Goal: Task Accomplishment & Management: Manage account settings

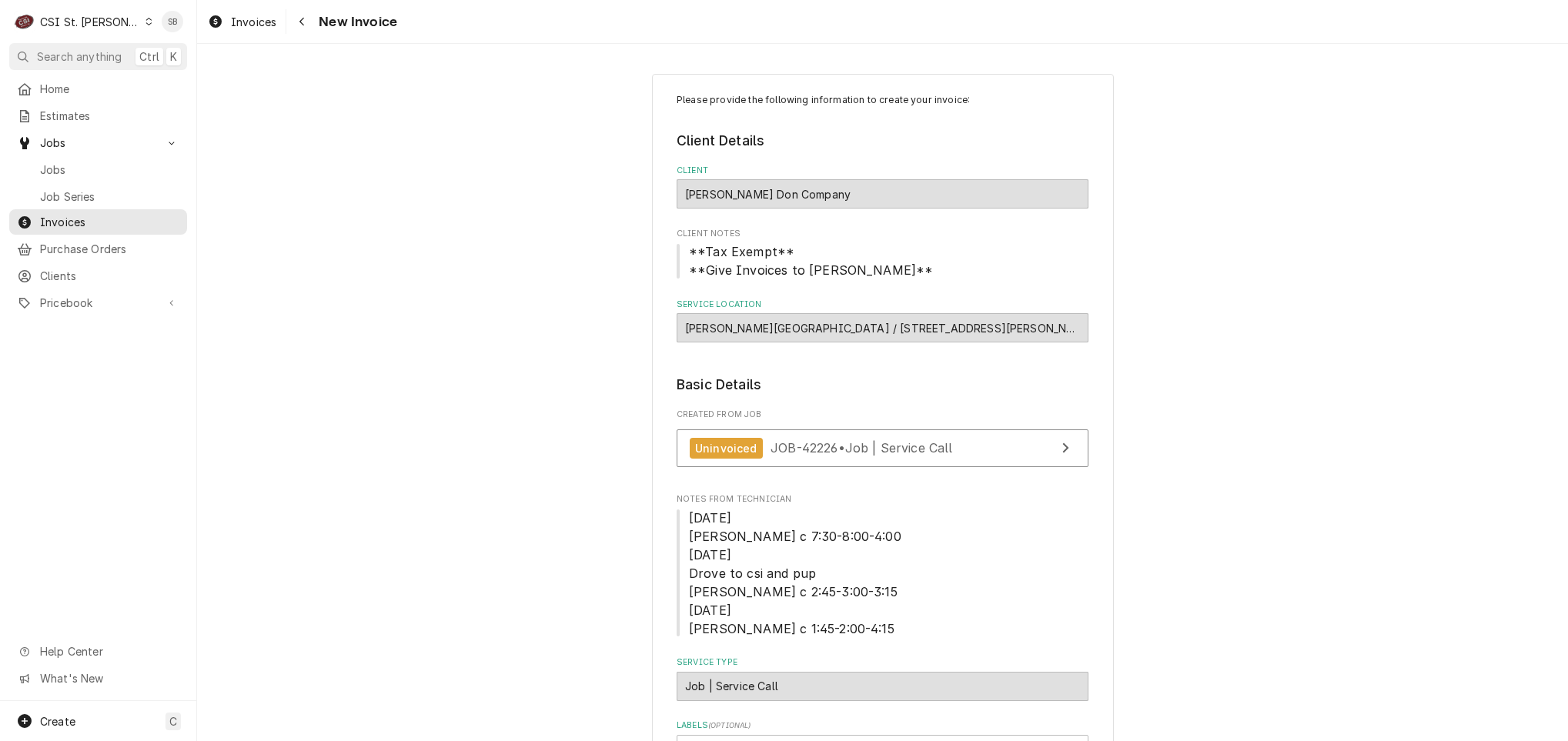
click at [105, 162] on span "Jobs" at bounding box center [109, 169] width 139 height 16
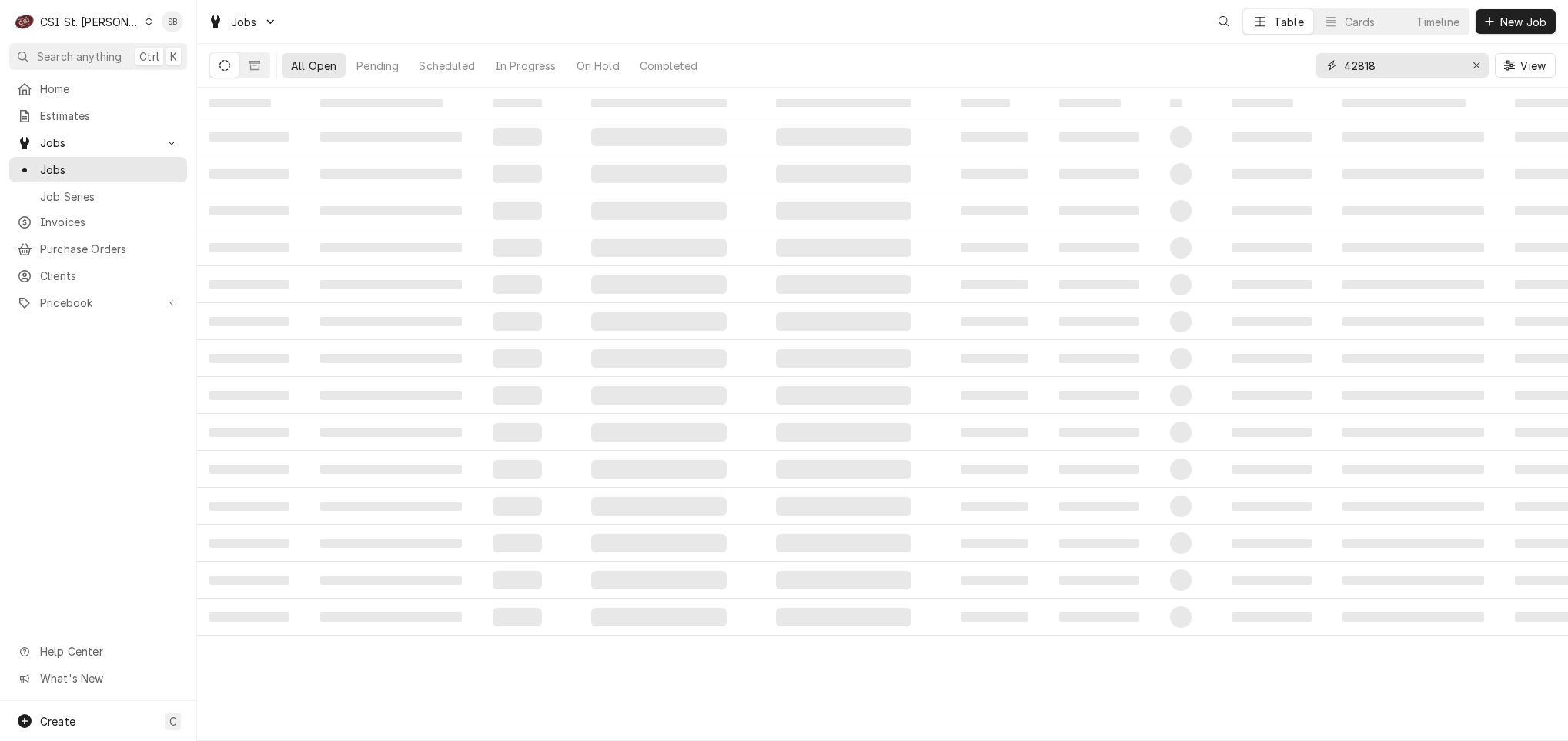
click at [1351, 72] on input "42818" at bounding box center [1402, 65] width 116 height 24
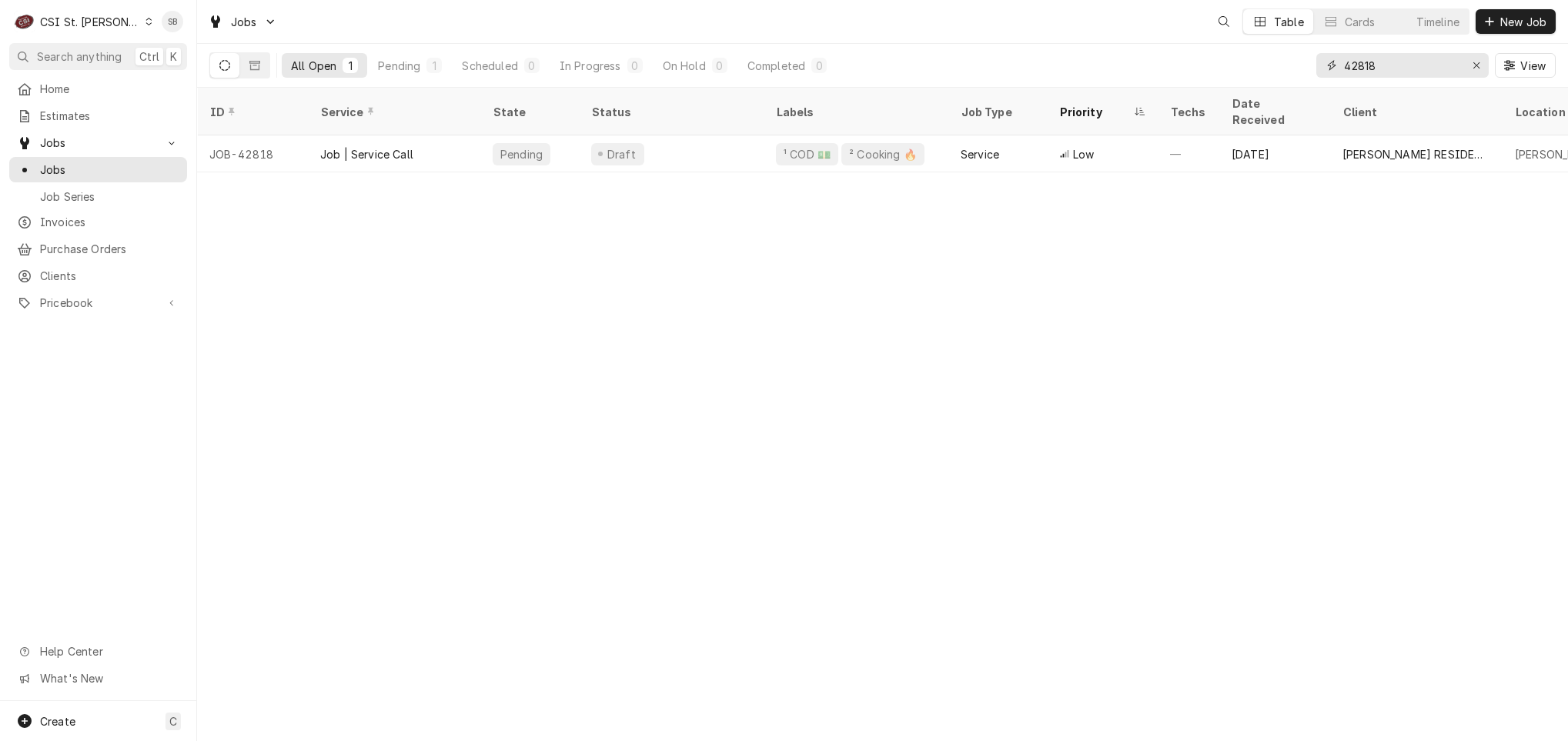
click at [1351, 72] on input "42818" at bounding box center [1402, 65] width 116 height 24
paste input "621"
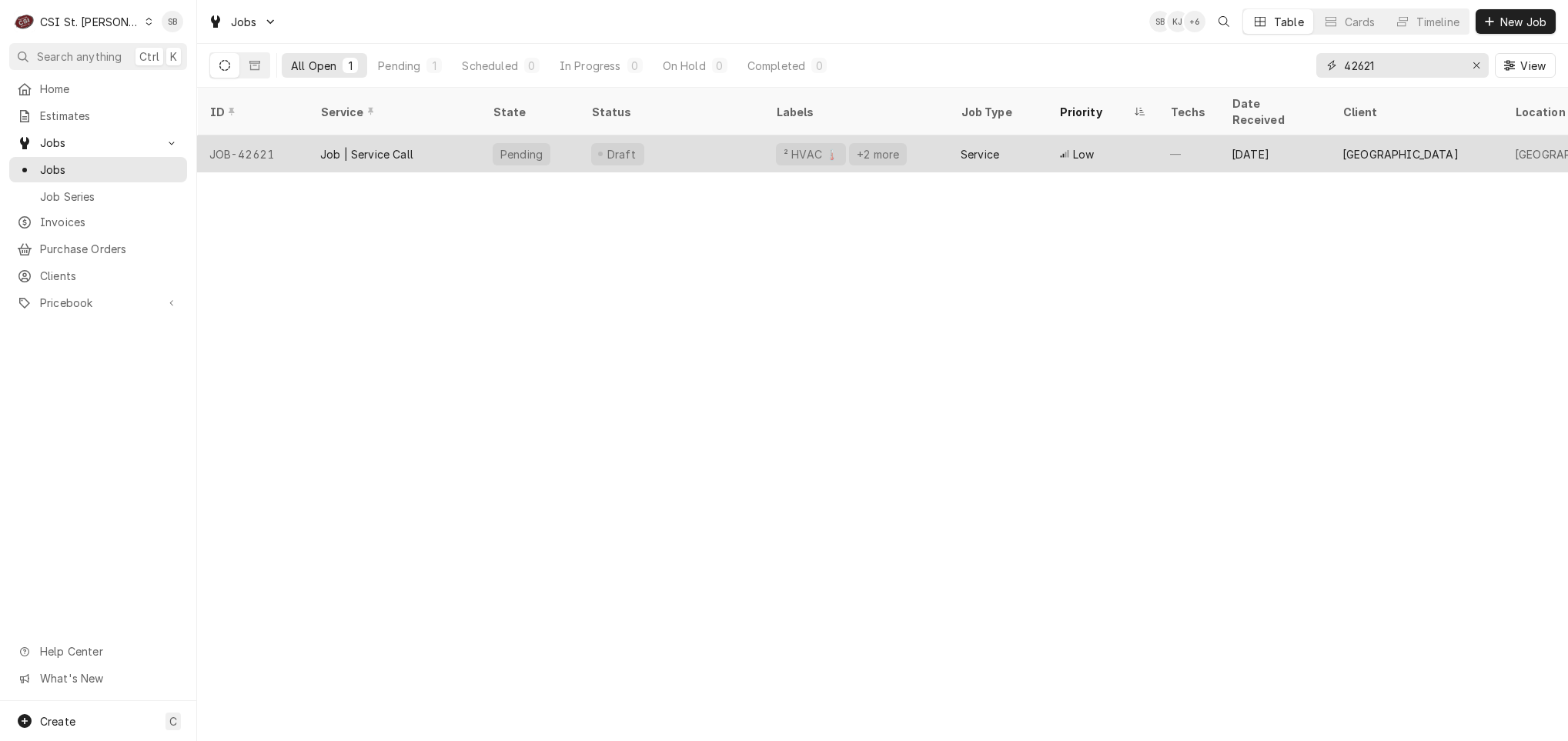
type input "42621"
click at [379, 146] on div "Job | Service Call" at bounding box center [393, 154] width 173 height 37
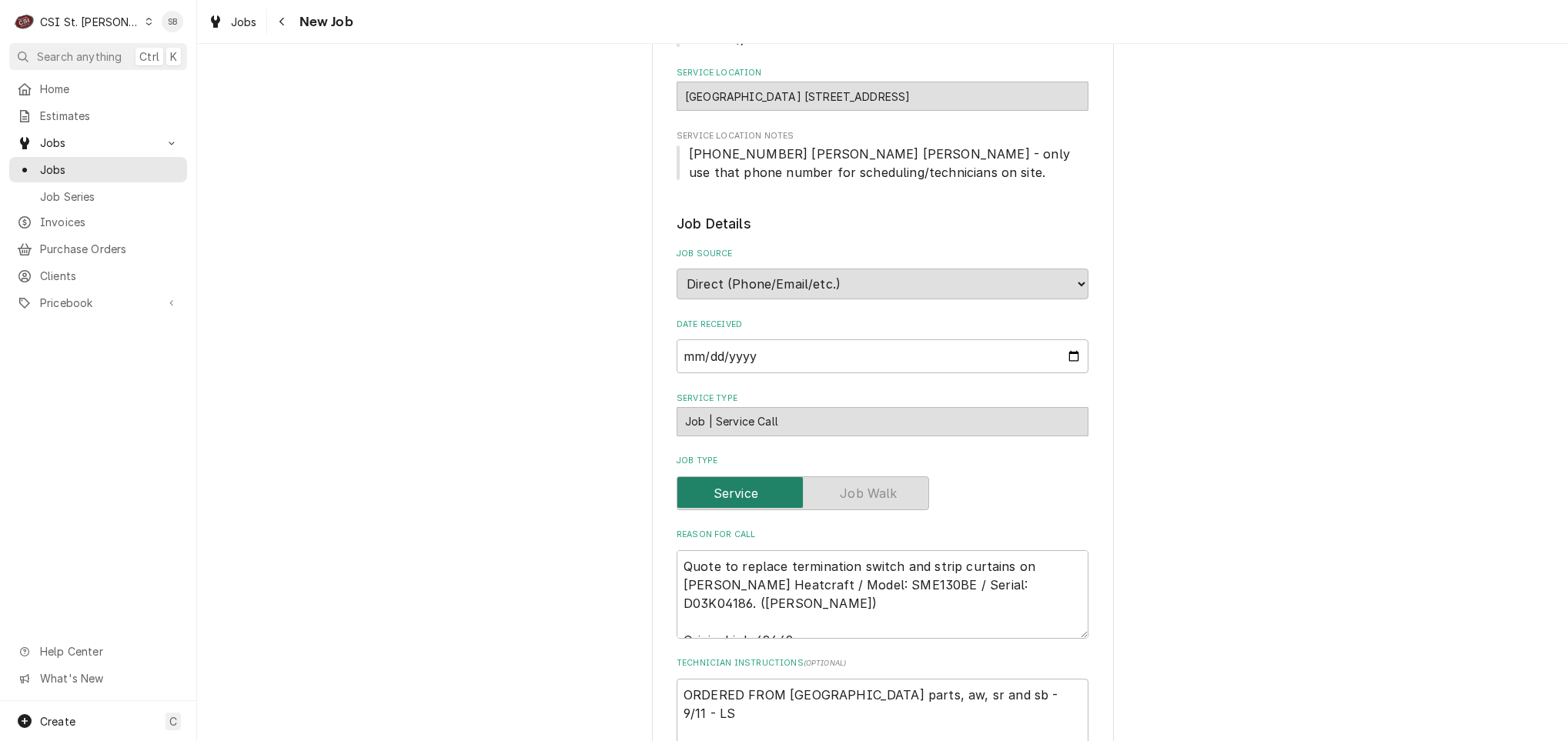
type textarea "x"
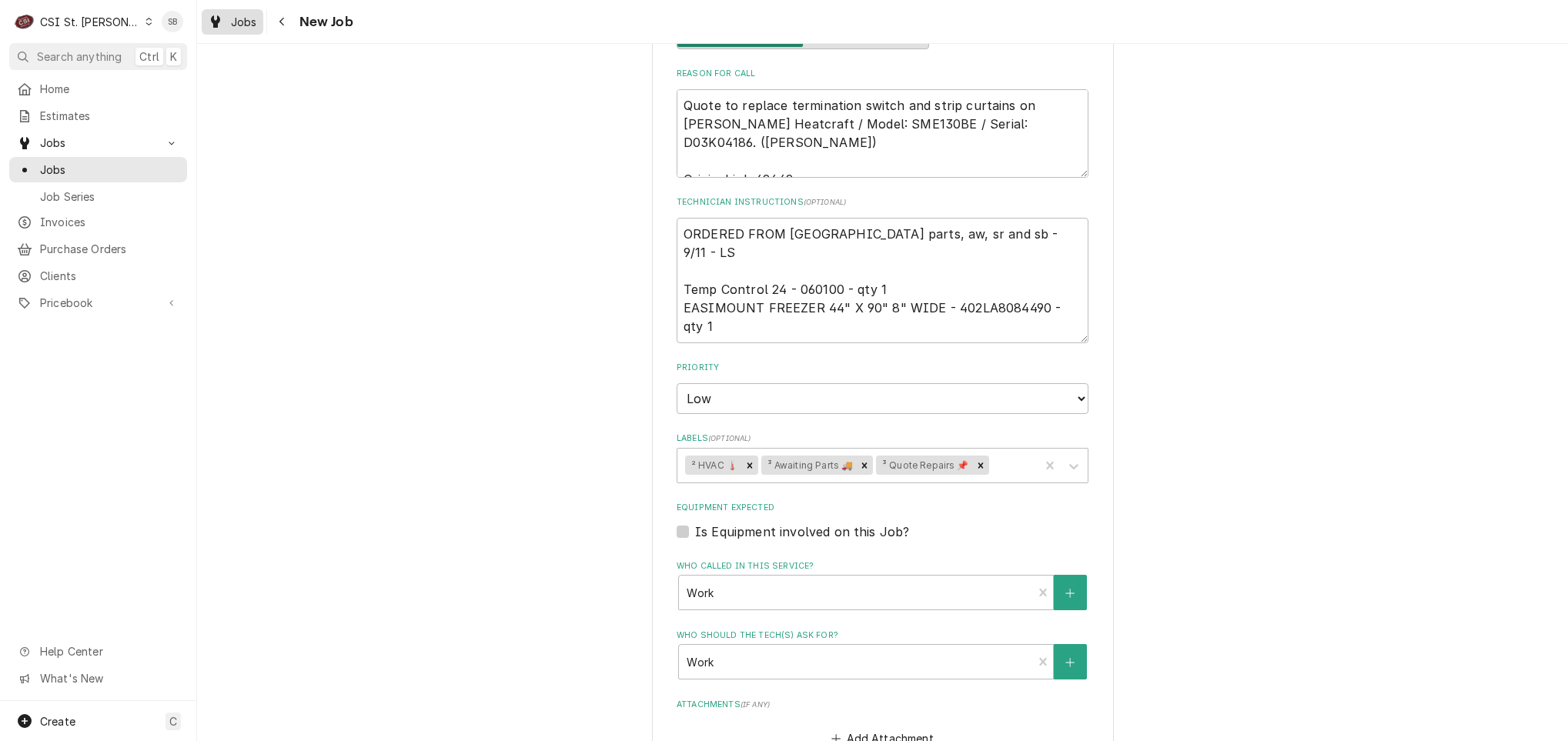
click at [229, 24] on div "Jobs" at bounding box center [232, 21] width 55 height 20
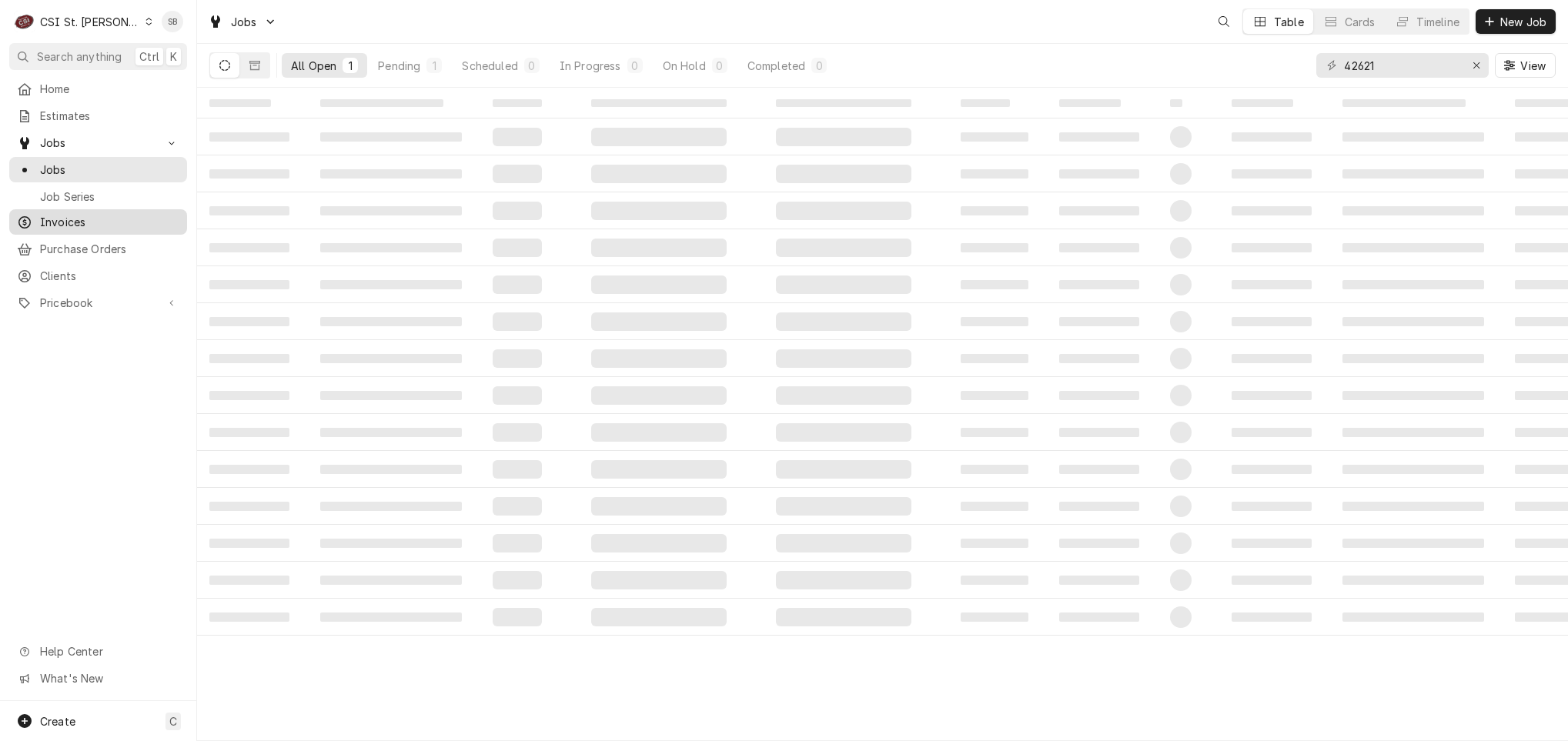
drag, startPoint x: 0, startPoint y: 0, endPoint x: 72, endPoint y: 220, distance: 231.5
click at [72, 220] on span "Invoices" at bounding box center [109, 221] width 139 height 16
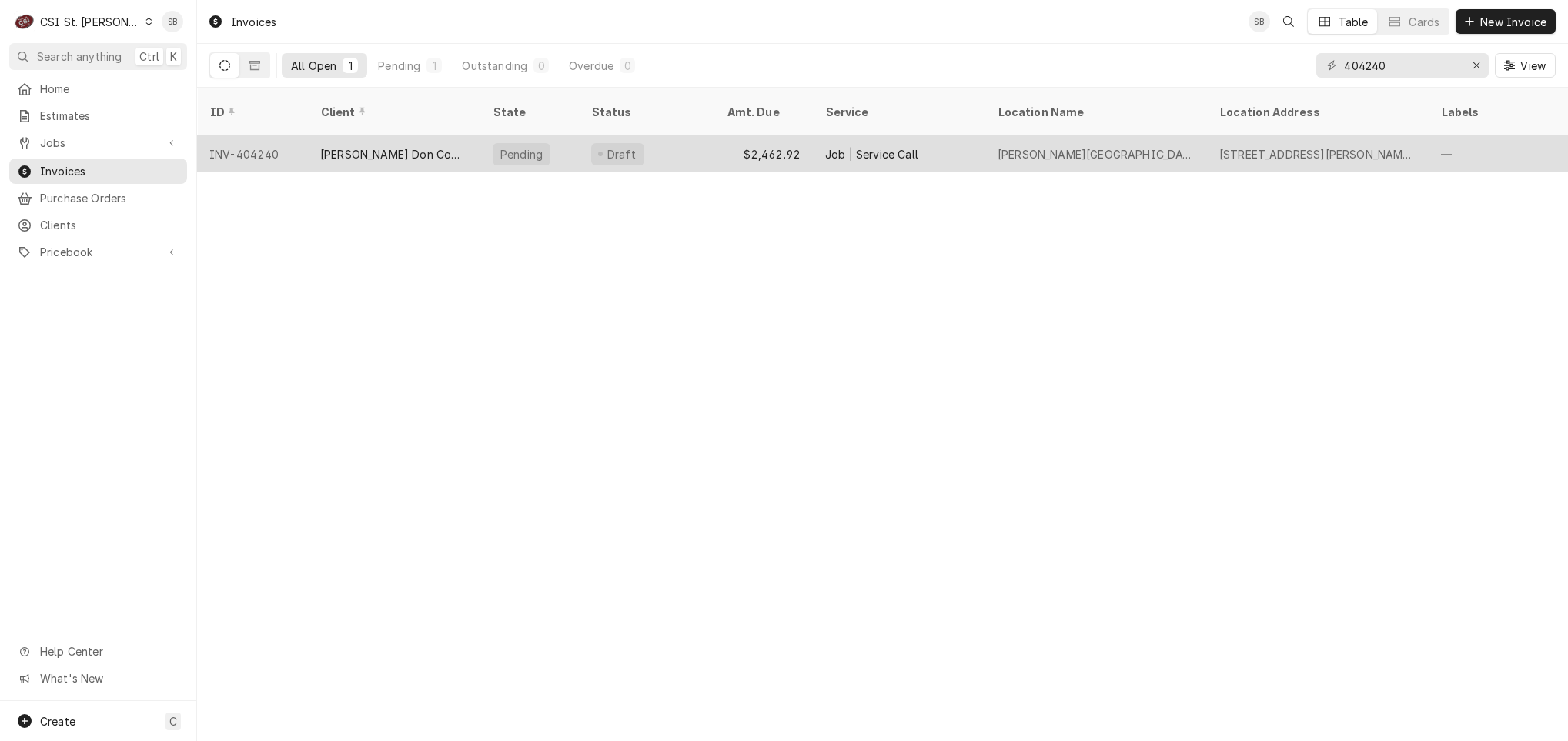
click at [361, 147] on div "[PERSON_NAME] Don Company" at bounding box center [394, 154] width 148 height 16
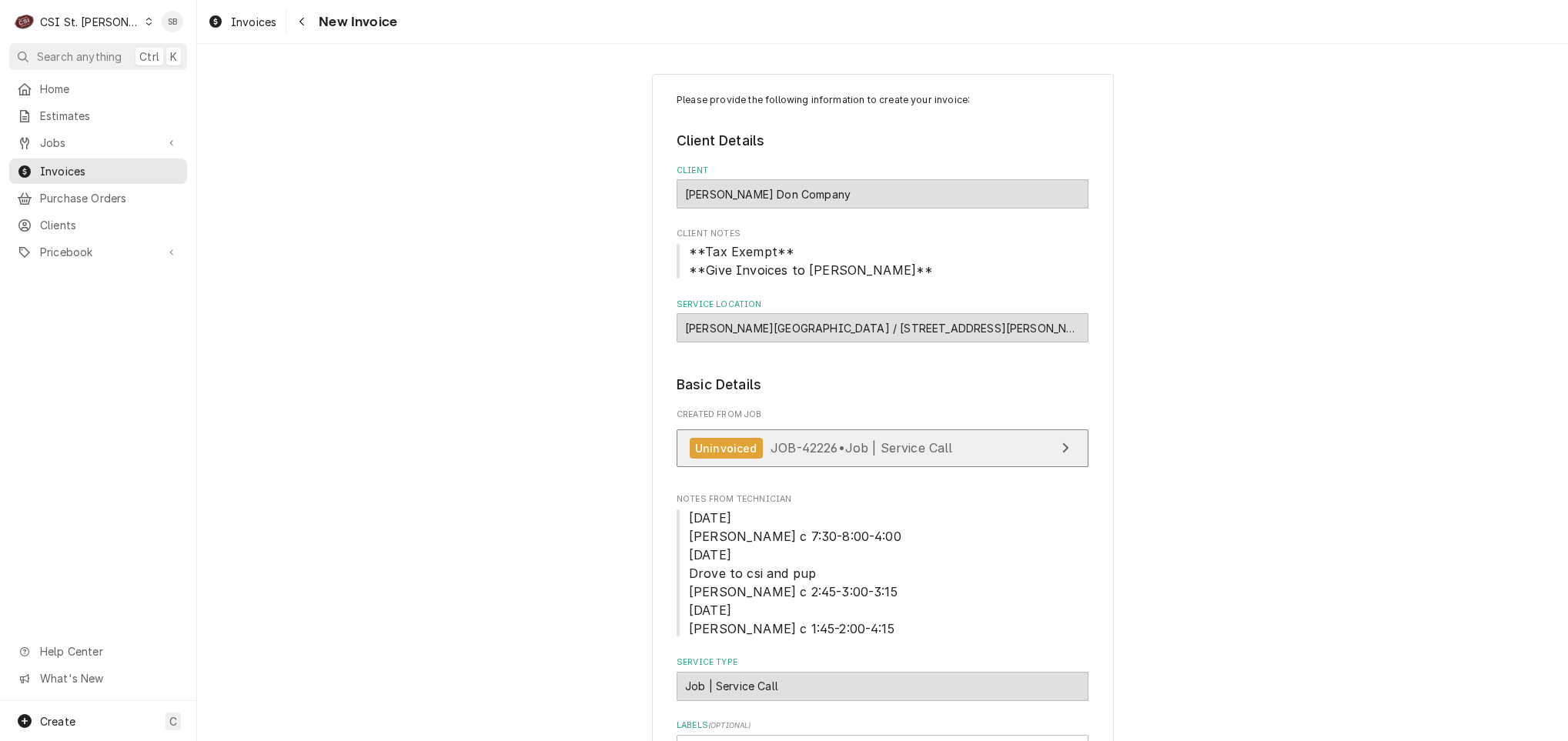
click at [792, 456] on span "JOB-42226 • Job | Service Call" at bounding box center [862, 448] width 182 height 15
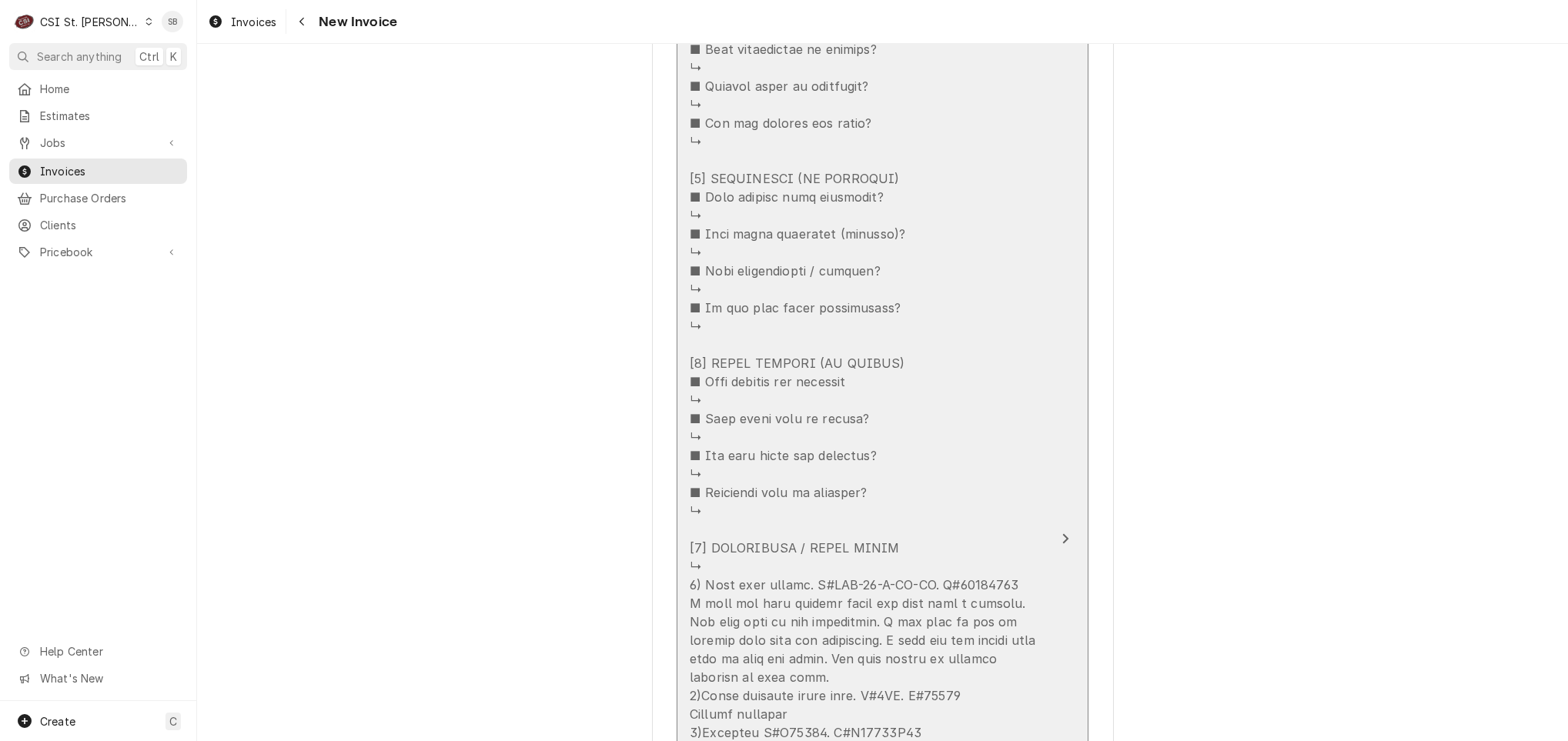
scroll to position [2078, 0]
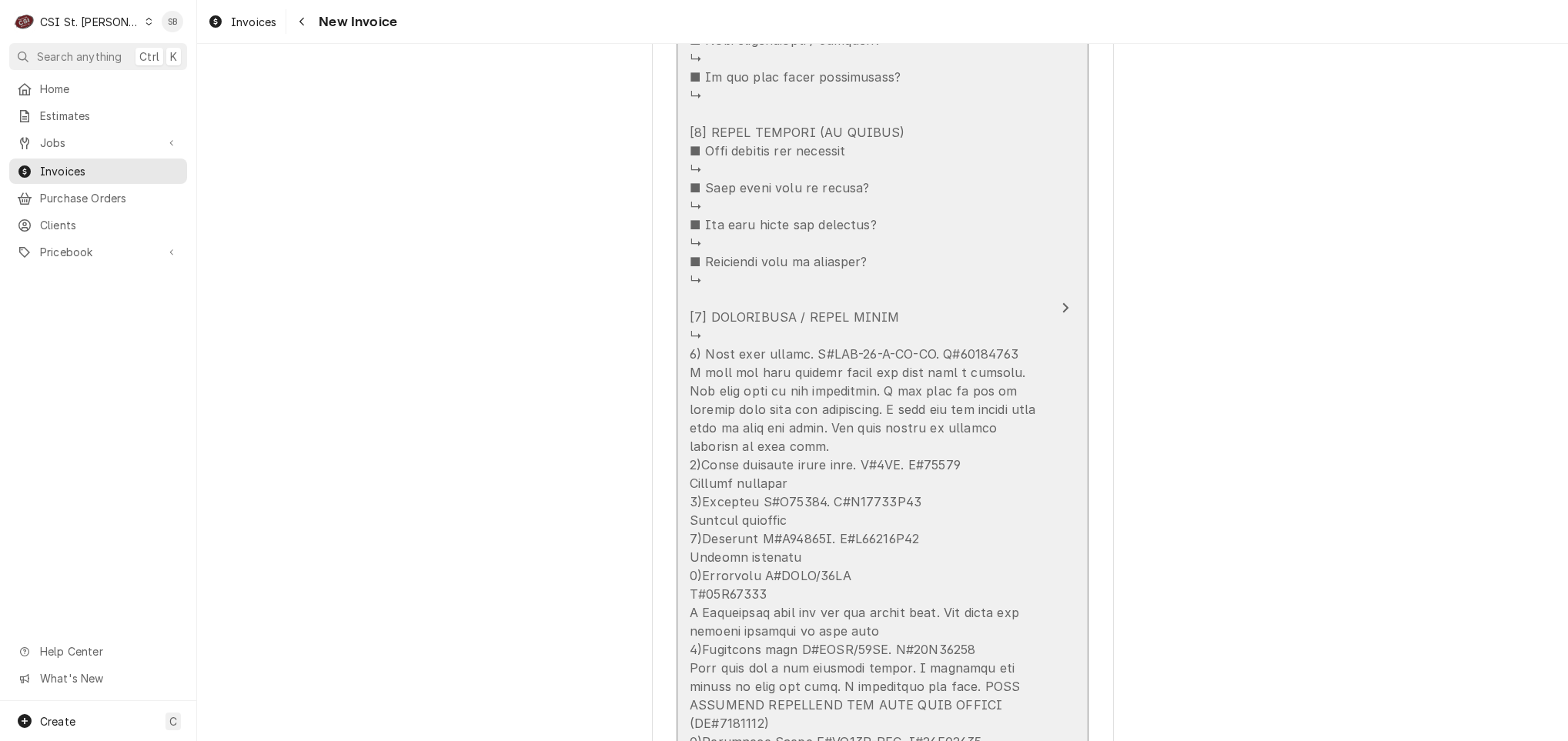
click at [748, 471] on div "Update Line Item" at bounding box center [866, 437] width 353 height 2216
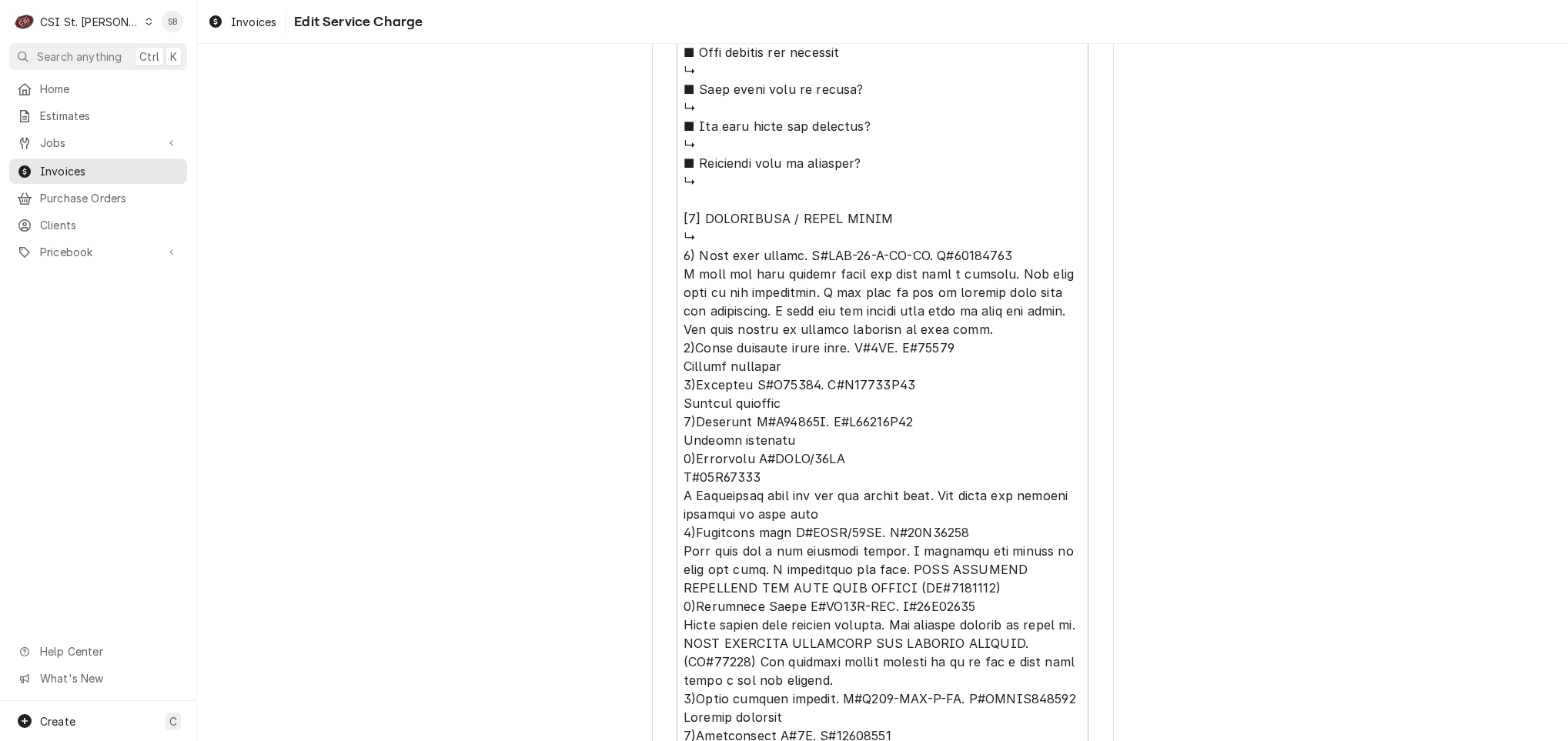
scroll to position [1513, 0]
click at [732, 234] on textarea "Service Summary ( optional )" at bounding box center [882, 285] width 412 height 2120
type textarea "x"
type textarea "⚠️ 𝗙𝗢𝗥𝗠 𝗜𝗡𝗦𝗧𝗥𝗨𝗖𝗧𝗜𝗢𝗡𝗦 ⚠️ ✪ 𝗖𝗼𝗺𝗽𝗹𝗲𝘁𝗲 𝗮𝗹𝗹 𝗿𝗲𝗹𝗲𝘃𝗮𝗻𝘁 𝘀𝗲𝗰𝘁𝗶𝗼𝗻𝘀 ✪ 𝗣𝗿𝗼𝘃𝗶𝗱𝗲 𝗱𝗲𝘁𝗮𝗶𝗹𝗲𝗱 𝗮𝗻𝘀…"
type textarea "x"
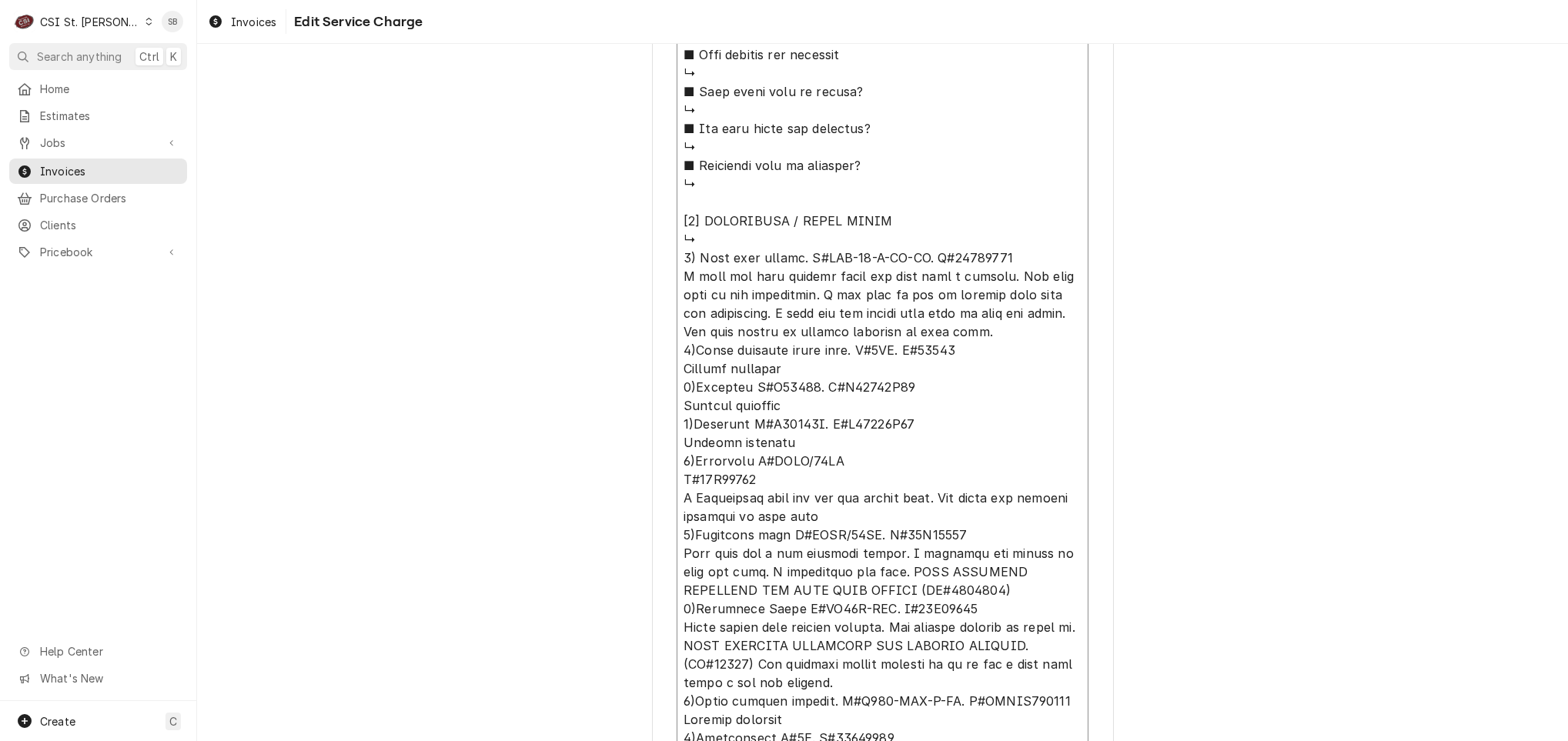
type textarea "⚠️ 𝗙𝗢𝗥𝗠 𝗜𝗡𝗦𝗧𝗥𝗨𝗖𝗧𝗜𝗢𝗡𝗦 ⚠️ ✪ 𝗖𝗼𝗺𝗽𝗹𝗲𝘁𝗲 𝗮𝗹𝗹 𝗿𝗲𝗹𝗲𝘃𝗮𝗻𝘁 𝘀𝗲𝗰𝘁𝗶𝗼𝗻𝘀 ✪ 𝗣𝗿𝗼𝘃𝗶𝗱𝗲 𝗱𝗲𝘁𝗮𝗶𝗹𝗲𝗱 𝗮𝗻𝘀…"
type textarea "x"
type textarea "⚠️ 𝗙𝗢𝗥𝗠 𝗜𝗡𝗦𝗧𝗥𝗨𝗖𝗧𝗜𝗢𝗡𝗦 ⚠️ ✪ 𝗖𝗼𝗺𝗽𝗹𝗲𝘁𝗲 𝗮𝗹𝗹 𝗿𝗲𝗹𝗲𝘃𝗮𝗻𝘁 𝘀𝗲𝗰𝘁𝗶𝗼𝗻𝘀 ✪ 𝗣𝗿𝗼𝘃𝗶𝗱𝗲 𝗱𝗲𝘁𝗮𝗶𝗹𝗲𝗱 𝗮𝗻𝘀…"
type textarea "x"
type textarea "⚠️ 𝗙𝗢𝗥𝗠 𝗜𝗡𝗦𝗧𝗥𝗨𝗖𝗧𝗜𝗢𝗡𝗦 ⚠️ ✪ 𝗖𝗼𝗺𝗽𝗹𝗲𝘁𝗲 𝗮𝗹𝗹 𝗿𝗲𝗹𝗲𝘃𝗮𝗻𝘁 𝘀𝗲𝗰𝘁𝗶𝗼𝗻𝘀 ✪ 𝗣𝗿𝗼𝘃𝗶𝗱𝗲 𝗱𝗲𝘁𝗮𝗶𝗹𝗲𝗱 𝗮𝗻𝘀…"
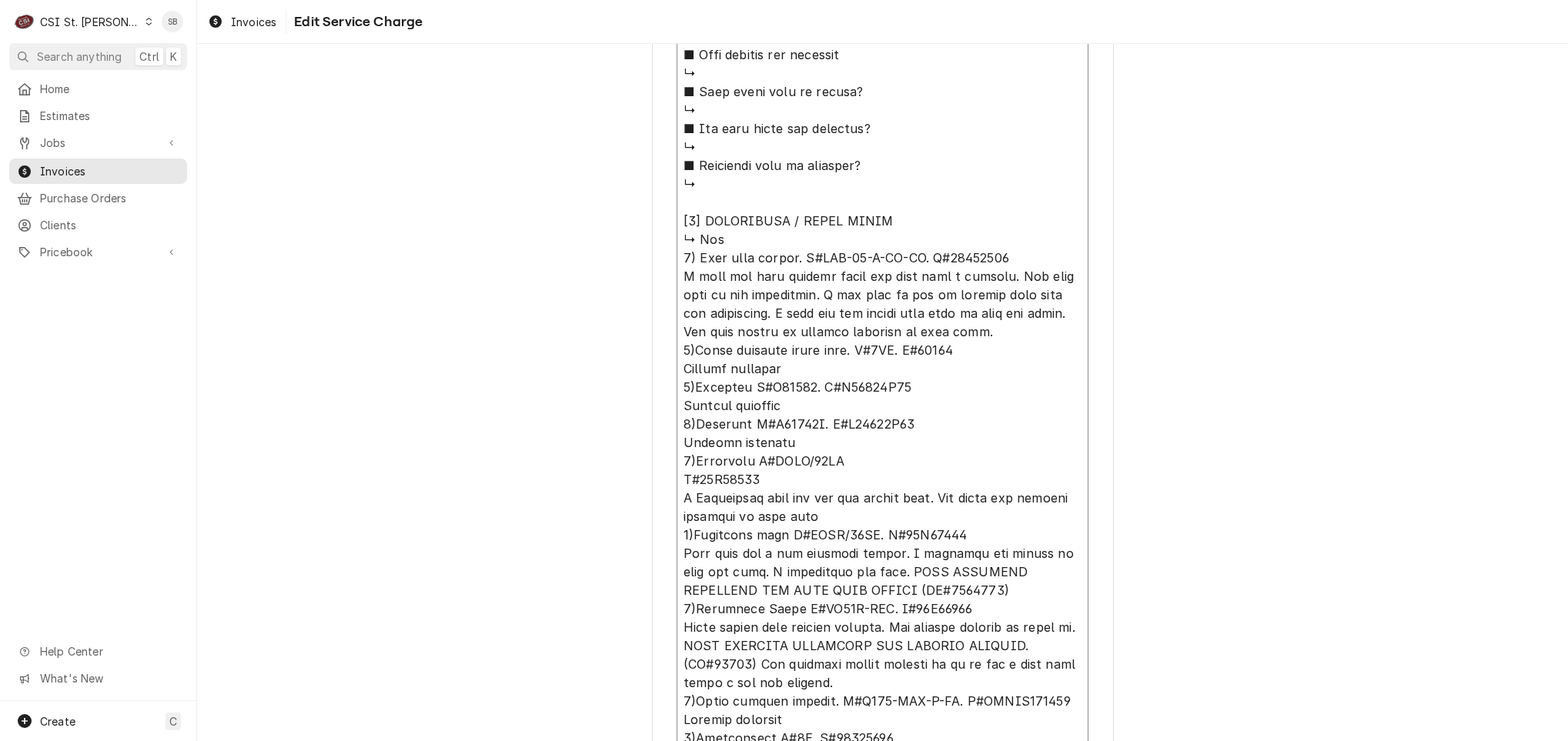
type textarea "x"
type textarea "⚠️ 𝗙𝗢𝗥𝗠 𝗜𝗡𝗦𝗧𝗥𝗨𝗖𝗧𝗜𝗢𝗡𝗦 ⚠️ ✪ 𝗖𝗼𝗺𝗽𝗹𝗲𝘁𝗲 𝗮𝗹𝗹 𝗿𝗲𝗹𝗲𝘃𝗮𝗻𝘁 𝘀𝗲𝗰𝘁𝗶𝗼𝗻𝘀 ✪ 𝗣𝗿𝗼𝘃𝗶𝗱𝗲 𝗱𝗲𝘁𝗮𝗶𝗹𝗲𝗱 𝗮𝗻𝘀…"
type textarea "x"
type textarea "⚠️ 𝗙𝗢𝗥𝗠 𝗜𝗡𝗦𝗧𝗥𝗨𝗖𝗧𝗜𝗢𝗡𝗦 ⚠️ ✪ 𝗖𝗼𝗺𝗽𝗹𝗲𝘁𝗲 𝗮𝗹𝗹 𝗿𝗲𝗹𝗲𝘃𝗮𝗻𝘁 𝘀𝗲𝗰𝘁𝗶𝗼𝗻𝘀 ✪ 𝗣𝗿𝗼𝘃𝗶𝗱𝗲 𝗱𝗲𝘁𝗮𝗶𝗹𝗲𝗱 𝗮𝗻𝘀…"
type textarea "x"
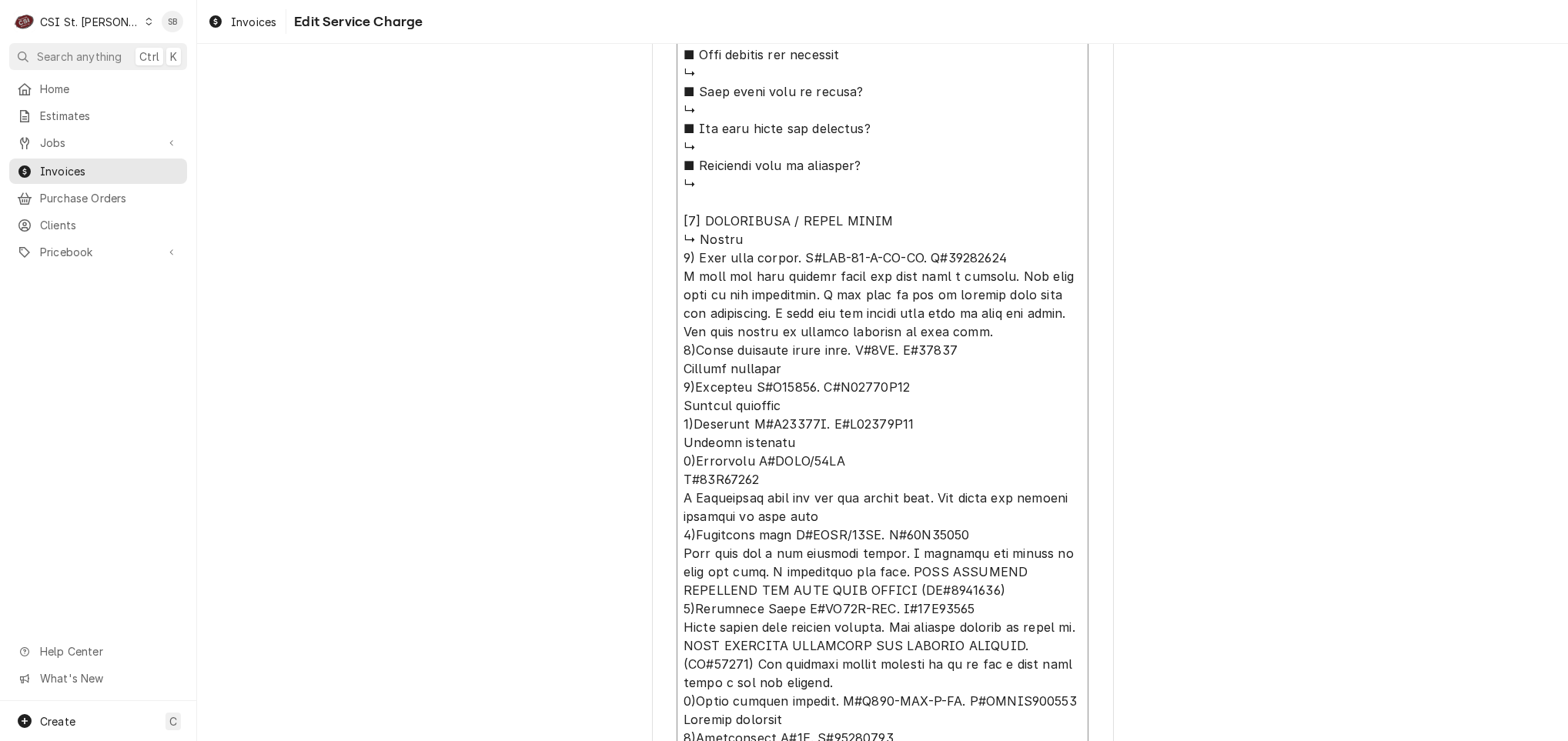
type textarea "⚠️ 𝗙𝗢𝗥𝗠 𝗜𝗡𝗦𝗧𝗥𝗨𝗖𝗧𝗜𝗢𝗡𝗦 ⚠️ ✪ 𝗖𝗼𝗺𝗽𝗹𝗲𝘁𝗲 𝗮𝗹𝗹 𝗿𝗲𝗹𝗲𝘃𝗮𝗻𝘁 𝘀𝗲𝗰𝘁𝗶𝗼𝗻𝘀 ✪ 𝗣𝗿𝗼𝘃𝗶𝗱𝗲 𝗱𝗲𝘁𝗮𝗶𝗹𝗲𝗱 𝗮𝗻𝘀…"
type textarea "x"
type textarea "⚠️ 𝗙𝗢𝗥𝗠 𝗜𝗡𝗦𝗧𝗥𝗨𝗖𝗧𝗜𝗢𝗡𝗦 ⚠️ ✪ 𝗖𝗼𝗺𝗽𝗹𝗲𝘁𝗲 𝗮𝗹𝗹 𝗿𝗲𝗹𝗲𝘃𝗮𝗻𝘁 𝘀𝗲𝗰𝘁𝗶𝗼𝗻𝘀 ✪ 𝗣𝗿𝗼𝘃𝗶𝗱𝗲 𝗱𝗲𝘁𝗮𝗶𝗹𝗲𝗱 𝗮𝗻𝘀…"
type textarea "x"
type textarea "⚠️ 𝗙𝗢𝗥𝗠 𝗜𝗡𝗦𝗧𝗥𝗨𝗖𝗧𝗜𝗢𝗡𝗦 ⚠️ ✪ 𝗖𝗼𝗺𝗽𝗹𝗲𝘁𝗲 𝗮𝗹𝗹 𝗿𝗲𝗹𝗲𝘃𝗮𝗻𝘁 𝘀𝗲𝗰𝘁𝗶𝗼𝗻𝘀 ✪ 𝗣𝗿𝗼𝘃𝗶𝗱𝗲 𝗱𝗲𝘁𝗮𝗶𝗹𝗲𝗱 𝗮𝗻𝘀…"
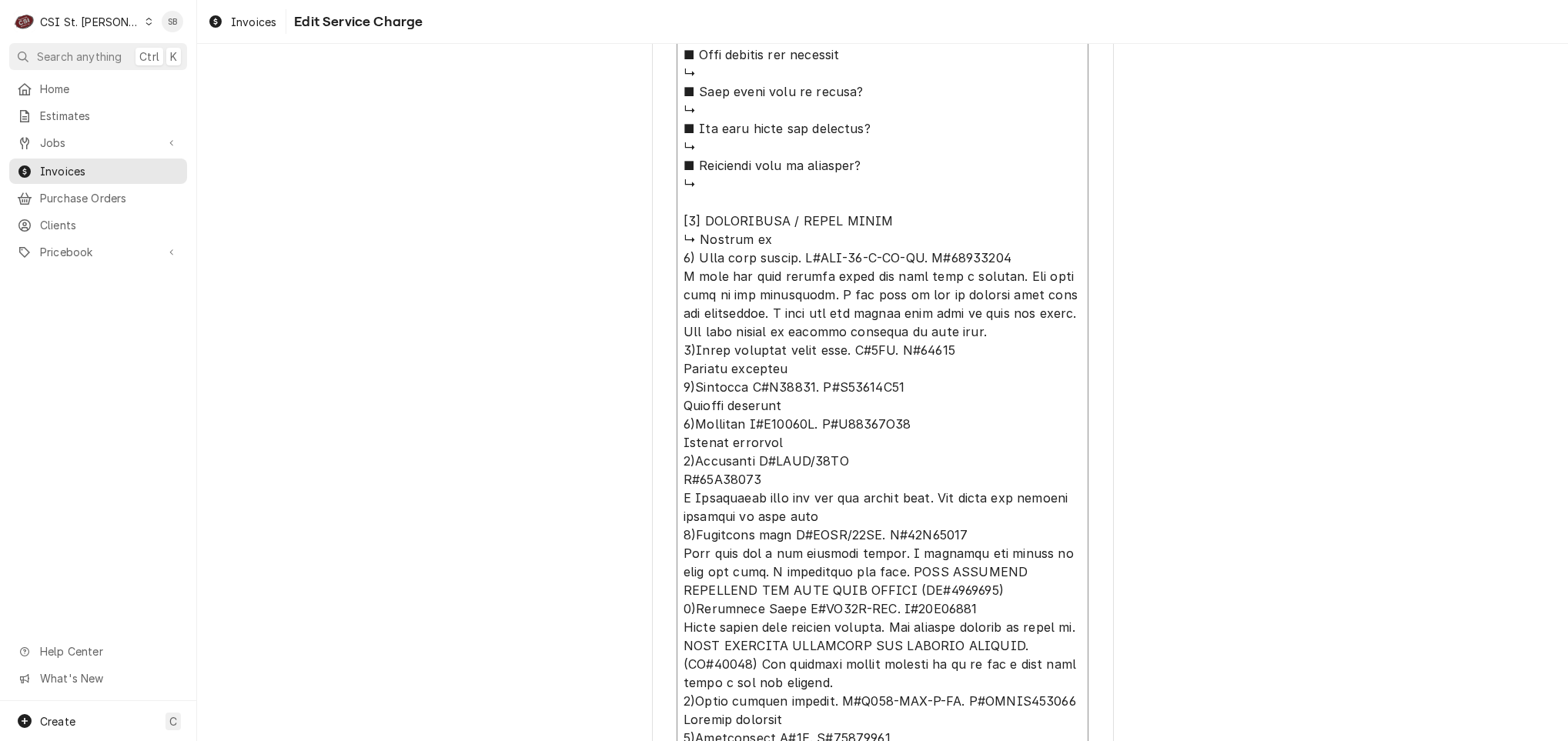
type textarea "x"
type textarea "⚠️ 𝗙𝗢𝗥𝗠 𝗜𝗡𝗦𝗧𝗥𝗨𝗖𝗧𝗜𝗢𝗡𝗦 ⚠️ ✪ 𝗖𝗼𝗺𝗽𝗹𝗲𝘁𝗲 𝗮𝗹𝗹 𝗿𝗲𝗹𝗲𝘃𝗮𝗻𝘁 𝘀𝗲𝗰𝘁𝗶𝗼𝗻𝘀 ✪ 𝗣𝗿𝗼𝘃𝗶𝗱𝗲 𝗱𝗲𝘁𝗮𝗶𝗹𝗲𝗱 𝗮𝗻𝘀…"
type textarea "x"
type textarea "⚠️ 𝗙𝗢𝗥𝗠 𝗜𝗡𝗦𝗧𝗥𝗨𝗖𝗧𝗜𝗢𝗡𝗦 ⚠️ ✪ 𝗖𝗼𝗺𝗽𝗹𝗲𝘁𝗲 𝗮𝗹𝗹 𝗿𝗲𝗹𝗲𝘃𝗮𝗻𝘁 𝘀𝗲𝗰𝘁𝗶𝗼𝗻𝘀 ✪ 𝗣𝗿𝗼𝘃𝗶𝗱𝗲 𝗱𝗲𝘁𝗮𝗶𝗹𝗲𝗱 𝗮𝗻𝘀…"
type textarea "x"
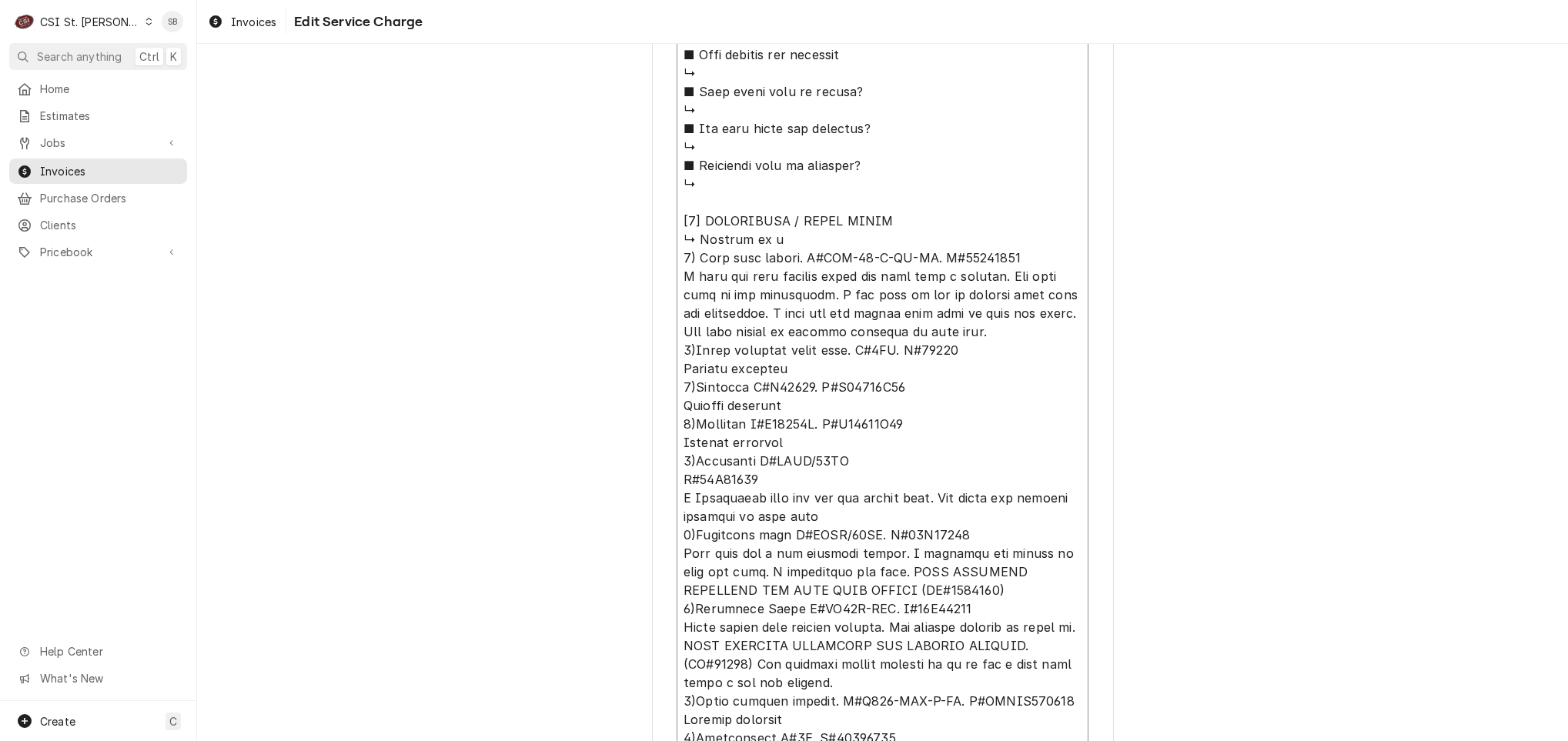
type textarea "⚠️ 𝗙𝗢𝗥𝗠 𝗜𝗡𝗦𝗧𝗥𝗨𝗖𝗧𝗜𝗢𝗡𝗦 ⚠️ ✪ 𝗖𝗼𝗺𝗽𝗹𝗲𝘁𝗲 𝗮𝗹𝗹 𝗿𝗲𝗹𝗲𝘃𝗮𝗻𝘁 𝘀𝗲𝗰𝘁𝗶𝗼𝗻𝘀 ✪ 𝗣𝗿𝗼𝘃𝗶𝗱𝗲 𝗱𝗲𝘁𝗮𝗶𝗹𝗲𝗱 𝗮𝗻𝘀…"
type textarea "x"
type textarea "⚠️ 𝗙𝗢𝗥𝗠 𝗜𝗡𝗦𝗧𝗥𝗨𝗖𝗧𝗜𝗢𝗡𝗦 ⚠️ ✪ 𝗖𝗼𝗺𝗽𝗹𝗲𝘁𝗲 𝗮𝗹𝗹 𝗿𝗲𝗹𝗲𝘃𝗮𝗻𝘁 𝘀𝗲𝗰𝘁𝗶𝗼𝗻𝘀 ✪ 𝗣𝗿𝗼𝘃𝗶𝗱𝗲 𝗱𝗲𝘁𝗮𝗶𝗹𝗲𝗱 𝗮𝗻𝘀…"
type textarea "x"
type textarea "⚠️ 𝗙𝗢𝗥𝗠 𝗜𝗡𝗦𝗧𝗥𝗨𝗖𝗧𝗜𝗢𝗡𝗦 ⚠️ ✪ 𝗖𝗼𝗺𝗽𝗹𝗲𝘁𝗲 𝗮𝗹𝗹 𝗿𝗲𝗹𝗲𝘃𝗮𝗻𝘁 𝘀𝗲𝗰𝘁𝗶𝗼𝗻𝘀 ✪ 𝗣𝗿𝗼𝘃𝗶𝗱𝗲 𝗱𝗲𝘁𝗮𝗶𝗹𝗲𝗱 𝗮𝗻𝘀…"
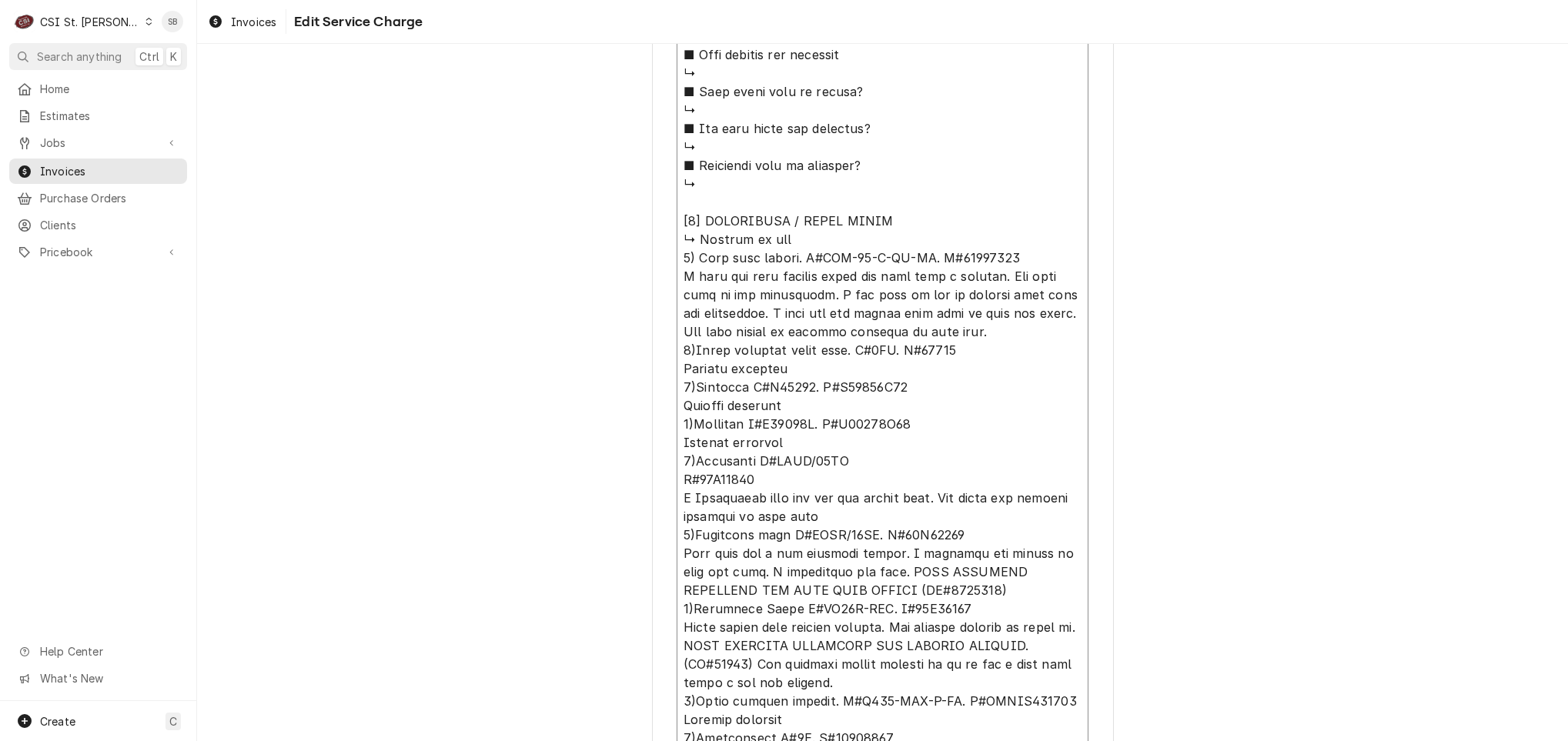
type textarea "x"
type textarea "⚠️ 𝗙𝗢𝗥𝗠 𝗜𝗡𝗦𝗧𝗥𝗨𝗖𝗧𝗜𝗢𝗡𝗦 ⚠️ ✪ 𝗖𝗼𝗺𝗽𝗹𝗲𝘁𝗲 𝗮𝗹𝗹 𝗿𝗲𝗹𝗲𝘃𝗮𝗻𝘁 𝘀𝗲𝗰𝘁𝗶𝗼𝗻𝘀 ✪ 𝗣𝗿𝗼𝘃𝗶𝗱𝗲 𝗱𝗲𝘁𝗮𝗶𝗹𝗲𝗱 𝗮𝗻𝘀…"
type textarea "x"
type textarea "⚠️ 𝗙𝗢𝗥𝗠 𝗜𝗡𝗦𝗧𝗥𝗨𝗖𝗧𝗜𝗢𝗡𝗦 ⚠️ ✪ 𝗖𝗼𝗺𝗽𝗹𝗲𝘁𝗲 𝗮𝗹𝗹 𝗿𝗲𝗹𝗲𝘃𝗮𝗻𝘁 𝘀𝗲𝗰𝘁𝗶𝗼𝗻𝘀 ✪ 𝗣𝗿𝗼𝘃𝗶𝗱𝗲 𝗱𝗲𝘁𝗮𝗶𝗹𝗲𝗱 𝗮𝗻𝘀…"
type textarea "x"
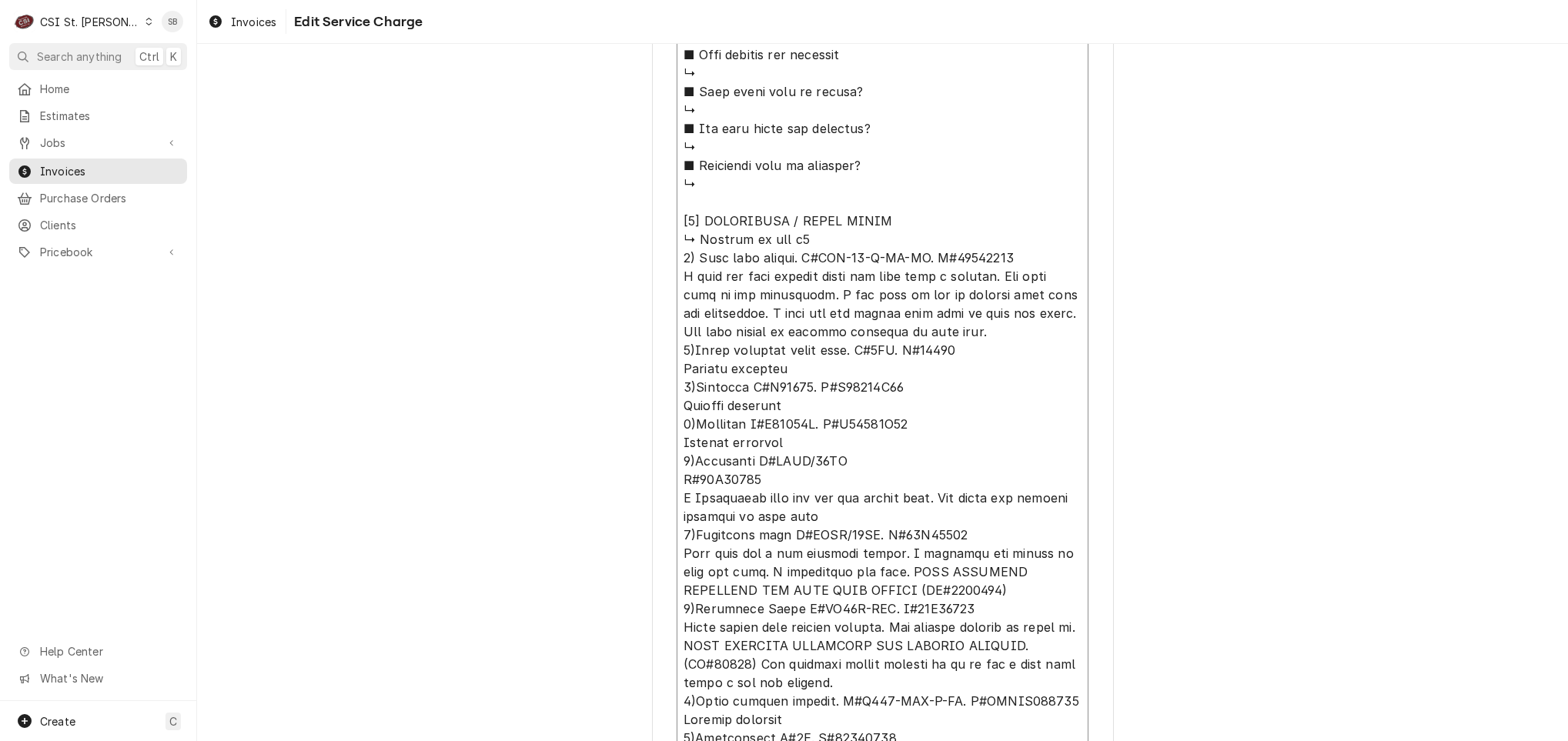
type textarea "⚠️ 𝗙𝗢𝗥𝗠 𝗜𝗡𝗦𝗧𝗥𝗨𝗖𝗧𝗜𝗢𝗡𝗦 ⚠️ ✪ 𝗖𝗼𝗺𝗽𝗹𝗲𝘁𝗲 𝗮𝗹𝗹 𝗿𝗲𝗹𝗲𝘃𝗮𝗻𝘁 𝘀𝗲𝗰𝘁𝗶𝗼𝗻𝘀 ✪ 𝗣𝗿𝗼𝘃𝗶𝗱𝗲 𝗱𝗲𝘁𝗮𝗶𝗹𝗲𝗱 𝗮𝗻𝘀…"
type textarea "x"
type textarea "⚠️ 𝗙𝗢𝗥𝗠 𝗜𝗡𝗦𝗧𝗥𝗨𝗖𝗧𝗜𝗢𝗡𝗦 ⚠️ ✪ 𝗖𝗼𝗺𝗽𝗹𝗲𝘁𝗲 𝗮𝗹𝗹 𝗿𝗲𝗹𝗲𝘃𝗮𝗻𝘁 𝘀𝗲𝗰𝘁𝗶𝗼𝗻𝘀 ✪ 𝗣𝗿𝗼𝘃𝗶𝗱𝗲 𝗱𝗲𝘁𝗮𝗶𝗹𝗲𝗱 𝗮𝗻𝘀…"
type textarea "x"
type textarea "⚠️ 𝗙𝗢𝗥𝗠 𝗜𝗡𝗦𝗧𝗥𝗨𝗖𝗧𝗜𝗢𝗡𝗦 ⚠️ ✪ 𝗖𝗼𝗺𝗽𝗹𝗲𝘁𝗲 𝗮𝗹𝗹 𝗿𝗲𝗹𝗲𝘃𝗮𝗻𝘁 𝘀𝗲𝗰𝘁𝗶𝗼𝗻𝘀 ✪ 𝗣𝗿𝗼𝘃𝗶𝗱𝗲 𝗱𝗲𝘁𝗮𝗶𝗹𝗲𝗱 𝗮𝗻𝘀…"
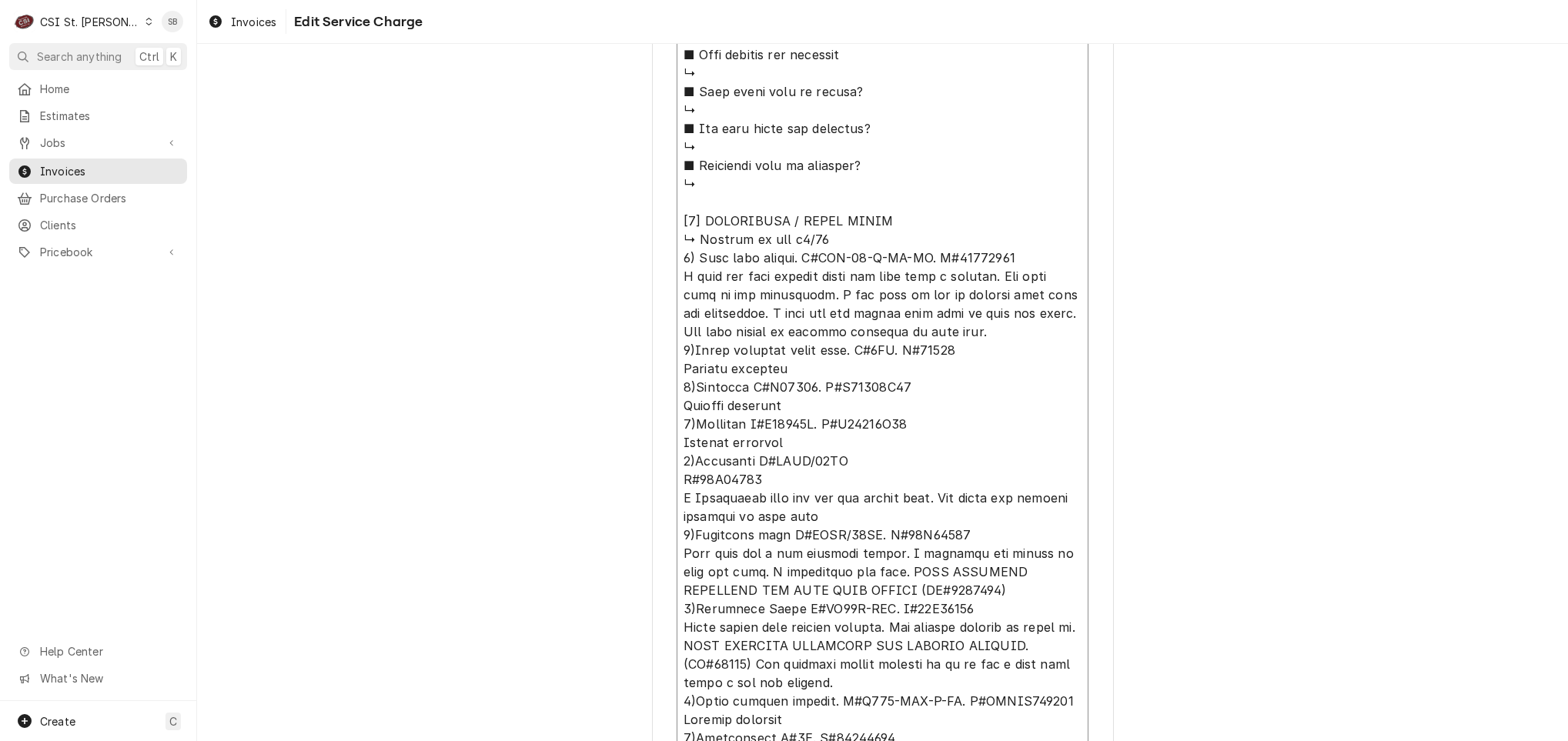
type textarea "x"
type textarea "⚠️ 𝗙𝗢𝗥𝗠 𝗜𝗡𝗦𝗧𝗥𝗨𝗖𝗧𝗜𝗢𝗡𝗦 ⚠️ ✪ 𝗖𝗼𝗺𝗽𝗹𝗲𝘁𝗲 𝗮𝗹𝗹 𝗿𝗲𝗹𝗲𝘃𝗮𝗻𝘁 𝘀𝗲𝗰𝘁𝗶𝗼𝗻𝘀 ✪ 𝗣𝗿𝗼𝘃𝗶𝗱𝗲 𝗱𝗲𝘁𝗮𝗶𝗹𝗲𝗱 𝗮𝗻𝘀…"
type textarea "x"
type textarea "⚠️ 𝗙𝗢𝗥𝗠 𝗜𝗡𝗦𝗧𝗥𝗨𝗖𝗧𝗜𝗢𝗡𝗦 ⚠️ ✪ 𝗖𝗼𝗺𝗽𝗹𝗲𝘁𝗲 𝗮𝗹𝗹 𝗿𝗲𝗹𝗲𝘃𝗮𝗻𝘁 𝘀𝗲𝗰𝘁𝗶𝗼𝗻𝘀 ✪ 𝗣𝗿𝗼𝘃𝗶𝗱𝗲 𝗱𝗲𝘁𝗮𝗶𝗹𝗲𝗱 𝗮𝗻𝘀…"
type textarea "x"
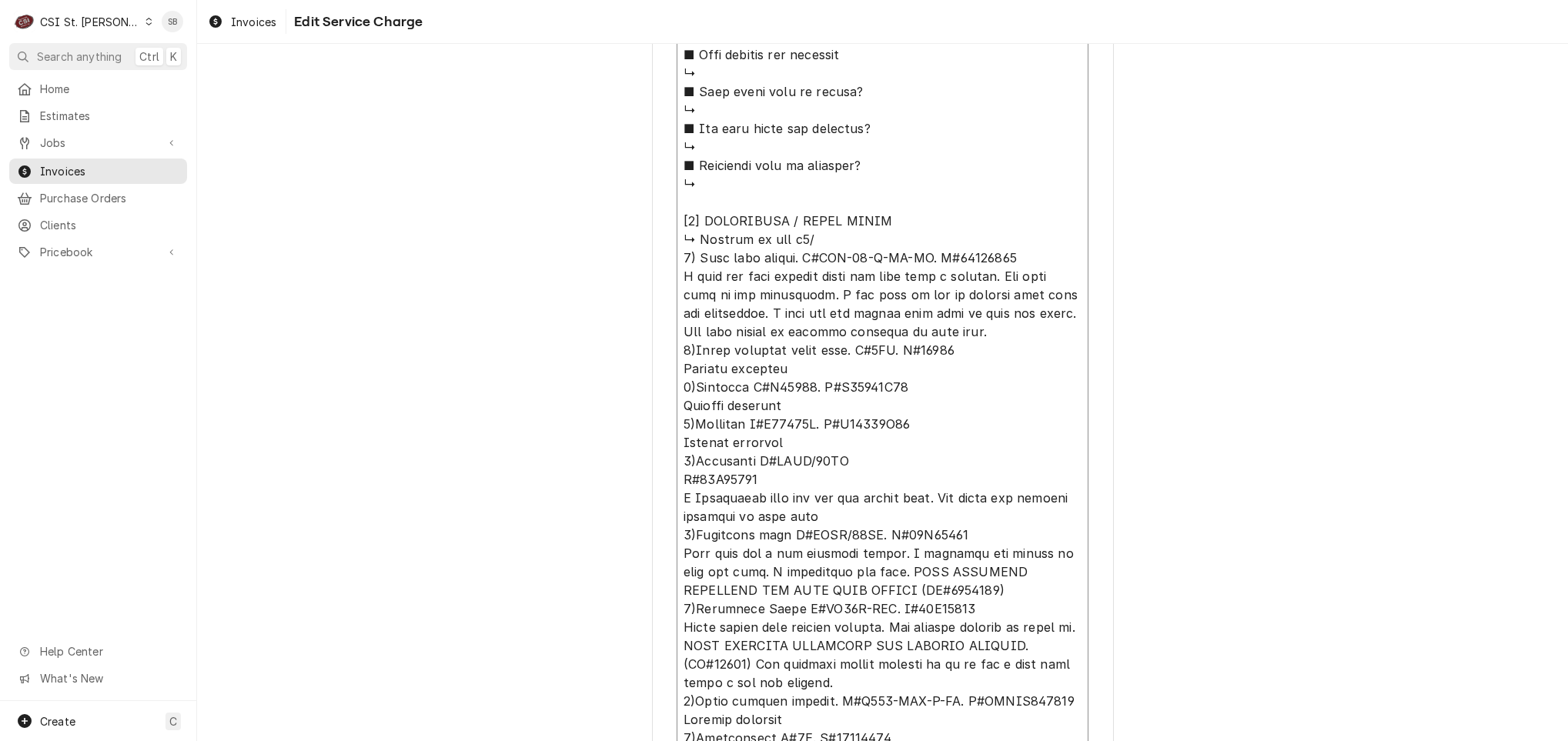
type textarea "⚠️ 𝗙𝗢𝗥𝗠 𝗜𝗡𝗦𝗧𝗥𝗨𝗖𝗧𝗜𝗢𝗡𝗦 ⚠️ ✪ 𝗖𝗼𝗺𝗽𝗹𝗲𝘁𝗲 𝗮𝗹𝗹 𝗿𝗲𝗹𝗲𝘃𝗮𝗻𝘁 𝘀𝗲𝗰𝘁𝗶𝗼𝗻𝘀 ✪ 𝗣𝗿𝗼𝘃𝗶𝗱𝗲 𝗱𝗲𝘁𝗮𝗶𝗹𝗲𝗱 𝗮𝗻𝘀…"
type textarea "x"
type textarea "⚠️ 𝗙𝗢𝗥𝗠 𝗜𝗡𝗦𝗧𝗥𝗨𝗖𝗧𝗜𝗢𝗡𝗦 ⚠️ ✪ 𝗖𝗼𝗺𝗽𝗹𝗲𝘁𝗲 𝗮𝗹𝗹 𝗿𝗲𝗹𝗲𝘃𝗮𝗻𝘁 𝘀𝗲𝗰𝘁𝗶𝗼𝗻𝘀 ✪ 𝗣𝗿𝗼𝘃𝗶𝗱𝗲 𝗱𝗲𝘁𝗮𝗶𝗹𝗲𝗱 𝗮𝗻𝘀…"
type textarea "x"
type textarea "⚠️ 𝗙𝗢𝗥𝗠 𝗜𝗡𝗦𝗧𝗥𝗨𝗖𝗧𝗜𝗢𝗡𝗦 ⚠️ ✪ 𝗖𝗼𝗺𝗽𝗹𝗲𝘁𝗲 𝗮𝗹𝗹 𝗿𝗲𝗹𝗲𝘃𝗮𝗻𝘁 𝘀𝗲𝗰𝘁𝗶𝗼𝗻𝘀 ✪ 𝗣𝗿𝗼𝘃𝗶𝗱𝗲 𝗱𝗲𝘁𝗮𝗶𝗹𝗲𝗱 𝗮𝗻𝘀…"
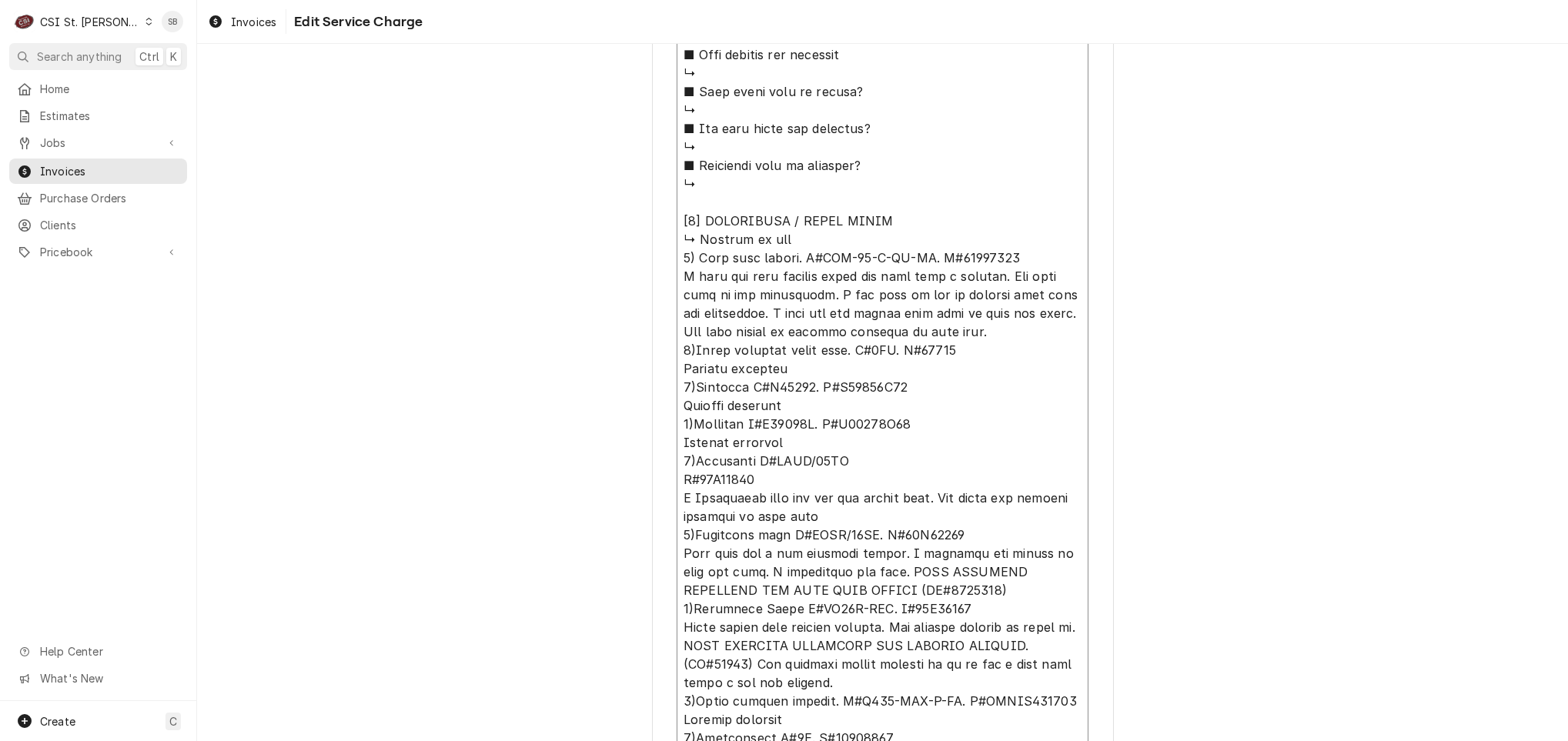
type textarea "x"
type textarea "⚠️ 𝗙𝗢𝗥𝗠 𝗜𝗡𝗦𝗧𝗥𝗨𝗖𝗧𝗜𝗢𝗡𝗦 ⚠️ ✪ 𝗖𝗼𝗺𝗽𝗹𝗲𝘁𝗲 𝗮𝗹𝗹 𝗿𝗲𝗹𝗲𝘃𝗮𝗻𝘁 𝘀𝗲𝗰𝘁𝗶𝗼𝗻𝘀 ✪ 𝗣𝗿𝗼𝘃𝗶𝗱𝗲 𝗱𝗲𝘁𝗮𝗶𝗹𝗲𝗱 𝗮𝗻𝘀…"
type textarea "x"
type textarea "⚠️ 𝗙𝗢𝗥𝗠 𝗜𝗡𝗦𝗧𝗥𝗨𝗖𝗧𝗜𝗢𝗡𝗦 ⚠️ ✪ 𝗖𝗼𝗺𝗽𝗹𝗲𝘁𝗲 𝗮𝗹𝗹 𝗿𝗲𝗹𝗲𝘃𝗮𝗻𝘁 𝘀𝗲𝗰𝘁𝗶𝗼𝗻𝘀 ✪ 𝗣𝗿𝗼𝘃𝗶𝗱𝗲 𝗱𝗲𝘁𝗮𝗶𝗹𝗲𝗱 𝗮𝗻𝘀…"
type textarea "x"
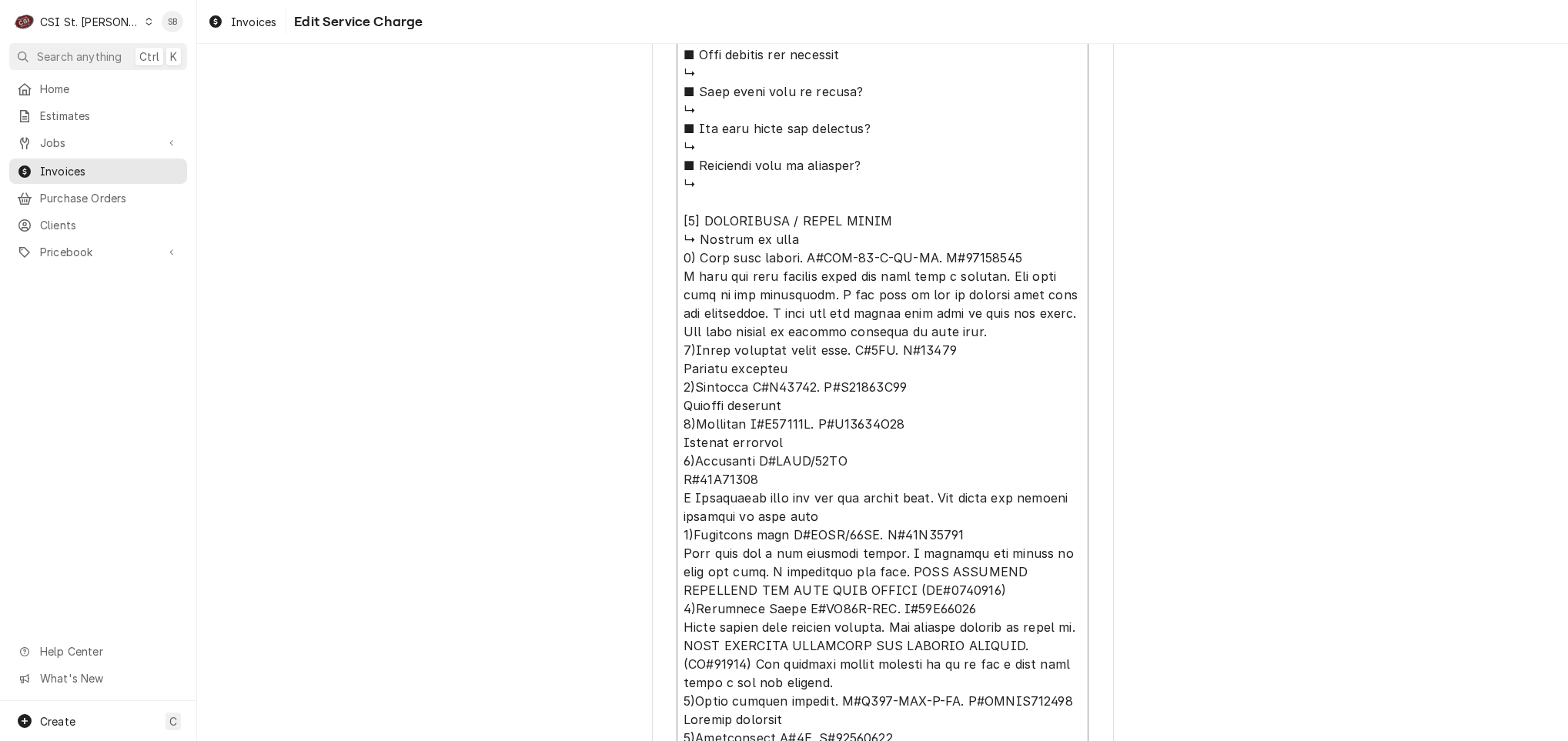
type textarea "⚠️ 𝗙𝗢𝗥𝗠 𝗜𝗡𝗦𝗧𝗥𝗨𝗖𝗧𝗜𝗢𝗡𝗦 ⚠️ ✪ 𝗖𝗼𝗺𝗽𝗹𝗲𝘁𝗲 𝗮𝗹𝗹 𝗿𝗲𝗹𝗲𝘃𝗮𝗻𝘁 𝘀𝗲𝗰𝘁𝗶𝗼𝗻𝘀 ✪ 𝗣𝗿𝗼𝘃𝗶𝗱𝗲 𝗱𝗲𝘁𝗮𝗶𝗹𝗲𝗱 𝗮𝗻𝘀…"
type textarea "x"
type textarea "⚠️ 𝗙𝗢𝗥𝗠 𝗜𝗡𝗦𝗧𝗥𝗨𝗖𝗧𝗜𝗢𝗡𝗦 ⚠️ ✪ 𝗖𝗼𝗺𝗽𝗹𝗲𝘁𝗲 𝗮𝗹𝗹 𝗿𝗲𝗹𝗲𝘃𝗮𝗻𝘁 𝘀𝗲𝗰𝘁𝗶𝗼𝗻𝘀 ✪ 𝗣𝗿𝗼𝘃𝗶𝗱𝗲 𝗱𝗲𝘁𝗮𝗶𝗹𝗲𝗱 𝗮𝗻𝘀…"
type textarea "x"
type textarea "⚠️ 𝗙𝗢𝗥𝗠 𝗜𝗡𝗦𝗧𝗥𝗨𝗖𝗧𝗜𝗢𝗡𝗦 ⚠️ ✪ 𝗖𝗼𝗺𝗽𝗹𝗲𝘁𝗲 𝗮𝗹𝗹 𝗿𝗲𝗹𝗲𝘃𝗮𝗻𝘁 𝘀𝗲𝗰𝘁𝗶𝗼𝗻𝘀 ✪ 𝗣𝗿𝗼𝘃𝗶𝗱𝗲 𝗱𝗲𝘁𝗮𝗶𝗹𝗲𝗱 𝗮𝗻𝘀…"
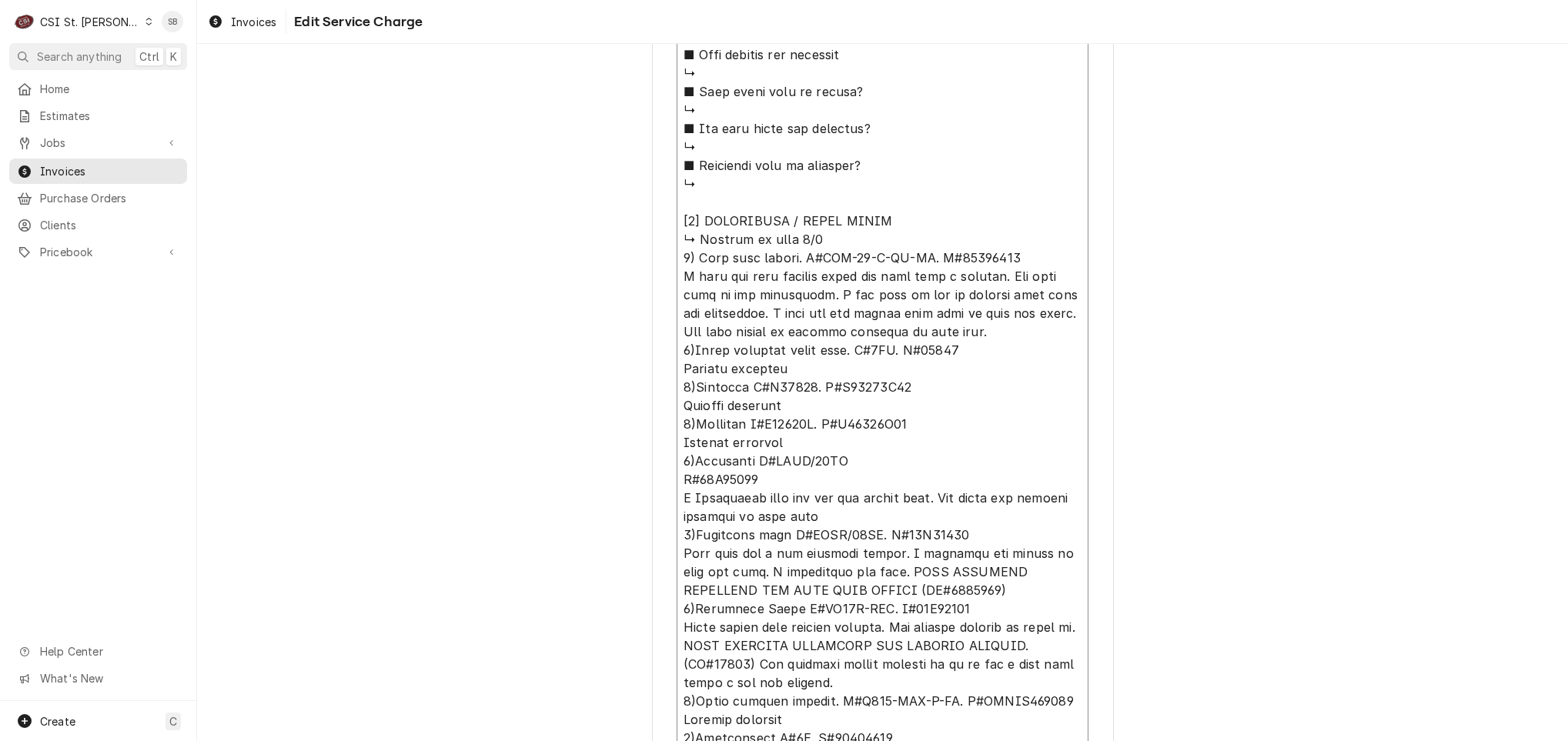
type textarea "x"
type textarea "⚠️ 𝗙𝗢𝗥𝗠 𝗜𝗡𝗦𝗧𝗥𝗨𝗖𝗧𝗜𝗢𝗡𝗦 ⚠️ ✪ 𝗖𝗼𝗺𝗽𝗹𝗲𝘁𝗲 𝗮𝗹𝗹 𝗿𝗲𝗹𝗲𝘃𝗮𝗻𝘁 𝘀𝗲𝗰𝘁𝗶𝗼𝗻𝘀 ✪ 𝗣𝗿𝗼𝘃𝗶𝗱𝗲 𝗱𝗲𝘁𝗮𝗶𝗹𝗲𝗱 𝗮𝗻𝘀…"
type textarea "x"
type textarea "⚠️ 𝗙𝗢𝗥𝗠 𝗜𝗡𝗦𝗧𝗥𝗨𝗖𝗧𝗜𝗢𝗡𝗦 ⚠️ ✪ 𝗖𝗼𝗺𝗽𝗹𝗲𝘁𝗲 𝗮𝗹𝗹 𝗿𝗲𝗹𝗲𝘃𝗮𝗻𝘁 𝘀𝗲𝗰𝘁𝗶𝗼𝗻𝘀 ✪ 𝗣𝗿𝗼𝘃𝗶𝗱𝗲 𝗱𝗲𝘁𝗮𝗶𝗹𝗲𝗱 𝗮𝗻𝘀…"
type textarea "x"
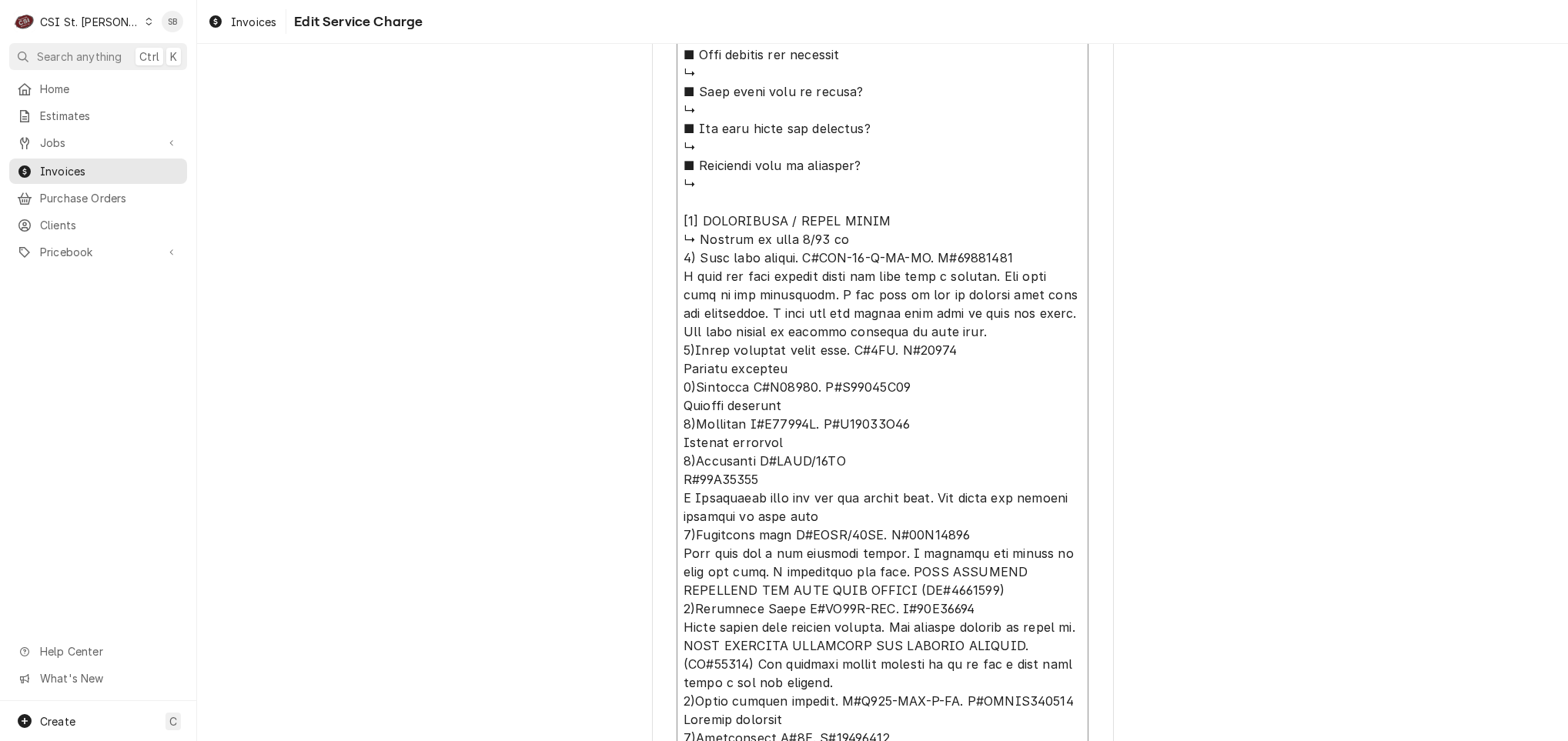
type textarea "⚠️ 𝗙𝗢𝗥𝗠 𝗜𝗡𝗦𝗧𝗥𝗨𝗖𝗧𝗜𝗢𝗡𝗦 ⚠️ ✪ 𝗖𝗼𝗺𝗽𝗹𝗲𝘁𝗲 𝗮𝗹𝗹 𝗿𝗲𝗹𝗲𝘃𝗮𝗻𝘁 𝘀𝗲𝗰𝘁𝗶𝗼𝗻𝘀 ✪ 𝗣𝗿𝗼𝘃𝗶𝗱𝗲 𝗱𝗲𝘁𝗮𝗶𝗹𝗲𝗱 𝗮𝗻𝘀…"
type textarea "x"
type textarea "⚠️ 𝗙𝗢𝗥𝗠 𝗜𝗡𝗦𝗧𝗥𝗨𝗖𝗧𝗜𝗢𝗡𝗦 ⚠️ ✪ 𝗖𝗼𝗺𝗽𝗹𝗲𝘁𝗲 𝗮𝗹𝗹 𝗿𝗲𝗹𝗲𝘃𝗮𝗻𝘁 𝘀𝗲𝗰𝘁𝗶𝗼𝗻𝘀 ✪ 𝗣𝗿𝗼𝘃𝗶𝗱𝗲 𝗱𝗲𝘁𝗮𝗶𝗹𝗲𝗱 𝗮𝗻𝘀…"
type textarea "x"
type textarea "⚠️ 𝗙𝗢𝗥𝗠 𝗜𝗡𝗦𝗧𝗥𝗨𝗖𝗧𝗜𝗢𝗡𝗦 ⚠️ ✪ 𝗖𝗼𝗺𝗽𝗹𝗲𝘁𝗲 𝗮𝗹𝗹 𝗿𝗲𝗹𝗲𝘃𝗮𝗻𝘁 𝘀𝗲𝗰𝘁𝗶𝗼𝗻𝘀 ✪ 𝗣𝗿𝗼𝘃𝗶𝗱𝗲 𝗱𝗲𝘁𝗮𝗶𝗹𝗲𝗱 𝗮𝗻𝘀…"
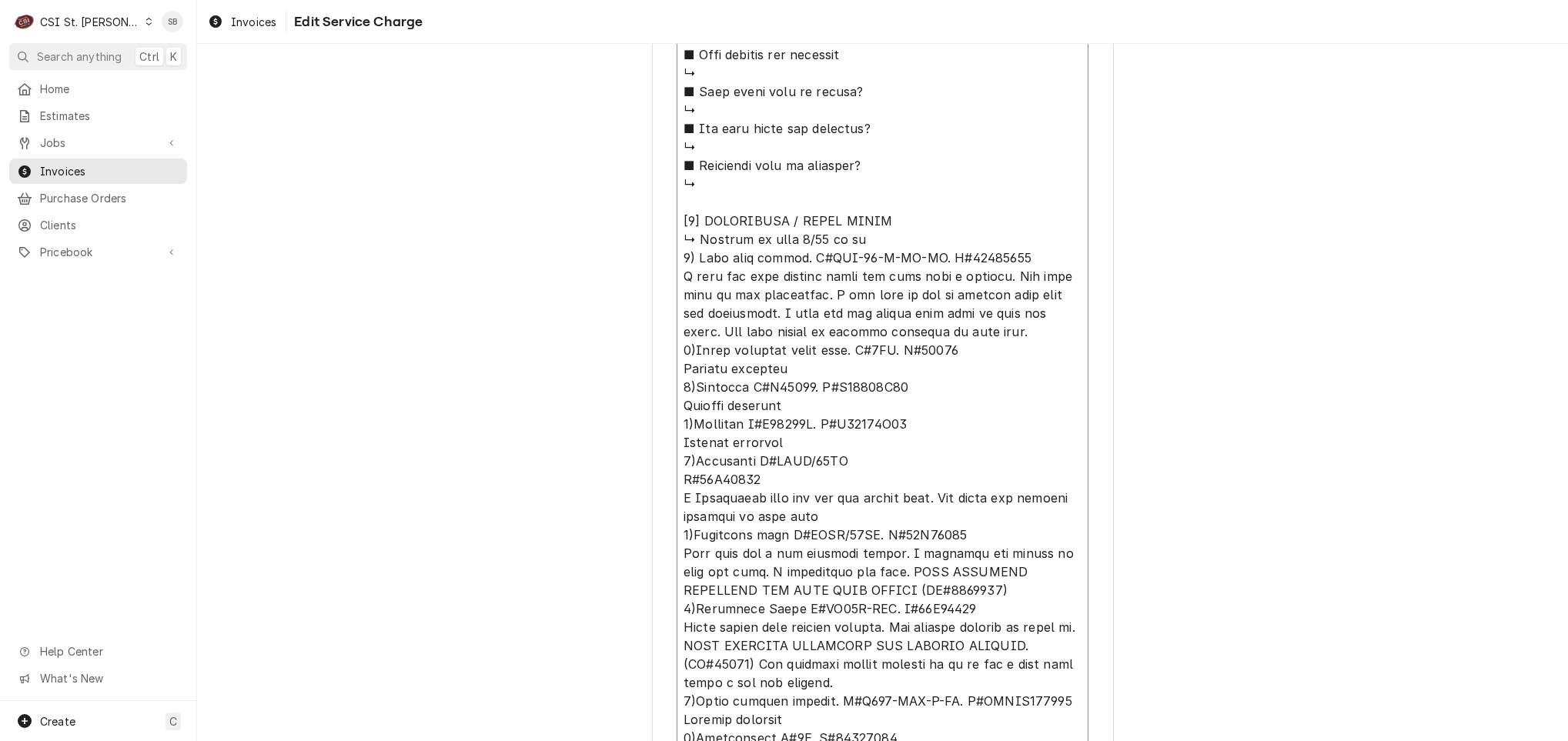
type textarea "x"
type textarea "⚠️ 𝗙𝗢𝗥𝗠 𝗜𝗡𝗦𝗧𝗥𝗨𝗖𝗧𝗜𝗢𝗡𝗦 ⚠️ ✪ 𝗖𝗼𝗺𝗽𝗹𝗲𝘁𝗲 𝗮𝗹𝗹 𝗿𝗲𝗹𝗲𝘃𝗮𝗻𝘁 𝘀𝗲𝗰𝘁𝗶𝗼𝗻𝘀 ✪ 𝗣𝗿𝗼𝘃𝗶𝗱𝗲 𝗱𝗲𝘁𝗮𝗶𝗹𝗲𝗱 𝗮𝗻𝘀…"
type textarea "x"
type textarea "⚠️ 𝗙𝗢𝗥𝗠 𝗜𝗡𝗦𝗧𝗥𝗨𝗖𝗧𝗜𝗢𝗡𝗦 ⚠️ ✪ 𝗖𝗼𝗺𝗽𝗹𝗲𝘁𝗲 𝗮𝗹𝗹 𝗿𝗲𝗹𝗲𝘃𝗮𝗻𝘁 𝘀𝗲𝗰𝘁𝗶𝗼𝗻𝘀 ✪ 𝗣𝗿𝗼𝘃𝗶𝗱𝗲 𝗱𝗲𝘁𝗮𝗶𝗹𝗲𝗱 𝗮𝗻𝘀…"
type textarea "x"
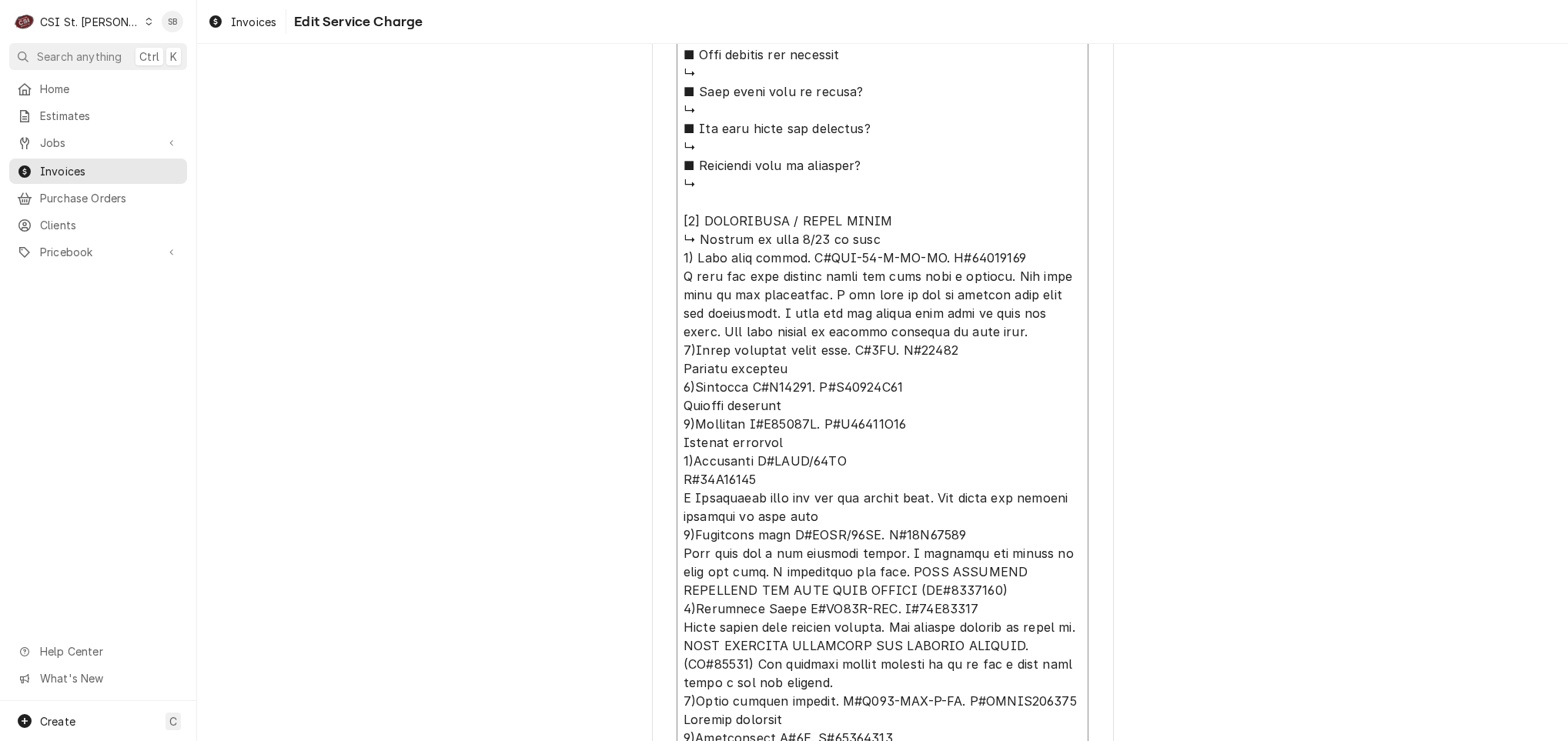
type textarea "⚠️ 𝗙𝗢𝗥𝗠 𝗜𝗡𝗦𝗧𝗥𝗨𝗖𝗧𝗜𝗢𝗡𝗦 ⚠️ ✪ 𝗖𝗼𝗺𝗽𝗹𝗲𝘁𝗲 𝗮𝗹𝗹 𝗿𝗲𝗹𝗲𝘃𝗮𝗻𝘁 𝘀𝗲𝗰𝘁𝗶𝗼𝗻𝘀 ✪ 𝗣𝗿𝗼𝘃𝗶𝗱𝗲 𝗱𝗲𝘁𝗮𝗶𝗹𝗲𝗱 𝗮𝗻𝘀…"
type textarea "x"
type textarea "⚠️ 𝗙𝗢𝗥𝗠 𝗜𝗡𝗦𝗧𝗥𝗨𝗖𝗧𝗜𝗢𝗡𝗦 ⚠️ ✪ 𝗖𝗼𝗺𝗽𝗹𝗲𝘁𝗲 𝗮𝗹𝗹 𝗿𝗲𝗹𝗲𝘃𝗮𝗻𝘁 𝘀𝗲𝗰𝘁𝗶𝗼𝗻𝘀 ✪ 𝗣𝗿𝗼𝘃𝗶𝗱𝗲 𝗱𝗲𝘁𝗮𝗶𝗹𝗲𝗱 𝗮𝗻𝘀…"
type textarea "x"
type textarea "⚠️ 𝗙𝗢𝗥𝗠 𝗜𝗡𝗦𝗧𝗥𝗨𝗖𝗧𝗜𝗢𝗡𝗦 ⚠️ ✪ 𝗖𝗼𝗺𝗽𝗹𝗲𝘁𝗲 𝗮𝗹𝗹 𝗿𝗲𝗹𝗲𝘃𝗮𝗻𝘁 𝘀𝗲𝗰𝘁𝗶𝗼𝗻𝘀 ✪ 𝗣𝗿𝗼𝘃𝗶𝗱𝗲 𝗱𝗲𝘁𝗮𝗶𝗹𝗲𝗱 𝗮𝗻𝘀…"
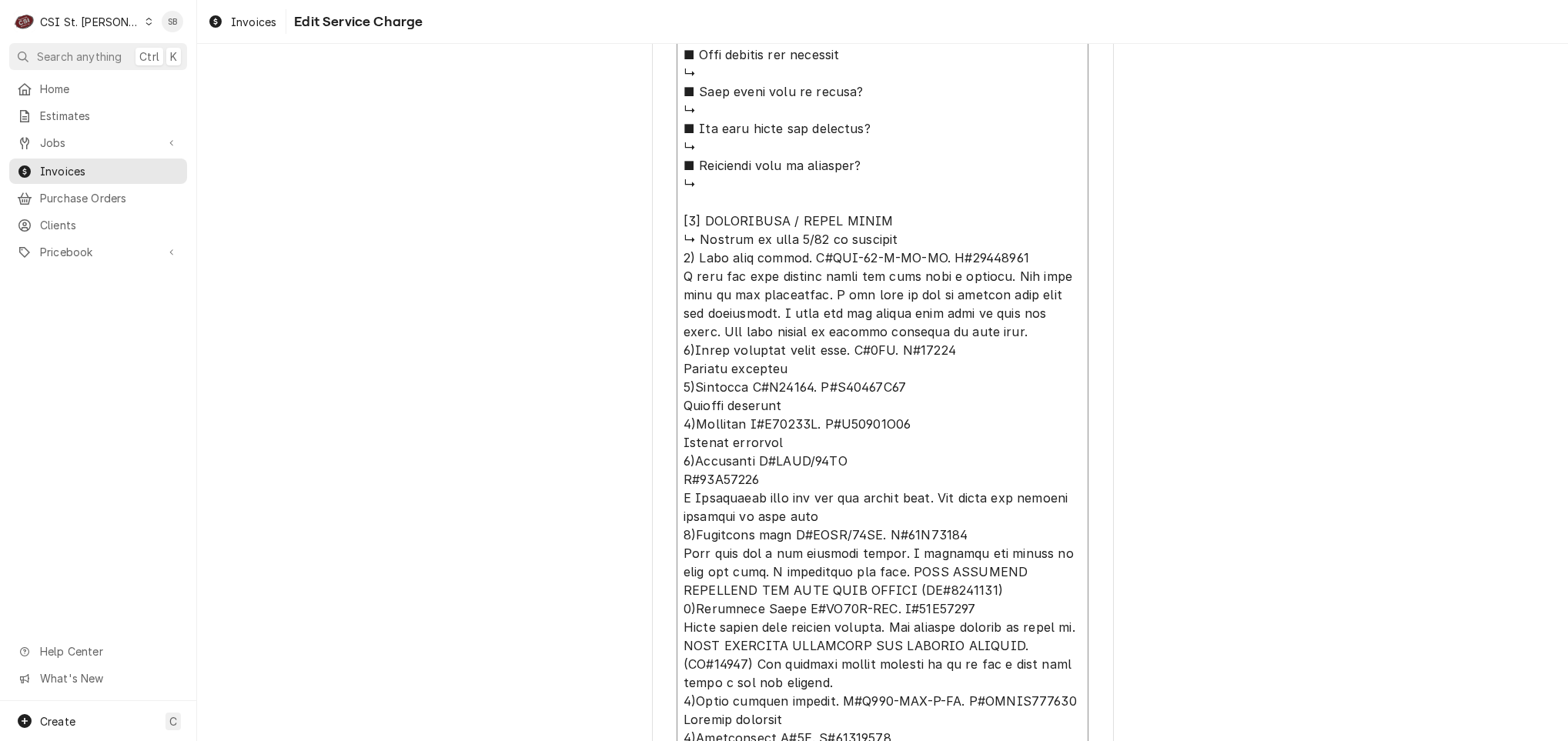
type textarea "x"
type textarea "⚠️ 𝗙𝗢𝗥𝗠 𝗜𝗡𝗦𝗧𝗥𝗨𝗖𝗧𝗜𝗢𝗡𝗦 ⚠️ ✪ 𝗖𝗼𝗺𝗽𝗹𝗲𝘁𝗲 𝗮𝗹𝗹 𝗿𝗲𝗹𝗲𝘃𝗮𝗻𝘁 𝘀𝗲𝗰𝘁𝗶𝗼𝗻𝘀 ✪ 𝗣𝗿𝗼𝘃𝗶𝗱𝗲 𝗱𝗲𝘁𝗮𝗶𝗹𝗲𝗱 𝗮𝗻𝘀…"
type textarea "x"
type textarea "⚠️ 𝗙𝗢𝗥𝗠 𝗜𝗡𝗦𝗧𝗥𝗨𝗖𝗧𝗜𝗢𝗡𝗦 ⚠️ ✪ 𝗖𝗼𝗺𝗽𝗹𝗲𝘁𝗲 𝗮𝗹𝗹 𝗿𝗲𝗹𝗲𝘃𝗮𝗻𝘁 𝘀𝗲𝗰𝘁𝗶𝗼𝗻𝘀 ✪ 𝗣𝗿𝗼𝘃𝗶𝗱𝗲 𝗱𝗲𝘁𝗮𝗶𝗹𝗲𝗱 𝗮𝗻𝘀…"
type textarea "x"
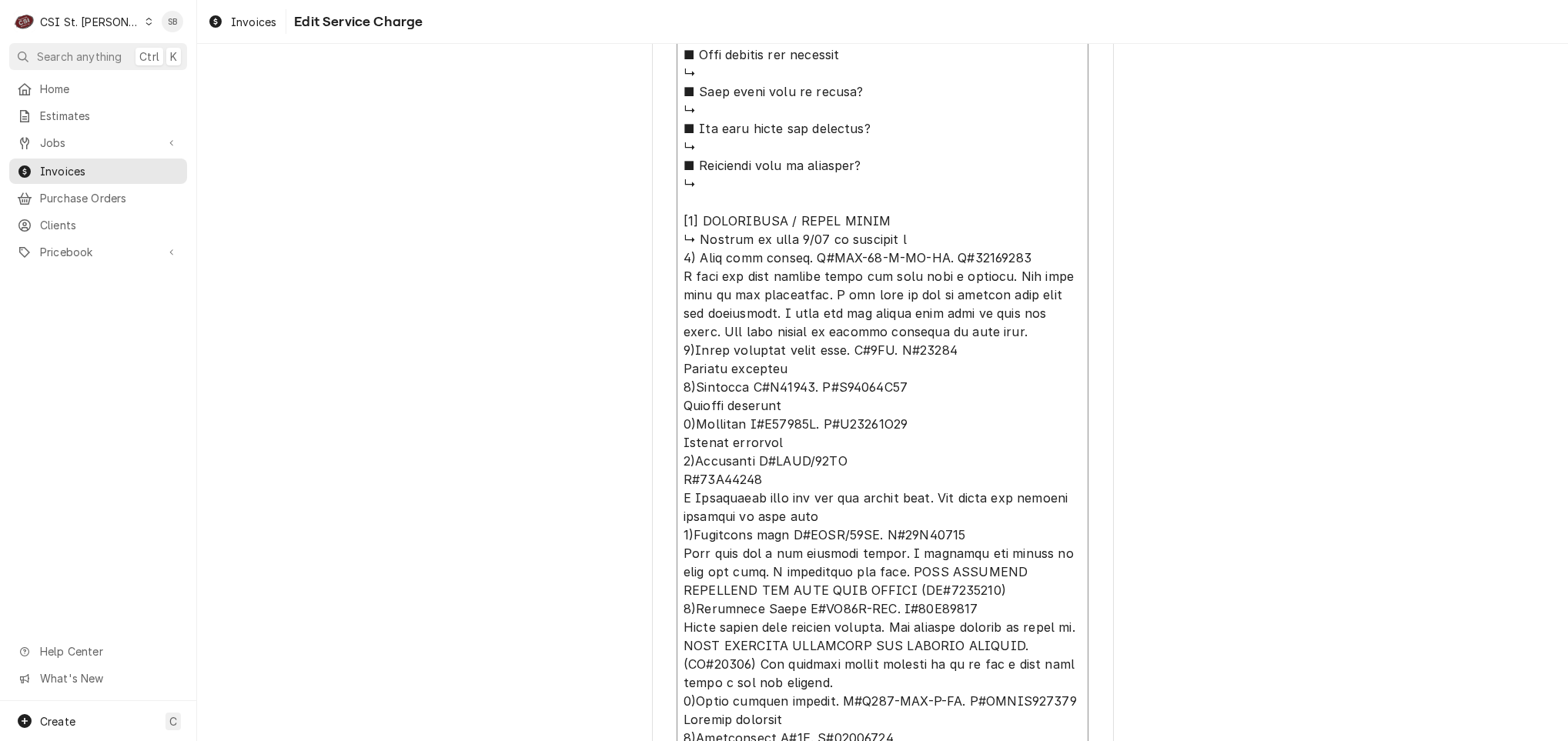
type textarea "⚠️ 𝗙𝗢𝗥𝗠 𝗜𝗡𝗦𝗧𝗥𝗨𝗖𝗧𝗜𝗢𝗡𝗦 ⚠️ ✪ 𝗖𝗼𝗺𝗽𝗹𝗲𝘁𝗲 𝗮𝗹𝗹 𝗿𝗲𝗹𝗲𝘃𝗮𝗻𝘁 𝘀𝗲𝗰𝘁𝗶𝗼𝗻𝘀 ✪ 𝗣𝗿𝗼𝘃𝗶𝗱𝗲 𝗱𝗲𝘁𝗮𝗶𝗹𝗲𝗱 𝗮𝗻𝘀…"
type textarea "x"
type textarea "⚠️ 𝗙𝗢𝗥𝗠 𝗜𝗡𝗦𝗧𝗥𝗨𝗖𝗧𝗜𝗢𝗡𝗦 ⚠️ ✪ 𝗖𝗼𝗺𝗽𝗹𝗲𝘁𝗲 𝗮𝗹𝗹 𝗿𝗲𝗹𝗲𝘃𝗮𝗻𝘁 𝘀𝗲𝗰𝘁𝗶𝗼𝗻𝘀 ✪ 𝗣𝗿𝗼𝘃𝗶𝗱𝗲 𝗱𝗲𝘁𝗮𝗶𝗹𝗲𝗱 𝗮𝗻𝘀…"
type textarea "x"
type textarea "⚠️ 𝗙𝗢𝗥𝗠 𝗜𝗡𝗦𝗧𝗥𝗨𝗖𝗧𝗜𝗢𝗡𝗦 ⚠️ ✪ 𝗖𝗼𝗺𝗽𝗹𝗲𝘁𝗲 𝗮𝗹𝗹 𝗿𝗲𝗹𝗲𝘃𝗮𝗻𝘁 𝘀𝗲𝗰𝘁𝗶𝗼𝗻𝘀 ✪ 𝗣𝗿𝗼𝘃𝗶𝗱𝗲 𝗱𝗲𝘁𝗮𝗶𝗹𝗲𝗱 𝗮𝗻𝘀…"
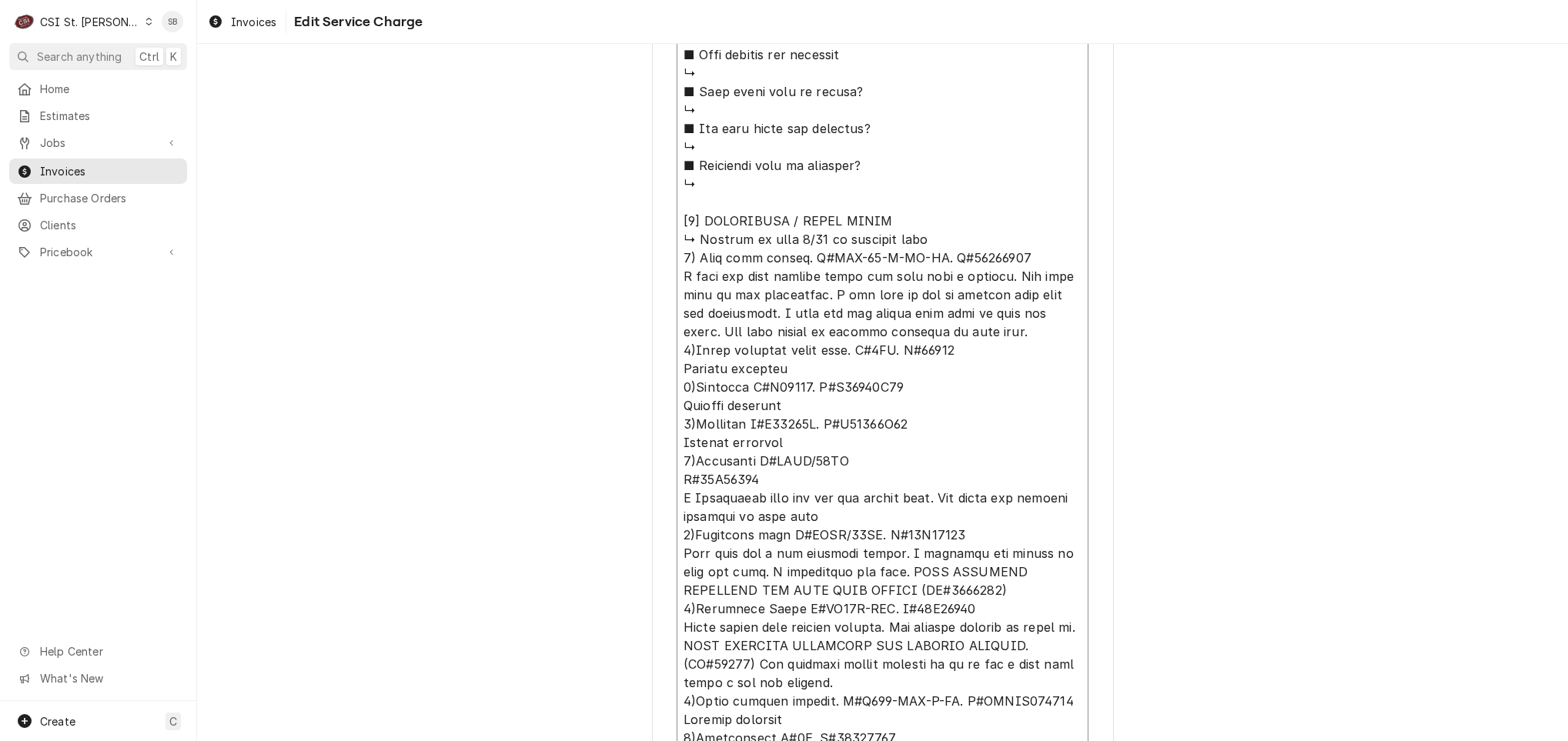
type textarea "x"
type textarea "⚠️ 𝗙𝗢𝗥𝗠 𝗜𝗡𝗦𝗧𝗥𝗨𝗖𝗧𝗜𝗢𝗡𝗦 ⚠️ ✪ 𝗖𝗼𝗺𝗽𝗹𝗲𝘁𝗲 𝗮𝗹𝗹 𝗿𝗲𝗹𝗲𝘃𝗮𝗻𝘁 𝘀𝗲𝗰𝘁𝗶𝗼𝗻𝘀 ✪ 𝗣𝗿𝗼𝘃𝗶𝗱𝗲 𝗱𝗲𝘁𝗮𝗶𝗹𝗲𝗱 𝗮𝗻𝘀…"
type textarea "x"
type textarea "⚠️ 𝗙𝗢𝗥𝗠 𝗜𝗡𝗦𝗧𝗥𝗨𝗖𝗧𝗜𝗢𝗡𝗦 ⚠️ ✪ 𝗖𝗼𝗺𝗽𝗹𝗲𝘁𝗲 𝗮𝗹𝗹 𝗿𝗲𝗹𝗲𝘃𝗮𝗻𝘁 𝘀𝗲𝗰𝘁𝗶𝗼𝗻𝘀 ✪ 𝗣𝗿𝗼𝘃𝗶𝗱𝗲 𝗱𝗲𝘁𝗮𝗶𝗹𝗲𝗱 𝗮𝗻𝘀…"
type textarea "x"
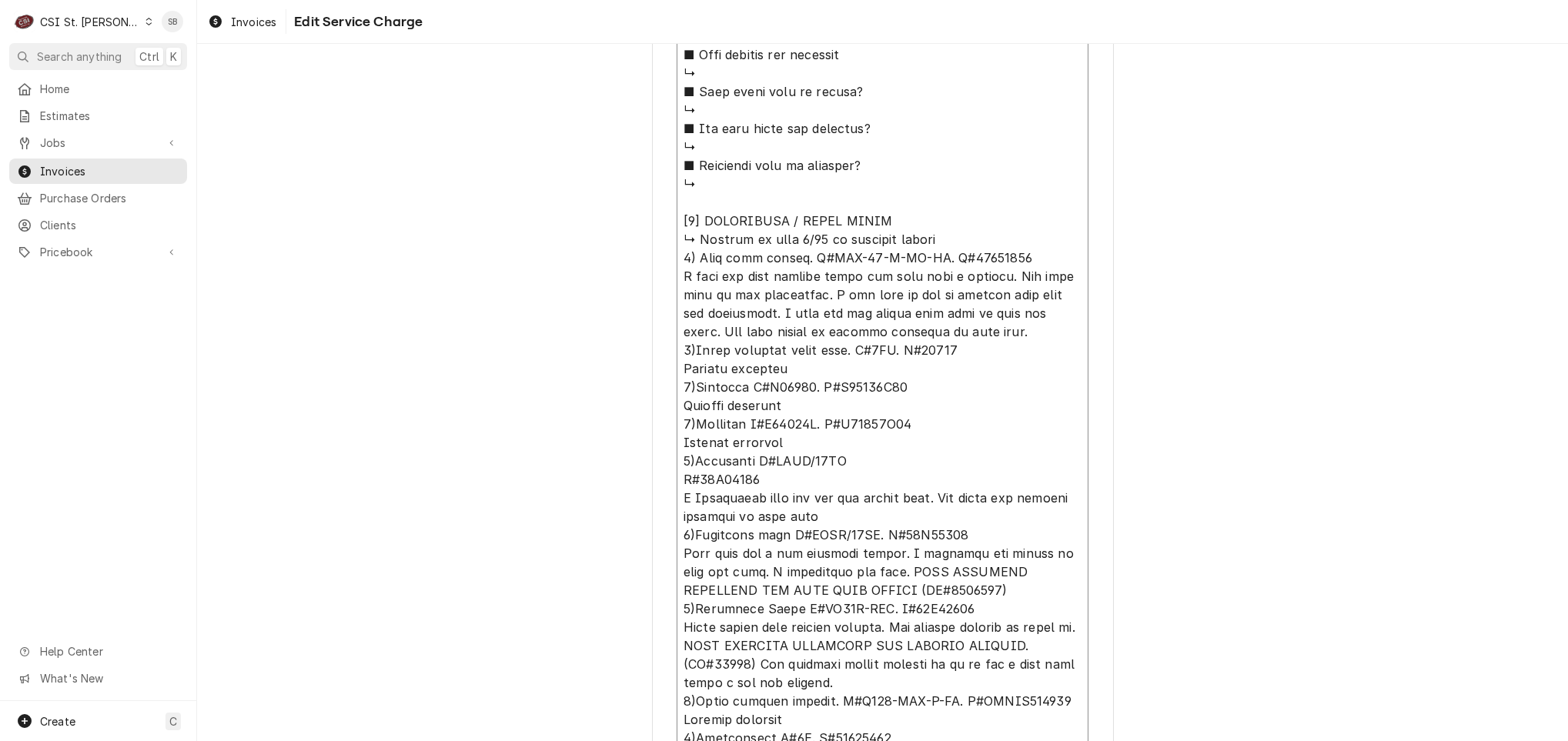
type textarea "⚠️ 𝗙𝗢𝗥𝗠 𝗜𝗡𝗦𝗧𝗥𝗨𝗖𝗧𝗜𝗢𝗡𝗦 ⚠️ ✪ 𝗖𝗼𝗺𝗽𝗹𝗲𝘁𝗲 𝗮𝗹𝗹 𝗿𝗲𝗹𝗲𝘃𝗮𝗻𝘁 𝘀𝗲𝗰𝘁𝗶𝗼𝗻𝘀 ✪ 𝗣𝗿𝗼𝘃𝗶𝗱𝗲 𝗱𝗲𝘁𝗮𝗶𝗹𝗲𝗱 𝗮𝗻𝘀…"
type textarea "x"
type textarea "⚠️ 𝗙𝗢𝗥𝗠 𝗜𝗡𝗦𝗧𝗥𝗨𝗖𝗧𝗜𝗢𝗡𝗦 ⚠️ ✪ 𝗖𝗼𝗺𝗽𝗹𝗲𝘁𝗲 𝗮𝗹𝗹 𝗿𝗲𝗹𝗲𝘃𝗮𝗻𝘁 𝘀𝗲𝗰𝘁𝗶𝗼𝗻𝘀 ✪ 𝗣𝗿𝗼𝘃𝗶𝗱𝗲 𝗱𝗲𝘁𝗮𝗶𝗹𝗲𝗱 𝗮𝗻𝘀…"
type textarea "x"
type textarea "⚠️ 𝗙𝗢𝗥𝗠 𝗜𝗡𝗦𝗧𝗥𝗨𝗖𝗧𝗜𝗢𝗡𝗦 ⚠️ ✪ 𝗖𝗼𝗺𝗽𝗹𝗲𝘁𝗲 𝗮𝗹𝗹 𝗿𝗲𝗹𝗲𝘃𝗮𝗻𝘁 𝘀𝗲𝗰𝘁𝗶𝗼𝗻𝘀 ✪ 𝗣𝗿𝗼𝘃𝗶𝗱𝗲 𝗱𝗲𝘁𝗮𝗶𝗹𝗲𝗱 𝗮𝗻𝘀…"
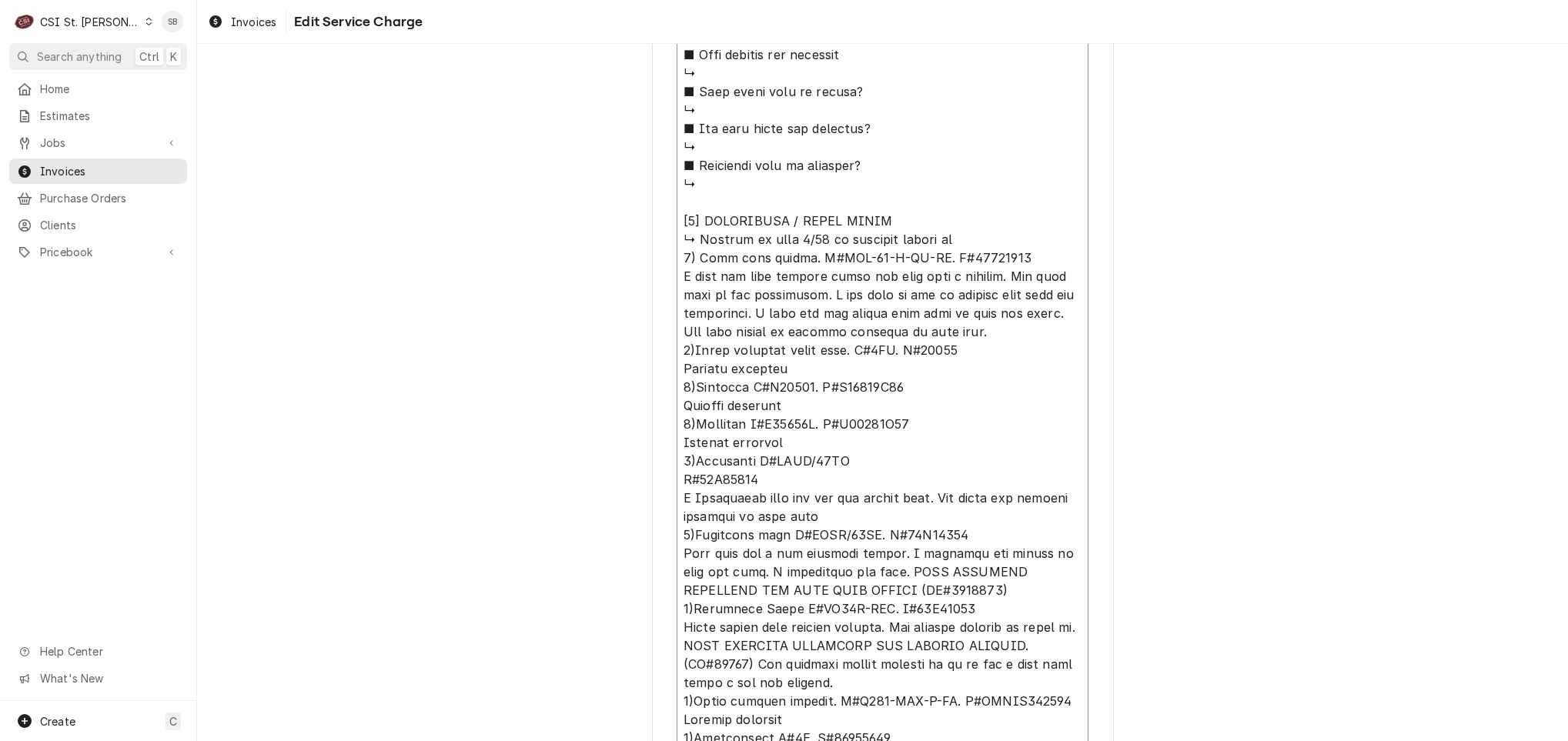
type textarea "x"
type textarea "⚠️ 𝗙𝗢𝗥𝗠 𝗜𝗡𝗦𝗧𝗥𝗨𝗖𝗧𝗜𝗢𝗡𝗦 ⚠️ ✪ 𝗖𝗼𝗺𝗽𝗹𝗲𝘁𝗲 𝗮𝗹𝗹 𝗿𝗲𝗹𝗲𝘃𝗮𝗻𝘁 𝘀𝗲𝗰𝘁𝗶𝗼𝗻𝘀 ✪ 𝗣𝗿𝗼𝘃𝗶𝗱𝗲 𝗱𝗲𝘁𝗮𝗶𝗹𝗲𝗱 𝗮𝗻𝘀…"
paste textarea "Kitchen was just reassembled by contractor. please check operation of all equip…"
type textarea "x"
type textarea "⚠️ 𝗙𝗢𝗥𝗠 𝗜𝗡𝗦𝗧𝗥𝗨𝗖𝗧𝗜𝗢𝗡𝗦 ⚠️ ✪ 𝗖𝗼𝗺𝗽𝗹𝗲𝘁𝗲 𝗮𝗹𝗹 𝗿𝗲𝗹𝗲𝘃𝗮𝗻𝘁 𝘀𝗲𝗰𝘁𝗶𝗼𝗻𝘀 ✪ 𝗣𝗿𝗼𝘃𝗶𝗱𝗲 𝗱𝗲𝘁𝗮𝗶𝗹𝗲𝗱 𝗮𝗻𝘀…"
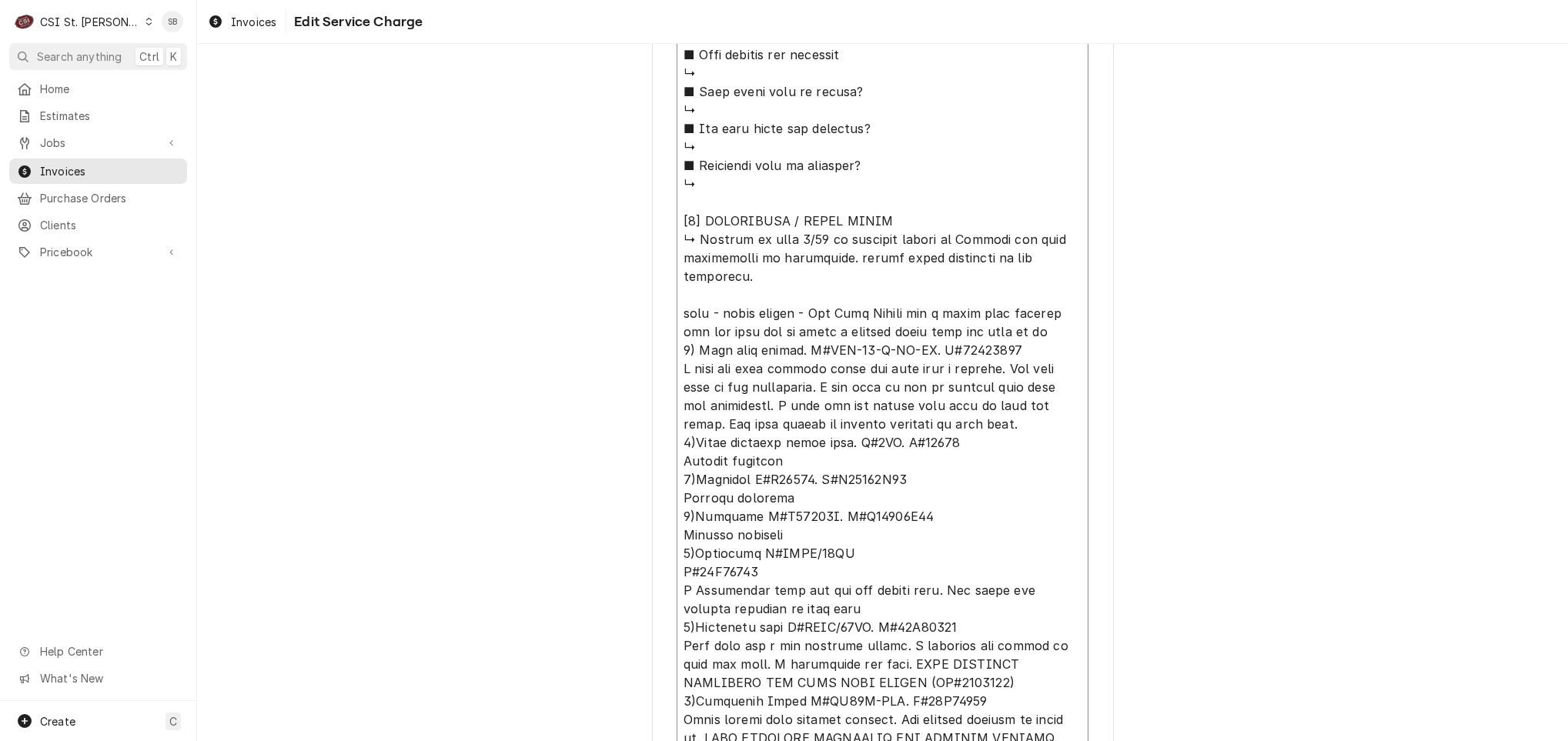
type textarea "x"
type textarea "⚠️ 𝗙𝗢𝗥𝗠 𝗜𝗡𝗦𝗧𝗥𝗨𝗖𝗧𝗜𝗢𝗡𝗦 ⚠️ ✪ 𝗖𝗼𝗺𝗽𝗹𝗲𝘁𝗲 𝗮𝗹𝗹 𝗿𝗲𝗹𝗲𝘃𝗮𝗻𝘁 𝘀𝗲𝗰𝘁𝗶𝗼𝗻𝘀 ✪ 𝗣𝗿𝗼𝘃𝗶𝗱𝗲 𝗱𝗲𝘁𝗮𝗶𝗹𝗲𝗱 𝗮𝗻𝘀…"
type textarea "x"
type textarea "⚠️ 𝗙𝗢𝗥𝗠 𝗜𝗡𝗦𝗧𝗥𝗨𝗖𝗧𝗜𝗢𝗡𝗦 ⚠️ ✪ 𝗖𝗼𝗺𝗽𝗹𝗲𝘁𝗲 𝗮𝗹𝗹 𝗿𝗲𝗹𝗲𝘃𝗮𝗻𝘁 𝘀𝗲𝗰𝘁𝗶𝗼𝗻𝘀 ✪ 𝗣𝗿𝗼𝘃𝗶𝗱𝗲 𝗱𝗲𝘁𝗮𝗶𝗹𝗲𝗱 𝗮𝗻𝘀…"
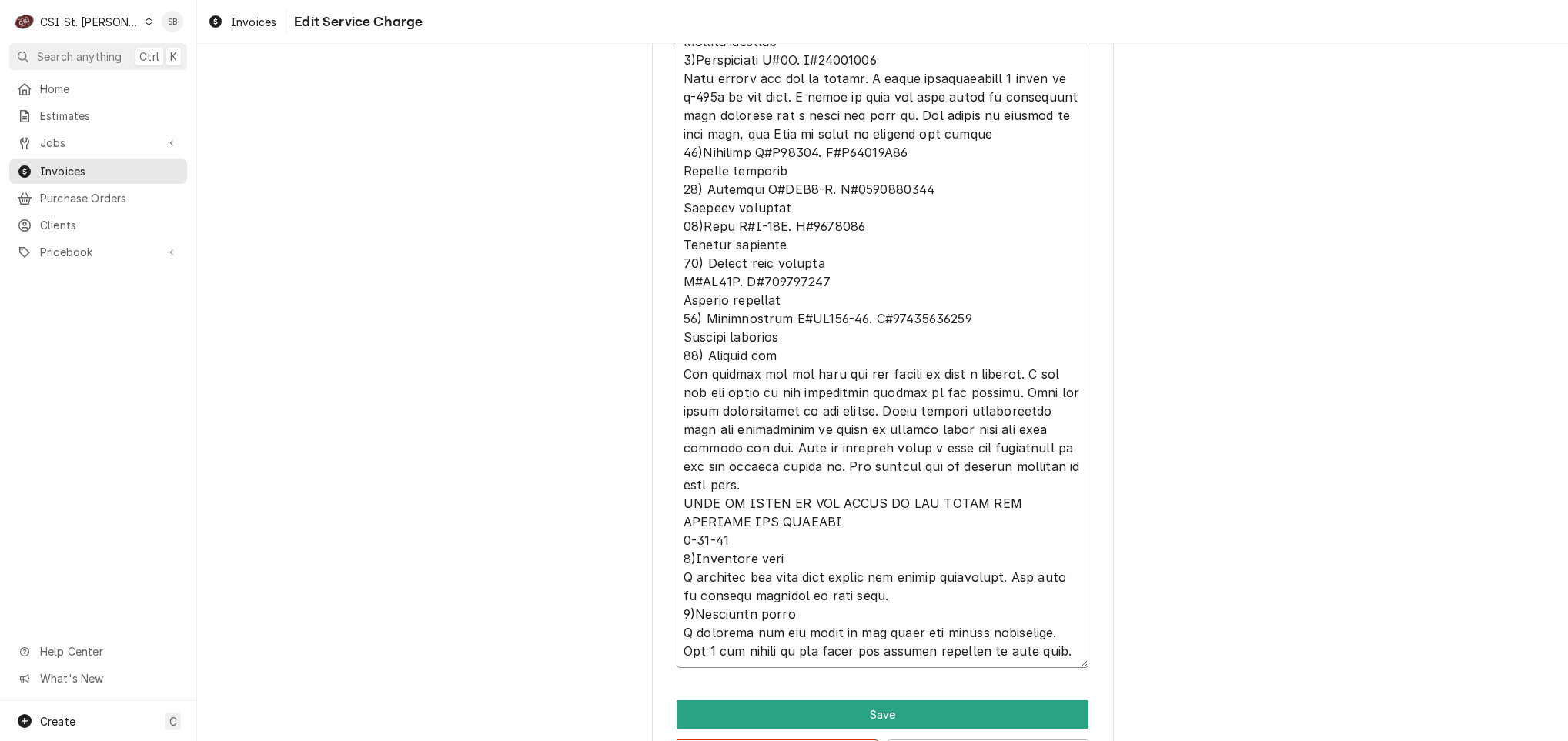
scroll to position [2344, 0]
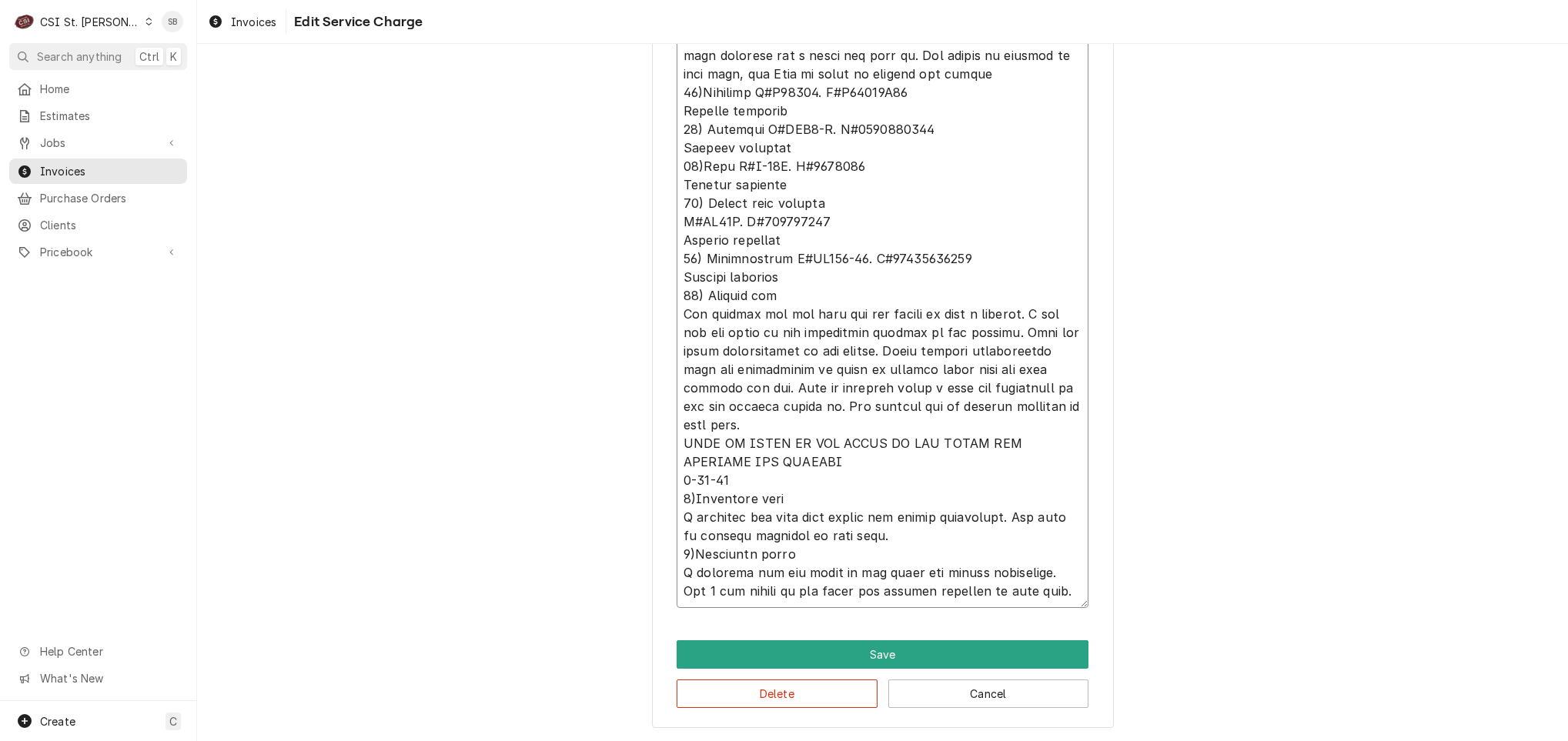
type textarea "x"
type textarea "⚠️ 𝗙𝗢𝗥𝗠 𝗜𝗡𝗦𝗧𝗥𝗨𝗖𝗧𝗜𝗢𝗡𝗦 ⚠️ ✪ 𝗖𝗼𝗺𝗽𝗹𝗲𝘁𝗲 𝗮𝗹𝗹 𝗿𝗲𝗹𝗲𝘃𝗮𝗻𝘁 𝘀𝗲𝗰𝘁𝗶𝗼𝗻𝘀 ✪ 𝗣𝗿𝗼𝘃𝗶𝗱𝗲 𝗱𝗲𝘁𝗮𝗶𝗹𝗲𝗱 𝗮𝗻𝘀…"
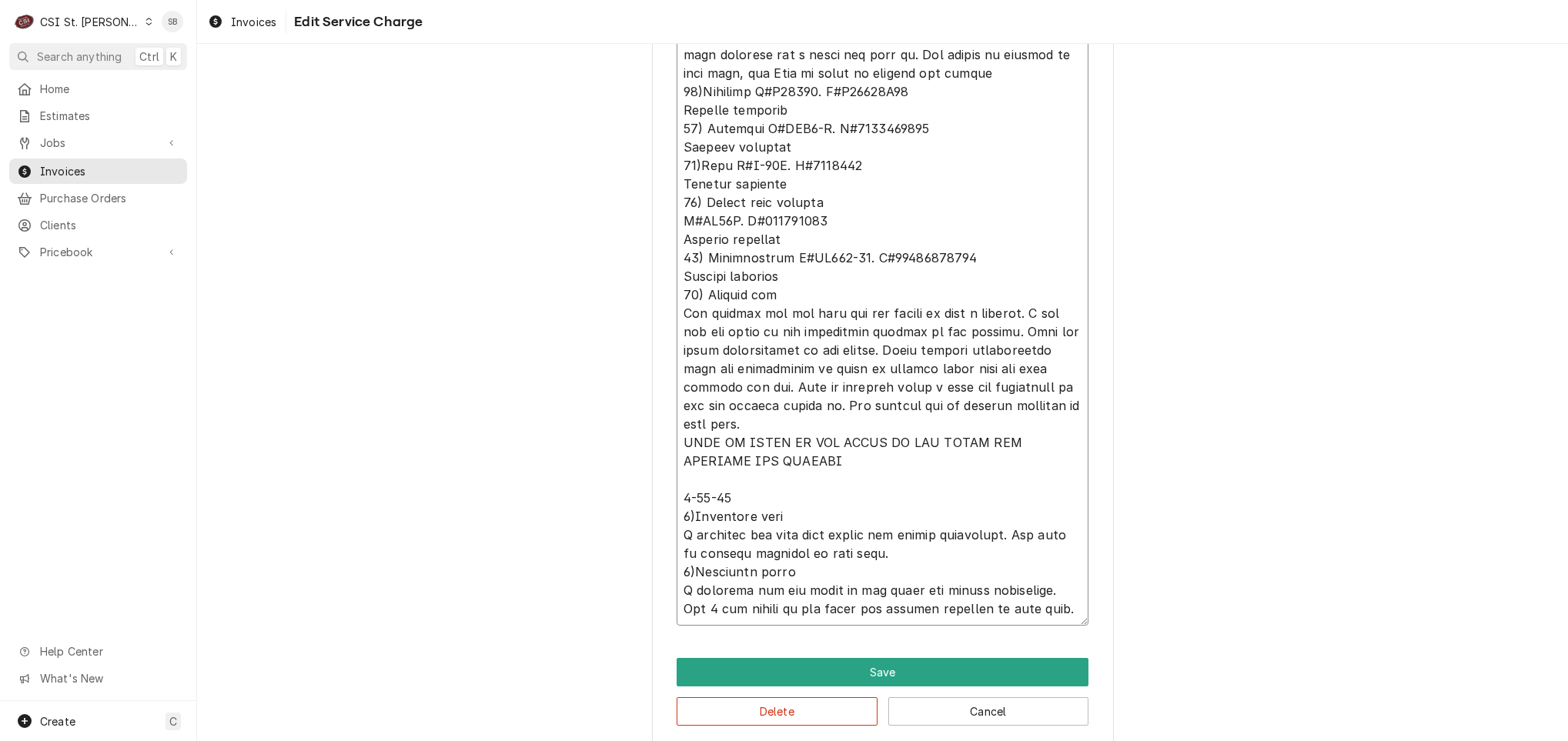
type textarea "x"
type textarea "⚠️ 𝗙𝗢𝗥𝗠 𝗜𝗡𝗦𝗧𝗥𝗨𝗖𝗧𝗜𝗢𝗡𝗦 ⚠️ ✪ 𝗖𝗼𝗺𝗽𝗹𝗲𝘁𝗲 𝗮𝗹𝗹 𝗿𝗲𝗹𝗲𝘃𝗮𝗻𝘁 𝘀𝗲𝗰𝘁𝗶𝗼𝗻𝘀 ✪ 𝗣𝗿𝗼𝘃𝗶𝗱𝗲 𝗱𝗲𝘁𝗮𝗶𝗹𝗲𝗱 𝗮𝗻𝘀…"
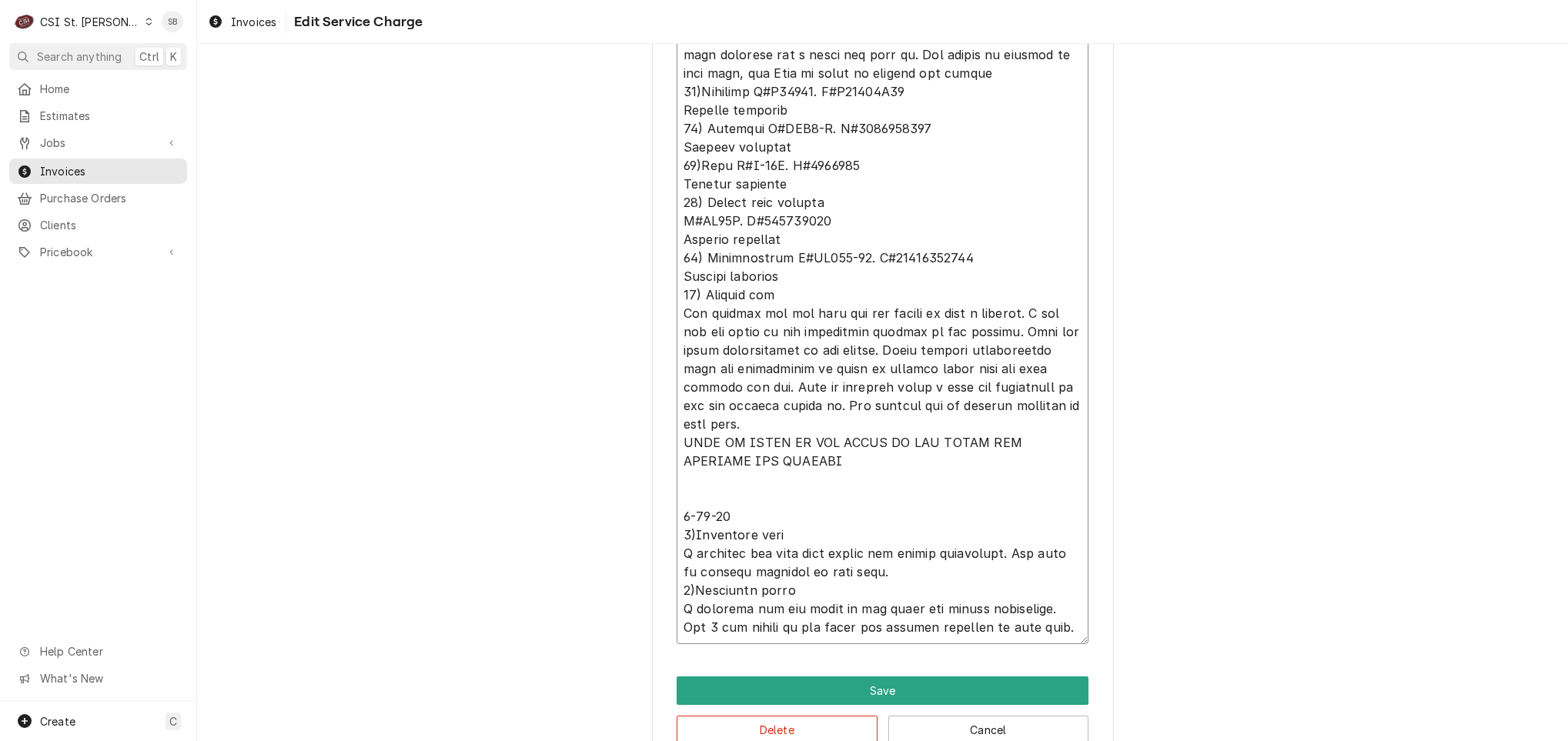
type textarea "x"
type textarea "⚠️ 𝗙𝗢𝗥𝗠 𝗜𝗡𝗦𝗧𝗥𝗨𝗖𝗧𝗜𝗢𝗡𝗦 ⚠️ ✪ 𝗖𝗼𝗺𝗽𝗹𝗲𝘁𝗲 𝗮𝗹𝗹 𝗿𝗲𝗹𝗲𝘃𝗮𝗻𝘁 𝘀𝗲𝗰𝘁𝗶𝗼𝗻𝘀 ✪ 𝗣𝗿𝗼𝘃𝗶𝗱𝗲 𝗱𝗲𝘁𝗮𝗶𝗹𝗲𝗱 𝗮𝗻𝘀…"
type textarea "x"
type textarea "⚠️ 𝗙𝗢𝗥𝗠 𝗜𝗡𝗦𝗧𝗥𝗨𝗖𝗧𝗜𝗢𝗡𝗦 ⚠️ ✪ 𝗖𝗼𝗺𝗽𝗹𝗲𝘁𝗲 𝗮𝗹𝗹 𝗿𝗲𝗹𝗲𝘃𝗮𝗻𝘁 𝘀𝗲𝗰𝘁𝗶𝗼𝗻𝘀 ✪ 𝗣𝗿𝗼𝘃𝗶𝗱𝗲 𝗱𝗲𝘁𝗮𝗶𝗹𝗲𝗱 𝗮𝗻𝘀…"
type textarea "x"
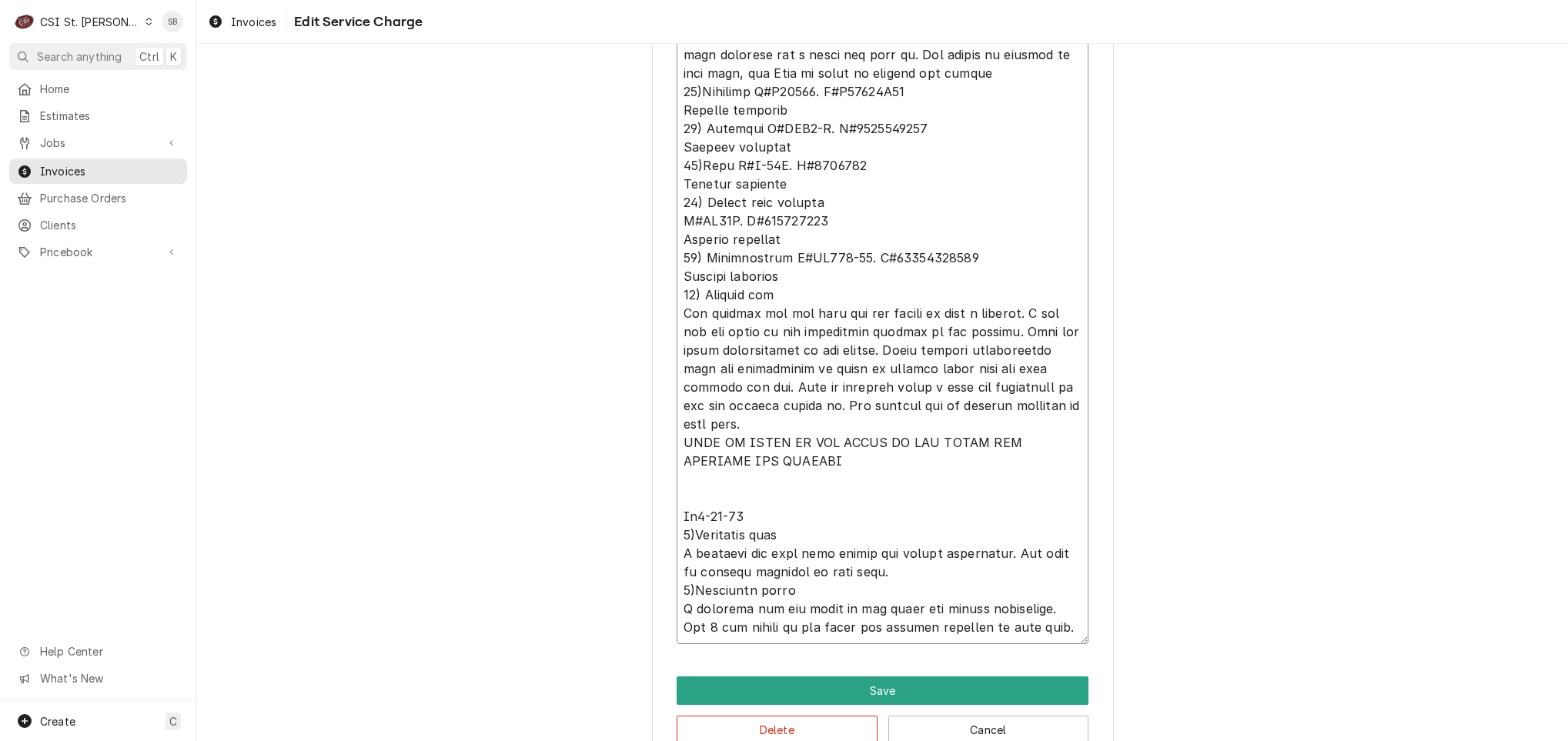
type textarea "⚠️ 𝗙𝗢𝗥𝗠 𝗜𝗡𝗦𝗧𝗥𝗨𝗖𝗧𝗜𝗢𝗡𝗦 ⚠️ ✪ 𝗖𝗼𝗺𝗽𝗹𝗲𝘁𝗲 𝗮𝗹𝗹 𝗿𝗲𝗹𝗲𝘃𝗮𝗻𝘁 𝘀𝗲𝗰𝘁𝗶𝗼𝗻𝘀 ✪ 𝗣𝗿𝗼𝘃𝗶𝗱𝗲 𝗱𝗲𝘁𝗮𝗶𝗹𝗲𝗱 𝗮𝗻𝘀…"
type textarea "x"
type textarea "⚠️ 𝗙𝗢𝗥𝗠 𝗜𝗡𝗦𝗧𝗥𝗨𝗖𝗧𝗜𝗢𝗡𝗦 ⚠️ ✪ 𝗖𝗼𝗺𝗽𝗹𝗲𝘁𝗲 𝗮𝗹𝗹 𝗿𝗲𝗹𝗲𝘃𝗮𝗻𝘁 𝘀𝗲𝗰𝘁𝗶𝗼𝗻𝘀 ✪ 𝗣𝗿𝗼𝘃𝗶𝗱𝗲 𝗱𝗲𝘁𝗮𝗶𝗹𝗲𝗱 𝗮𝗻𝘀…"
type textarea "x"
type textarea "⚠️ 𝗙𝗢𝗥𝗠 𝗜𝗡𝗦𝗧𝗥𝗨𝗖𝗧𝗜𝗢𝗡𝗦 ⚠️ ✪ 𝗖𝗼𝗺𝗽𝗹𝗲𝘁𝗲 𝗮𝗹𝗹 𝗿𝗲𝗹𝗲𝘃𝗮𝗻𝘁 𝘀𝗲𝗰𝘁𝗶𝗼𝗻𝘀 ✪ 𝗣𝗿𝗼𝘃𝗶𝗱𝗲 𝗱𝗲𝘁𝗮𝗶𝗹𝗲𝗱 𝗮𝗻𝘀…"
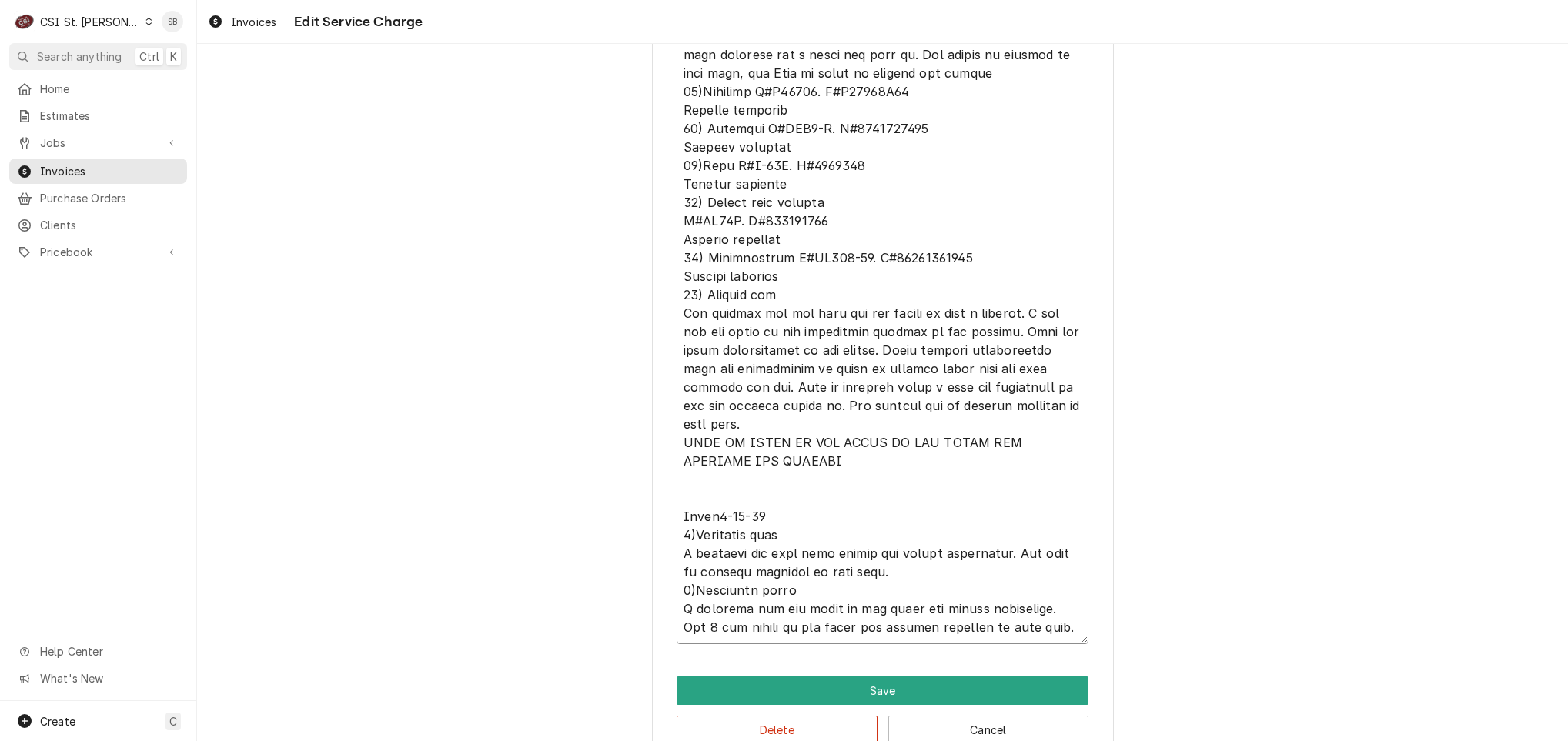
type textarea "x"
type textarea "⚠️ 𝗙𝗢𝗥𝗠 𝗜𝗡𝗦𝗧𝗥𝗨𝗖𝗧𝗜𝗢𝗡𝗦 ⚠️ ✪ 𝗖𝗼𝗺𝗽𝗹𝗲𝘁𝗲 𝗮𝗹𝗹 𝗿𝗲𝗹𝗲𝘃𝗮𝗻𝘁 𝘀𝗲𝗰𝘁𝗶𝗼𝗻𝘀 ✪ 𝗣𝗿𝗼𝘃𝗶𝗱𝗲 𝗱𝗲𝘁𝗮𝗶𝗹𝗲𝗱 𝗮𝗻𝘀…"
type textarea "x"
type textarea "⚠️ 𝗙𝗢𝗥𝗠 𝗜𝗡𝗦𝗧𝗥𝗨𝗖𝗧𝗜𝗢𝗡𝗦 ⚠️ ✪ 𝗖𝗼𝗺𝗽𝗹𝗲𝘁𝗲 𝗮𝗹𝗹 𝗿𝗲𝗹𝗲𝘃𝗮𝗻𝘁 𝘀𝗲𝗰𝘁𝗶𝗼𝗻𝘀 ✪ 𝗣𝗿𝗼𝘃𝗶𝗱𝗲 𝗱𝗲𝘁𝗮𝗶𝗹𝗲𝗱 𝗮𝗻𝘀…"
type textarea "x"
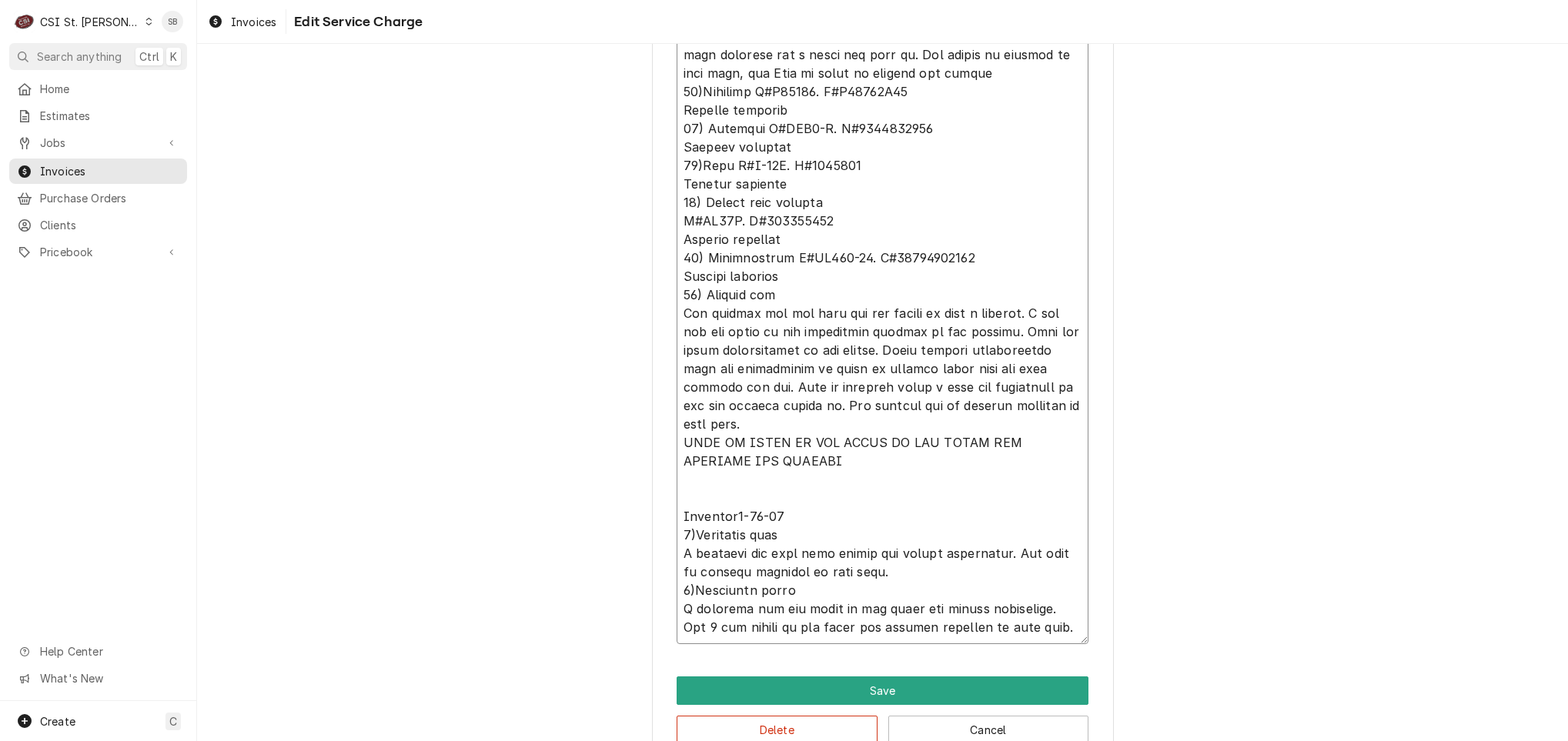
type textarea "⚠️ 𝗙𝗢𝗥𝗠 𝗜𝗡𝗦𝗧𝗥𝗨𝗖𝗧𝗜𝗢𝗡𝗦 ⚠️ ✪ 𝗖𝗼𝗺𝗽𝗹𝗲𝘁𝗲 𝗮𝗹𝗹 𝗿𝗲𝗹𝗲𝘃𝗮𝗻𝘁 𝘀𝗲𝗰𝘁𝗶𝗼𝗻𝘀 ✪ 𝗣𝗿𝗼𝘃𝗶𝗱𝗲 𝗱𝗲𝘁𝗮𝗶𝗹𝗲𝗱 𝗮𝗻𝘀…"
type textarea "x"
type textarea "⚠️ 𝗙𝗢𝗥𝗠 𝗜𝗡𝗦𝗧𝗥𝗨𝗖𝗧𝗜𝗢𝗡𝗦 ⚠️ ✪ 𝗖𝗼𝗺𝗽𝗹𝗲𝘁𝗲 𝗮𝗹𝗹 𝗿𝗲𝗹𝗲𝘃𝗮𝗻𝘁 𝘀𝗲𝗰𝘁𝗶𝗼𝗻𝘀 ✪ 𝗣𝗿𝗼𝘃𝗶𝗱𝗲 𝗱𝗲𝘁𝗮𝗶𝗹𝗲𝗱 𝗮𝗻𝘀…"
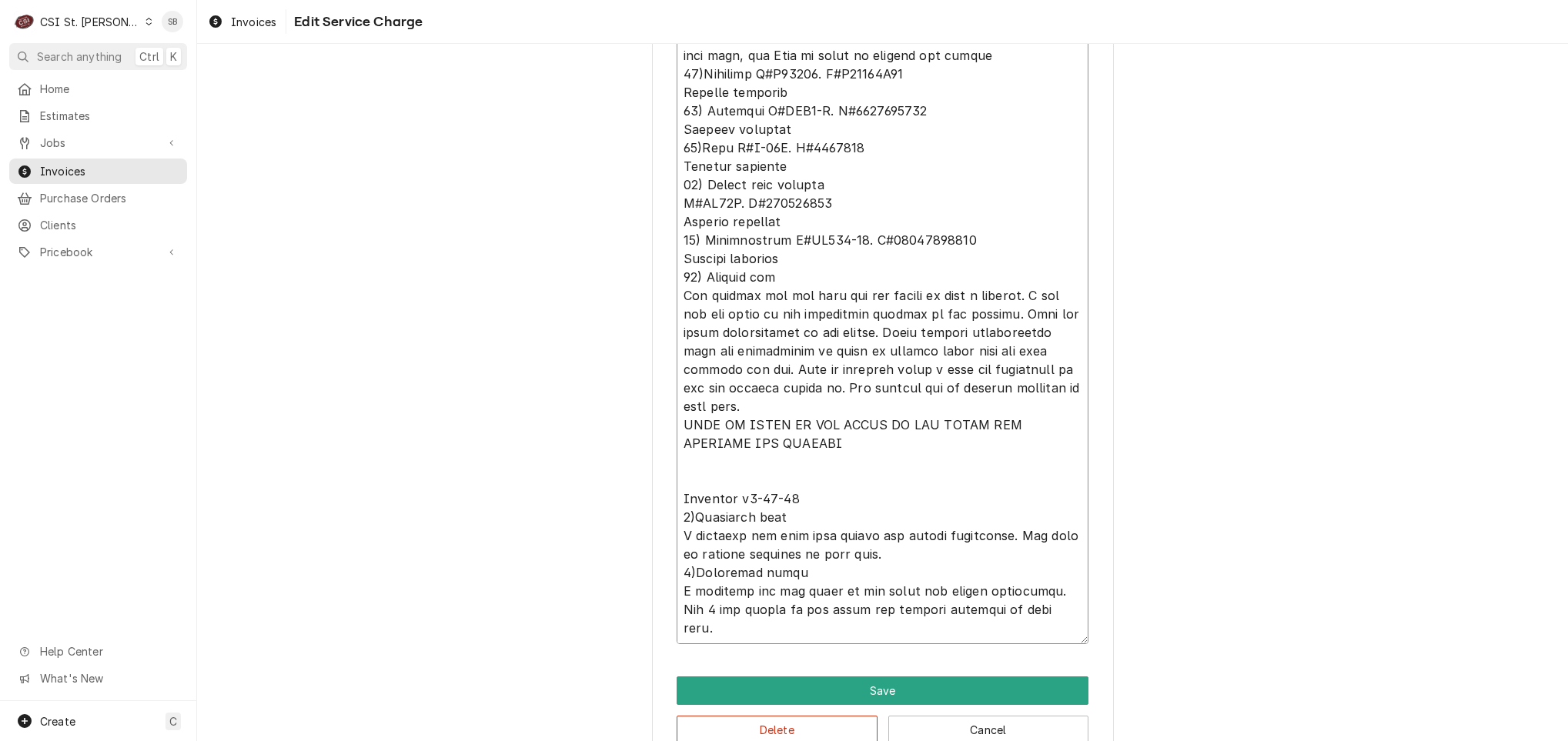
type textarea "x"
type textarea "⚠️ 𝗙𝗢𝗥𝗠 𝗜𝗡𝗦𝗧𝗥𝗨𝗖𝗧𝗜𝗢𝗡𝗦 ⚠️ ✪ 𝗖𝗼𝗺𝗽𝗹𝗲𝘁𝗲 𝗮𝗹𝗹 𝗿𝗲𝗹𝗲𝘃𝗮𝗻𝘁 𝘀𝗲𝗰𝘁𝗶𝗼𝗻𝘀 ✪ 𝗣𝗿𝗼𝘃𝗶𝗱𝗲 𝗱𝗲𝘁𝗮𝗶𝗹𝗲𝗱 𝗮𝗻𝘀…"
type textarea "x"
type textarea "⚠️ 𝗙𝗢𝗥𝗠 𝗜𝗡𝗦𝗧𝗥𝗨𝗖𝗧𝗜𝗢𝗡𝗦 ⚠️ ✪ 𝗖𝗼𝗺𝗽𝗹𝗲𝘁𝗲 𝗮𝗹𝗹 𝗿𝗲𝗹𝗲𝘃𝗮𝗻𝘁 𝘀𝗲𝗰𝘁𝗶𝗼𝗻𝘀 ✪ 𝗣𝗿𝗼𝘃𝗶𝗱𝗲 𝗱𝗲𝘁𝗮𝗶𝗹𝗲𝗱 𝗮𝗻𝘀…"
type textarea "x"
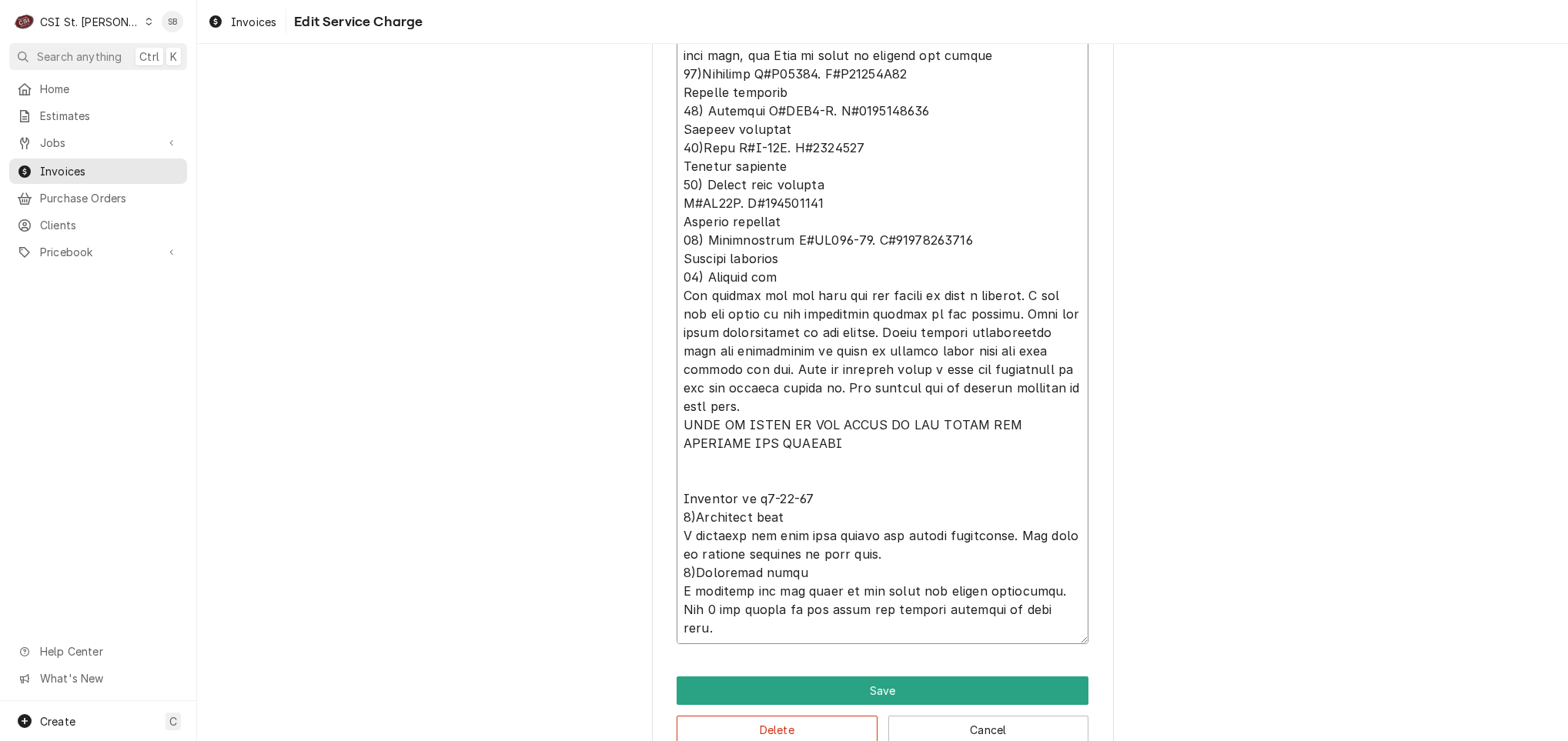
type textarea "⚠️ 𝗙𝗢𝗥𝗠 𝗜𝗡𝗦𝗧𝗥𝗨𝗖𝗧𝗜𝗢𝗡𝗦 ⚠️ ✪ 𝗖𝗼𝗺𝗽𝗹𝗲𝘁𝗲 𝗮𝗹𝗹 𝗿𝗲𝗹𝗲𝘃𝗮𝗻𝘁 𝘀𝗲𝗰𝘁𝗶𝗼𝗻𝘀 ✪ 𝗣𝗿𝗼𝘃𝗶𝗱𝗲 𝗱𝗲𝘁𝗮𝗶𝗹𝗲𝗱 𝗮𝗻𝘀…"
type textarea "x"
type textarea "⚠️ 𝗙𝗢𝗥𝗠 𝗜𝗡𝗦𝗧𝗥𝗨𝗖𝗧𝗜𝗢𝗡𝗦 ⚠️ ✪ 𝗖𝗼𝗺𝗽𝗹𝗲𝘁𝗲 𝗮𝗹𝗹 𝗿𝗲𝗹𝗲𝘃𝗮𝗻𝘁 𝘀𝗲𝗰𝘁𝗶𝗼𝗻𝘀 ✪ 𝗣𝗿𝗼𝘃𝗶𝗱𝗲 𝗱𝗲𝘁𝗮𝗶𝗹𝗲𝗱 𝗮𝗻𝘀…"
type textarea "x"
type textarea "⚠️ 𝗙𝗢𝗥𝗠 𝗜𝗡𝗦𝗧𝗥𝗨𝗖𝗧𝗜𝗢𝗡𝗦 ⚠️ ✪ 𝗖𝗼𝗺𝗽𝗹𝗲𝘁𝗲 𝗮𝗹𝗹 𝗿𝗲𝗹𝗲𝘃𝗮𝗻𝘁 𝘀𝗲𝗰𝘁𝗶𝗼𝗻𝘀 ✪ 𝗣𝗿𝗼𝘃𝗶𝗱𝗲 𝗱𝗲𝘁𝗮𝗶𝗹𝗲𝗱 𝗮𝗻𝘀…"
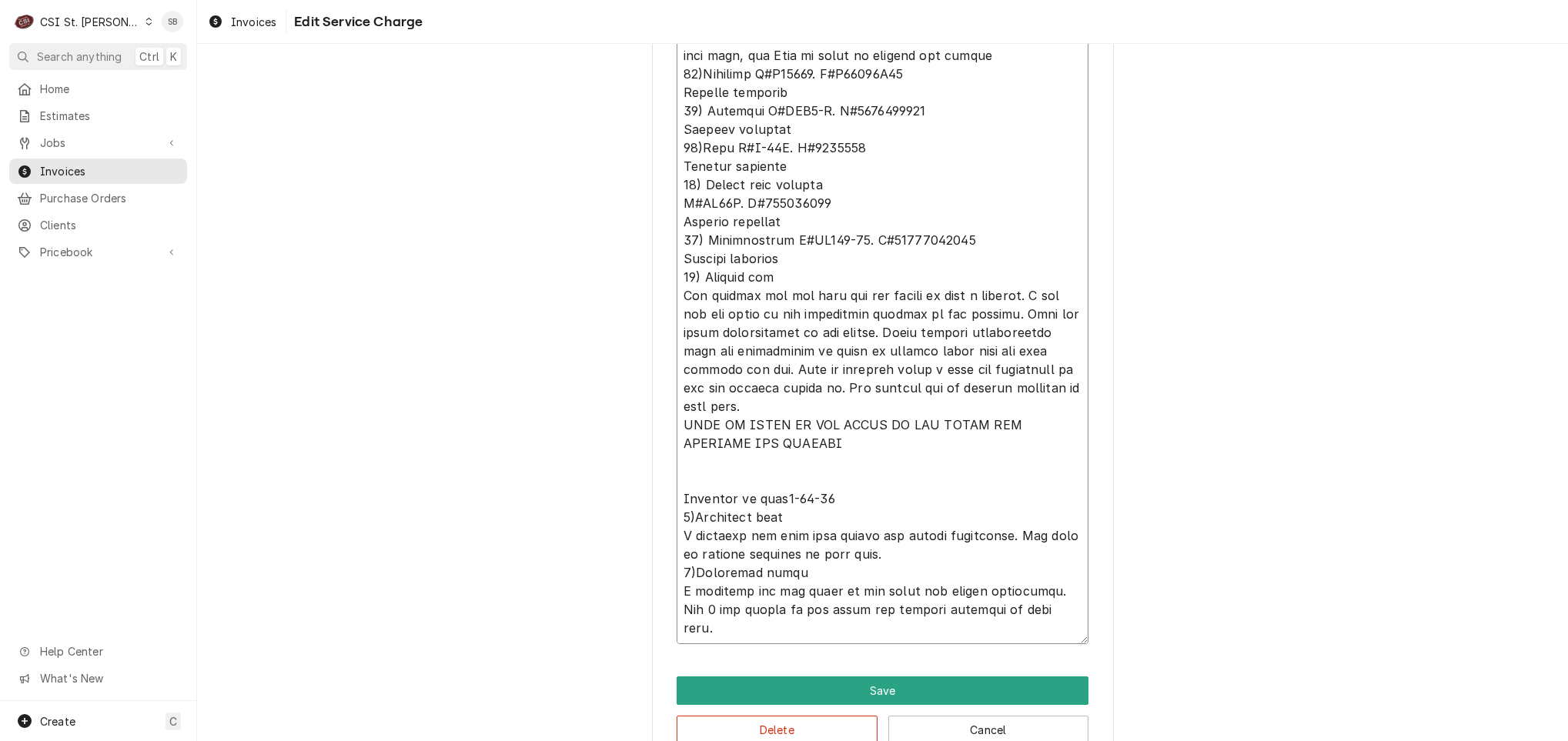
type textarea "x"
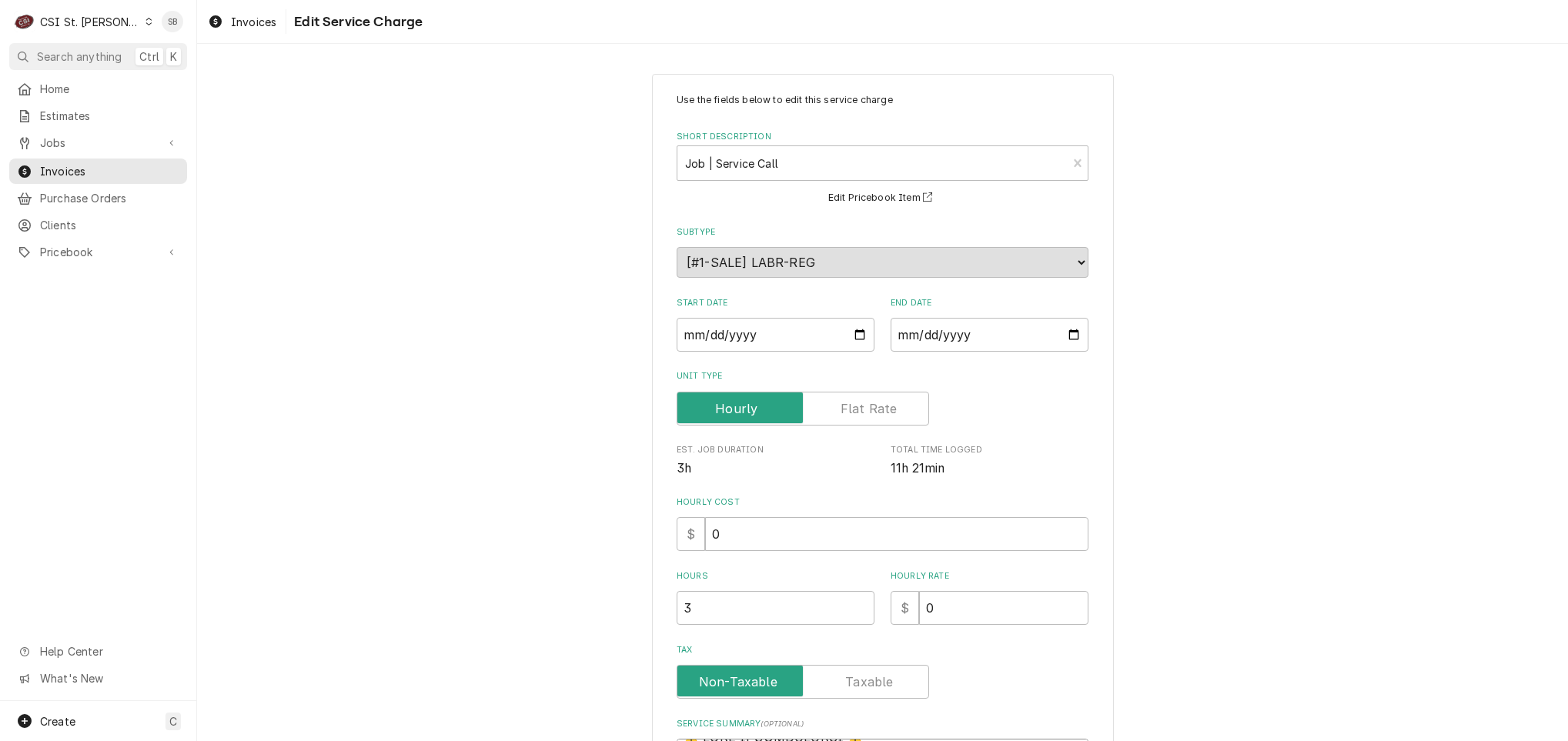
scroll to position [0, 0]
drag, startPoint x: 1037, startPoint y: 591, endPoint x: 388, endPoint y: -85, distance: 937.1
click at [388, 0] on html "C CSI St. Louis SB Search anything Ctrl K Home Estimates Jobs Jobs Job Series I…" at bounding box center [784, 370] width 1568 height 741
type textarea "⚠️ 𝗙𝗢𝗥𝗠 𝗜𝗡𝗦𝗧𝗥𝗨𝗖𝗧𝗜𝗢𝗡𝗦 ⚠️ ✪ 𝗖𝗼𝗺𝗽𝗹𝗲𝘁𝗲 𝗮𝗹𝗹 𝗿𝗲𝗹𝗲𝘃𝗮𝗻𝘁 𝘀𝗲𝗰𝘁𝗶𝗼𝗻𝘀 ✪ 𝗣𝗿𝗼𝘃𝗶𝗱𝗲 𝗱𝗲𝘁𝗮𝗶𝗹𝗲𝗱 𝗮𝗻𝘀…"
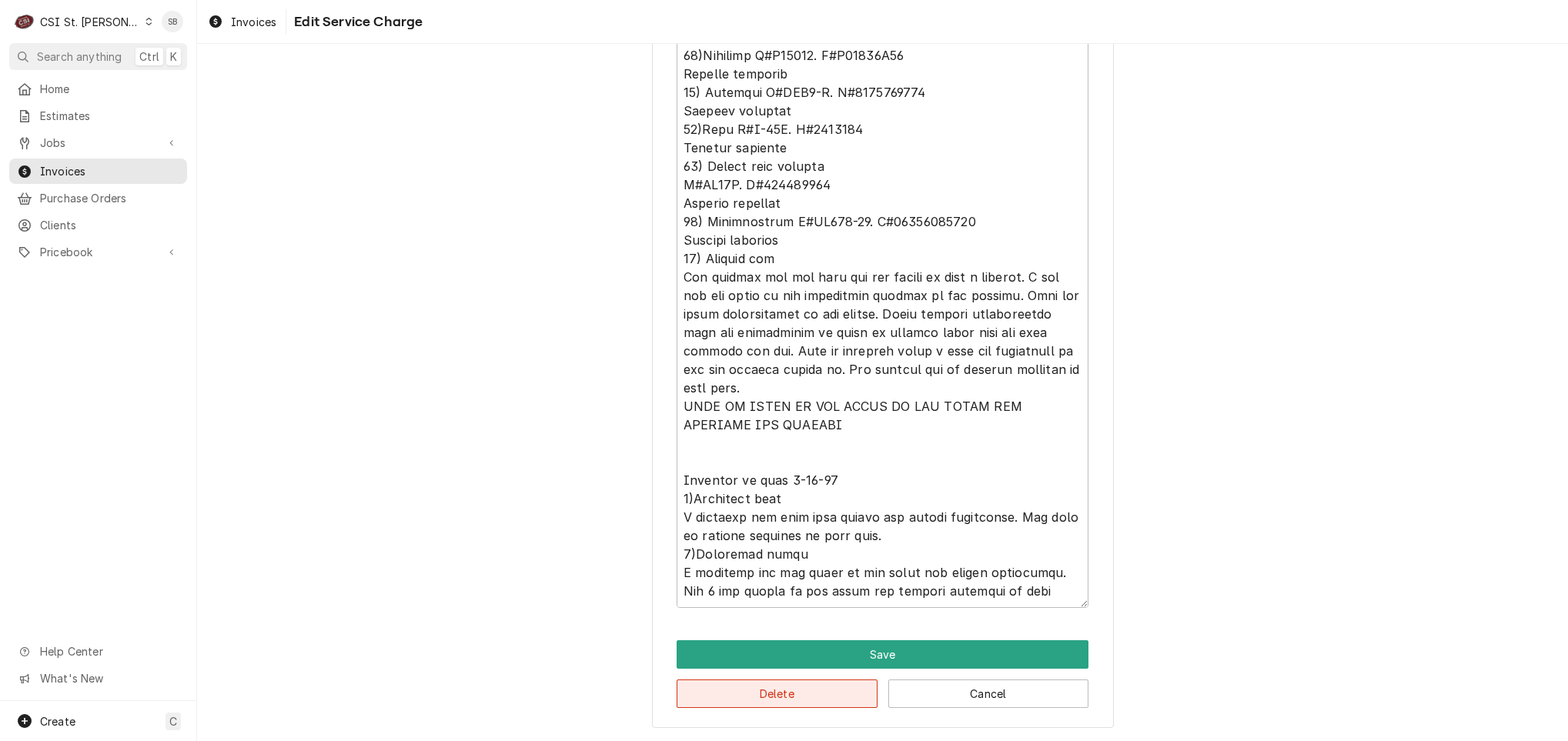
click at [698, 692] on button "Delete" at bounding box center [777, 693] width 201 height 28
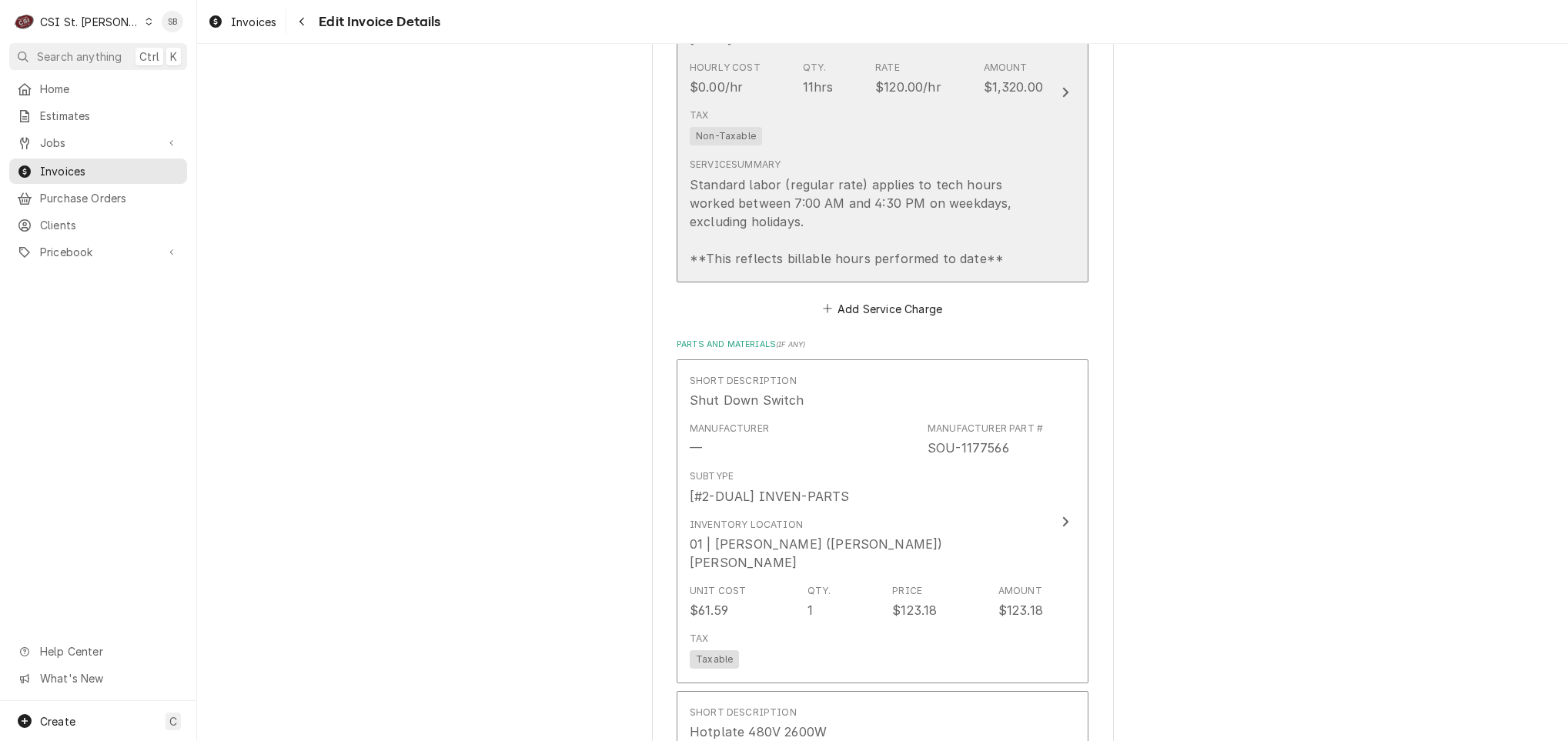
click at [805, 192] on div "Standard labor (regular rate) applies to tech hours worked between 7:00 AM and …" at bounding box center [866, 221] width 353 height 93
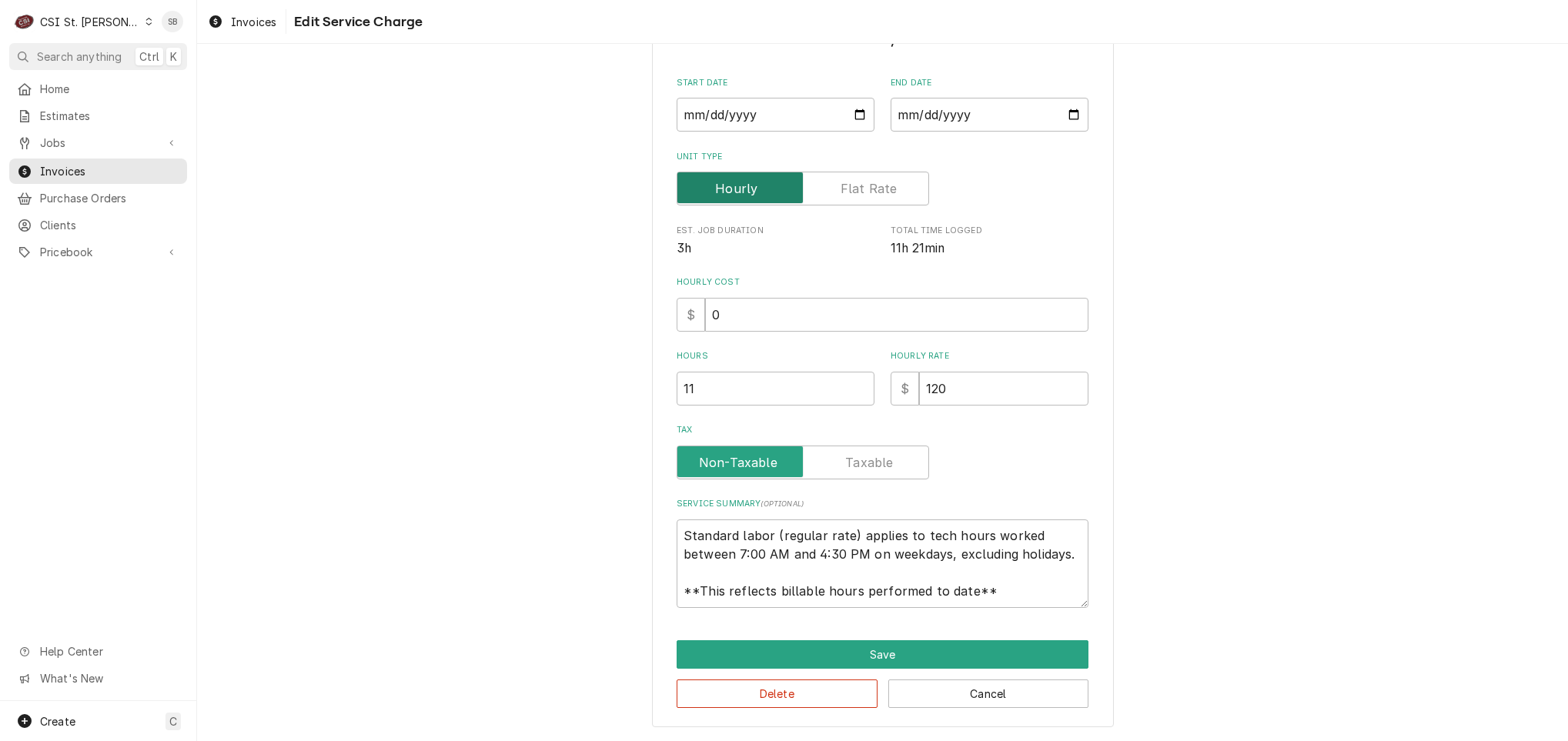
scroll to position [84, 0]
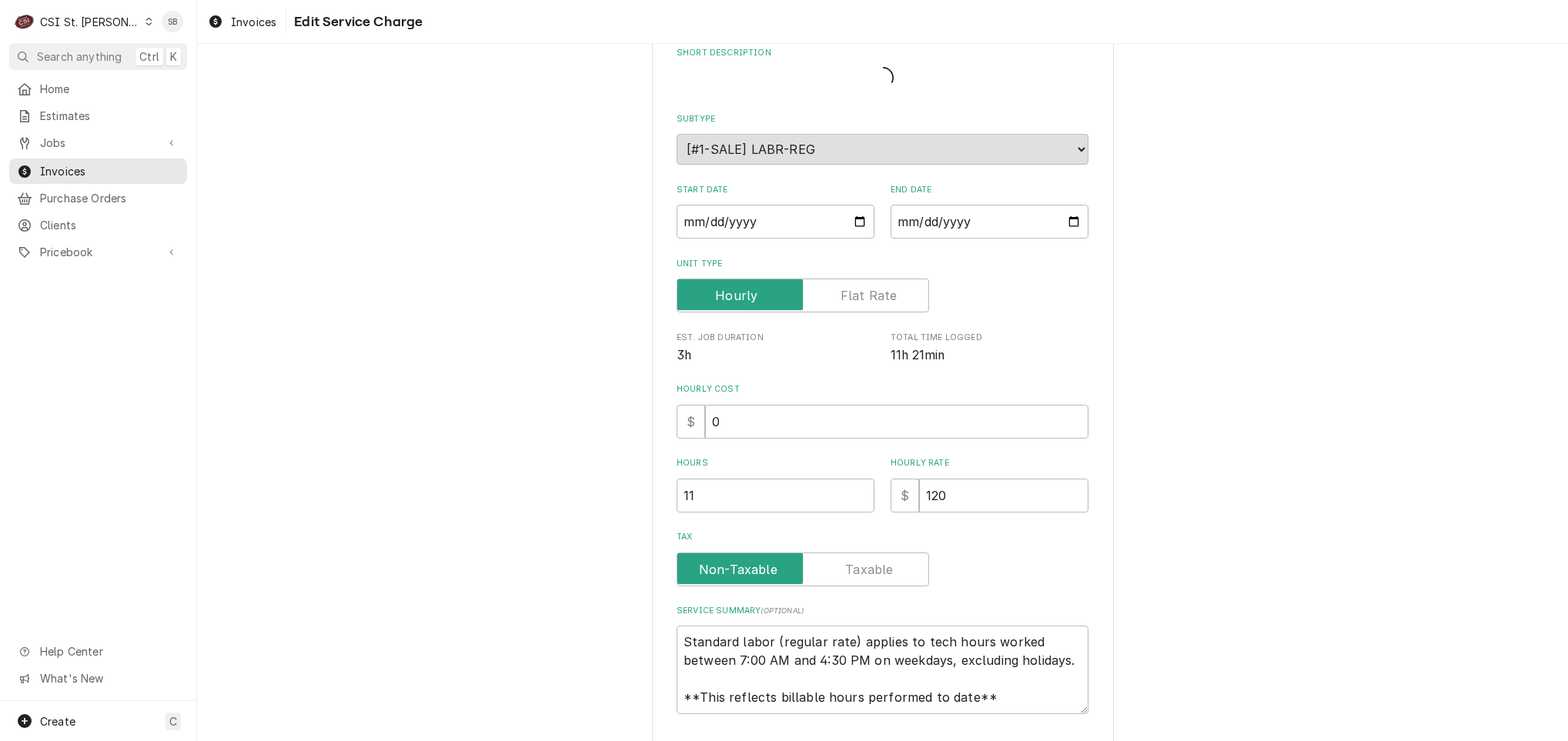
type textarea "x"
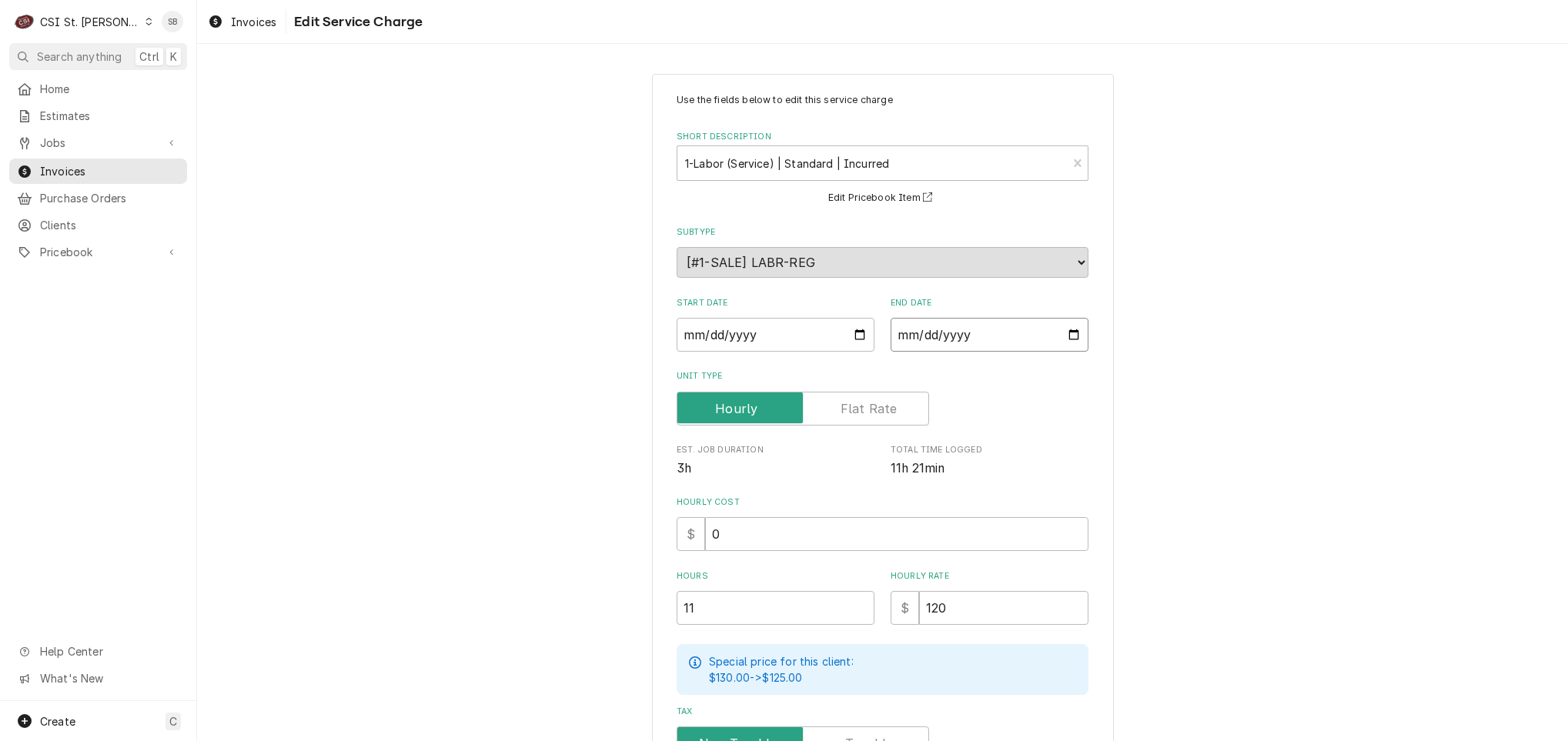
click at [901, 334] on input "2025-08-22" at bounding box center [990, 335] width 198 height 34
type textarea "x"
type input "2025-09-22"
type textarea "x"
type input "2025-09-02"
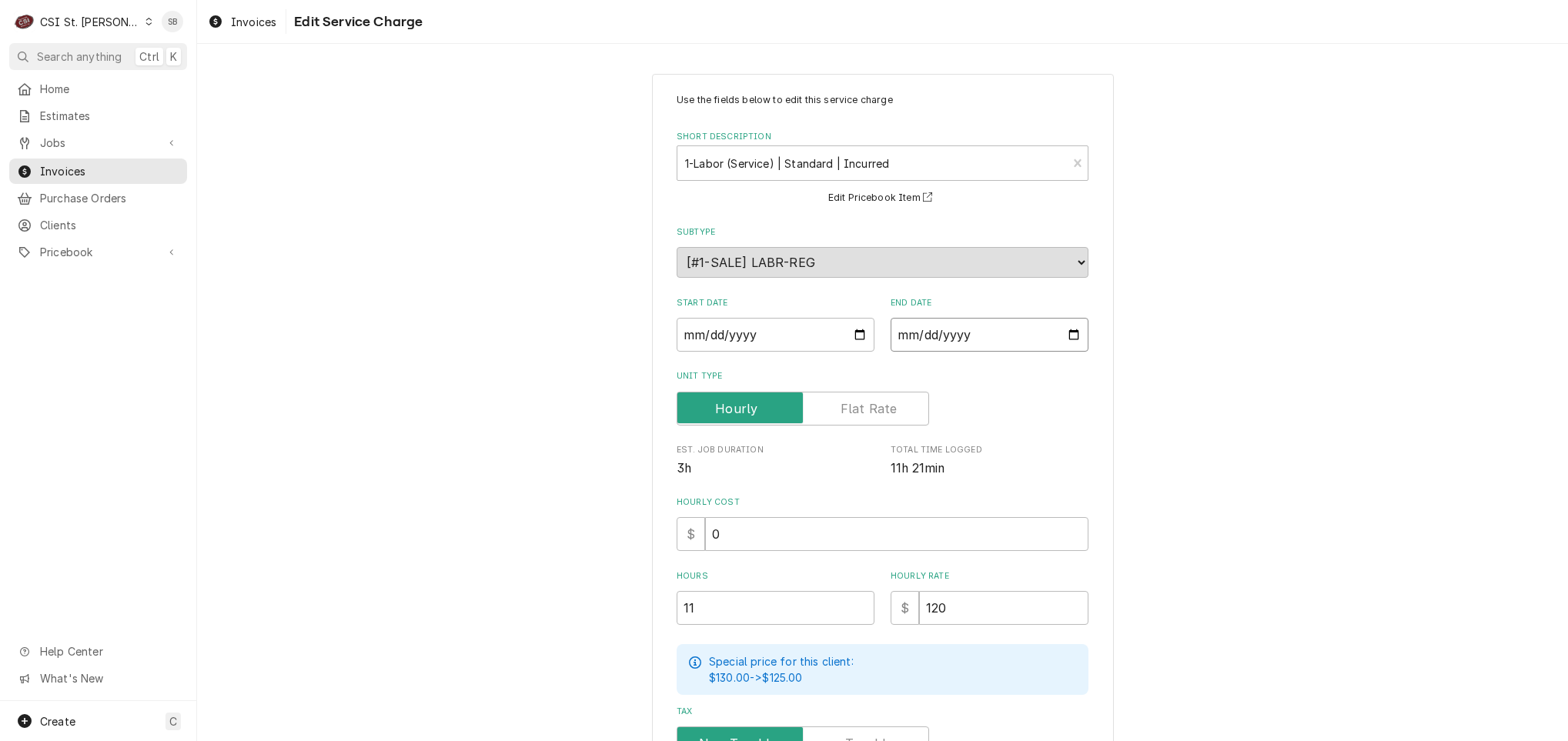
type textarea "x"
type input "2025-09-25"
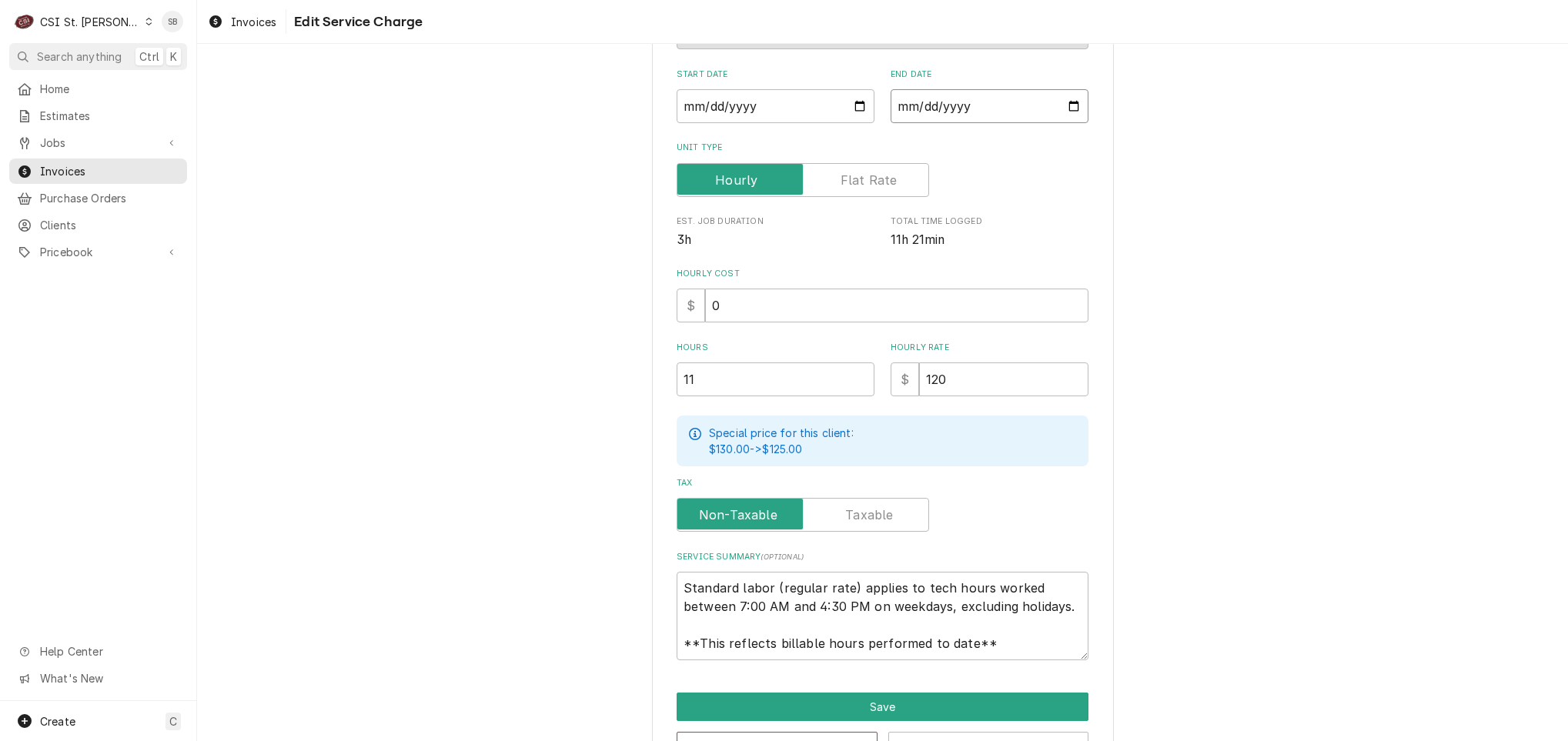
scroll to position [231, 0]
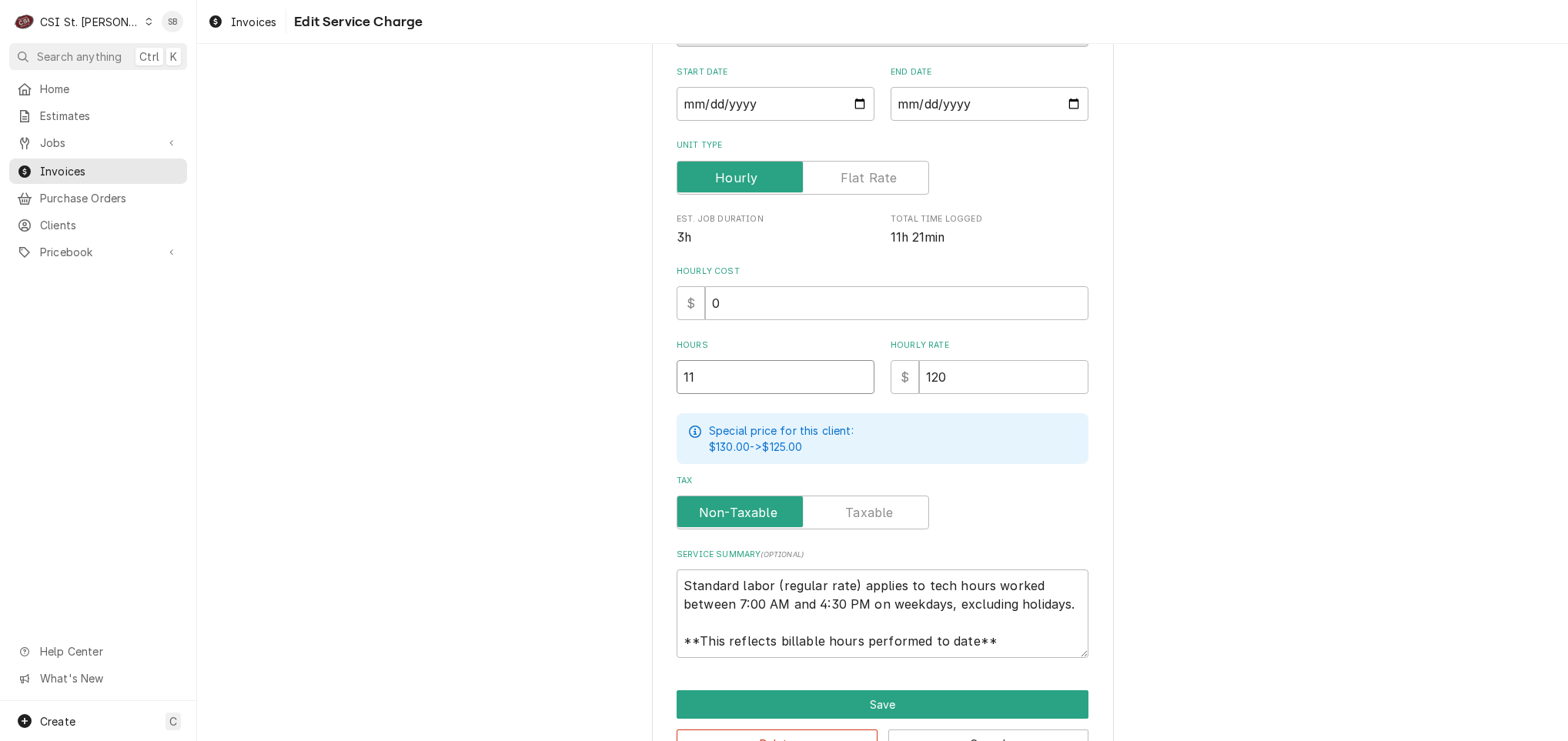
drag, startPoint x: 658, startPoint y: 378, endPoint x: 583, endPoint y: 361, distance: 76.9
click at [592, 363] on div "Use the fields below to edit this service charge Short Description 1-Labor (Ser…" at bounding box center [882, 310] width 1371 height 962
type textarea "x"
type input "1"
type textarea "x"
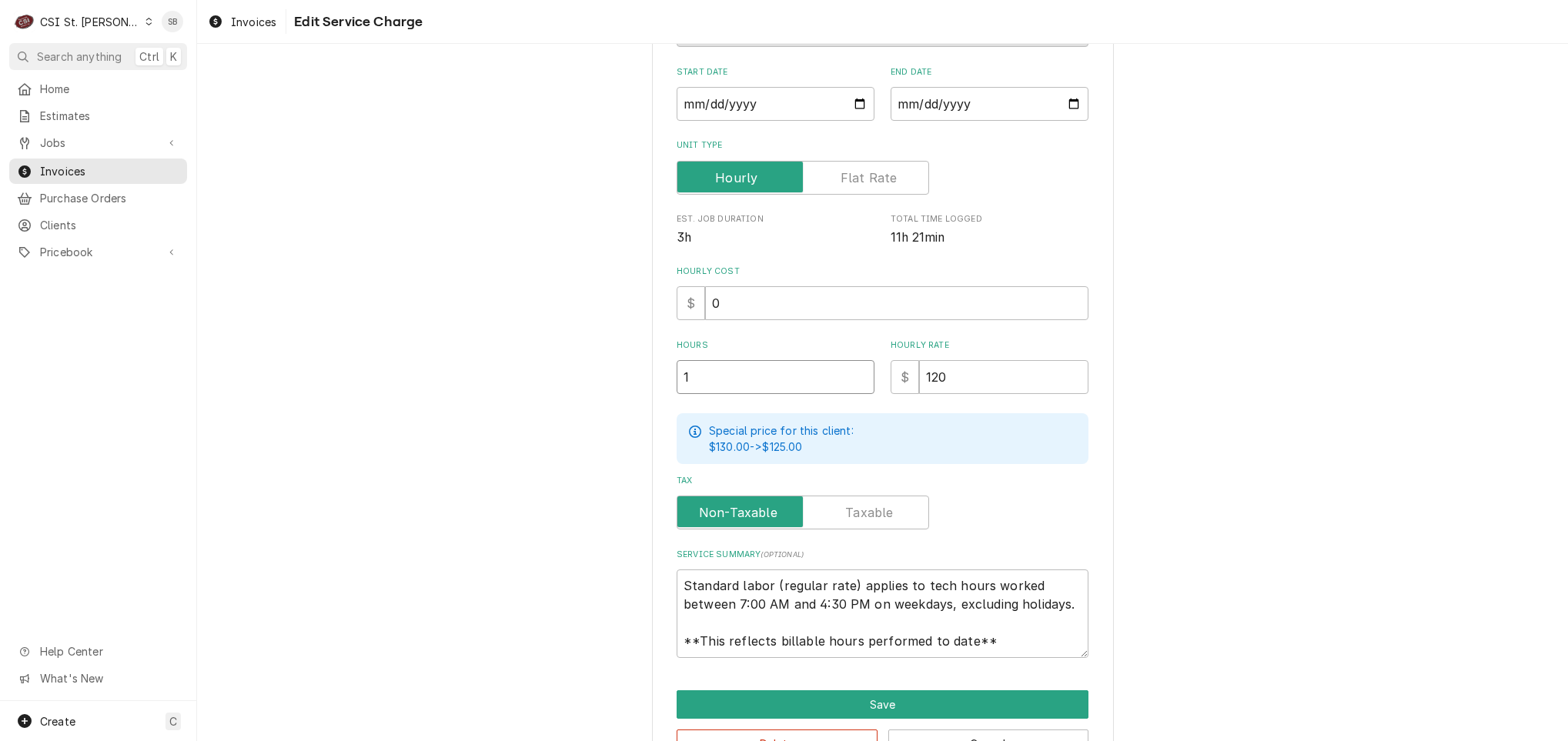
type input "10"
type textarea "x"
type input "10.7"
type textarea "x"
type input "10.75"
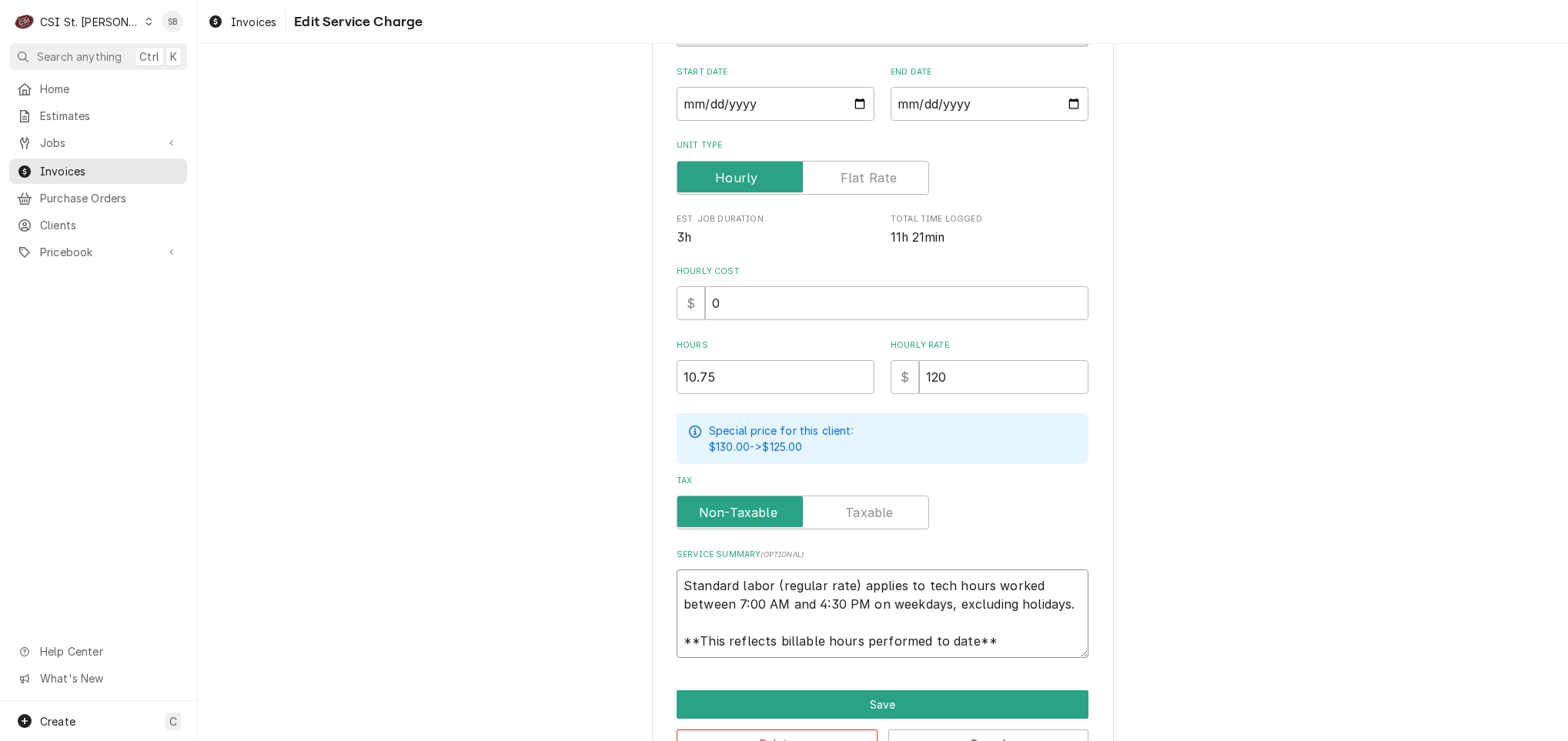
scroll to position [19, 0]
drag, startPoint x: 673, startPoint y: 577, endPoint x: 1153, endPoint y: 739, distance: 506.6
click at [1153, 739] on div "Use the fields below to edit this service charge Short Description 1-Labor (Ser…" at bounding box center [882, 310] width 1371 height 962
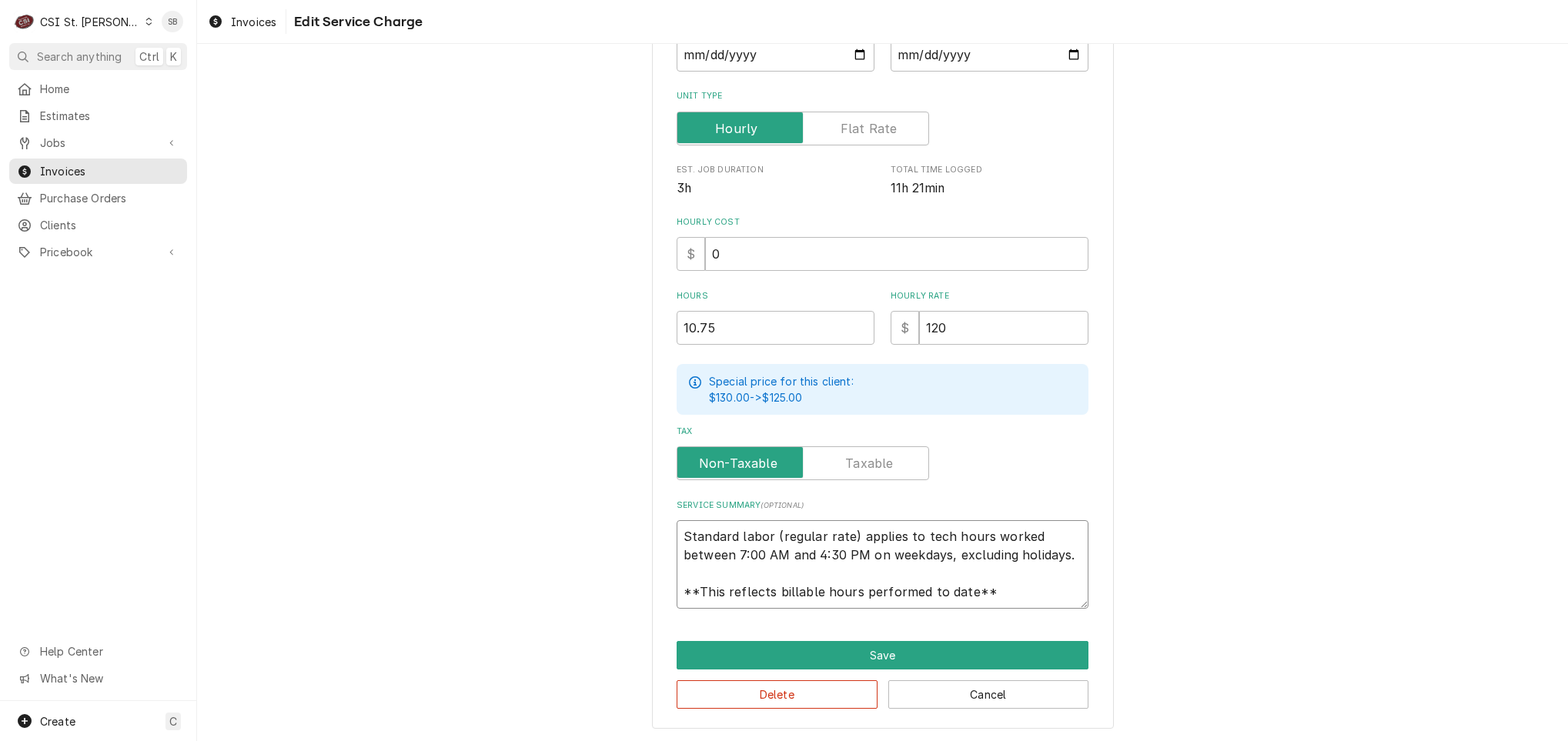
type textarea "x"
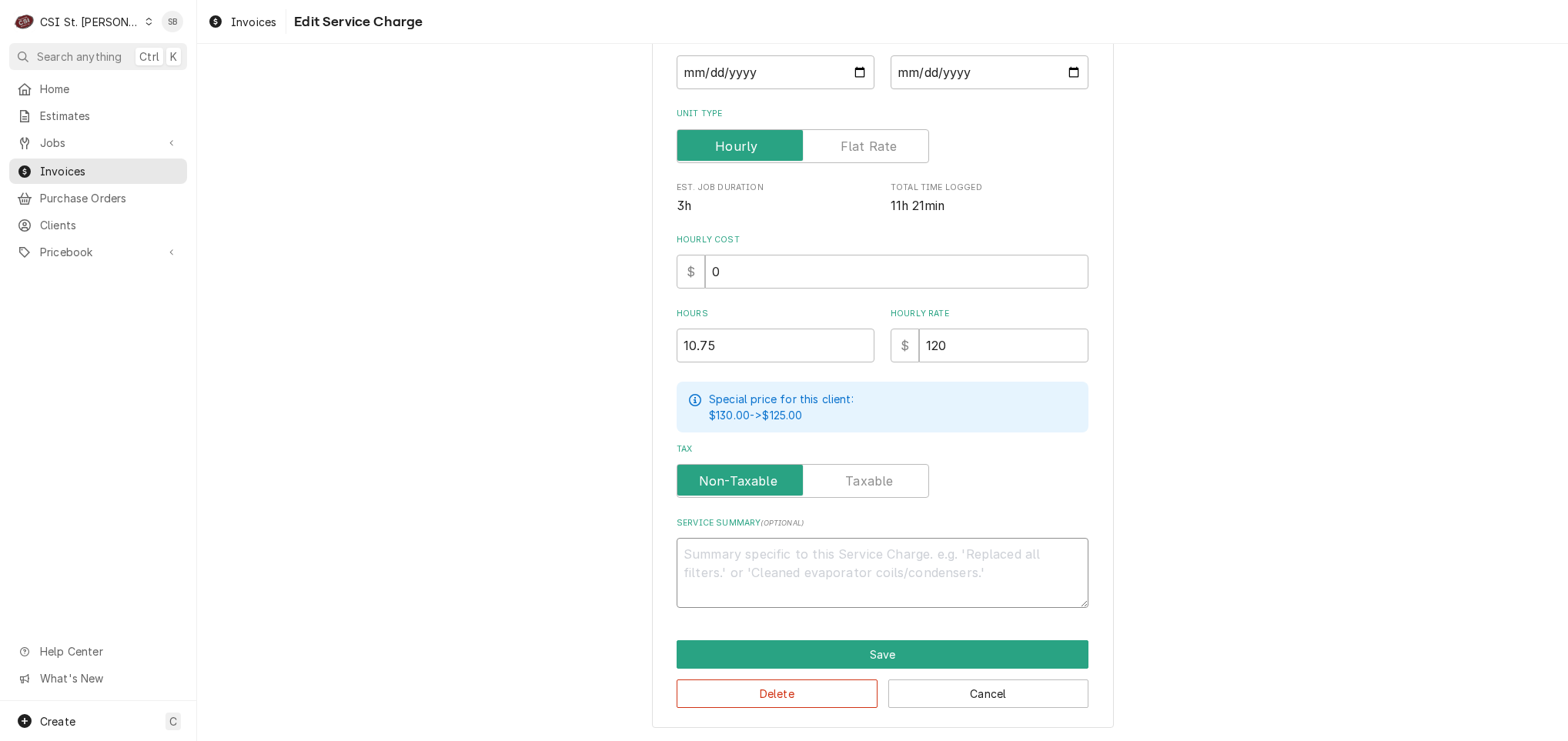
scroll to position [262, 0]
type textarea "x"
type textarea "8"
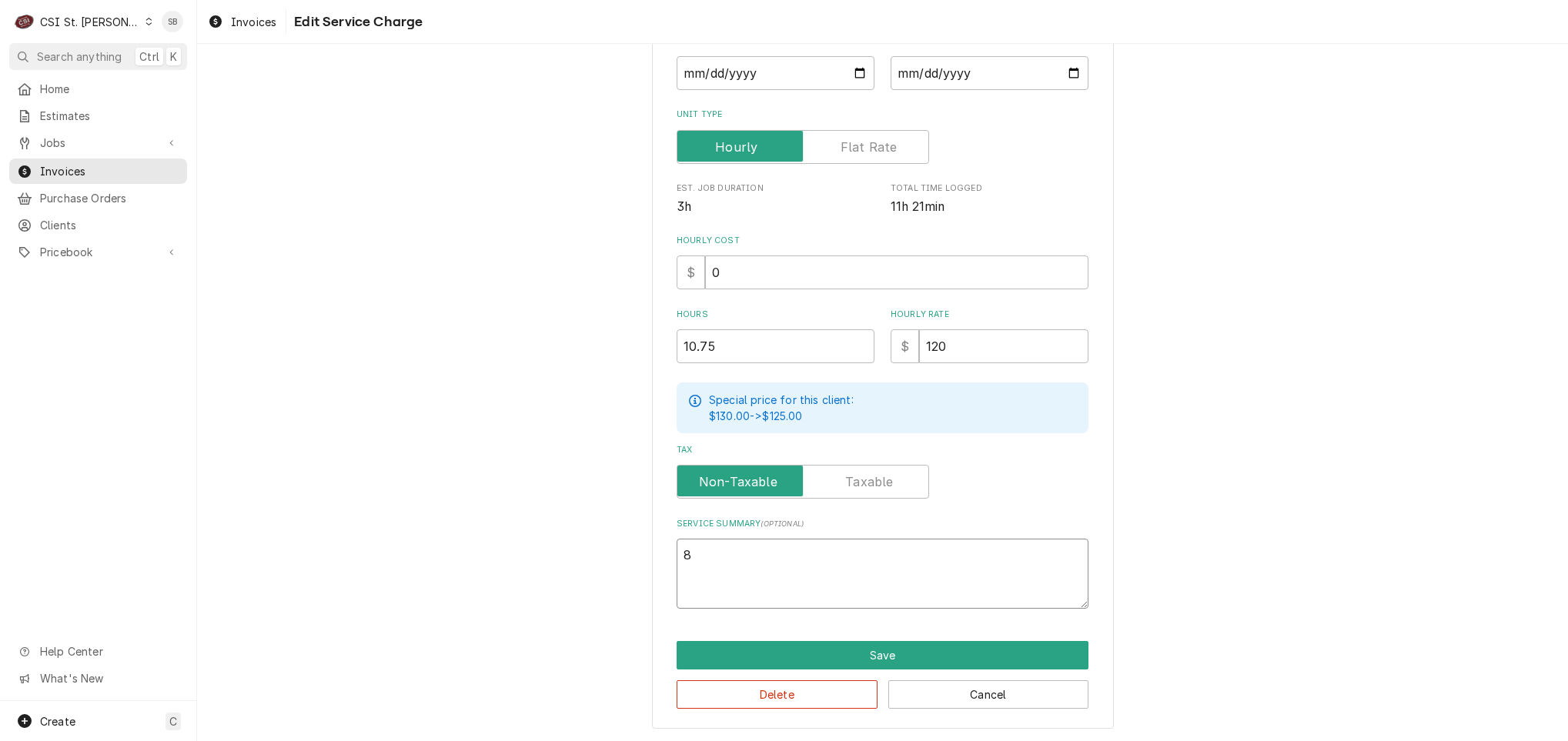
type textarea "x"
type textarea "8/"
type textarea "x"
type textarea "8/2"
type textarea "x"
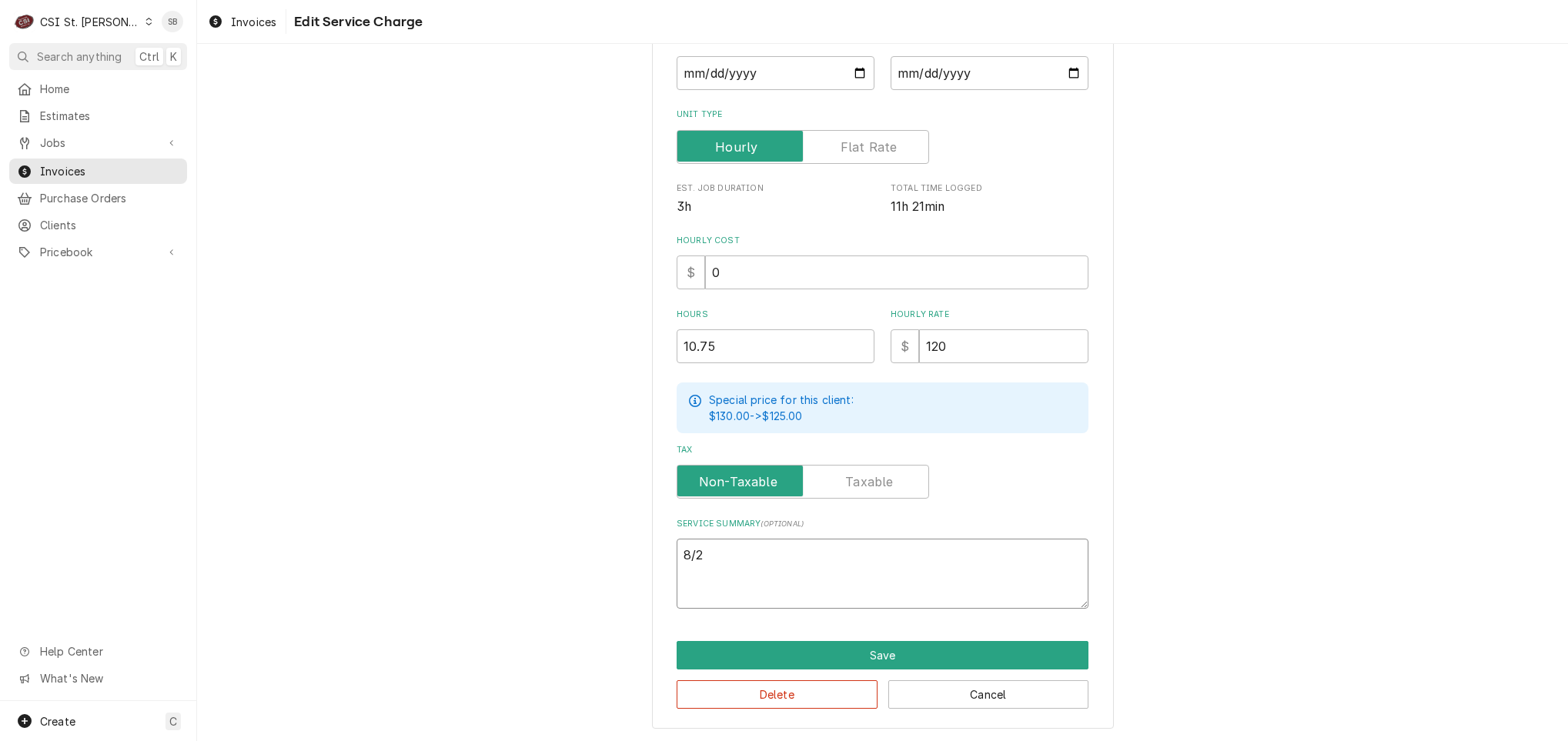
type textarea "8/22"
type textarea "x"
type textarea "8/22"
type textarea "x"
type textarea "8/22 -"
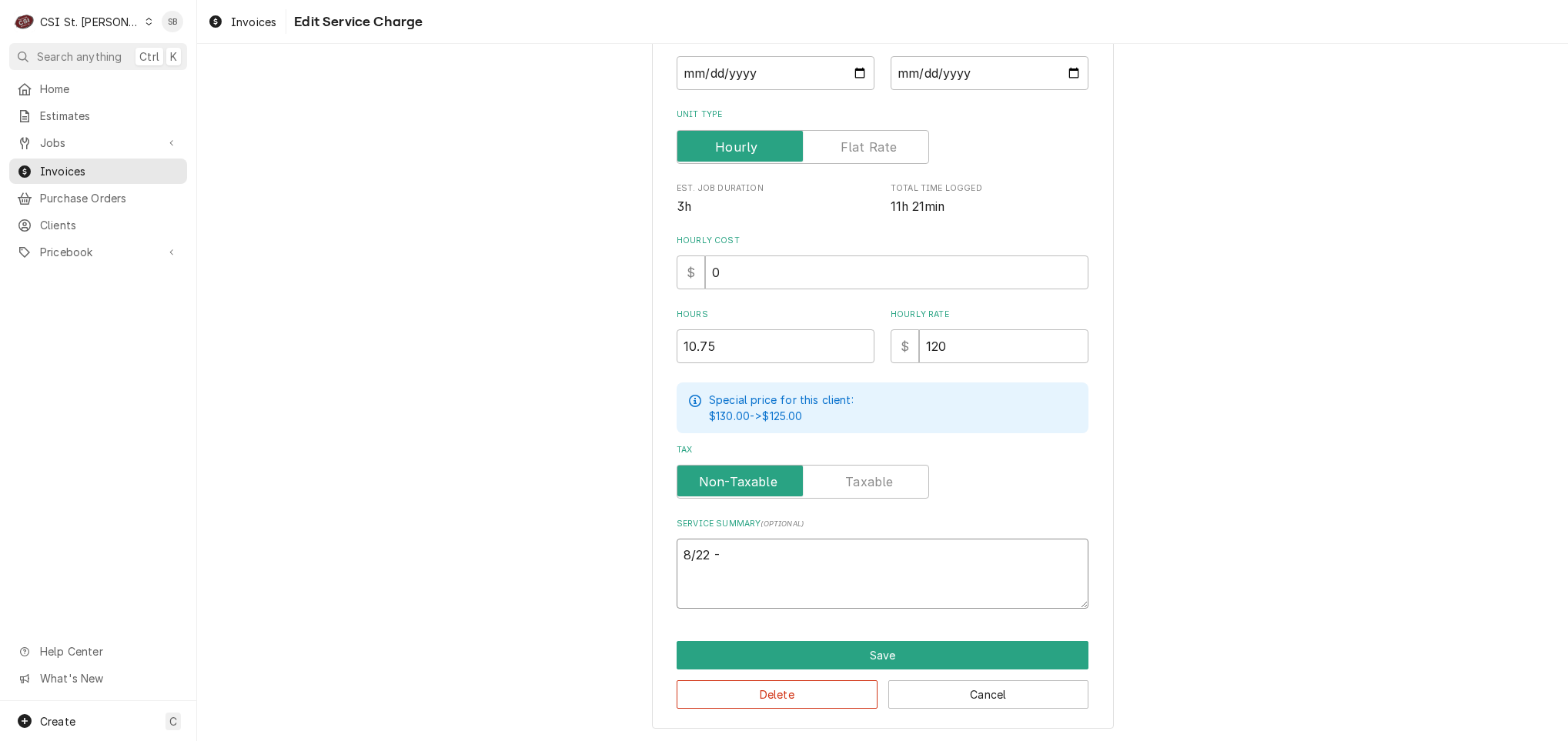
type textarea "x"
type textarea "8/22 - 8"
type textarea "x"
type textarea "8/22 - 8a"
type textarea "x"
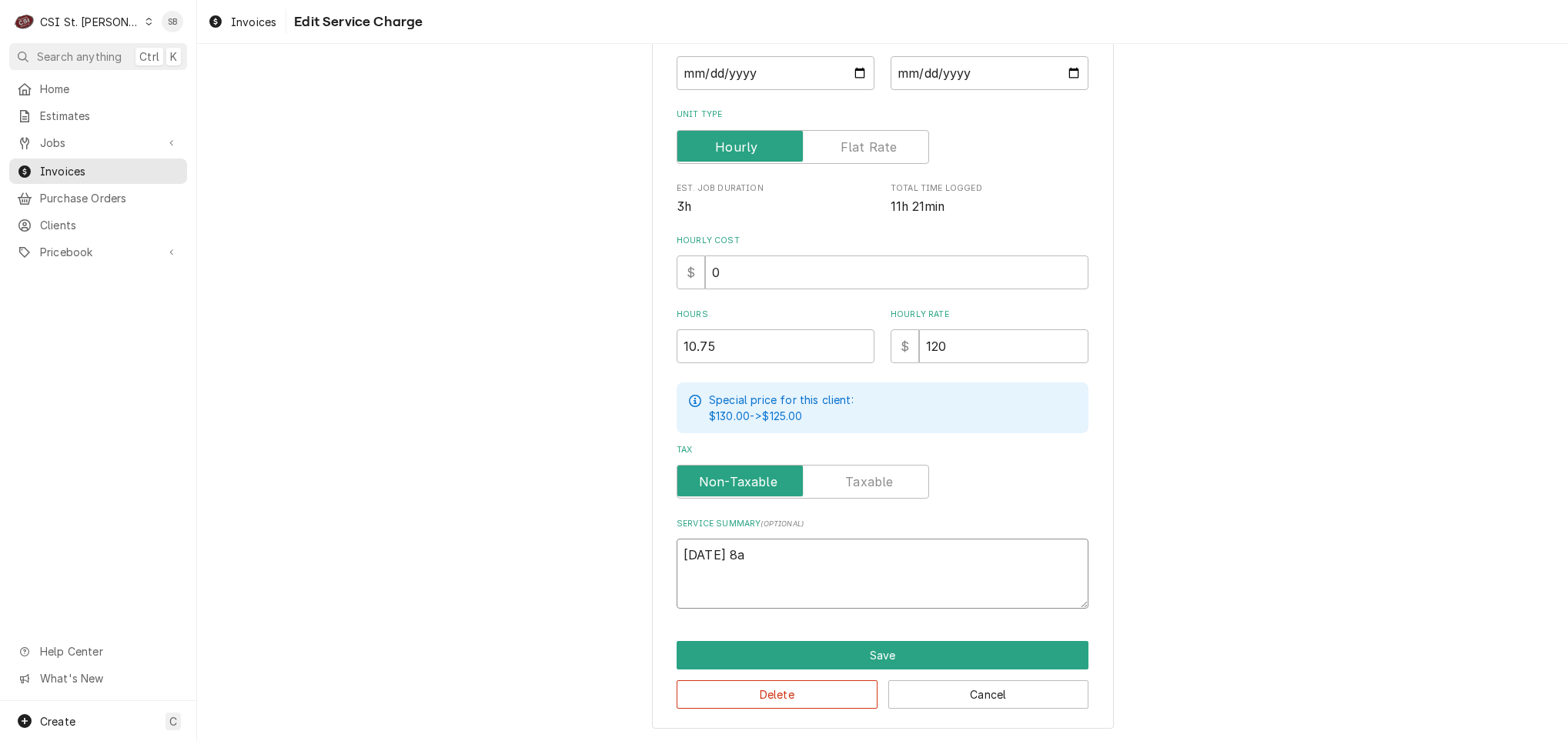
type textarea "8/22 - 8am"
type textarea "x"
type textarea "8/22 - 8am"
type textarea "x"
type textarea "8/22 - 8am -"
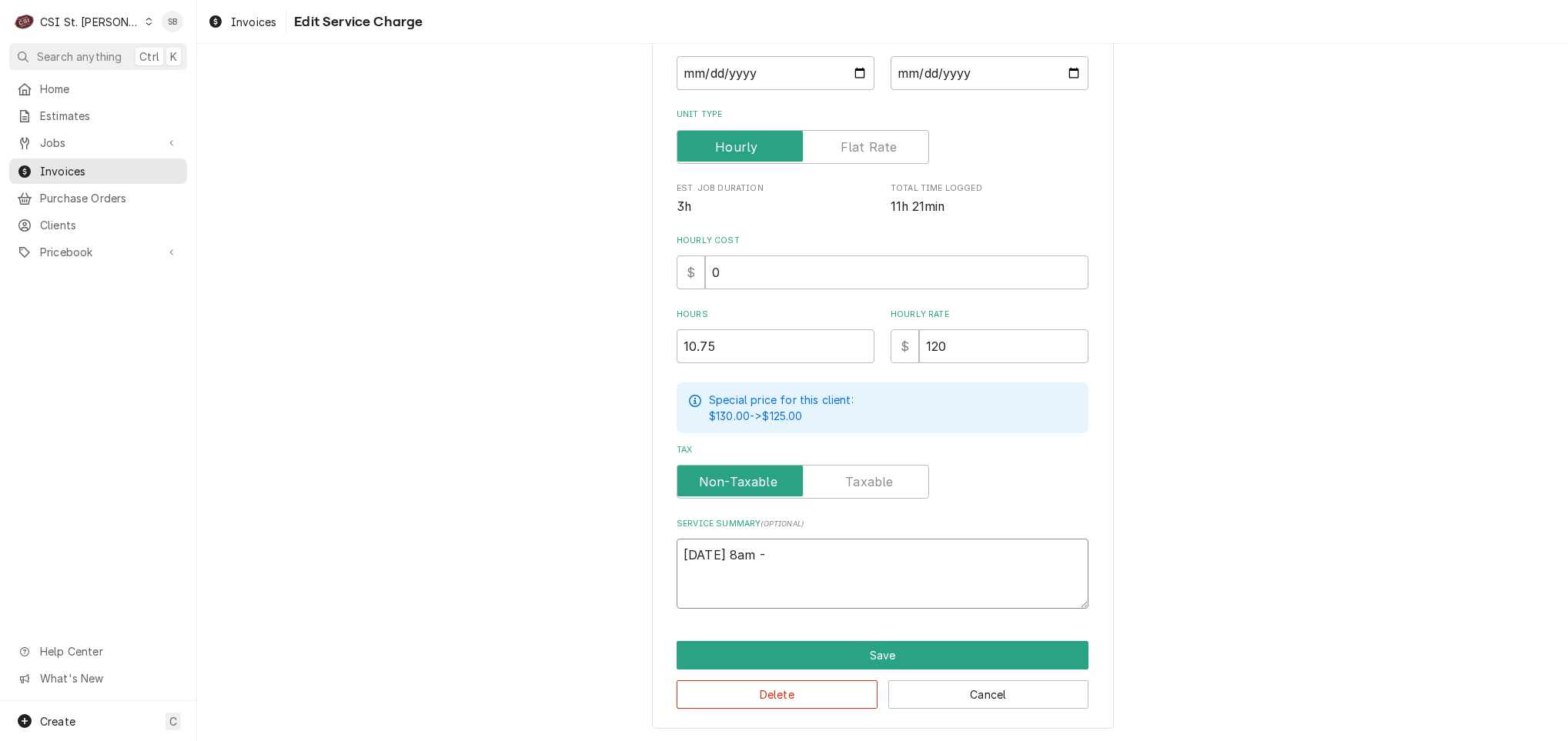
type textarea "x"
type textarea "8/22 - 8am -"
type textarea "x"
type textarea "8/22 - 8am - 4"
type textarea "x"
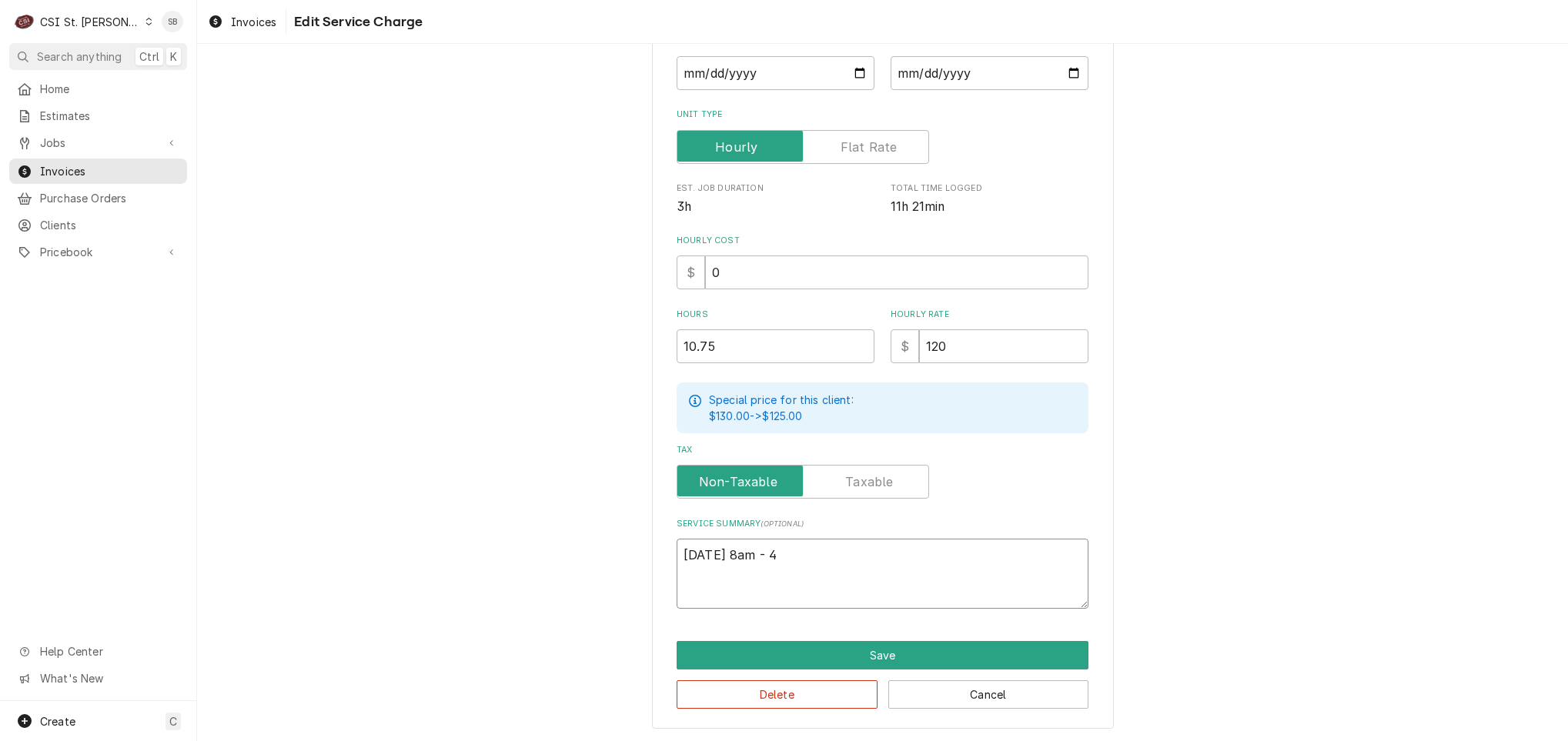
type textarea "8/22 - 8am - 4p"
type textarea "x"
type textarea "8/22 - 8am - 4pm"
type textarea "x"
type textarea "8/22 - 8am - 4pm"
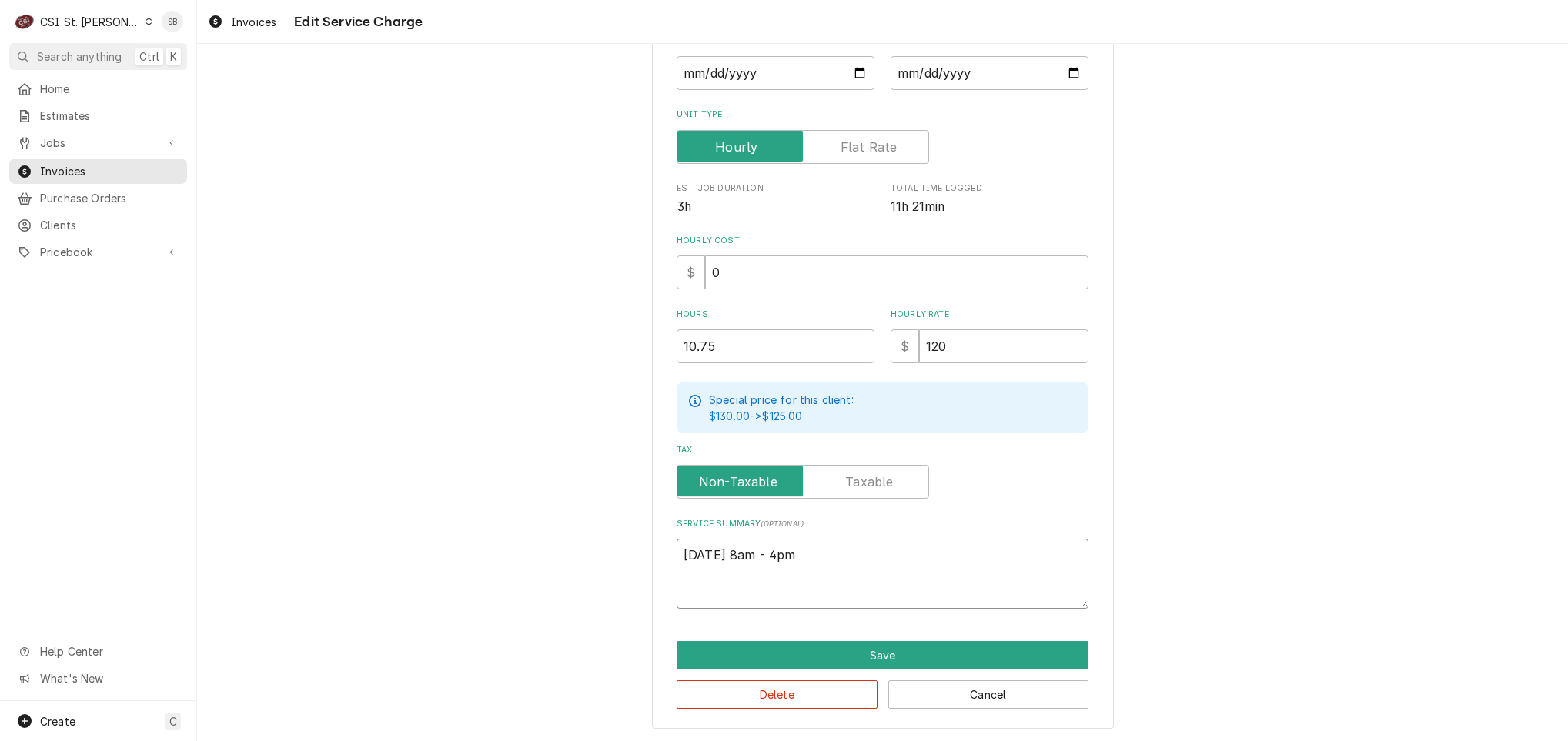
scroll to position [280, 0]
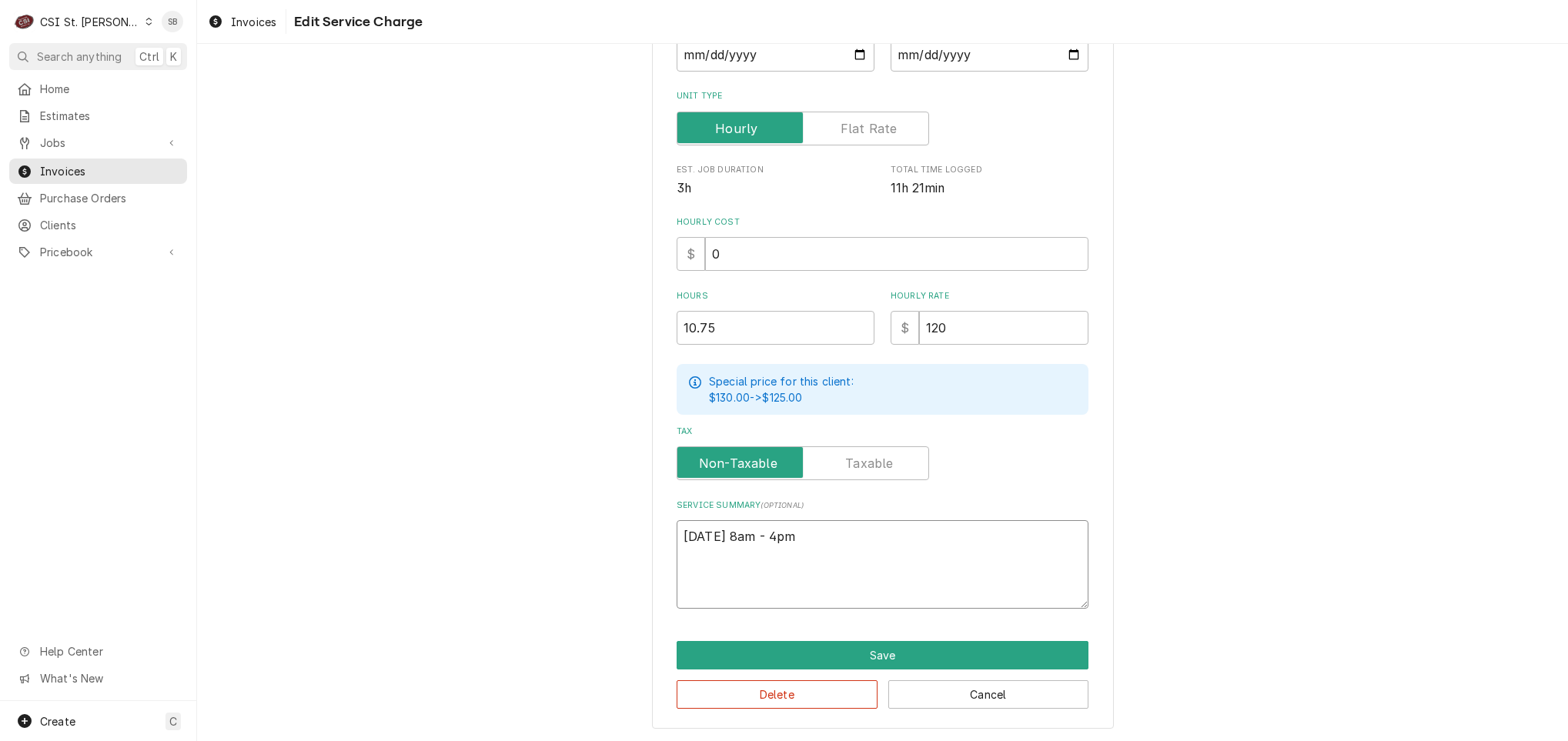
type textarea "x"
type textarea "8/22 - 8am - 4pm 9"
type textarea "x"
type textarea "8/22 - 8am - 4pm 9/"
type textarea "x"
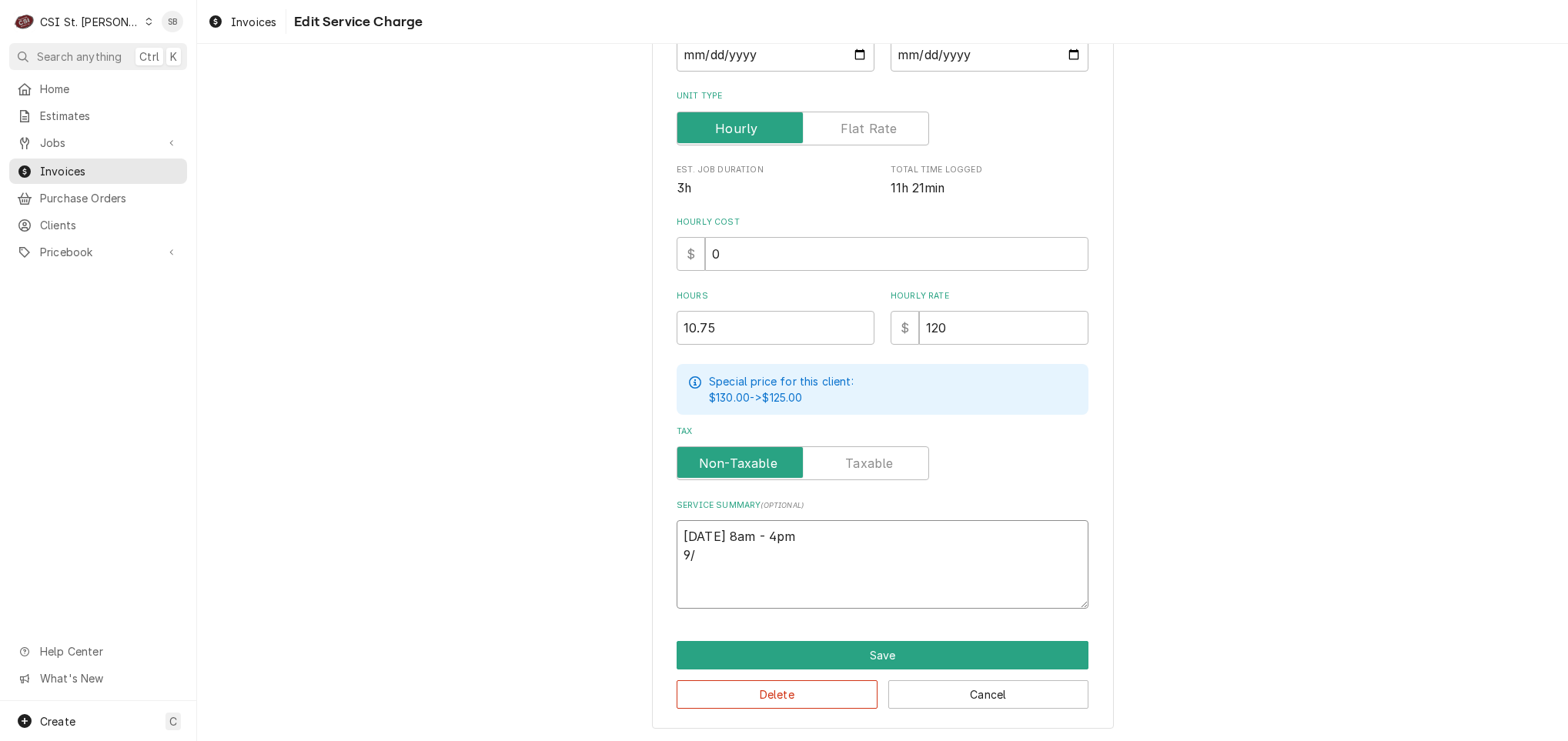
type textarea "8/22 - 8am - 4pm 9/2"
click at [703, 531] on textarea "8/22 - 8am - 4pm 9/25 - 1:30pm - 4:15pm" at bounding box center [882, 564] width 412 height 89
paste textarea "Brand: True / Model: TMC-58-S-SS-HC / Serial: 10399370 Brand: Piper Products / …"
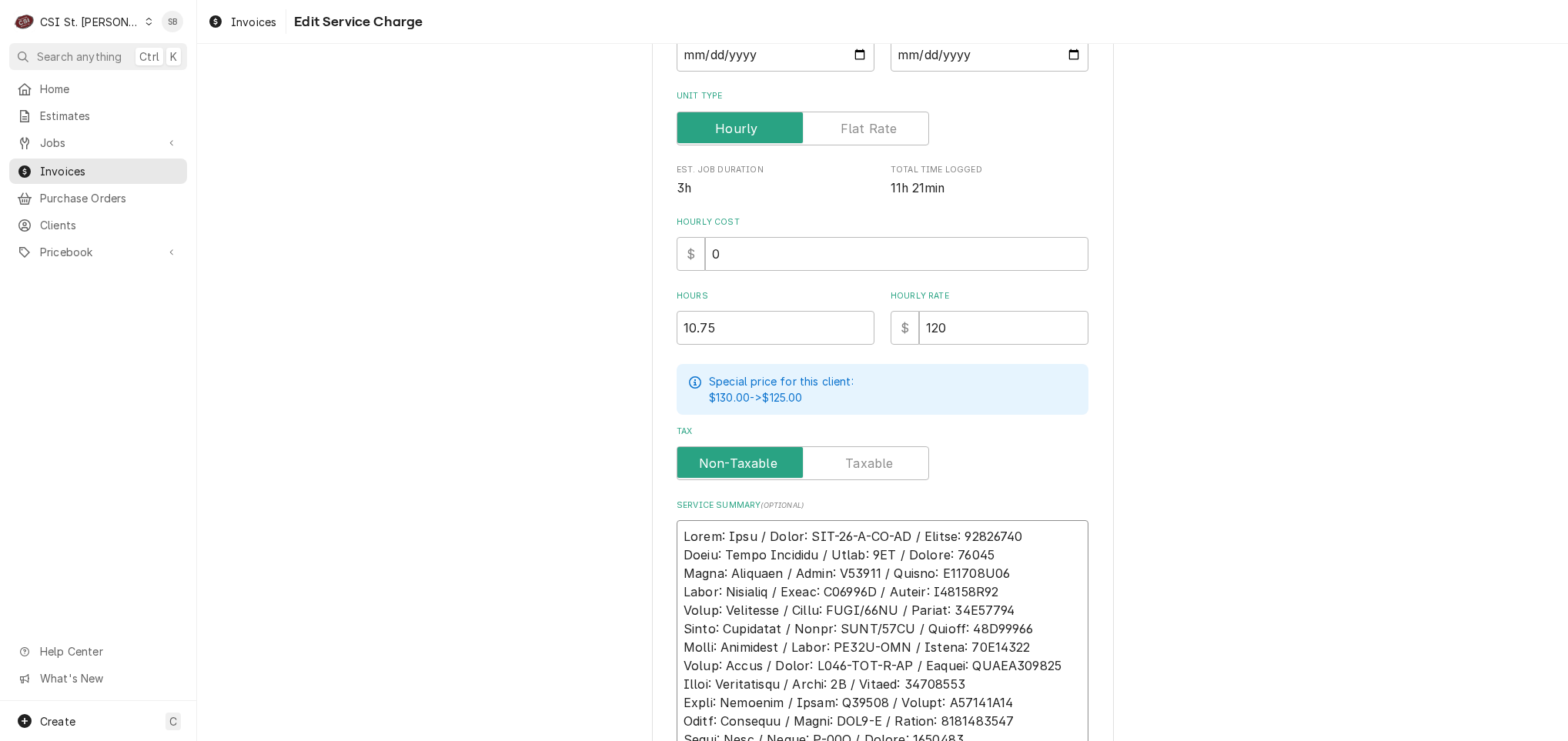
scroll to position [654, 0]
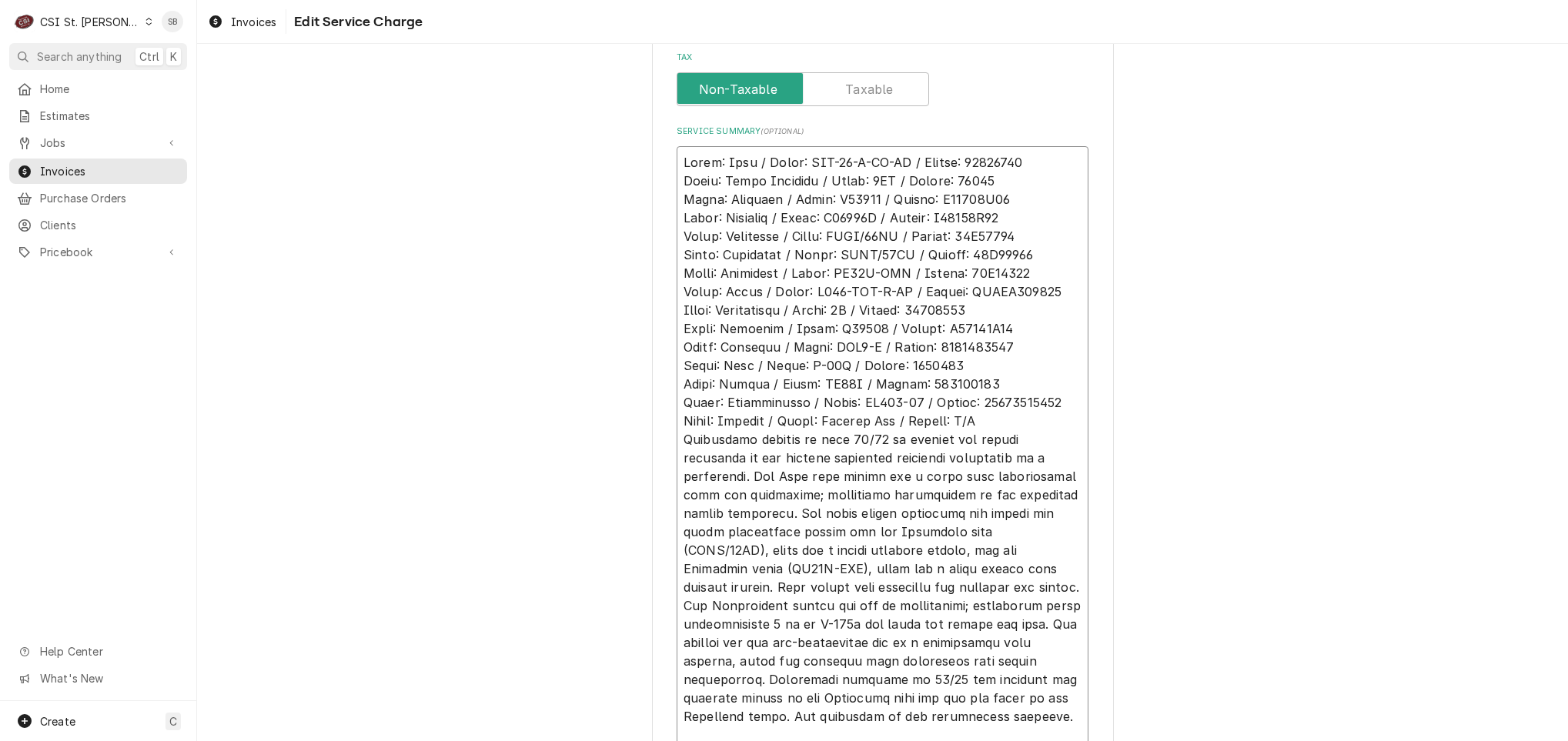
click at [1033, 413] on textarea "Service Summary ( optional )" at bounding box center [882, 468] width 412 height 643
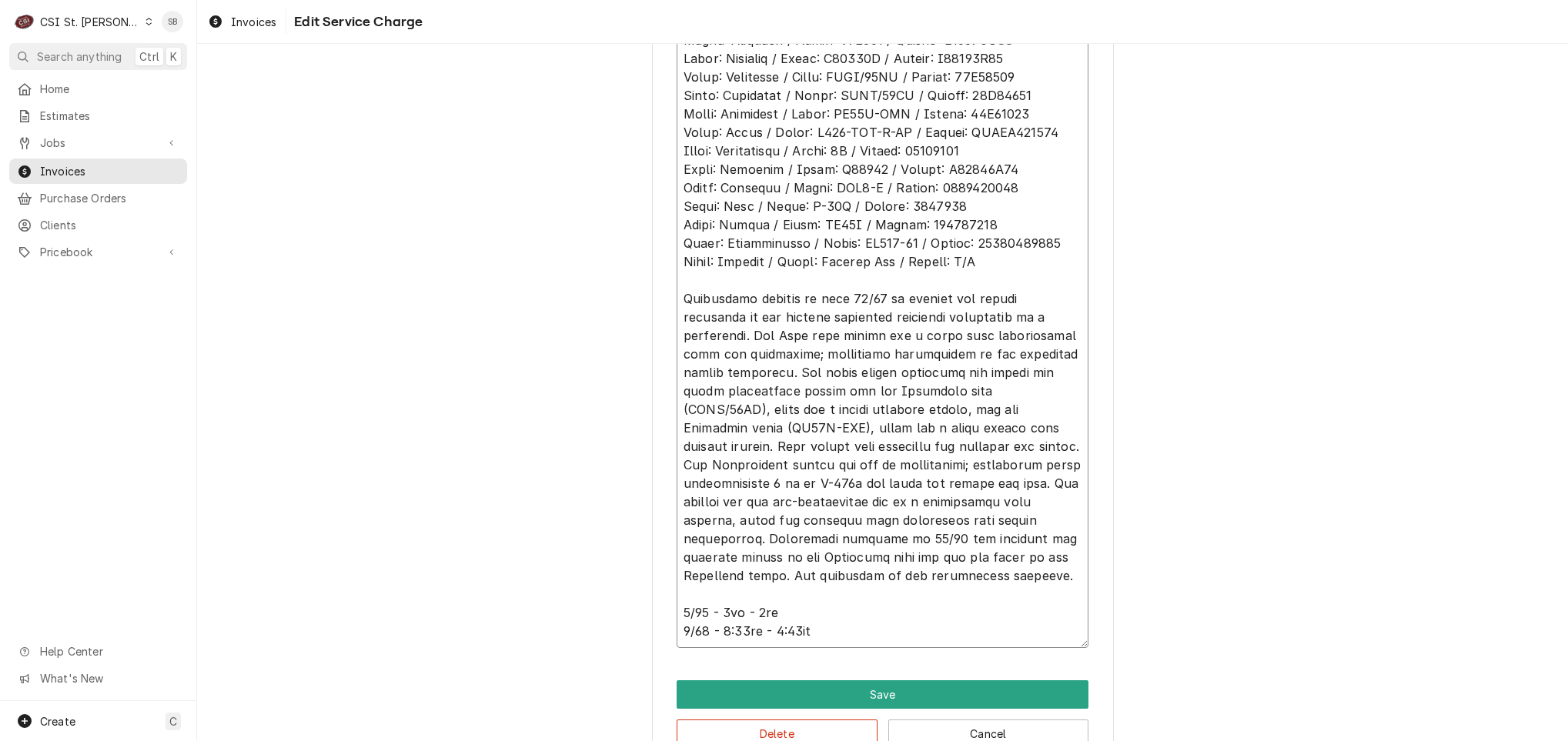
scroll to position [853, 0]
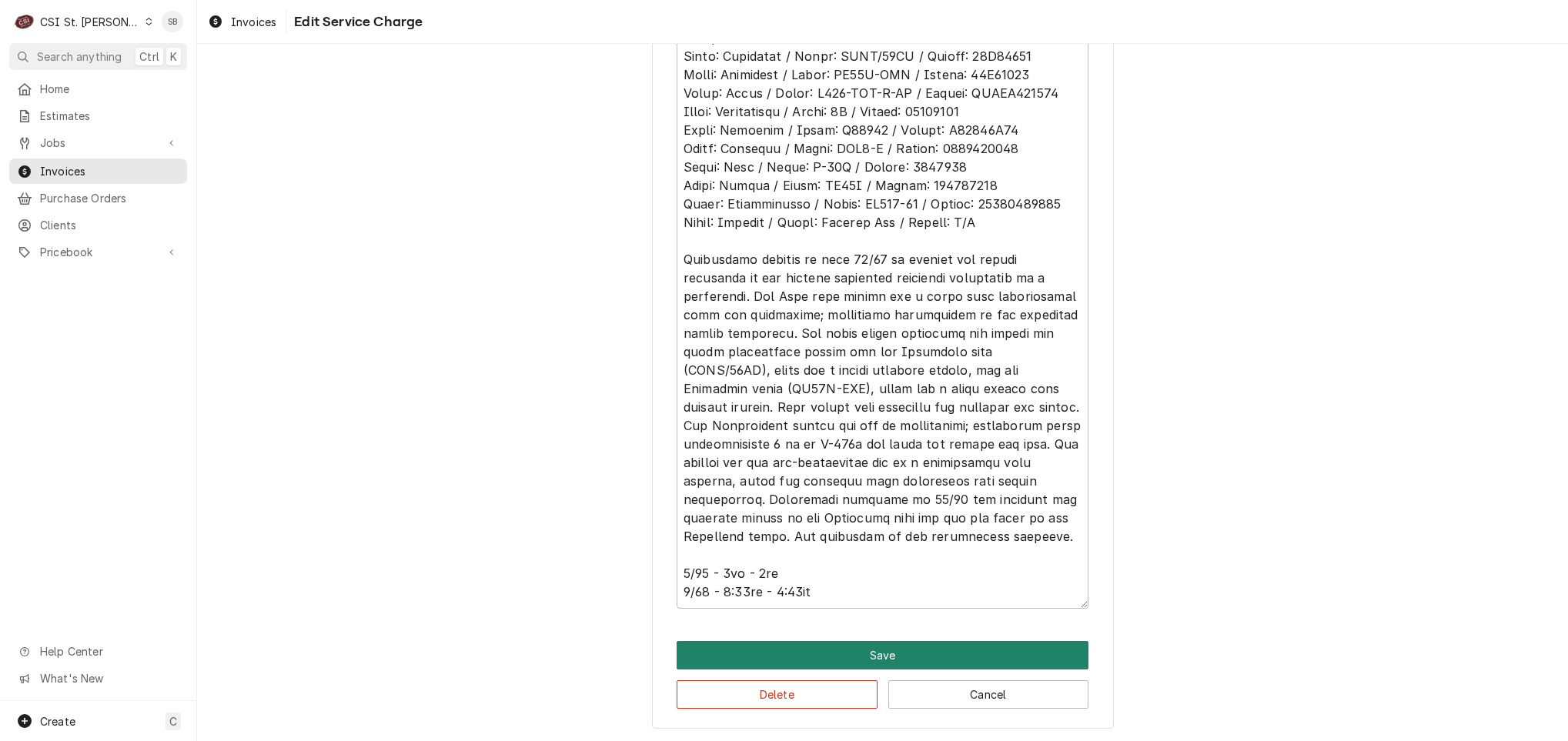
click at [783, 652] on button "Save" at bounding box center [882, 655] width 412 height 28
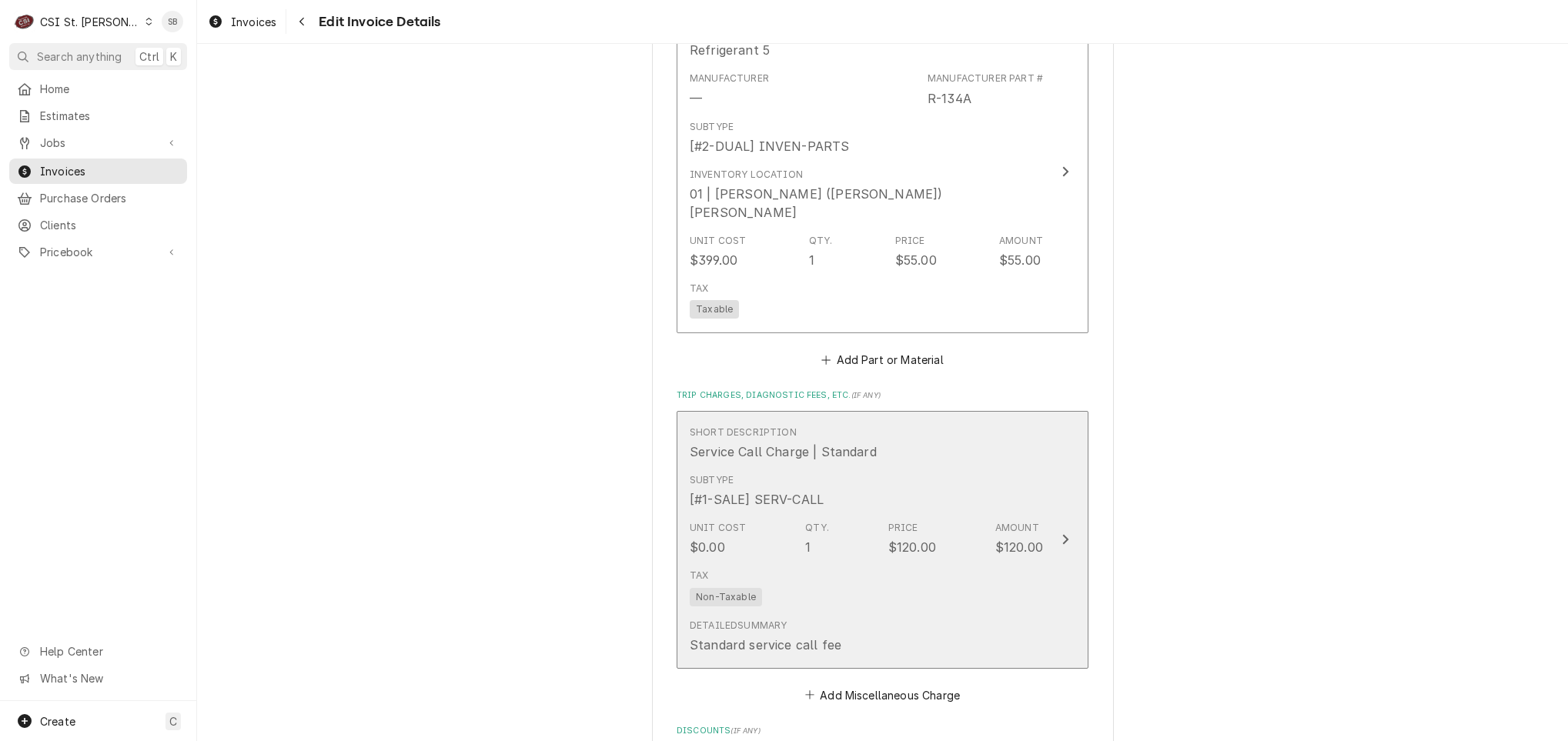
scroll to position [2878, 0]
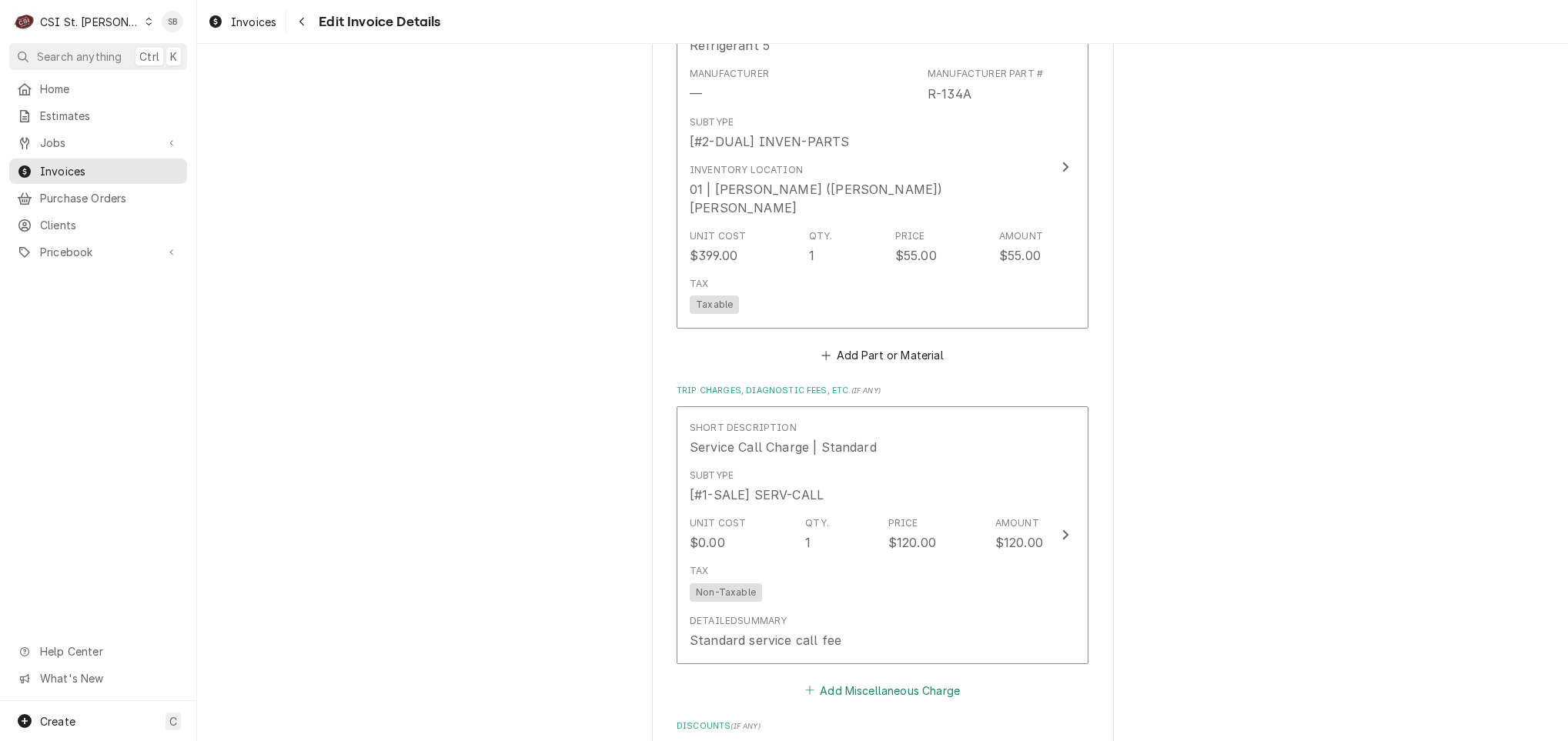
click at [864, 679] on button "Add Miscellaneous Charge" at bounding box center [881, 690] width 160 height 21
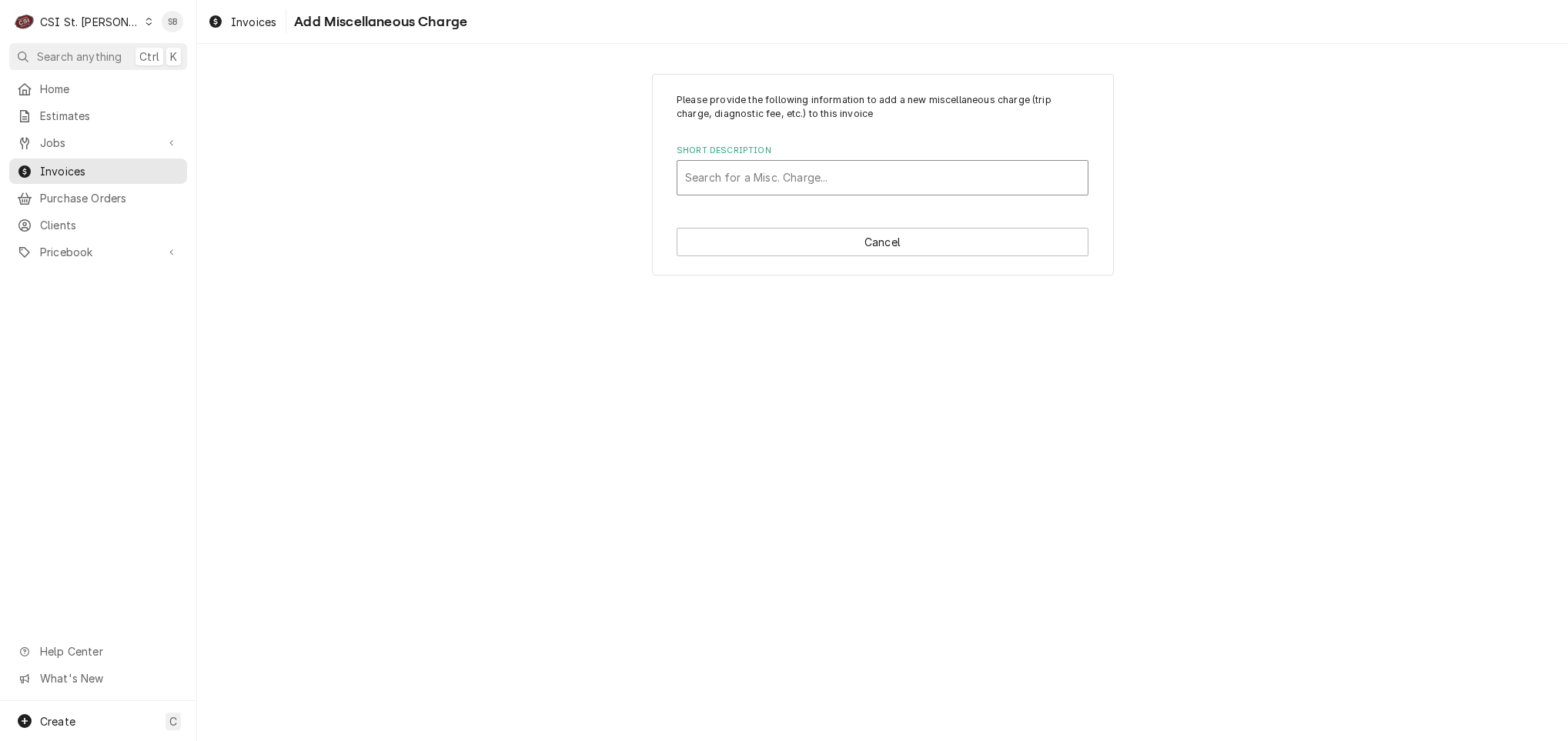
drag, startPoint x: 728, startPoint y: 186, endPoint x: 748, endPoint y: 153, distance: 38.6
click at [728, 183] on div "Short Description" at bounding box center [882, 178] width 395 height 28
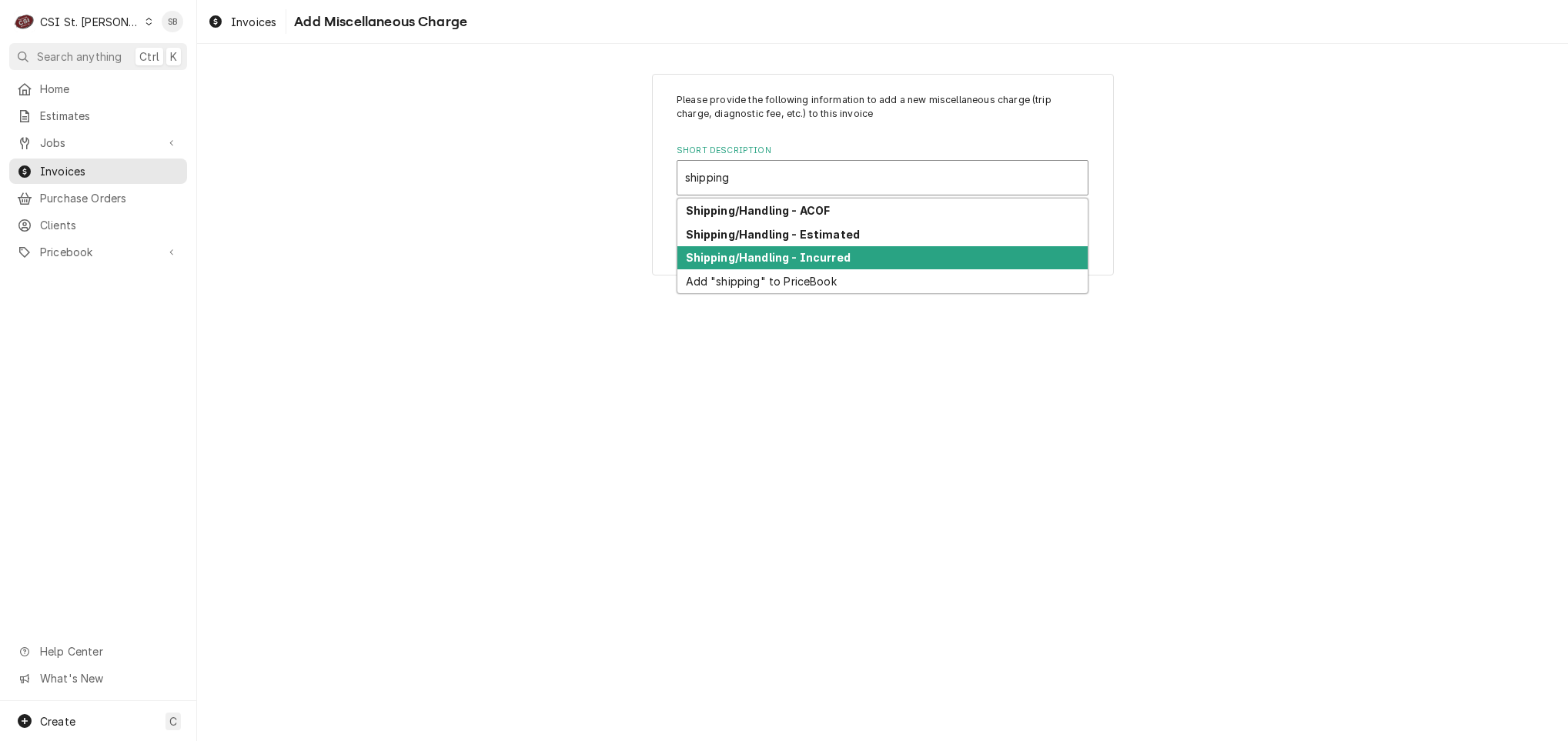
click at [829, 254] on strong "Shipping/Handling - Incurred" at bounding box center [768, 258] width 164 height 13
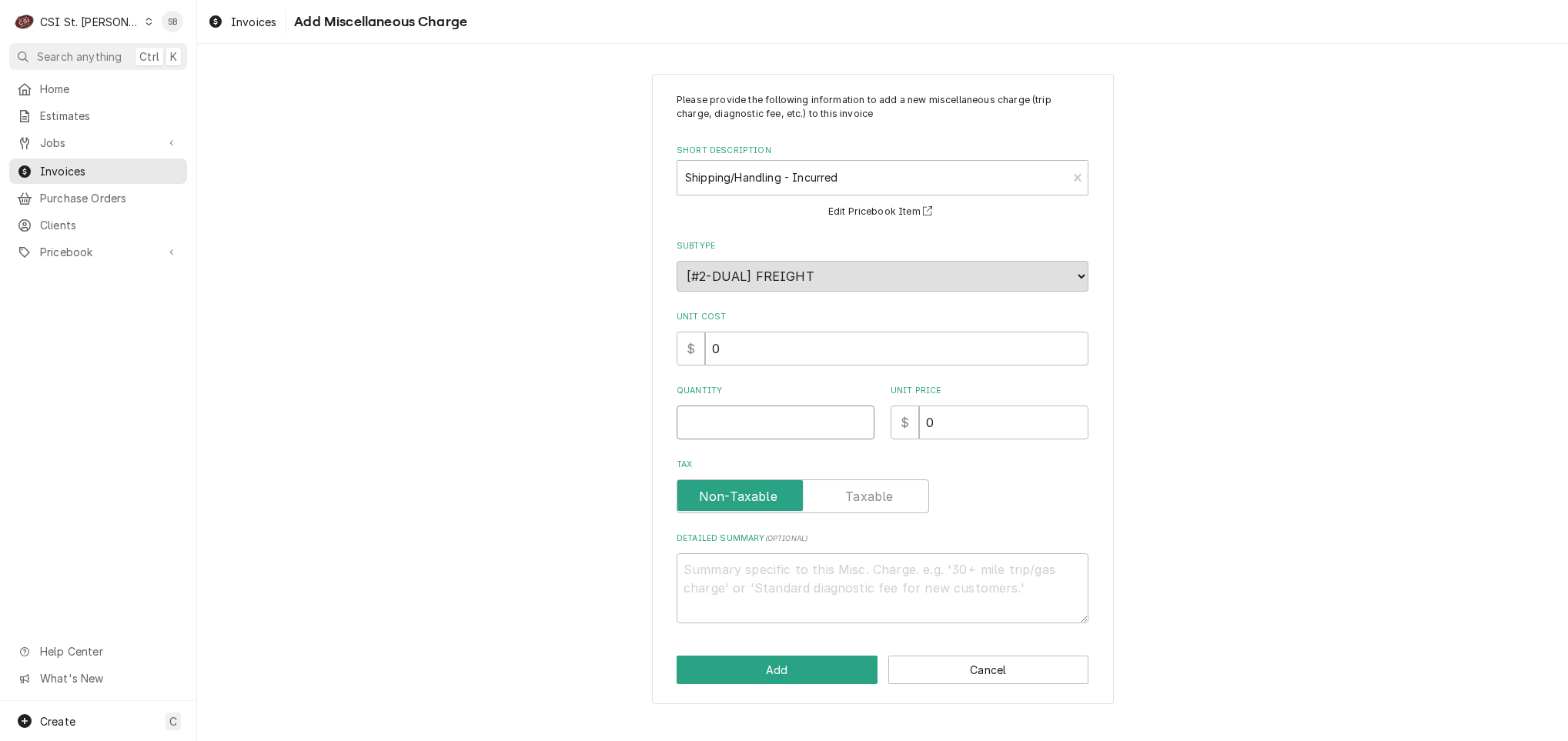
click at [734, 413] on input "Quantity" at bounding box center [776, 422] width 198 height 34
click at [805, 675] on button "Add" at bounding box center [777, 670] width 201 height 28
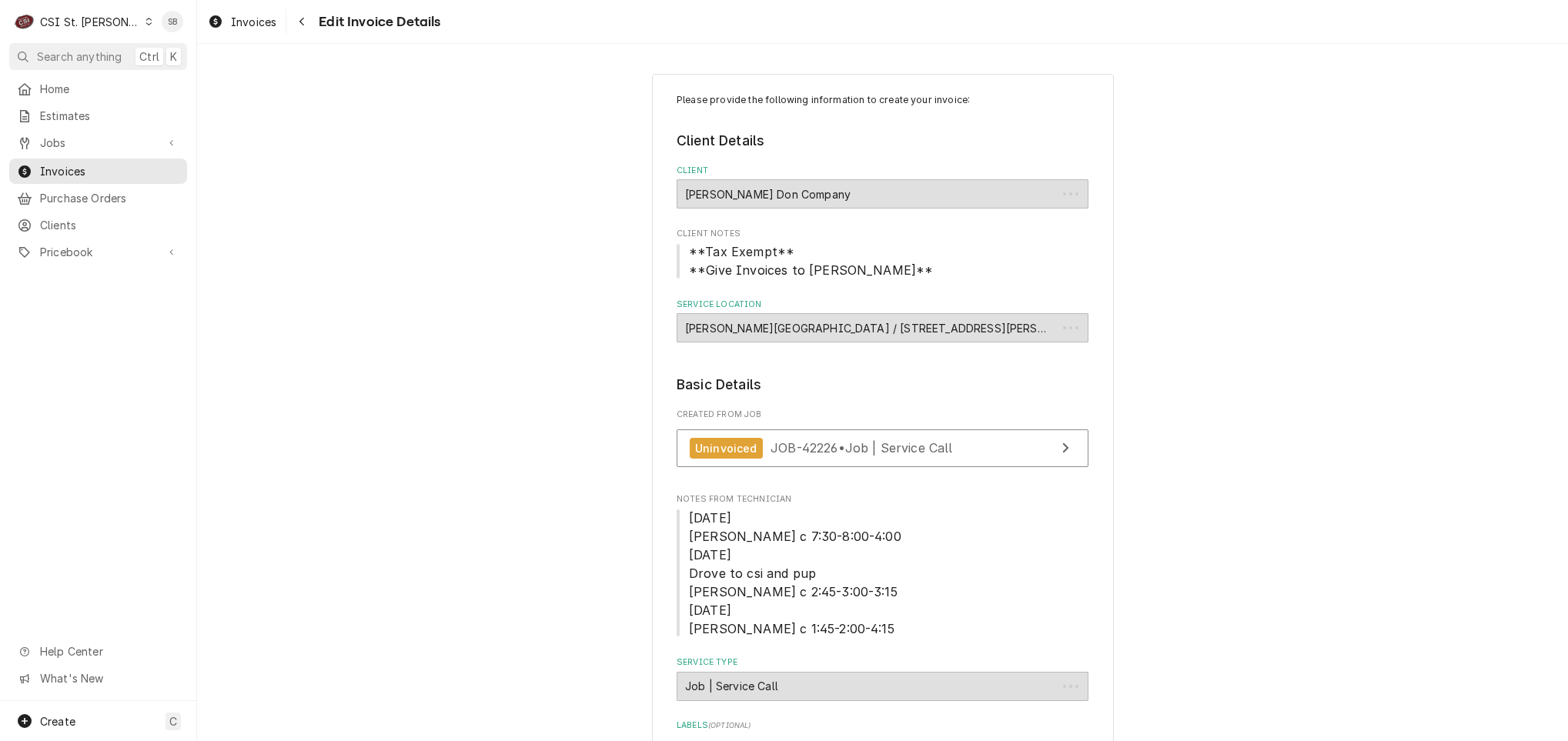
scroll to position [3089, 0]
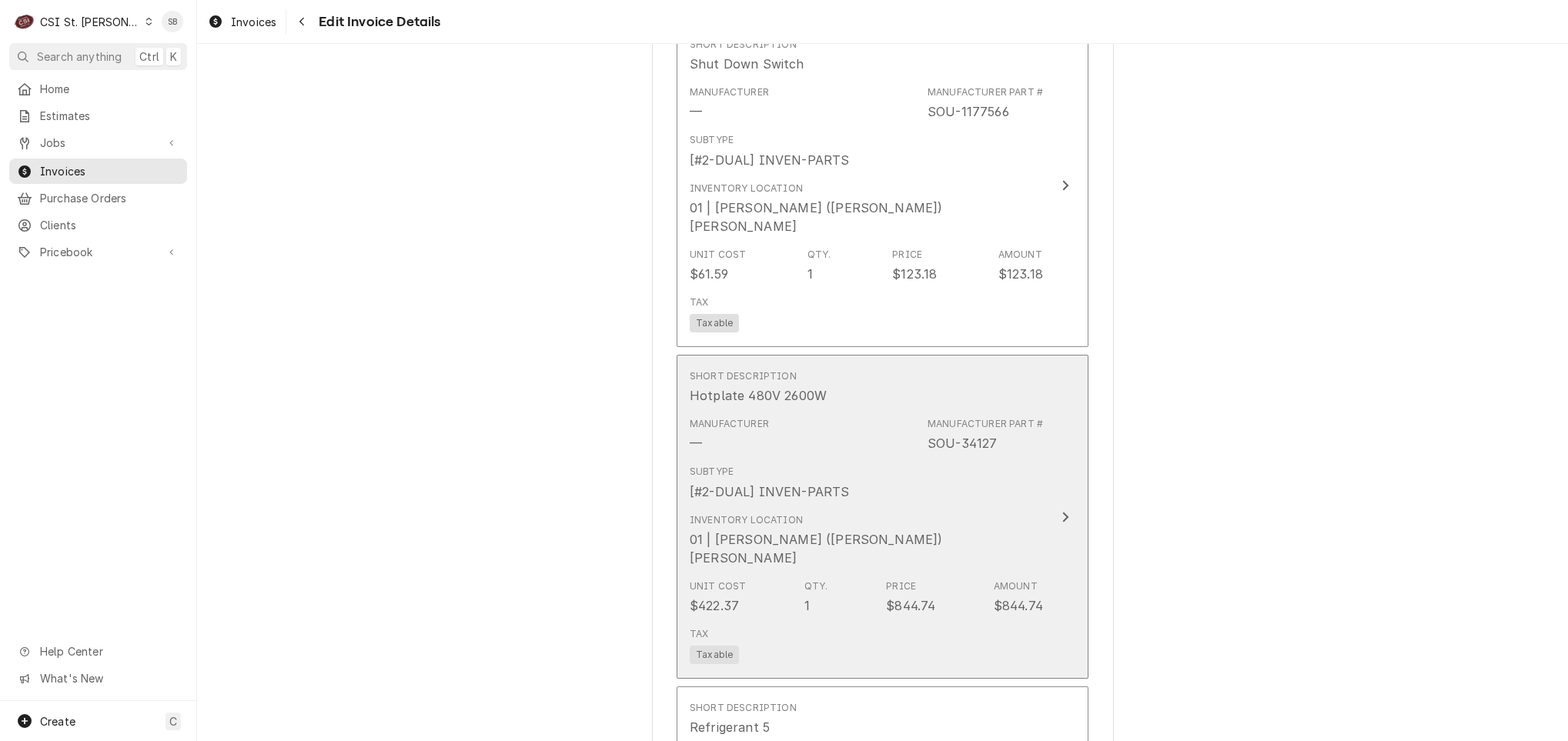
scroll to position [2167, 0]
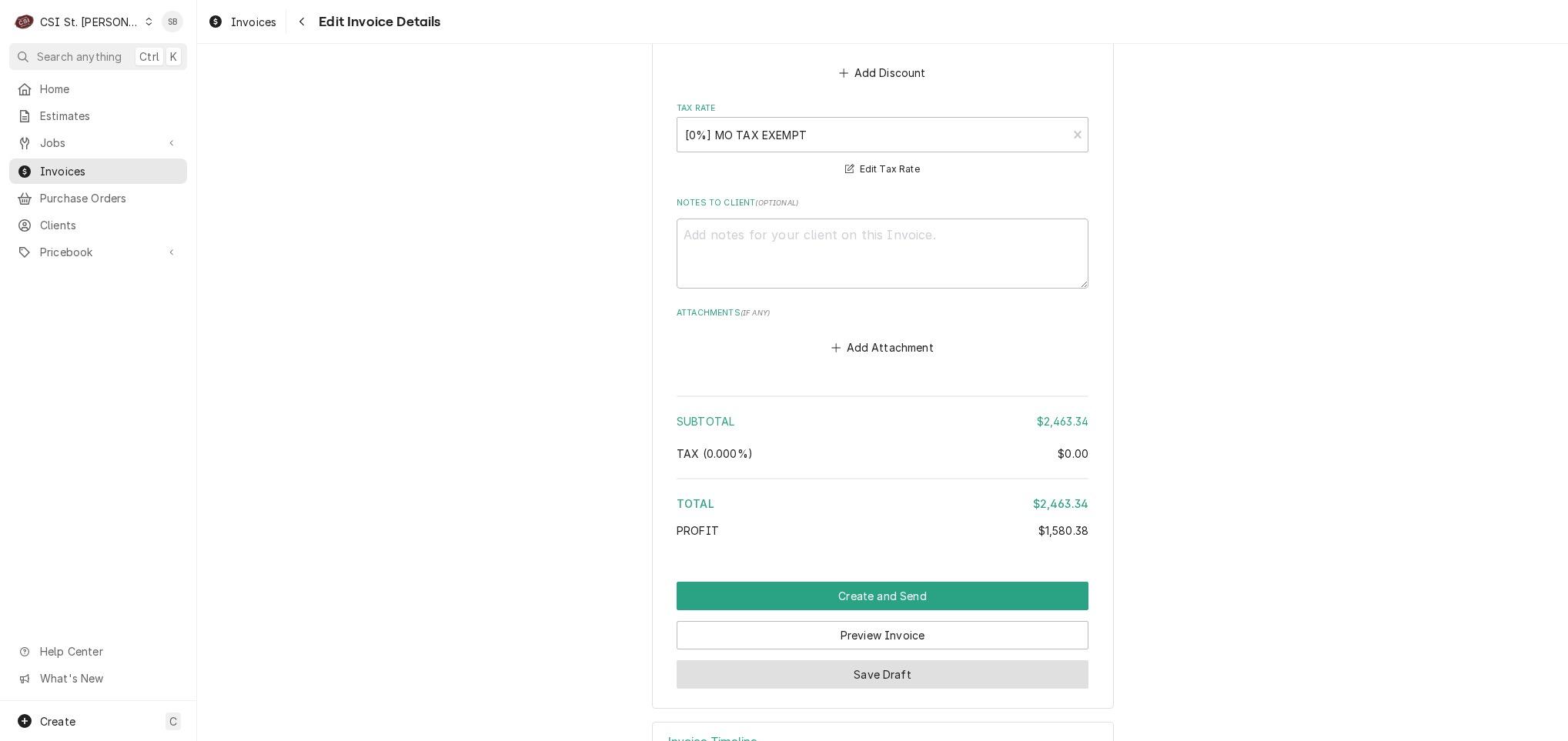
click at [971, 661] on button "Save Draft" at bounding box center [882, 675] width 412 height 28
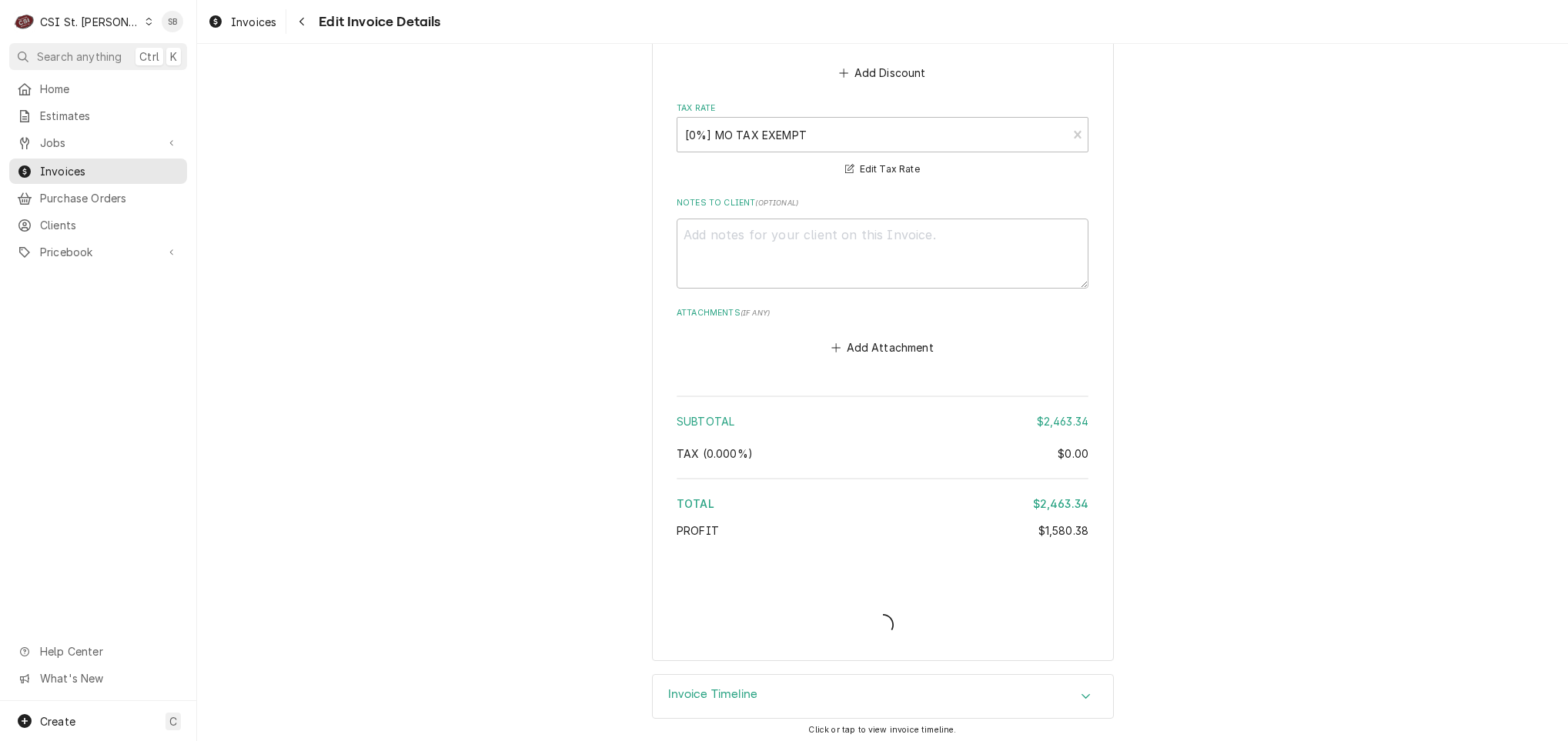
scroll to position [3734, 0]
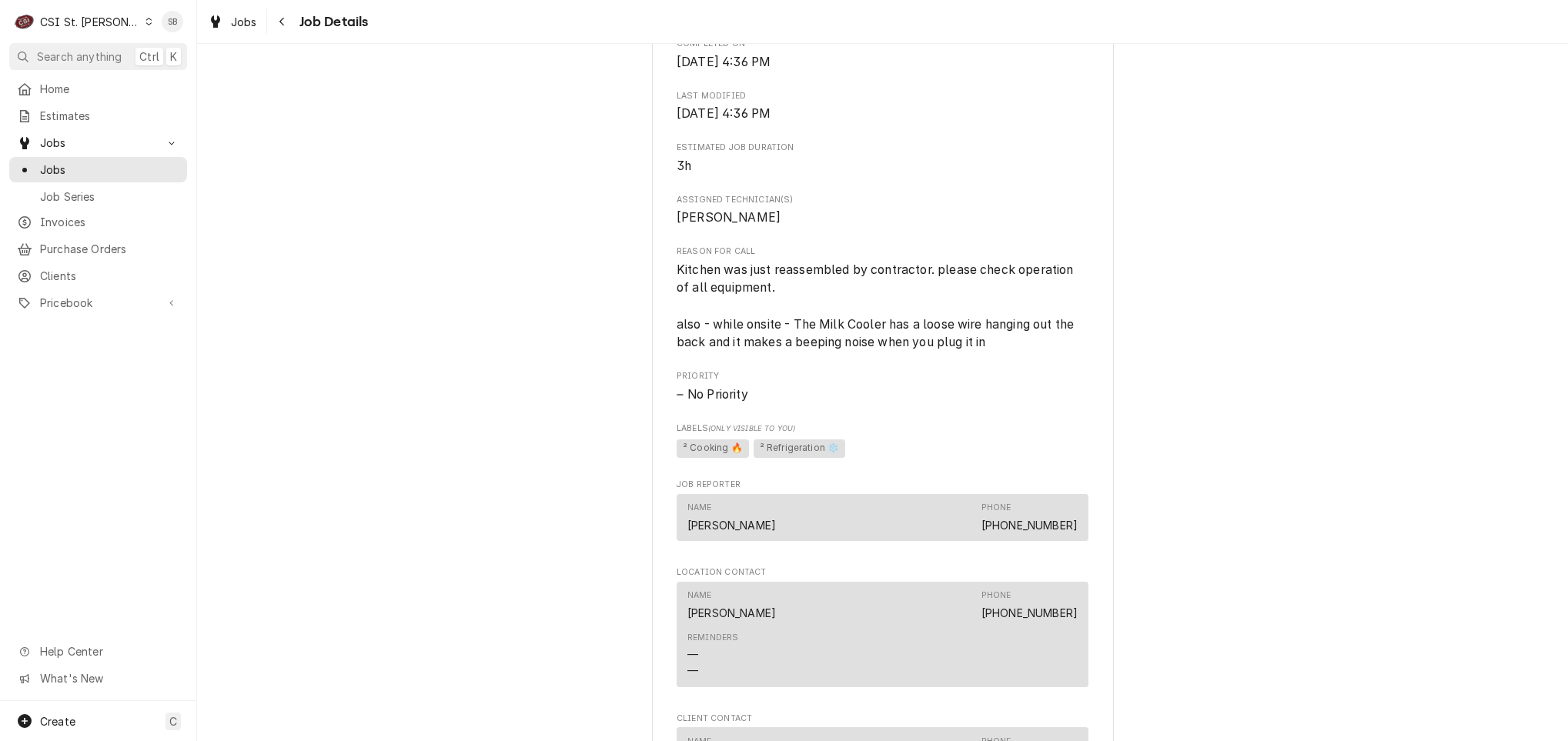
scroll to position [577, 0]
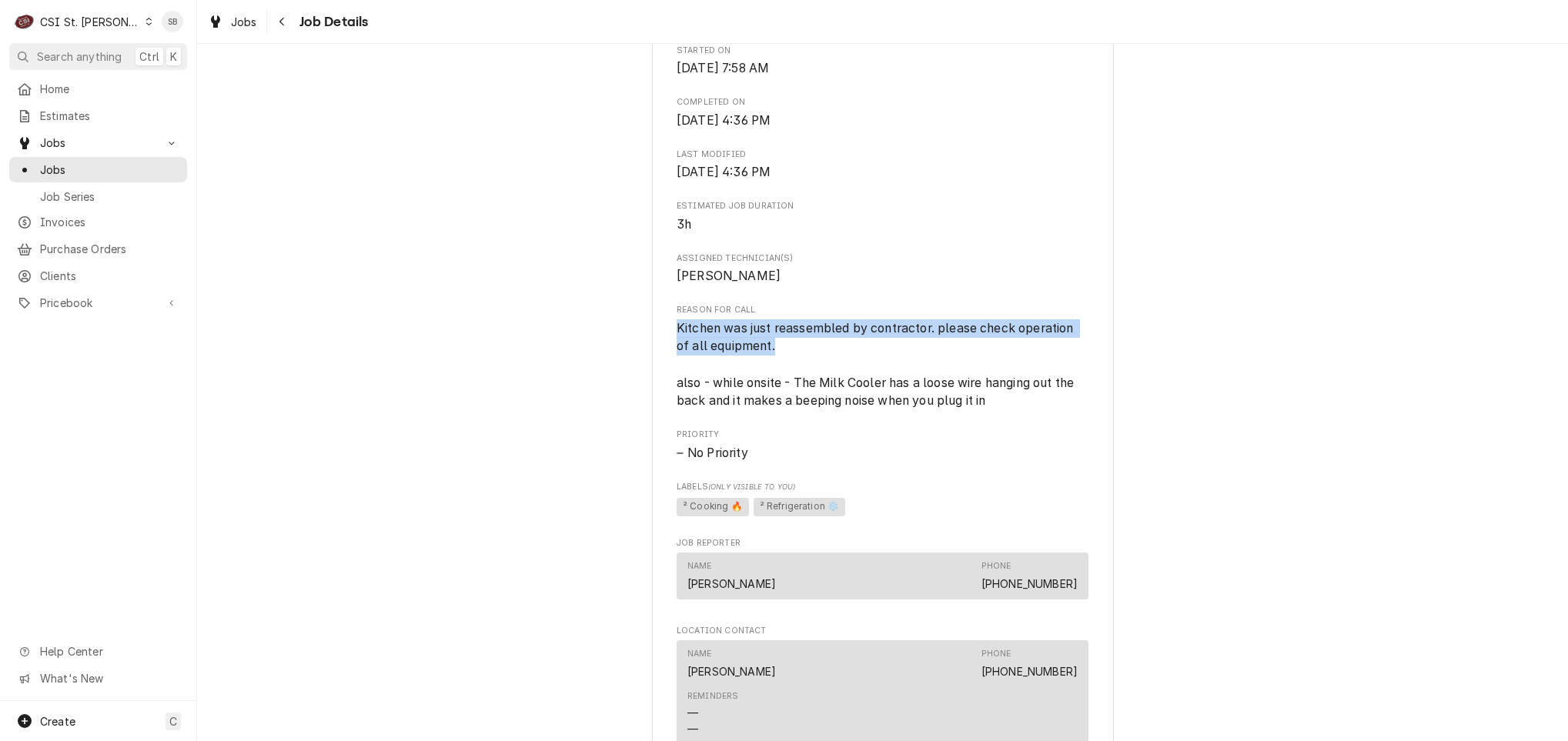
drag, startPoint x: 783, startPoint y: 348, endPoint x: 629, endPoint y: 335, distance: 154.5
click at [629, 335] on div "Completed and Uninvoiced Edward Don Company Henderson Elementary / 2501 Hackman…" at bounding box center [882, 529] width 1371 height 2093
copy span "Kitchen was just reassembled by contractor. please check operation of all equip…"
drag, startPoint x: 991, startPoint y: 408, endPoint x: 1000, endPoint y: 408, distance: 9.0
click at [993, 408] on span "Kitchen was just reassembled by contractor. please check operation of all equip…" at bounding box center [882, 364] width 412 height 91
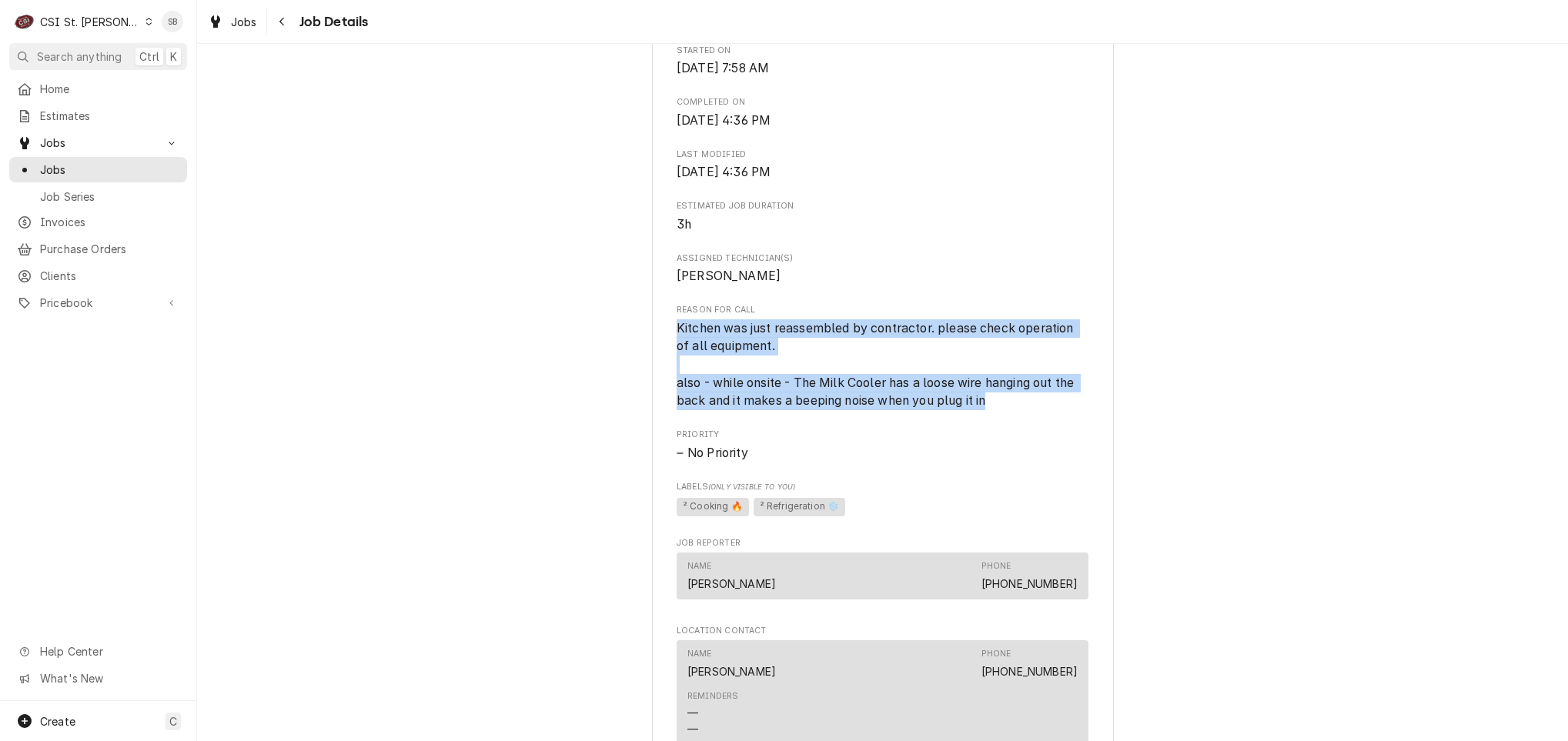
drag, startPoint x: 1019, startPoint y: 408, endPoint x: 618, endPoint y: 334, distance: 407.8
click at [618, 334] on div "Completed and Uninvoiced Edward Don Company Henderson Elementary / 2501 Hackman…" at bounding box center [882, 529] width 1371 height 2093
copy span "Kitchen was just reassembled by contractor. please check operation of all equip…"
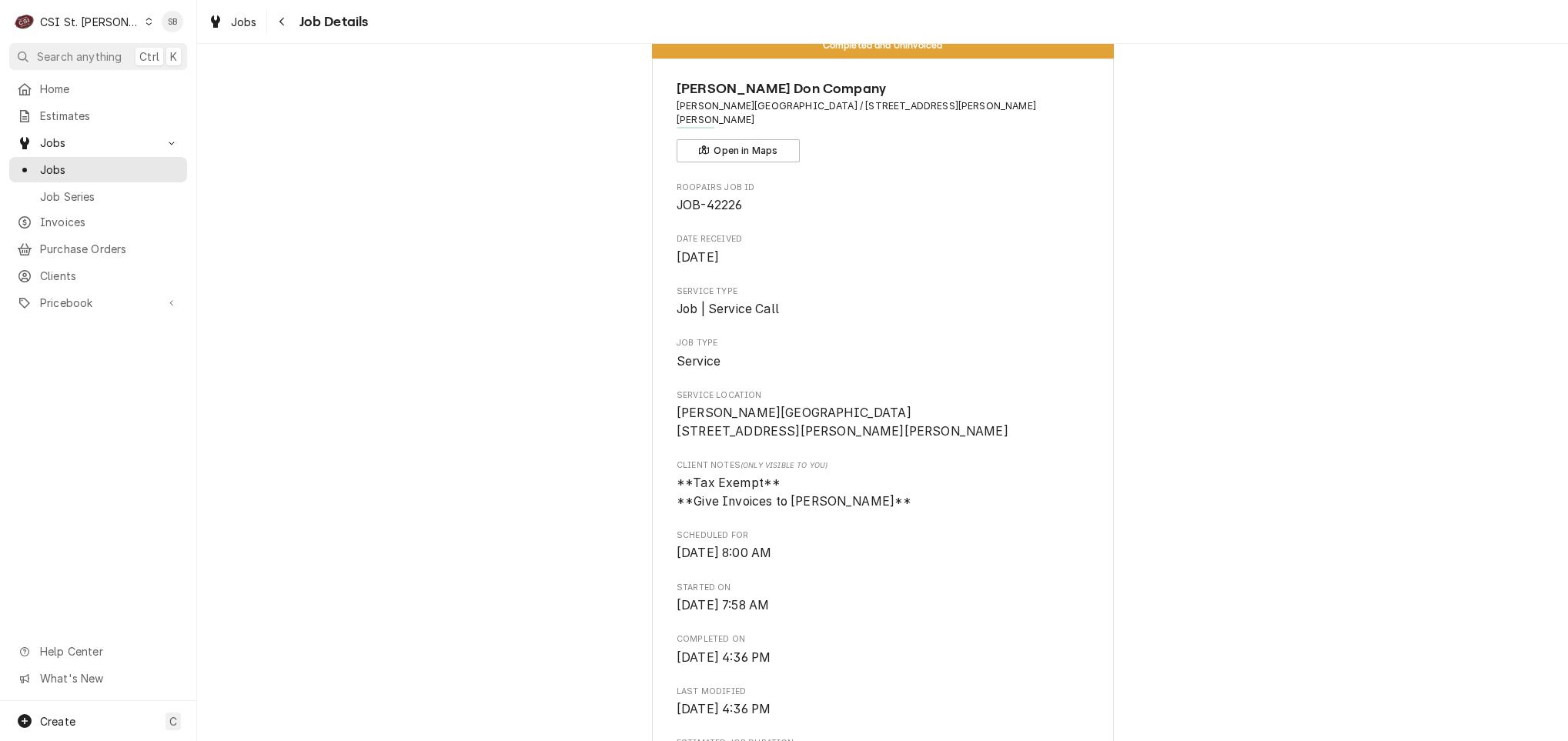
scroll to position [0, 0]
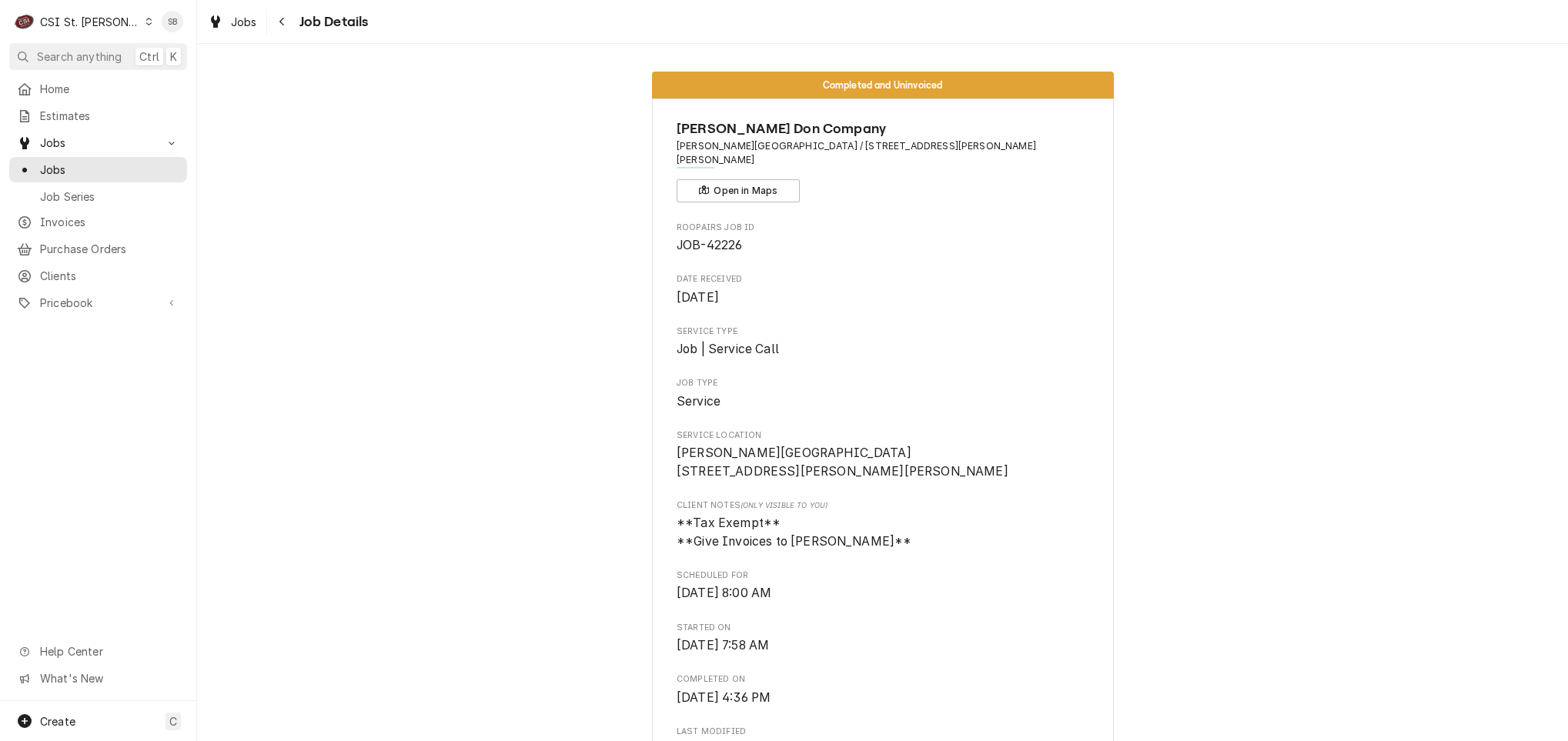
click at [725, 238] on span "JOB-42226" at bounding box center [709, 246] width 65 height 15
copy span "42226"
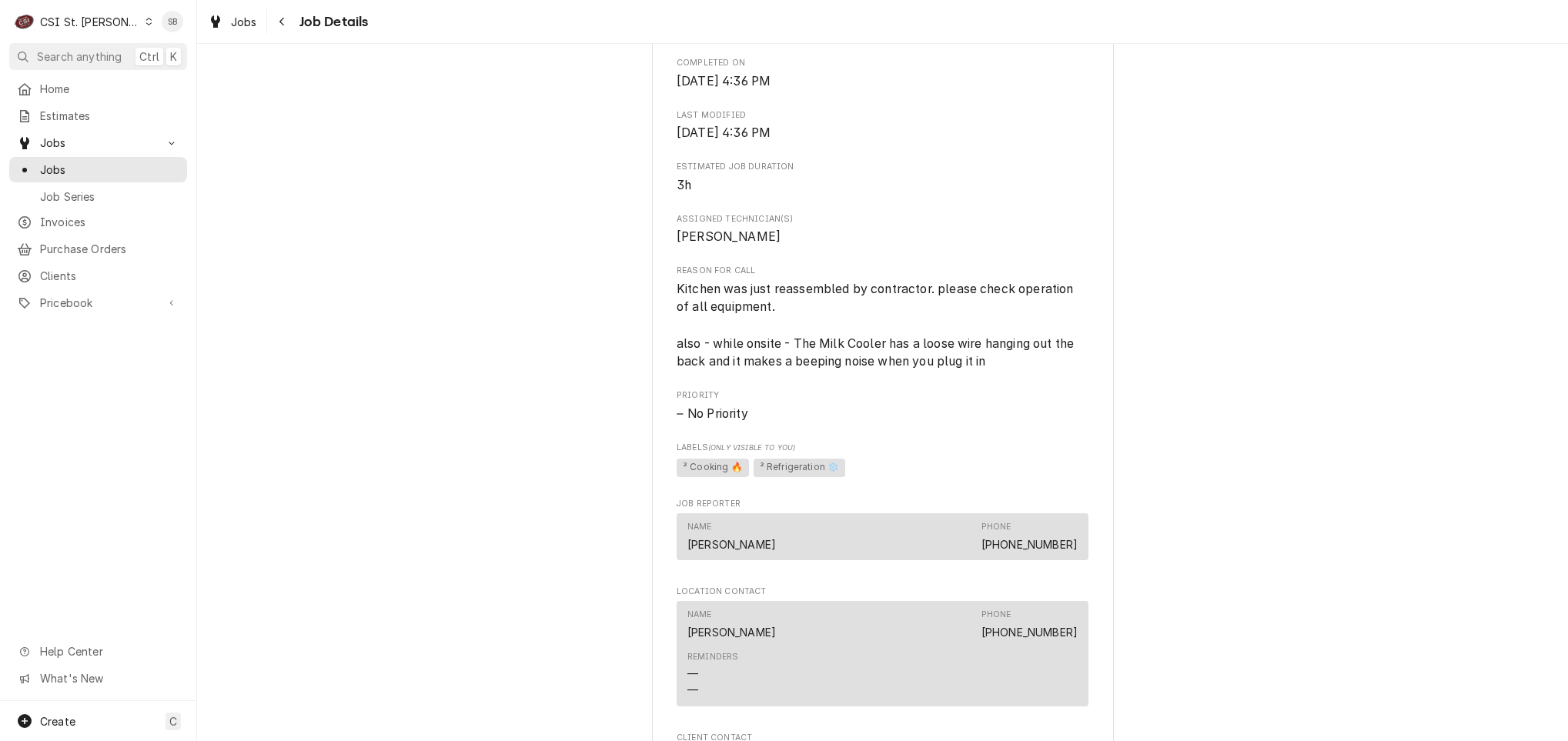
scroll to position [1039, 0]
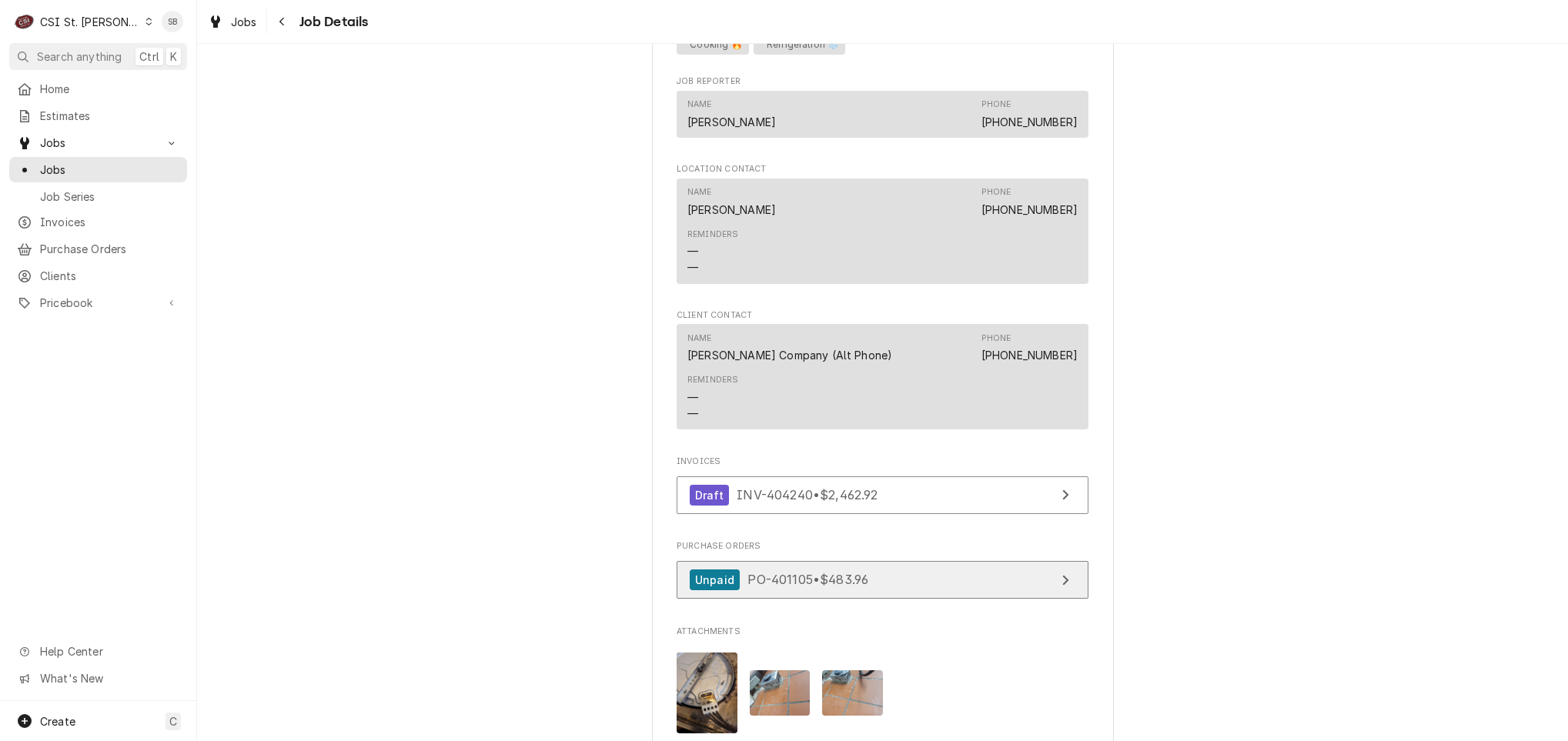
click at [797, 591] on div "Unpaid PO-401105 • $483.96" at bounding box center [778, 580] width 178 height 21
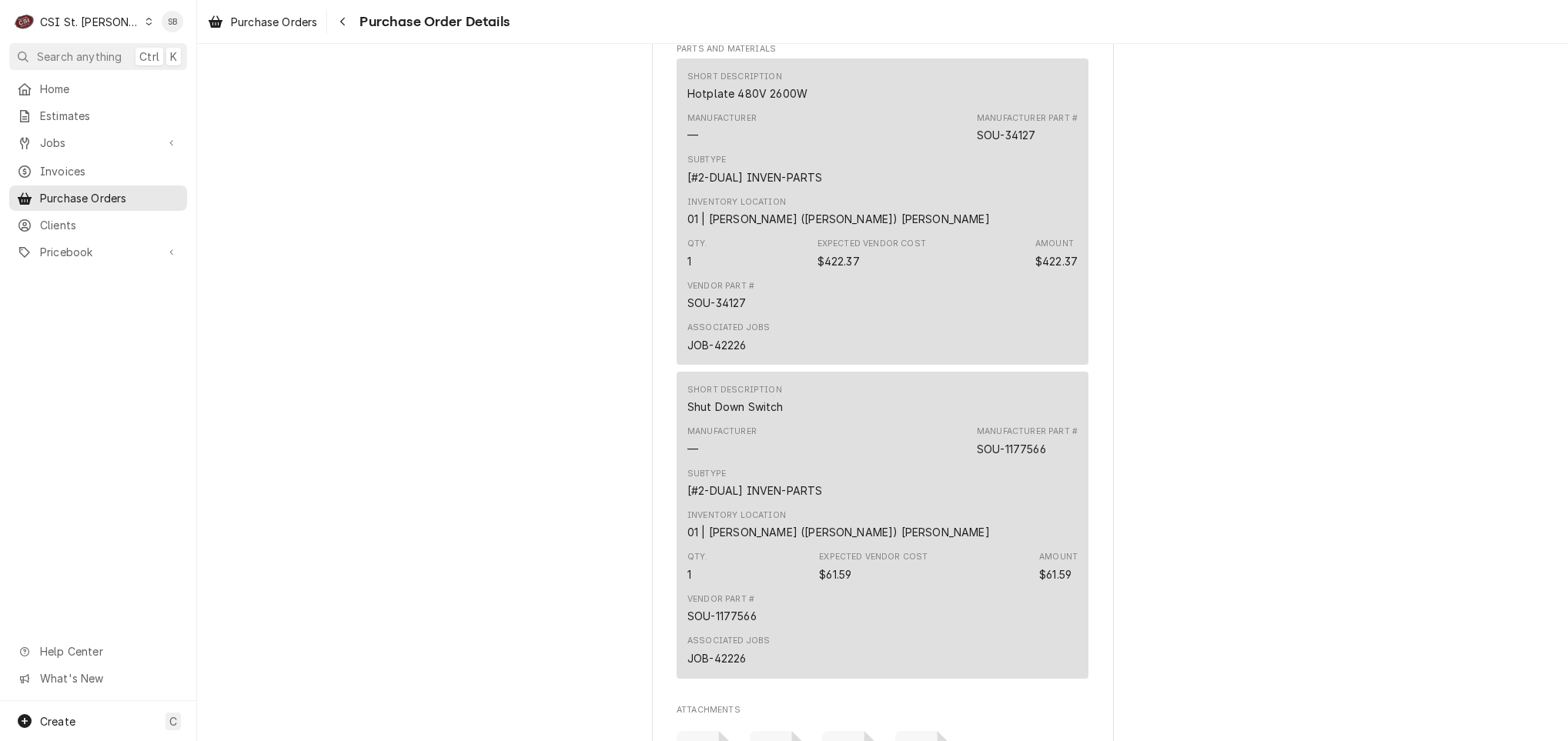
scroll to position [1574, 0]
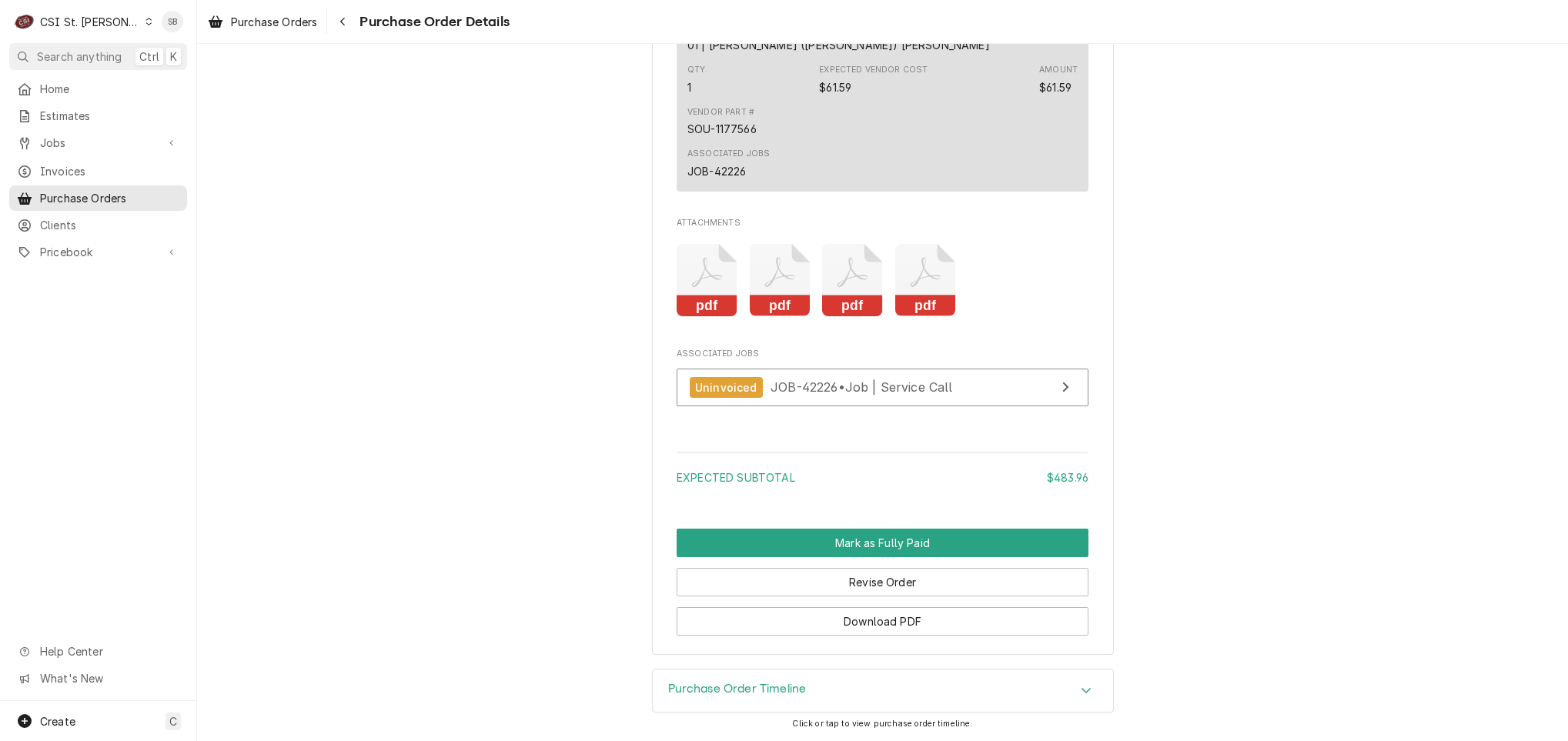
click at [727, 282] on icon "Attachments" at bounding box center [706, 280] width 61 height 73
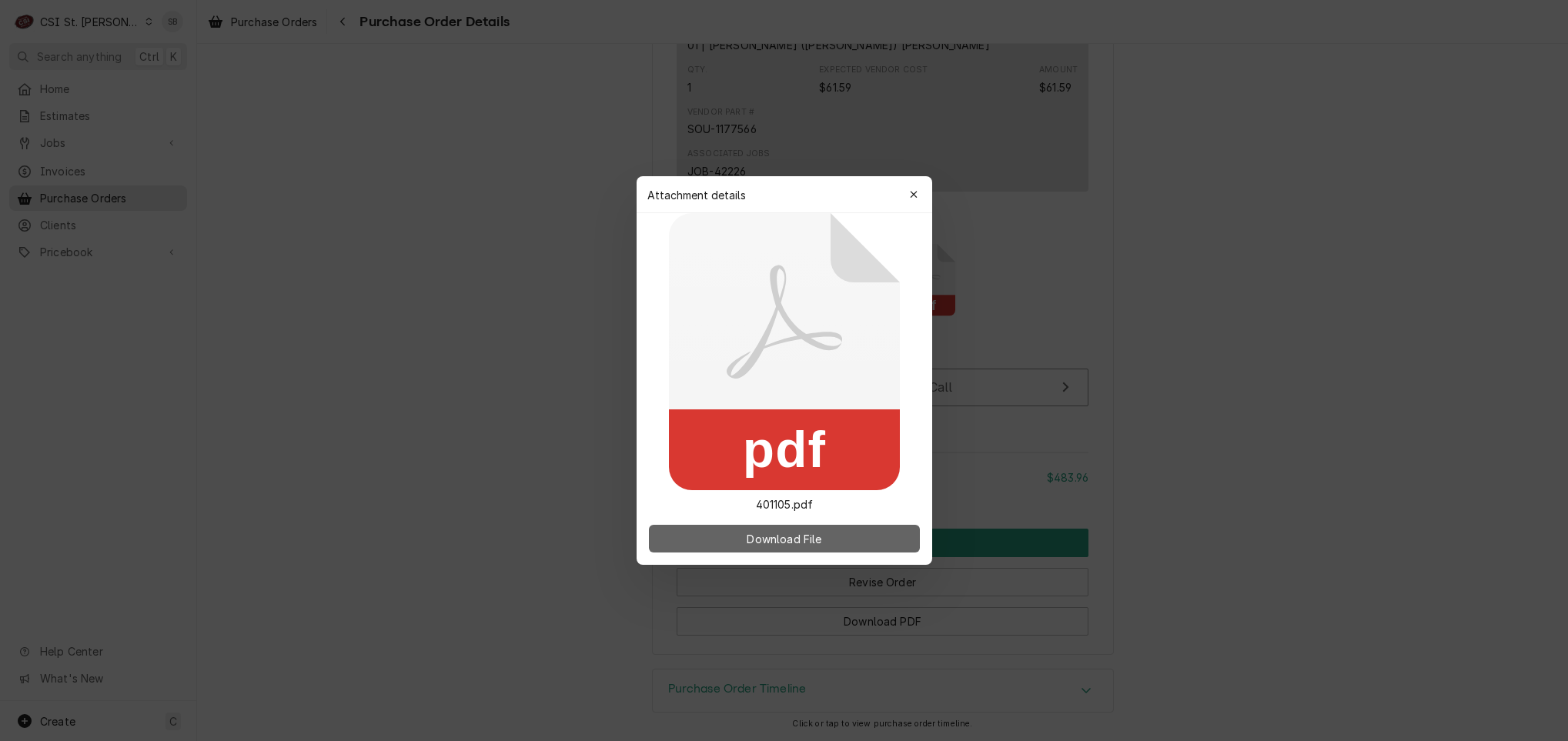
drag, startPoint x: 871, startPoint y: 526, endPoint x: 1282, endPoint y: 215, distance: 515.4
click at [874, 522] on div "Download File" at bounding box center [784, 539] width 295 height 52
click at [818, 538] on span "Download File" at bounding box center [784, 538] width 80 height 16
click at [915, 194] on icon "button" at bounding box center [913, 195] width 8 height 11
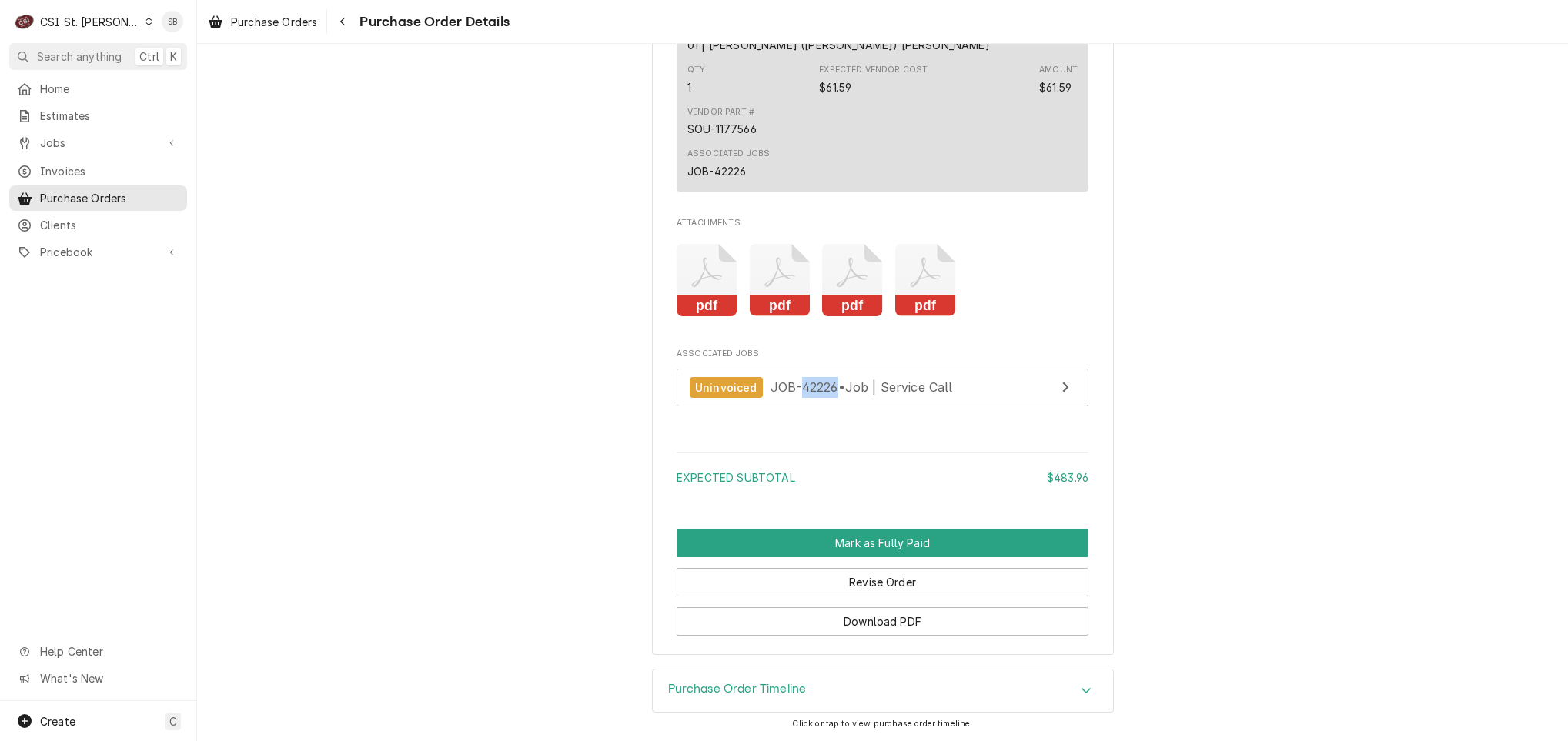
click at [758, 278] on icon "Attachments" at bounding box center [779, 280] width 61 height 73
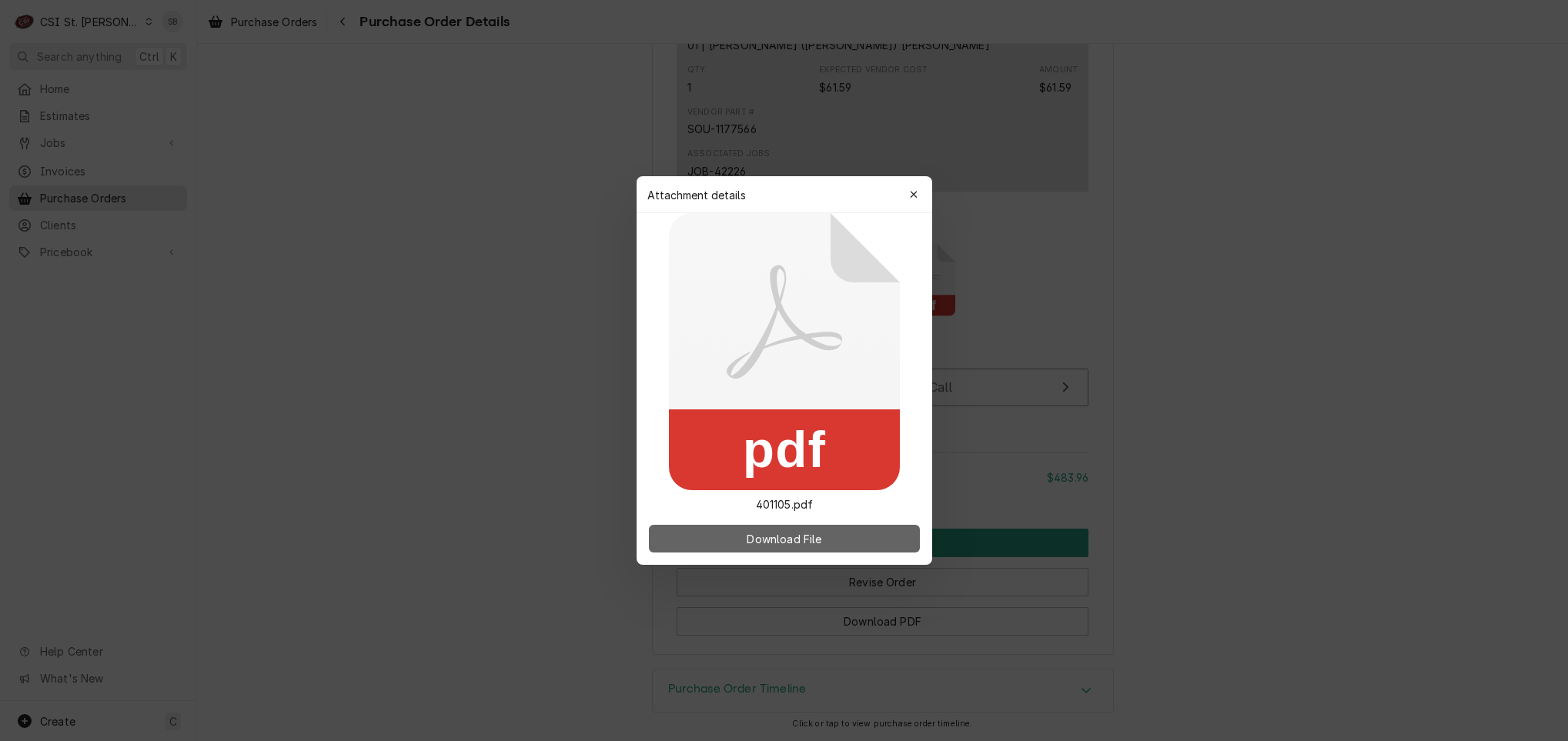
click at [786, 539] on span "Download File" at bounding box center [784, 538] width 80 height 16
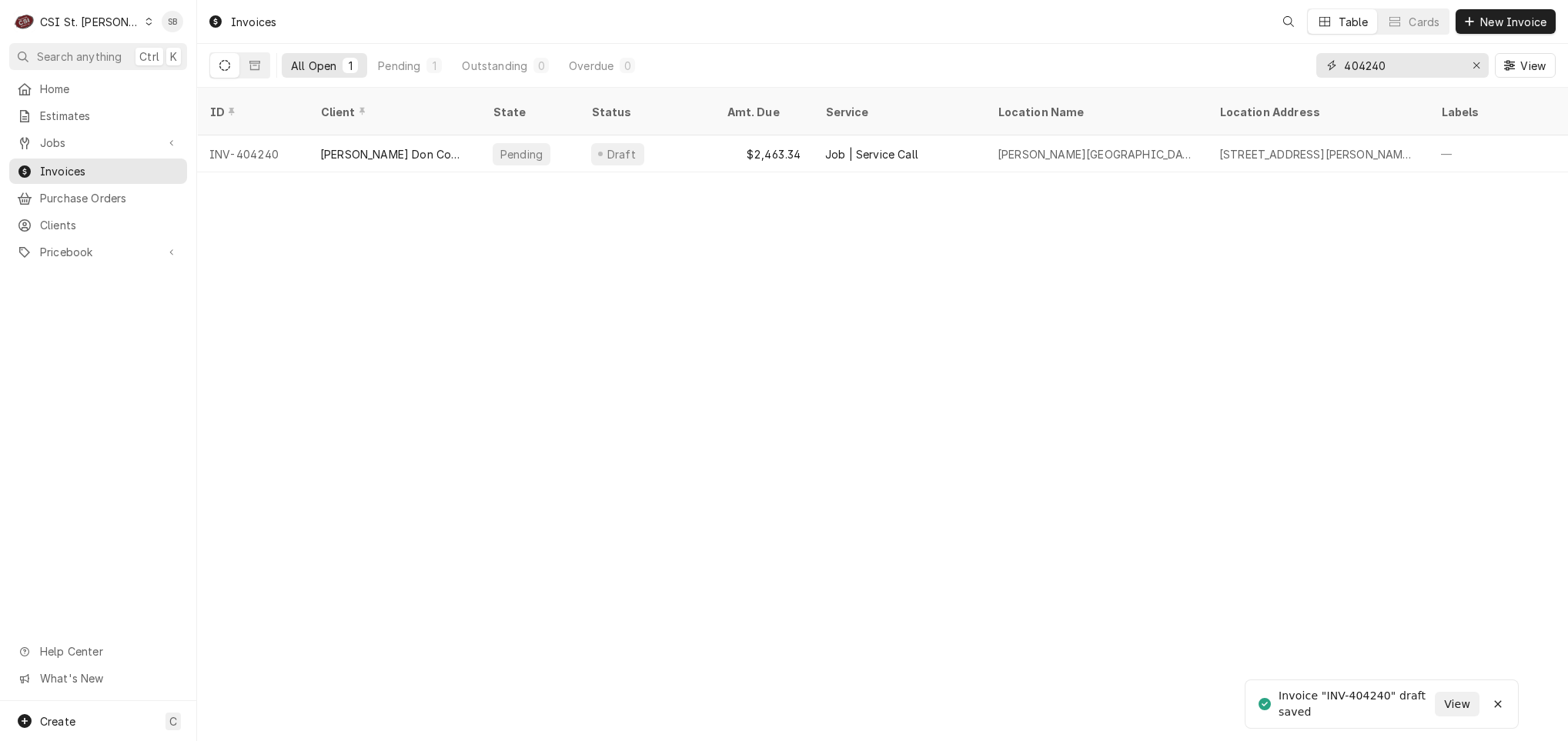
click at [1395, 69] on input "404240" at bounding box center [1402, 65] width 116 height 24
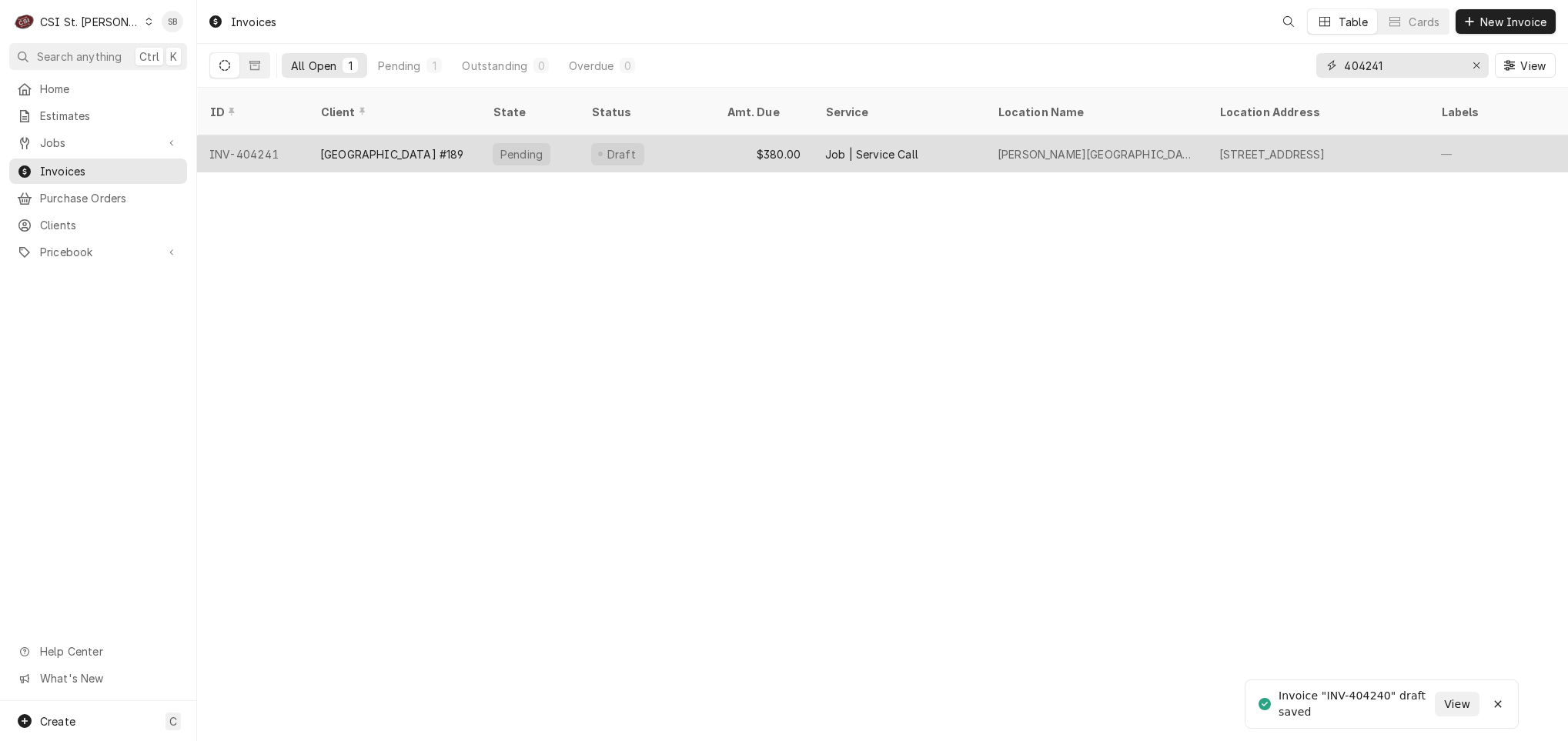
type input "404241"
click at [382, 147] on div "East St. Louis School District #189" at bounding box center [392, 154] width 144 height 16
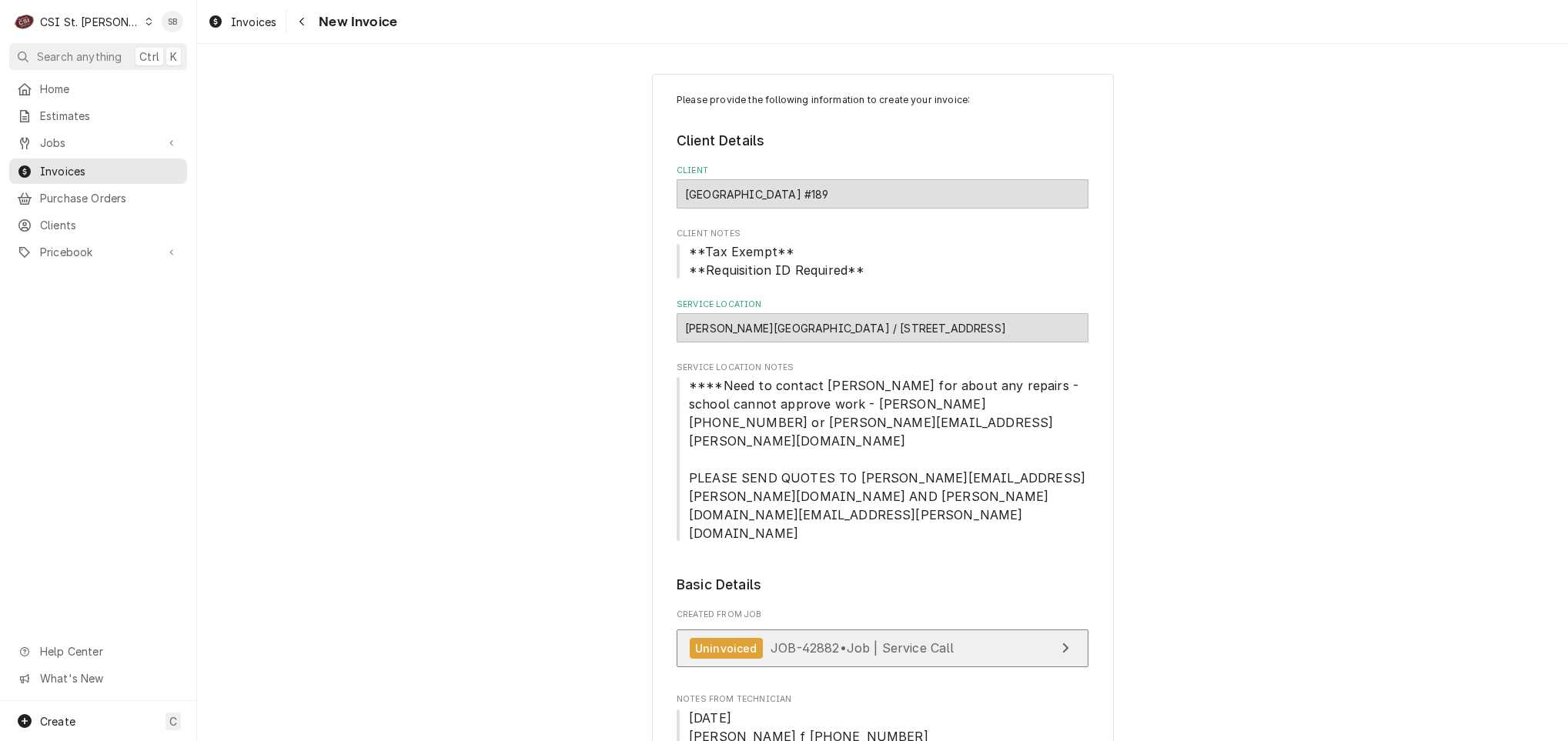
click at [805, 630] on link "Uninvoiced JOB-42882 • Job | Service Call" at bounding box center [882, 648] width 412 height 37
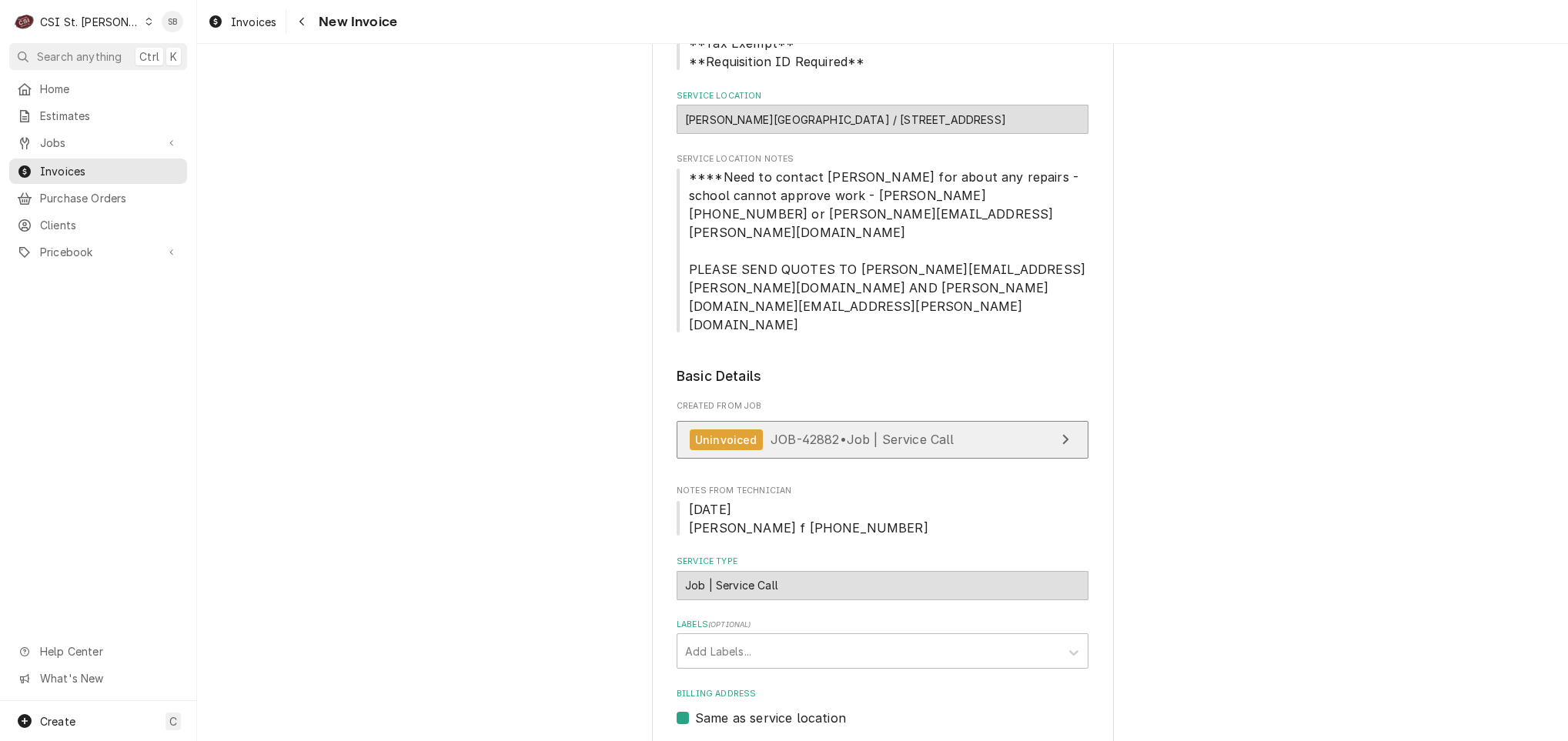
scroll to position [808, 0]
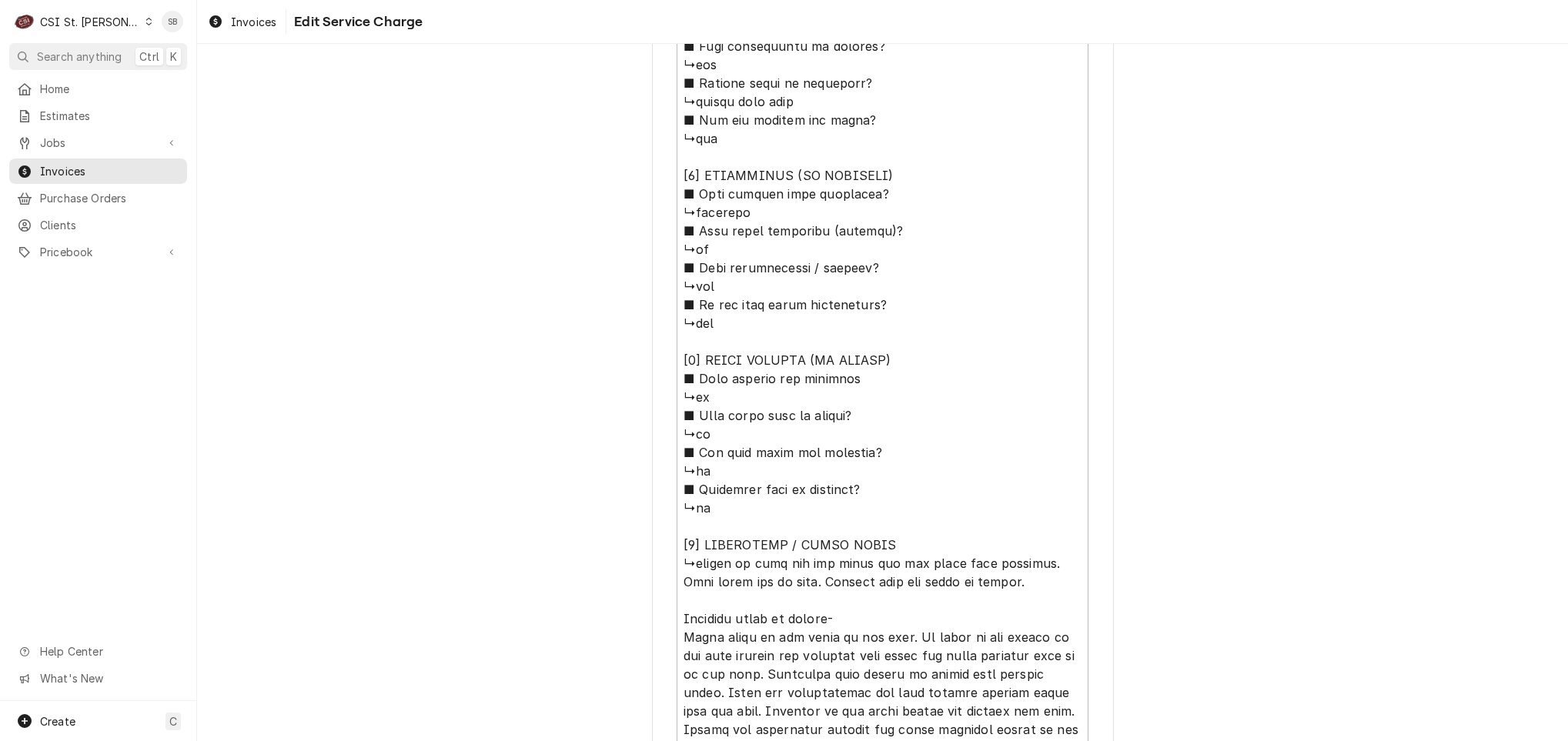
scroll to position [1501, 0]
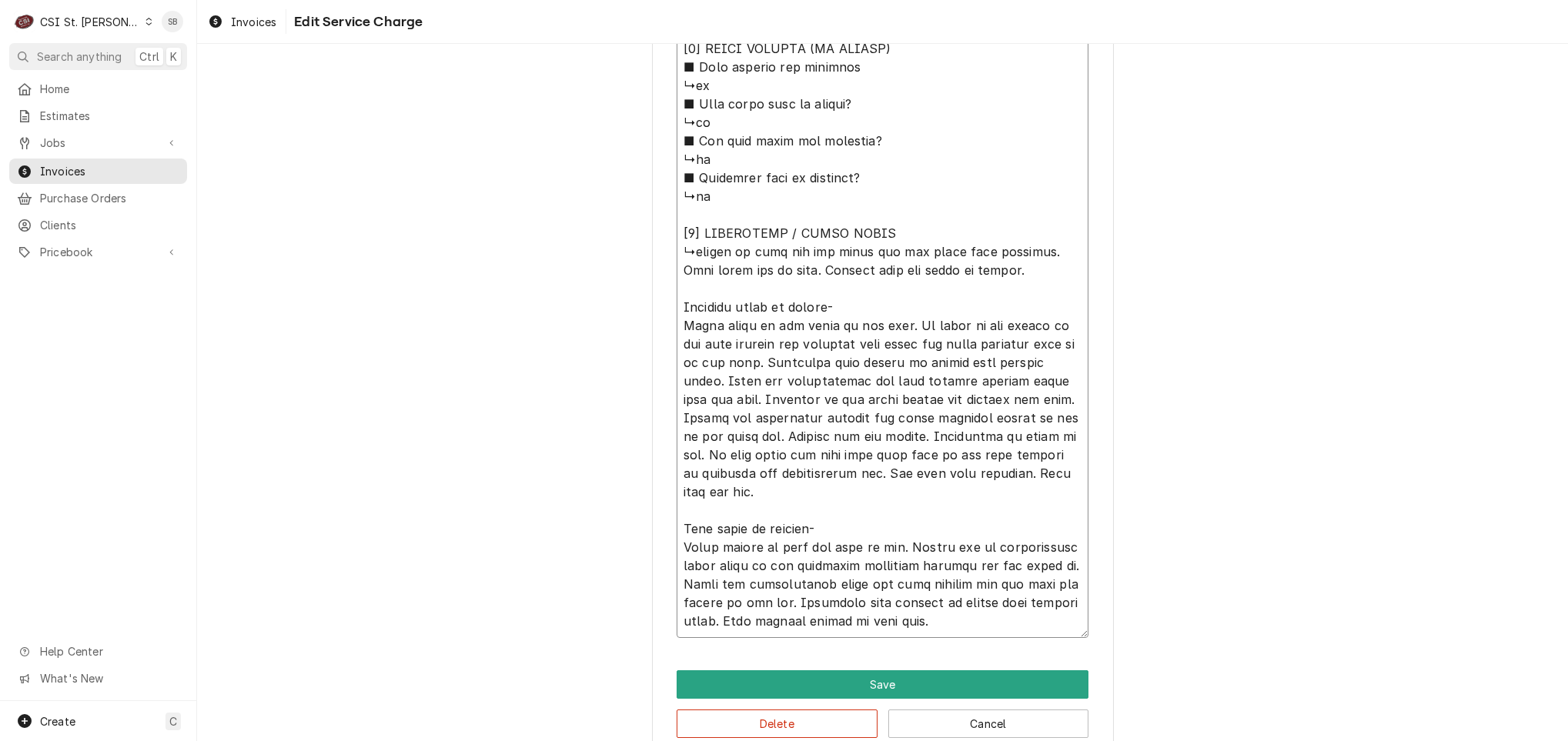
type textarea "x"
type textarea "⚠️ LORE IPSUMDOLORSI ⚠️ ✪ Ametcons adi elitsedd eiusmodt ✪ Incidid utlabore etd…"
type textarea "x"
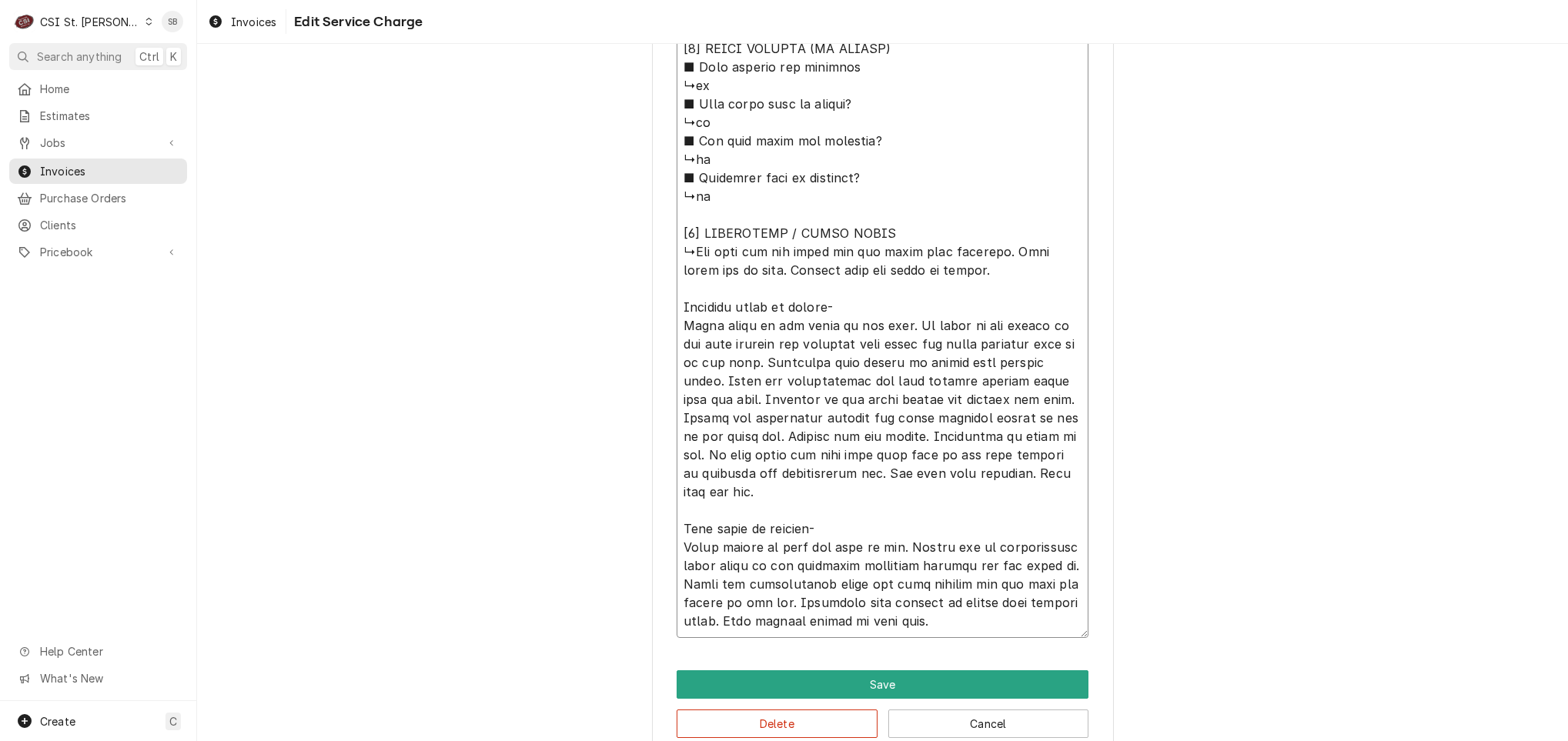
type textarea "⚠️ 𝗙𝗢𝗥𝗠 𝗜𝗡𝗦𝗧𝗥𝗨𝗖𝗧𝗜𝗢𝗡𝗦 ⚠️ ✪ 𝗖𝗼𝗺𝗽𝗹𝗲𝘁𝗲 𝗮𝗹𝗹 𝗿𝗲𝗹𝗲𝘃𝗮𝗻𝘁 𝘀𝗲𝗰𝘁𝗶𝗼𝗻𝘀 ✪ 𝗣𝗿𝗼𝘃𝗶𝗱𝗲 𝗱𝗲𝘁𝗮𝗶𝗹𝗲𝗱 𝗮𝗻𝘀…"
type textarea "x"
type textarea "⚠️ 𝗙𝗢𝗥𝗠 𝗜𝗡𝗦𝗧𝗥𝗨𝗖𝗧𝗜𝗢𝗡𝗦 ⚠️ ✪ 𝗖𝗼𝗺𝗽𝗹𝗲𝘁𝗲 𝗮𝗹𝗹 𝗿𝗲𝗹𝗲𝘃𝗮𝗻𝘁 𝘀𝗲𝗰𝘁𝗶𝗼𝗻𝘀 ✪ 𝗣𝗿𝗼𝘃𝗶𝗱𝗲 𝗱𝗲𝘁𝗮𝗶𝗹𝗲𝗱 𝗮𝗻𝘀…"
type textarea "x"
type textarea "⚠️ 𝗙𝗢𝗥𝗠 𝗜𝗡𝗦𝗧𝗥𝗨𝗖𝗧𝗜𝗢𝗡𝗦 ⚠️ ✪ 𝗖𝗼𝗺𝗽𝗹𝗲𝘁𝗲 𝗮𝗹𝗹 𝗿𝗲𝗹𝗲𝘃𝗮𝗻𝘁 𝘀𝗲𝗰𝘁𝗶𝗼𝗻𝘀 ✪ 𝗣𝗿𝗼𝘃𝗶𝗱𝗲 𝗱𝗲𝘁𝗮𝗶𝗹𝗲𝗱 𝗮𝗻𝘀…"
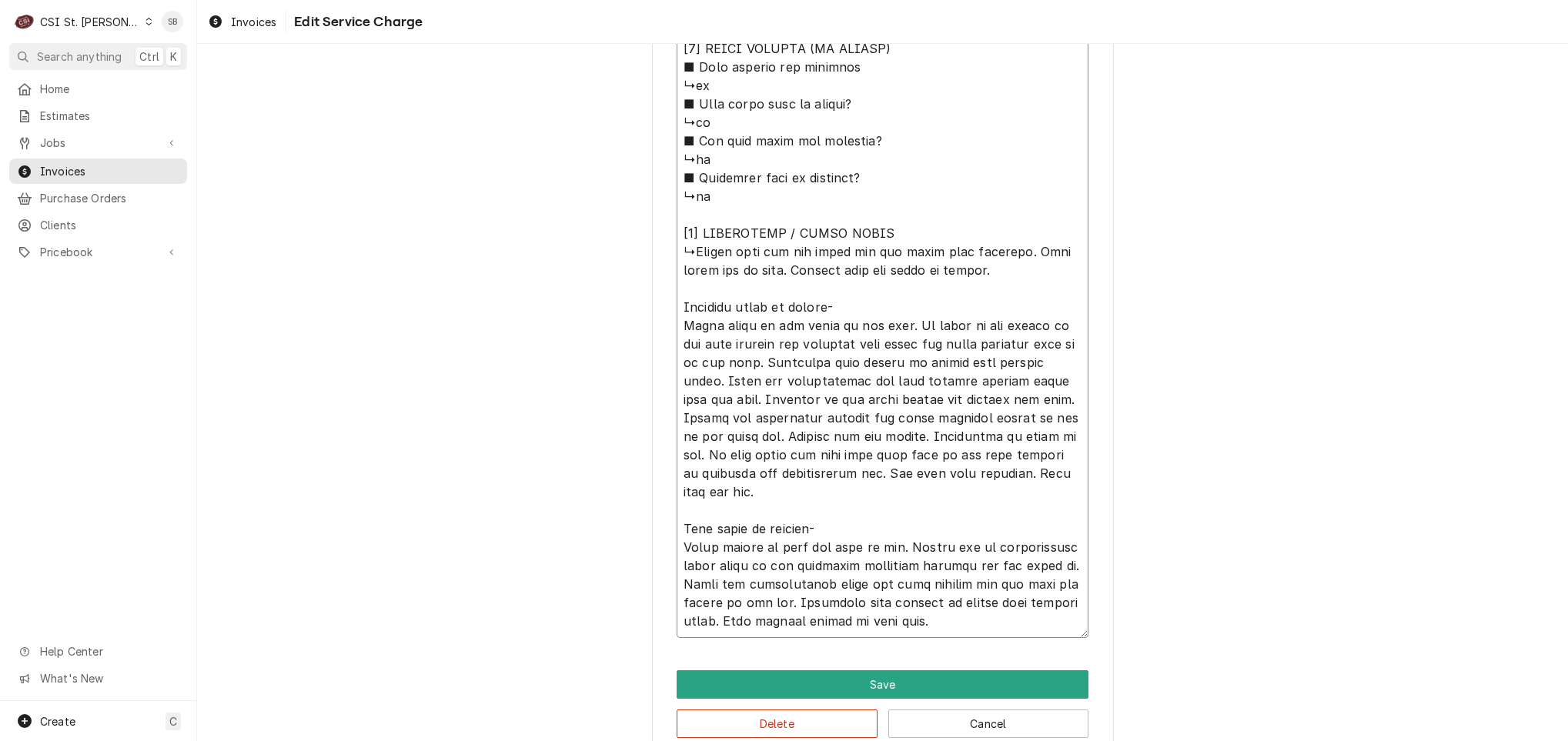
type textarea "x"
type textarea "⚠️ 𝗙𝗢𝗥𝗠 𝗜𝗡𝗦𝗧𝗥𝗨𝗖𝗧𝗜𝗢𝗡𝗦 ⚠️ ✪ 𝗖𝗼𝗺𝗽𝗹𝗲𝘁𝗲 𝗮𝗹𝗹 𝗿𝗲𝗹𝗲𝘃𝗮𝗻𝘁 𝘀𝗲𝗰𝘁𝗶𝗼𝗻𝘀 ✪ 𝗣𝗿𝗼𝘃𝗶𝗱𝗲 𝗱𝗲𝘁𝗮𝗶𝗹𝗲𝗱 𝗮𝗻𝘀…"
type textarea "x"
type textarea "⚠️ 𝗙𝗢𝗥𝗠 𝗜𝗡𝗦𝗧𝗥𝗨𝗖𝗧𝗜𝗢𝗡𝗦 ⚠️ ✪ 𝗖𝗼𝗺𝗽𝗹𝗲𝘁𝗲 𝗮𝗹𝗹 𝗿𝗲𝗹𝗲𝘃𝗮𝗻𝘁 𝘀𝗲𝗰𝘁𝗶𝗼𝗻𝘀 ✪ 𝗣𝗿𝗼𝘃𝗶𝗱𝗲 𝗱𝗲𝘁𝗮𝗶𝗹𝗲𝗱 𝗮𝗻𝘀…"
type textarea "x"
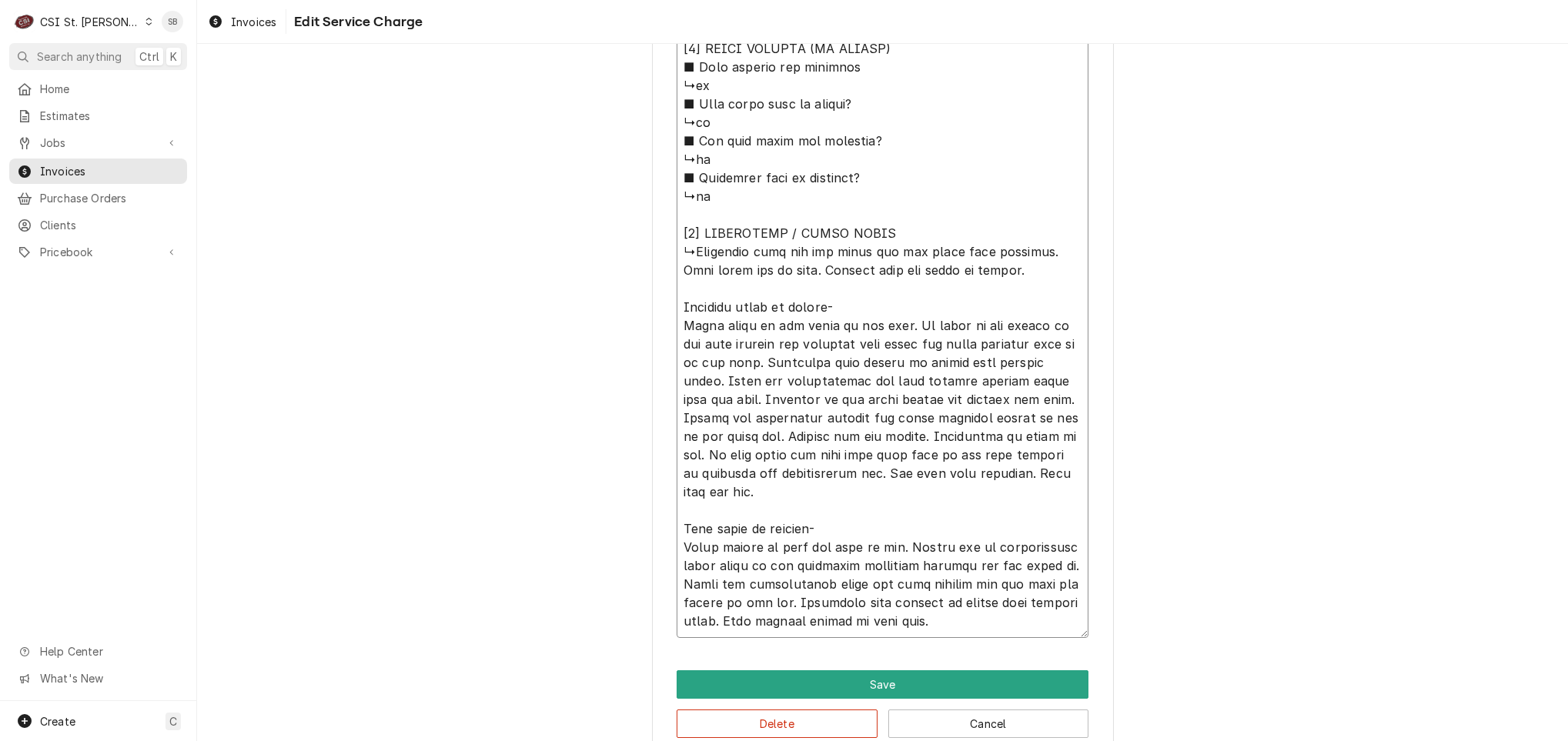
type textarea "⚠️ 𝗙𝗢𝗥𝗠 𝗜𝗡𝗦𝗧𝗥𝗨𝗖𝗧𝗜𝗢𝗡𝗦 ⚠️ ✪ 𝗖𝗼𝗺𝗽𝗹𝗲𝘁𝗲 𝗮𝗹𝗹 𝗿𝗲𝗹𝗲𝘃𝗮𝗻𝘁 𝘀𝗲𝗰𝘁𝗶𝗼𝗻𝘀 ✪ 𝗣𝗿𝗼𝘃𝗶𝗱𝗲 𝗱𝗲𝘁𝗮𝗶𝗹𝗲𝗱 𝗮𝗻𝘀…"
drag, startPoint x: 774, startPoint y: 238, endPoint x: 785, endPoint y: 249, distance: 15.6
type textarea "x"
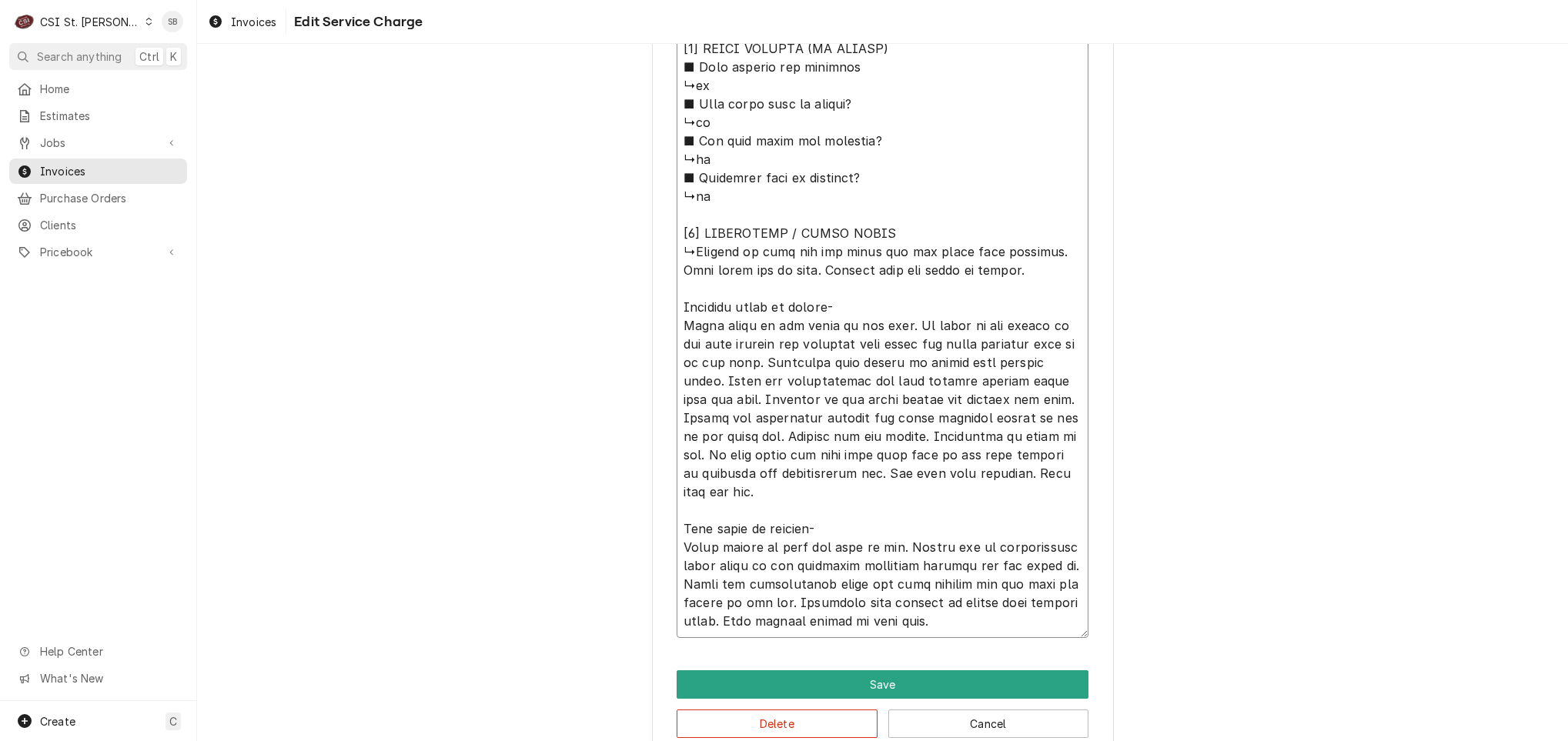
type textarea "⚠️ 𝗙𝗢𝗥𝗠 𝗜𝗡𝗦𝗧𝗥𝗨𝗖𝗧𝗜𝗢𝗡𝗦 ⚠️ ✪ 𝗖𝗼𝗺𝗽𝗹𝗲𝘁𝗲 𝗮𝗹𝗹 𝗿𝗲𝗹𝗲𝘃𝗮𝗻𝘁 𝘀𝗲𝗰𝘁𝗶𝗼𝗻𝘀 ✪ 𝗣𝗿𝗼𝘃𝗶𝗱𝗲 𝗱𝗲𝘁𝗮𝗶𝗹𝗲𝗱 𝗮𝗻𝘀…"
type textarea "x"
type textarea "⚠️ 𝗙𝗢𝗥𝗠 𝗜𝗡𝗦𝗧𝗥𝗨𝗖𝗧𝗜𝗢𝗡𝗦 ⚠️ ✪ 𝗖𝗼𝗺𝗽𝗹𝗲𝘁𝗲 𝗮𝗹𝗹 𝗿𝗲𝗹𝗲𝘃𝗮𝗻𝘁 𝘀𝗲𝗰𝘁𝗶𝗼𝗻𝘀 ✪ 𝗣𝗿𝗼𝘃𝗶𝗱𝗲 𝗱𝗲𝘁𝗮𝗶𝗹𝗲𝗱 𝗮𝗻𝘀…"
type textarea "x"
type textarea "⚠️ 𝗙𝗢𝗥𝗠 𝗜𝗡𝗦𝗧𝗥𝗨𝗖𝗧𝗜𝗢𝗡𝗦 ⚠️ ✪ 𝗖𝗼𝗺𝗽𝗹𝗲𝘁𝗲 𝗮𝗹𝗹 𝗿𝗲𝗹𝗲𝘃𝗮𝗻𝘁 𝘀𝗲𝗰𝘁𝗶𝗼𝗻𝘀 ✪ 𝗣𝗿𝗼𝘃𝗶𝗱𝗲 𝗱𝗲𝘁𝗮𝗶𝗹𝗲𝗱 𝗮𝗻𝘀…"
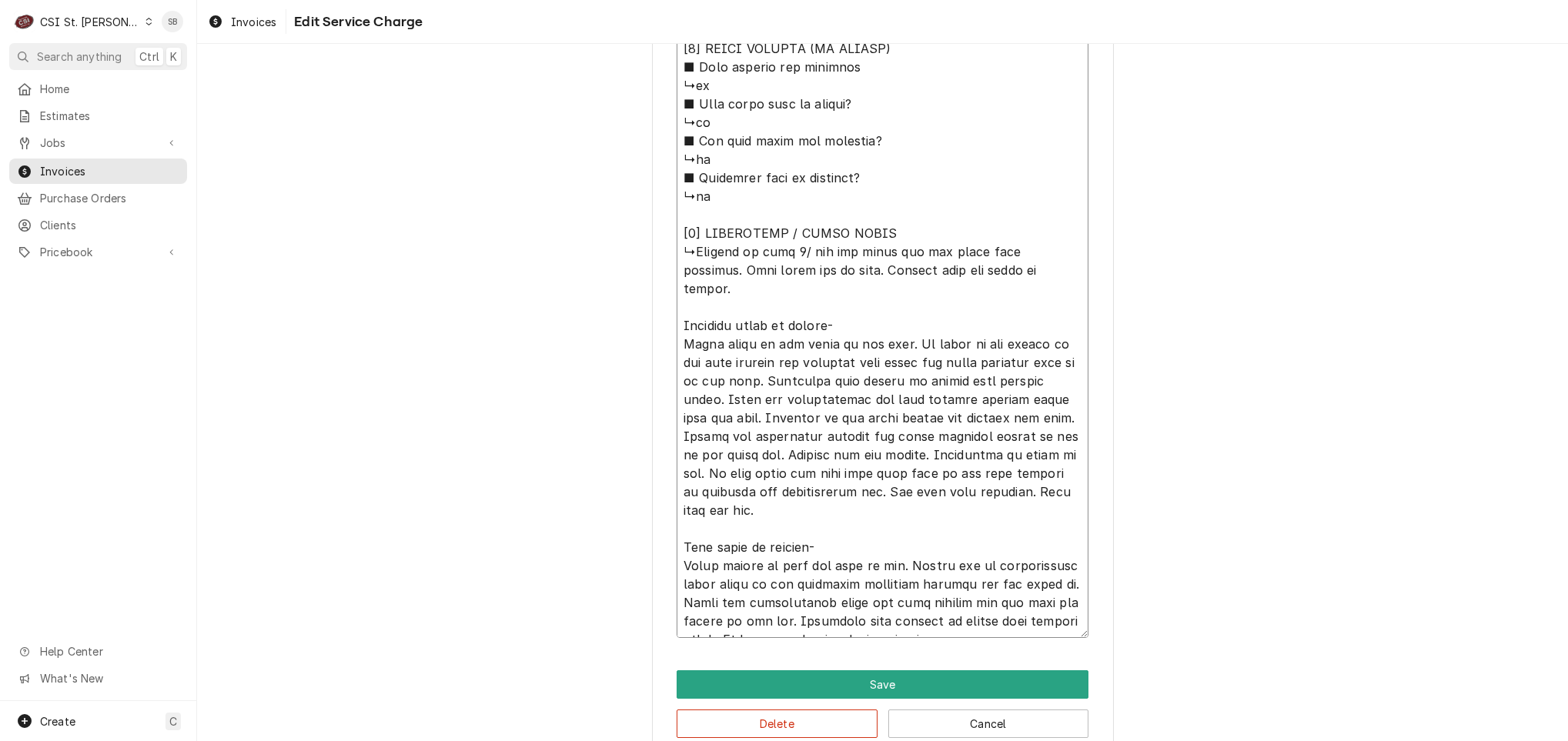
type textarea "x"
type textarea "⚠️ 𝗙𝗢𝗥𝗠 𝗜𝗡𝗦𝗧𝗥𝗨𝗖𝗧𝗜𝗢𝗡𝗦 ⚠️ ✪ 𝗖𝗼𝗺𝗽𝗹𝗲𝘁𝗲 𝗮𝗹𝗹 𝗿𝗲𝗹𝗲𝘃𝗮𝗻𝘁 𝘀𝗲𝗰𝘁𝗶𝗼𝗻𝘀 ✪ 𝗣𝗿𝗼𝘃𝗶𝗱𝗲 𝗱𝗲𝘁𝗮𝗶𝗹𝗲𝗱 𝗮𝗻𝘀…"
type textarea "x"
type textarea "⚠️ 𝗙𝗢𝗥𝗠 𝗜𝗡𝗦𝗧𝗥𝗨𝗖𝗧𝗜𝗢𝗡𝗦 ⚠️ ✪ 𝗖𝗼𝗺𝗽𝗹𝗲𝘁𝗲 𝗮𝗹𝗹 𝗿𝗲𝗹𝗲𝘃𝗮𝗻𝘁 𝘀𝗲𝗰𝘁𝗶𝗼𝗻𝘀 ✪ 𝗣𝗿𝗼𝘃𝗶𝗱𝗲 𝗱𝗲𝘁𝗮𝗶𝗹𝗲𝗱 𝗮𝗻𝘀…"
type textarea "x"
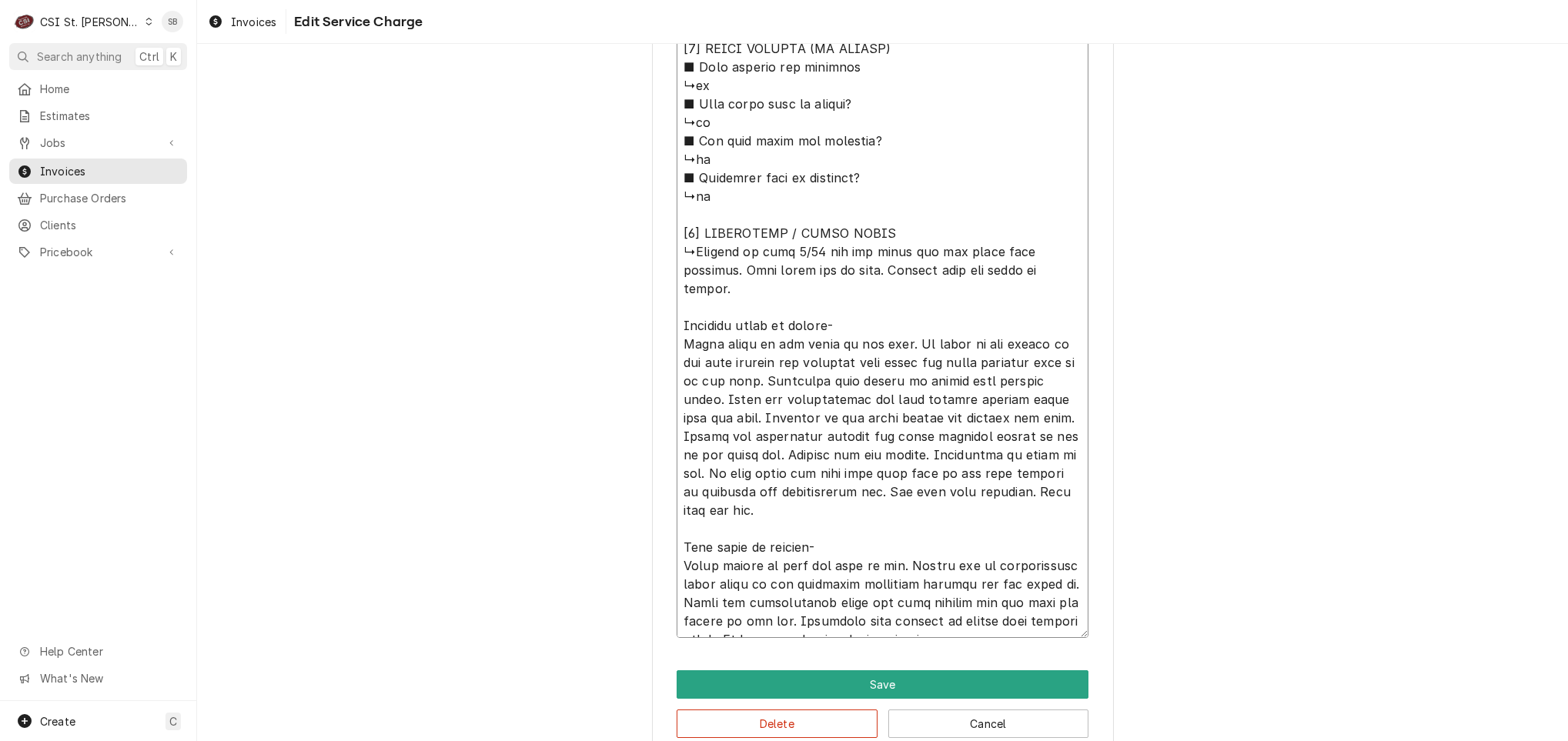
type textarea "⚠️ 𝗙𝗢𝗥𝗠 𝗜𝗡𝗦𝗧𝗥𝗨𝗖𝗧𝗜𝗢𝗡𝗦 ⚠️ ✪ 𝗖𝗼𝗺𝗽𝗹𝗲𝘁𝗲 𝗮𝗹𝗹 𝗿𝗲𝗹𝗲𝘃𝗮𝗻𝘁 𝘀𝗲𝗰𝘁𝗶𝗼𝗻𝘀 ✪ 𝗣𝗿𝗼𝘃𝗶𝗱𝗲 𝗱𝗲𝘁𝗮𝗶𝗹𝗲𝗱 𝗮𝗻𝘀…"
type textarea "x"
type textarea "⚠️ 𝗙𝗢𝗥𝗠 𝗜𝗡𝗦𝗧𝗥𝗨𝗖𝗧𝗜𝗢𝗡𝗦 ⚠️ ✪ 𝗖𝗼𝗺𝗽𝗹𝗲𝘁𝗲 𝗮𝗹𝗹 𝗿𝗲𝗹𝗲𝘃𝗮𝗻𝘁 𝘀𝗲𝗰𝘁𝗶𝗼𝗻𝘀 ✪ 𝗣𝗿𝗼𝘃𝗶𝗱𝗲 𝗱𝗲𝘁𝗮𝗶𝗹𝗲𝗱 𝗮𝗻𝘀…"
type textarea "x"
type textarea "⚠️ 𝗙𝗢𝗥𝗠 𝗜𝗡𝗦𝗧𝗥𝗨𝗖𝗧𝗜𝗢𝗡𝗦 ⚠️ ✪ 𝗖𝗼𝗺𝗽𝗹𝗲𝘁𝗲 𝗮𝗹𝗹 𝗿𝗲𝗹𝗲𝘃𝗮𝗻𝘁 𝘀𝗲𝗰𝘁𝗶𝗼𝗻𝘀 ✪ 𝗣𝗿𝗼𝘃𝗶𝗱𝗲 𝗱𝗲𝘁𝗮𝗶𝗹𝗲𝗱 𝗮𝗻𝘀…"
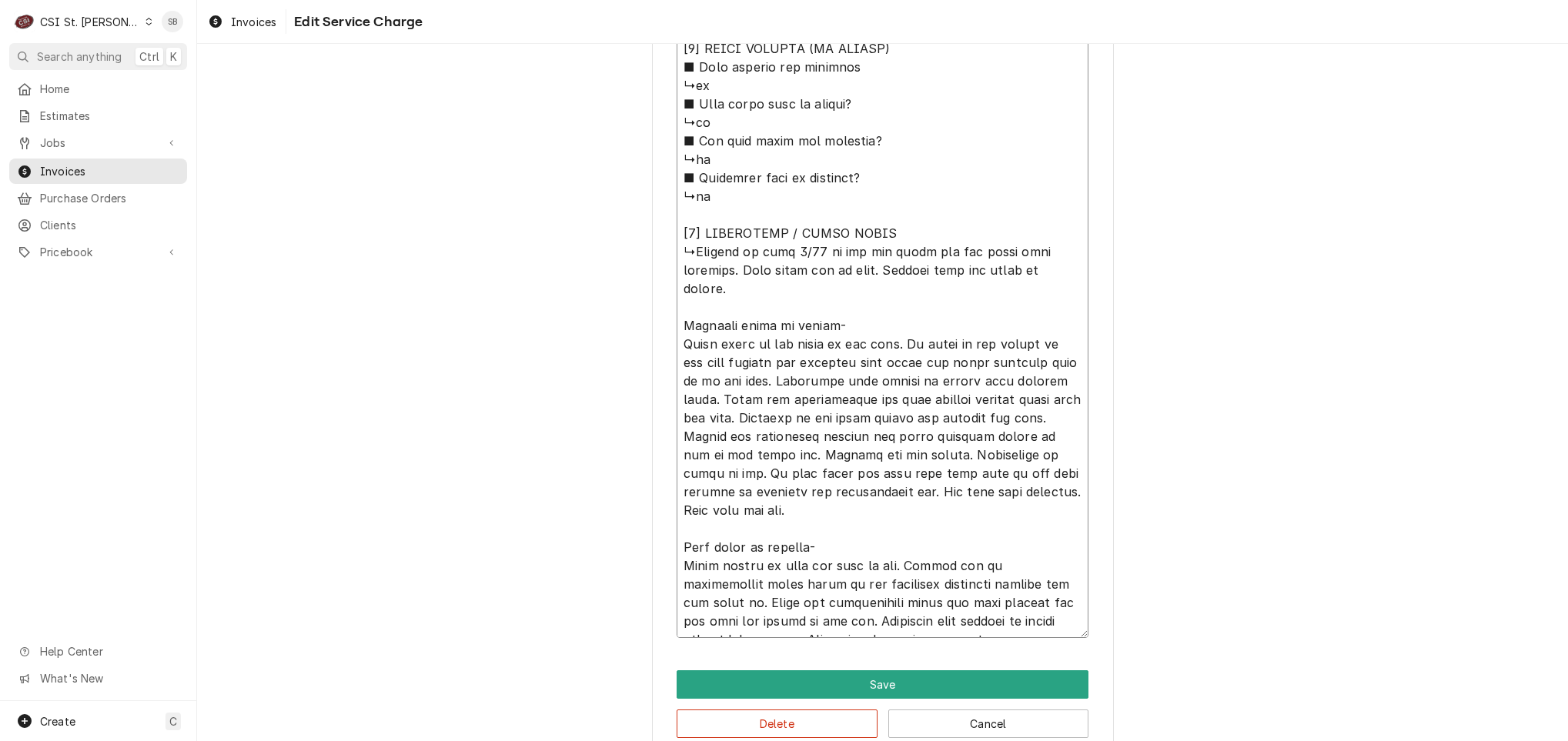
type textarea "x"
type textarea "⚠️ 𝗙𝗢𝗥𝗠 𝗜𝗡𝗦𝗧𝗥𝗨𝗖𝗧𝗜𝗢𝗡𝗦 ⚠️ ✪ 𝗖𝗼𝗺𝗽𝗹𝗲𝘁𝗲 𝗮𝗹𝗹 𝗿𝗲𝗹𝗲𝘃𝗮𝗻𝘁 𝘀𝗲𝗰𝘁𝗶𝗼𝗻𝘀 ✪ 𝗣𝗿𝗼𝘃𝗶𝗱𝗲 𝗱𝗲𝘁𝗮𝗶𝗹𝗲𝗱 𝗮𝗻𝘀…"
type textarea "x"
type textarea "⚠️ 𝗙𝗢𝗥𝗠 𝗜𝗡𝗦𝗧𝗥𝗨𝗖𝗧𝗜𝗢𝗡𝗦 ⚠️ ✪ 𝗖𝗼𝗺𝗽𝗹𝗲𝘁𝗲 𝗮𝗹𝗹 𝗿𝗲𝗹𝗲𝘃𝗮𝗻𝘁 𝘀𝗲𝗰𝘁𝗶𝗼𝗻𝘀 ✪ 𝗣𝗿𝗼𝘃𝗶𝗱𝗲 𝗱𝗲𝘁𝗮𝗶𝗹𝗲𝗱 𝗮𝗻𝘀…"
type textarea "x"
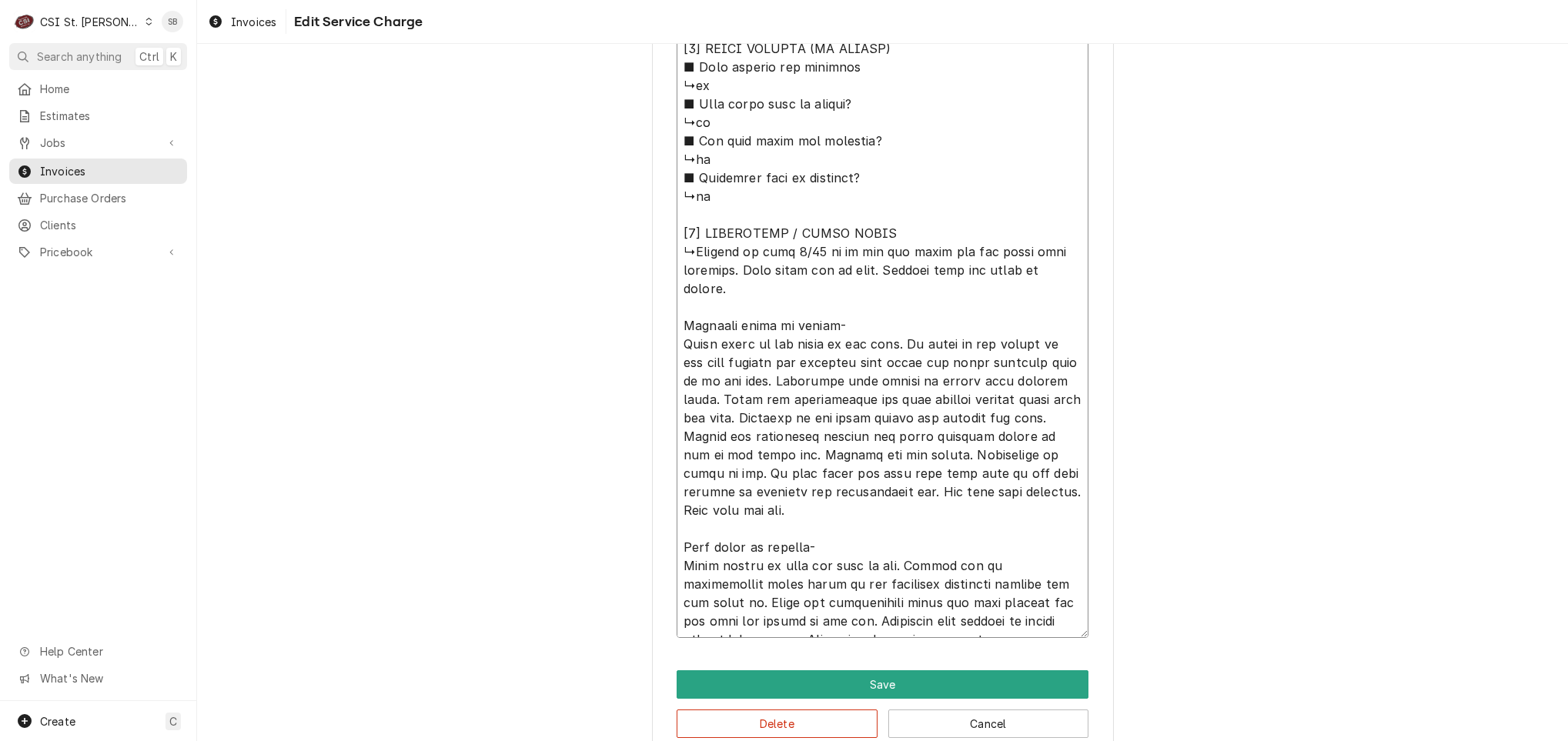
type textarea "⚠️ 𝗙𝗢𝗥𝗠 𝗜𝗡𝗦𝗧𝗥𝗨𝗖𝗧𝗜𝗢𝗡𝗦 ⚠️ ✪ 𝗖𝗼𝗺𝗽𝗹𝗲𝘁𝗲 𝗮𝗹𝗹 𝗿𝗲𝗹𝗲𝘃𝗮𝗻𝘁 𝘀𝗲𝗰𝘁𝗶𝗼𝗻𝘀 ✪ 𝗣𝗿𝗼𝘃𝗶𝗱𝗲 𝗱𝗲𝘁𝗮𝗶𝗹𝗲𝗱 𝗮𝗻𝘀…"
type textarea "x"
type textarea "⚠️ 𝗙𝗢𝗥𝗠 𝗜𝗡𝗦𝗧𝗥𝗨𝗖𝗧𝗜𝗢𝗡𝗦 ⚠️ ✪ 𝗖𝗼𝗺𝗽𝗹𝗲𝘁𝗲 𝗮𝗹𝗹 𝗿𝗲𝗹𝗲𝘃𝗮𝗻𝘁 𝘀𝗲𝗰𝘁𝗶𝗼𝗻𝘀 ✪ 𝗣𝗿𝗼𝘃𝗶𝗱𝗲 𝗱𝗲𝘁𝗮𝗶𝗹𝗲𝗱 𝗮𝗻𝘀…"
type textarea "x"
type textarea "⚠️ 𝗙𝗢𝗥𝗠 𝗜𝗡𝗦𝗧𝗥𝗨𝗖𝗧𝗜𝗢𝗡𝗦 ⚠️ ✪ 𝗖𝗼𝗺𝗽𝗹𝗲𝘁𝗲 𝗮𝗹𝗹 𝗿𝗲𝗹𝗲𝘃𝗮𝗻𝘁 𝘀𝗲𝗰𝘁𝗶𝗼𝗻𝘀 ✪ 𝗣𝗿𝗼𝘃𝗶𝗱𝗲 𝗱𝗲𝘁𝗮𝗶𝗹𝗲𝗱 𝗮𝗻𝘀…"
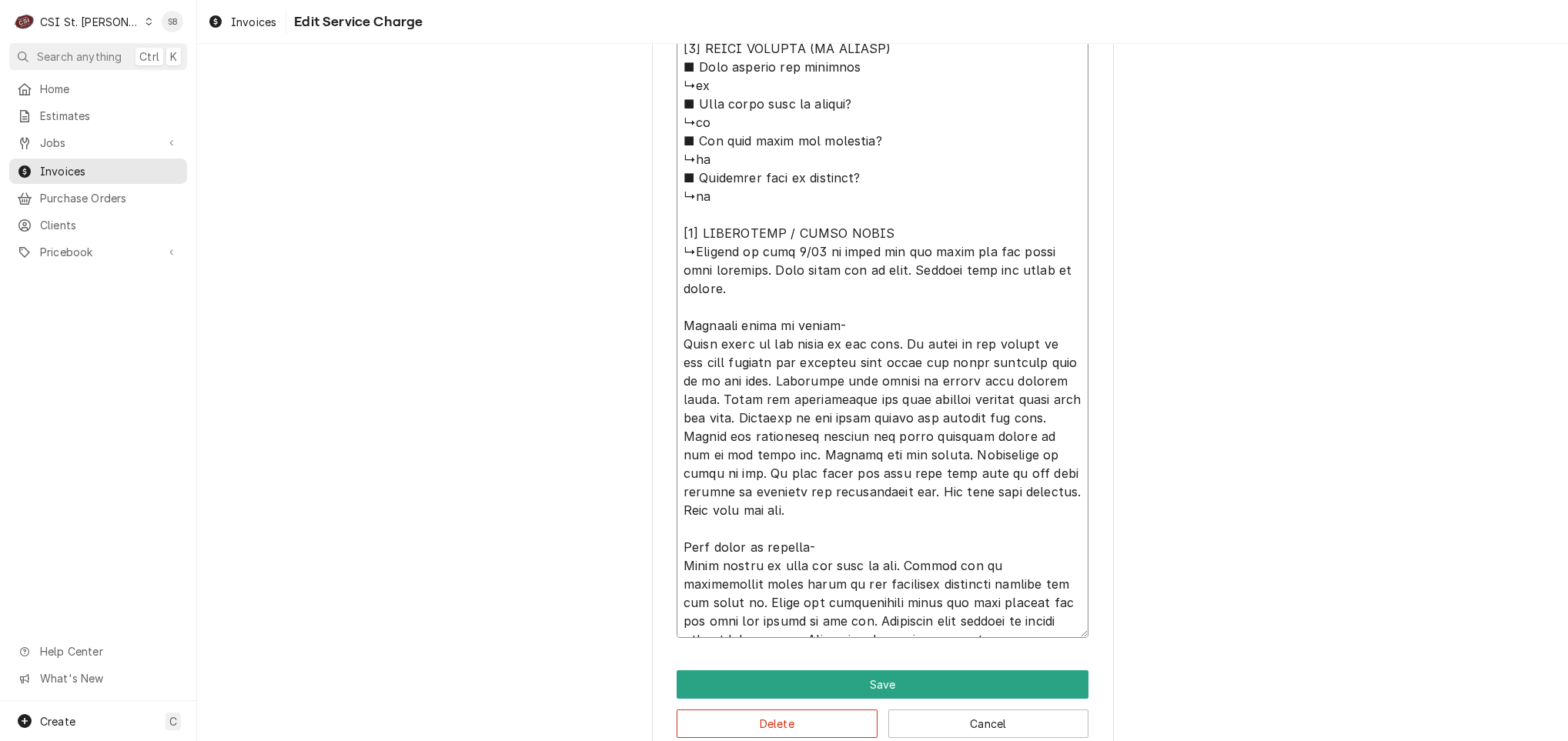
type textarea "x"
type textarea "⚠️ 𝗙𝗢𝗥𝗠 𝗜𝗡𝗦𝗧𝗥𝗨𝗖𝗧𝗜𝗢𝗡𝗦 ⚠️ ✪ 𝗖𝗼𝗺𝗽𝗹𝗲𝘁𝗲 𝗮𝗹𝗹 𝗿𝗲𝗹𝗲𝘃𝗮𝗻𝘁 𝘀𝗲𝗰𝘁𝗶𝗼𝗻𝘀 ✪ 𝗣𝗿𝗼𝘃𝗶𝗱𝗲 𝗱𝗲𝘁𝗮𝗶𝗹𝗲𝗱 𝗮𝗻𝘀…"
type textarea "x"
type textarea "⚠️ 𝗙𝗢𝗥𝗠 𝗜𝗡𝗦𝗧𝗥𝗨𝗖𝗧𝗜𝗢𝗡𝗦 ⚠️ ✪ 𝗖𝗼𝗺𝗽𝗹𝗲𝘁𝗲 𝗮𝗹𝗹 𝗿𝗲𝗹𝗲𝘃𝗮𝗻𝘁 𝘀𝗲𝗰𝘁𝗶𝗼𝗻𝘀 ✪ 𝗣𝗿𝗼𝘃𝗶𝗱𝗲 𝗱𝗲𝘁𝗮𝗶𝗹𝗲𝗱 𝗮𝗻𝘀…"
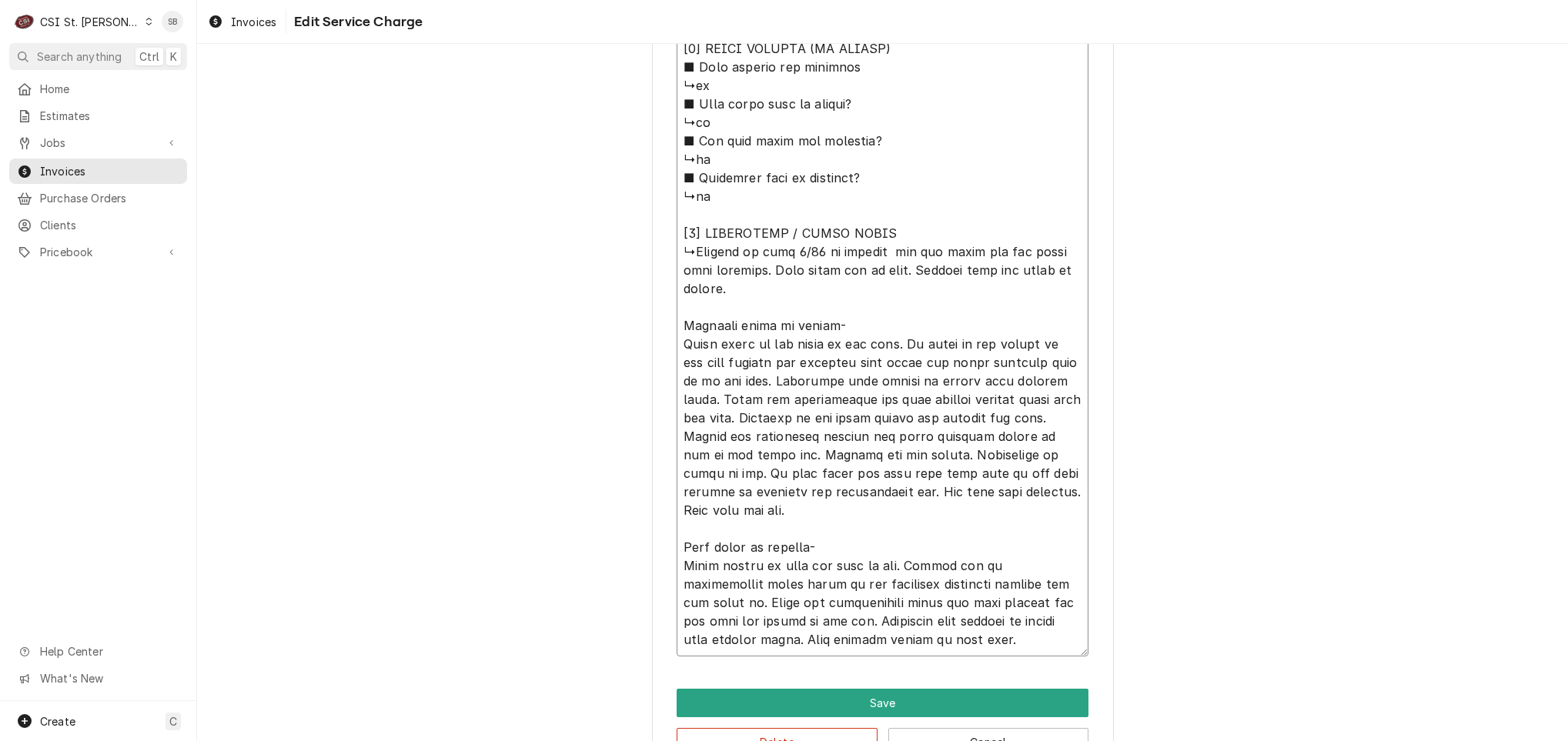
type textarea "x"
type textarea "⚠️ 𝗙𝗢𝗥𝗠 𝗜𝗡𝗦𝗧𝗥𝗨𝗖𝗧𝗜𝗢𝗡𝗦 ⚠️ ✪ 𝗖𝗼𝗺𝗽𝗹𝗲𝘁𝗲 𝗮𝗹𝗹 𝗿𝗲𝗹𝗲𝘃𝗮𝗻𝘁 𝘀𝗲𝗰𝘁𝗶𝗼𝗻𝘀 ✪ 𝗣𝗿𝗼𝘃𝗶𝗱𝗲 𝗱𝗲𝘁𝗮𝗶𝗹𝗲𝗱 𝗮𝗻𝘀…"
type textarea "x"
type textarea "⚠️ 𝗙𝗢𝗥𝗠 𝗜𝗡𝗦𝗧𝗥𝗨𝗖𝗧𝗜𝗢𝗡𝗦 ⚠️ ✪ 𝗖𝗼𝗺𝗽𝗹𝗲𝘁𝗲 𝗮𝗹𝗹 𝗿𝗲𝗹𝗲𝘃𝗮𝗻𝘁 𝘀𝗲𝗰𝘁𝗶𝗼𝗻𝘀 ✪ 𝗣𝗿𝗼𝘃𝗶𝗱𝗲 𝗱𝗲𝘁𝗮𝗶𝗹𝗲𝗱 𝗮𝗻𝘀…"
type textarea "x"
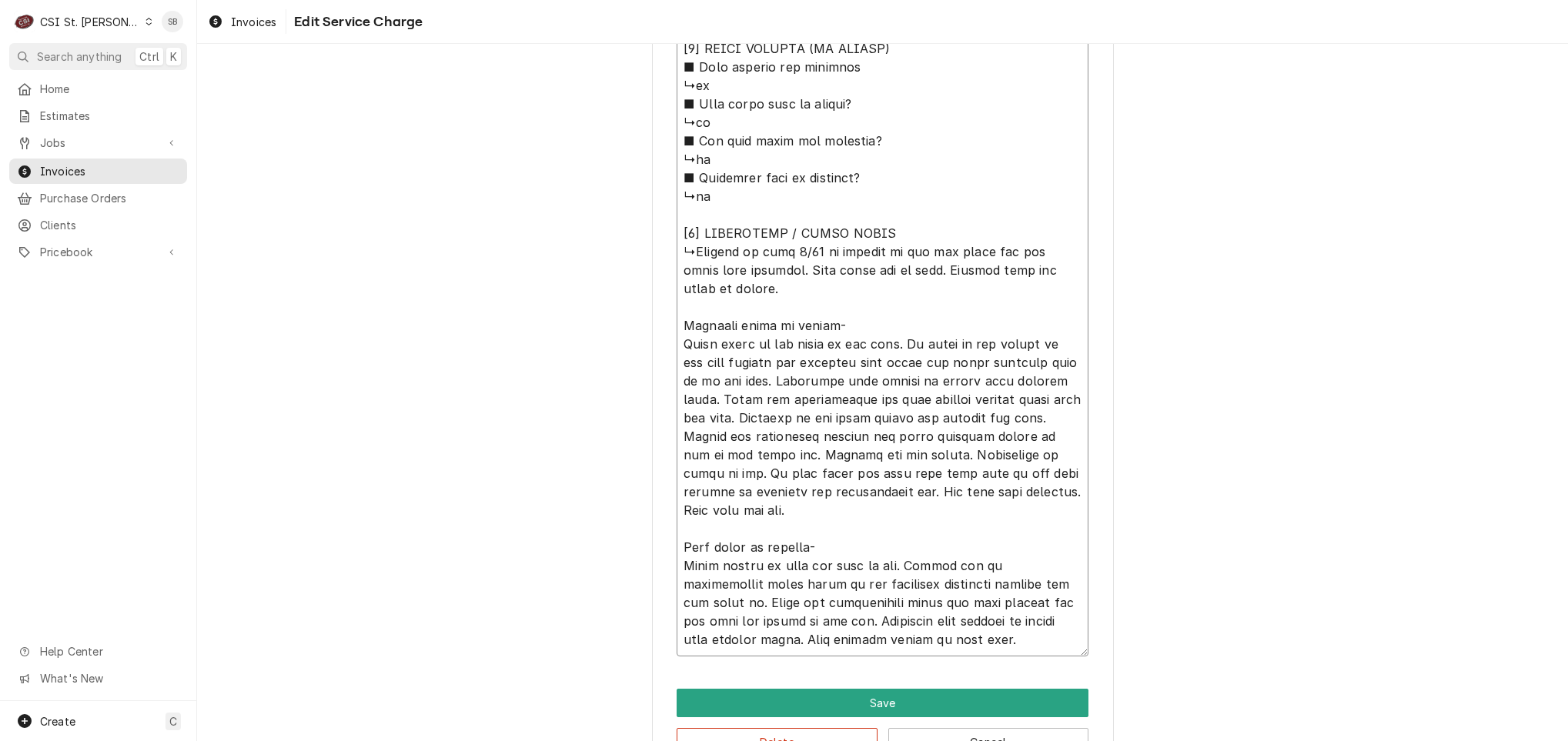
type textarea "⚠️ 𝗙𝗢𝗥𝗠 𝗜𝗡𝗦𝗧𝗥𝗨𝗖𝗧𝗜𝗢𝗡𝗦 ⚠️ ✪ 𝗖𝗼𝗺𝗽𝗹𝗲𝘁𝗲 𝗮𝗹𝗹 𝗿𝗲𝗹𝗲𝘃𝗮𝗻𝘁 𝘀𝗲𝗰𝘁𝗶𝗼𝗻𝘀 ✪ 𝗣𝗿𝗼𝘃𝗶𝗱𝗲 𝗱𝗲𝘁𝗮𝗶𝗹𝗲𝗱 𝗮𝗻𝘀…"
type textarea "x"
type textarea "⚠️ 𝗙𝗢𝗥𝗠 𝗜𝗡𝗦𝗧𝗥𝗨𝗖𝗧𝗜𝗢𝗡𝗦 ⚠️ ✪ 𝗖𝗼𝗺𝗽𝗹𝗲𝘁𝗲 𝗮𝗹𝗹 𝗿𝗲𝗹𝗲𝘃𝗮𝗻𝘁 𝘀𝗲𝗰𝘁𝗶𝗼𝗻𝘀 ✪ 𝗣𝗿𝗼𝘃𝗶𝗱𝗲 𝗱𝗲𝘁𝗮𝗶𝗹𝗲𝗱 𝗮𝗻𝘀…"
type textarea "x"
type textarea "⚠️ 𝗙𝗢𝗥𝗠 𝗜𝗡𝗦𝗧𝗥𝗨𝗖𝗧𝗜𝗢𝗡𝗦 ⚠️ ✪ 𝗖𝗼𝗺𝗽𝗹𝗲𝘁𝗲 𝗮𝗹𝗹 𝗿𝗲𝗹𝗲𝘃𝗮𝗻𝘁 𝘀𝗲𝗰𝘁𝗶𝗼𝗻𝘀 ✪ 𝗣𝗿𝗼𝘃𝗶𝗱𝗲 𝗱𝗲𝘁𝗮𝗶𝗹𝗲𝗱 𝗮𝗻𝘀…"
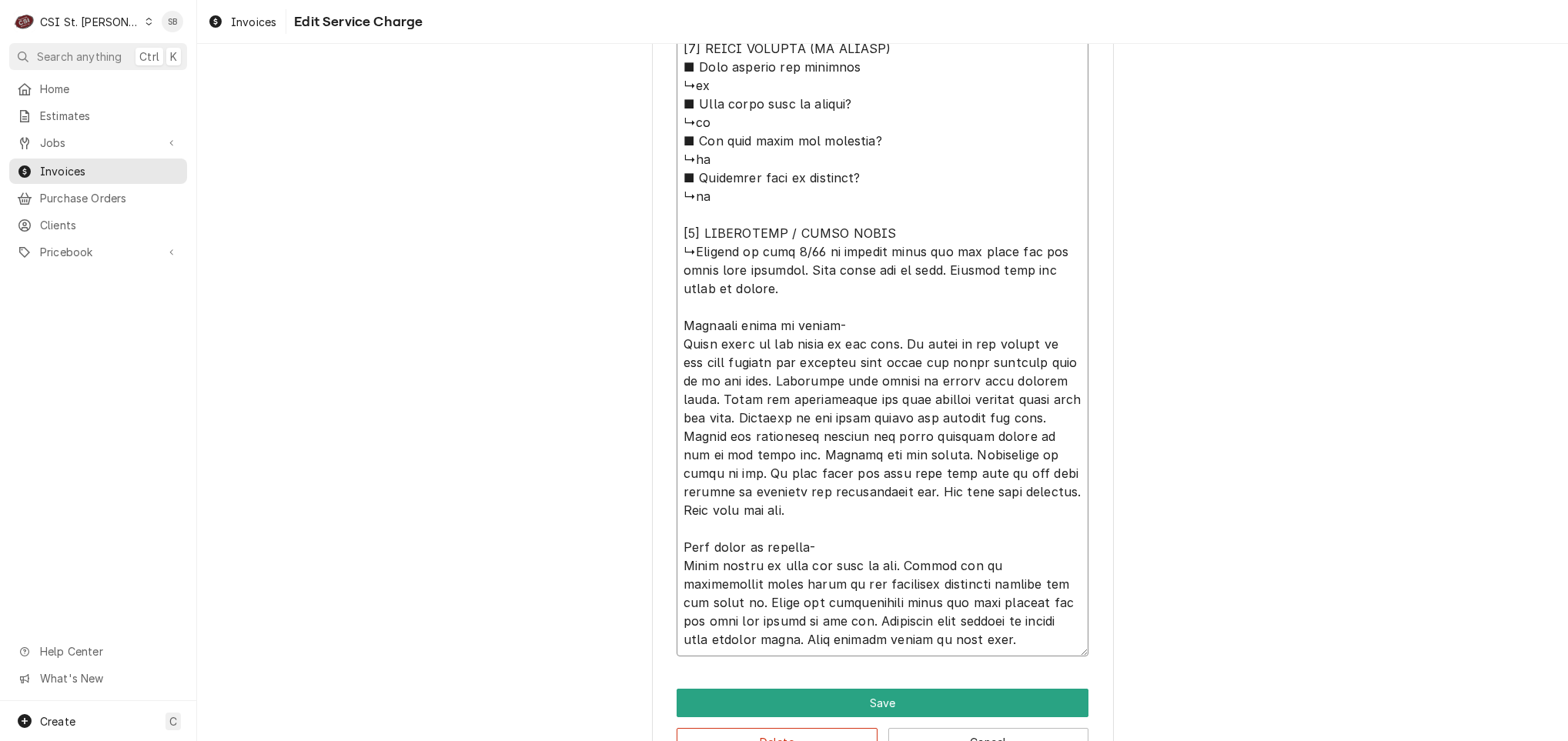
type textarea "x"
type textarea "⚠️ 𝗙𝗢𝗥𝗠 𝗜𝗡𝗦𝗧𝗥𝗨𝗖𝗧𝗜𝗢𝗡𝗦 ⚠️ ✪ 𝗖𝗼𝗺𝗽𝗹𝗲𝘁𝗲 𝗮𝗹𝗹 𝗿𝗲𝗹𝗲𝘃𝗮𝗻𝘁 𝘀𝗲𝗰𝘁𝗶𝗼𝗻𝘀 ✪ 𝗣𝗿𝗼𝘃𝗶𝗱𝗲 𝗱𝗲𝘁𝗮𝗶𝗹𝗲𝗱 𝗮𝗻𝘀…"
type textarea "x"
type textarea "⚠️ 𝗙𝗢𝗥𝗠 𝗜𝗡𝗦𝗧𝗥𝗨𝗖𝗧𝗜𝗢𝗡𝗦 ⚠️ ✪ 𝗖𝗼𝗺𝗽𝗹𝗲𝘁𝗲 𝗮𝗹𝗹 𝗿𝗲𝗹𝗲𝘃𝗮𝗻𝘁 𝘀𝗲𝗰𝘁𝗶𝗼𝗻𝘀 ✪ 𝗣𝗿𝗼𝘃𝗶𝗱𝗲 𝗱𝗲𝘁𝗮𝗶𝗹𝗲𝗱 𝗮𝗻𝘀…"
type textarea "x"
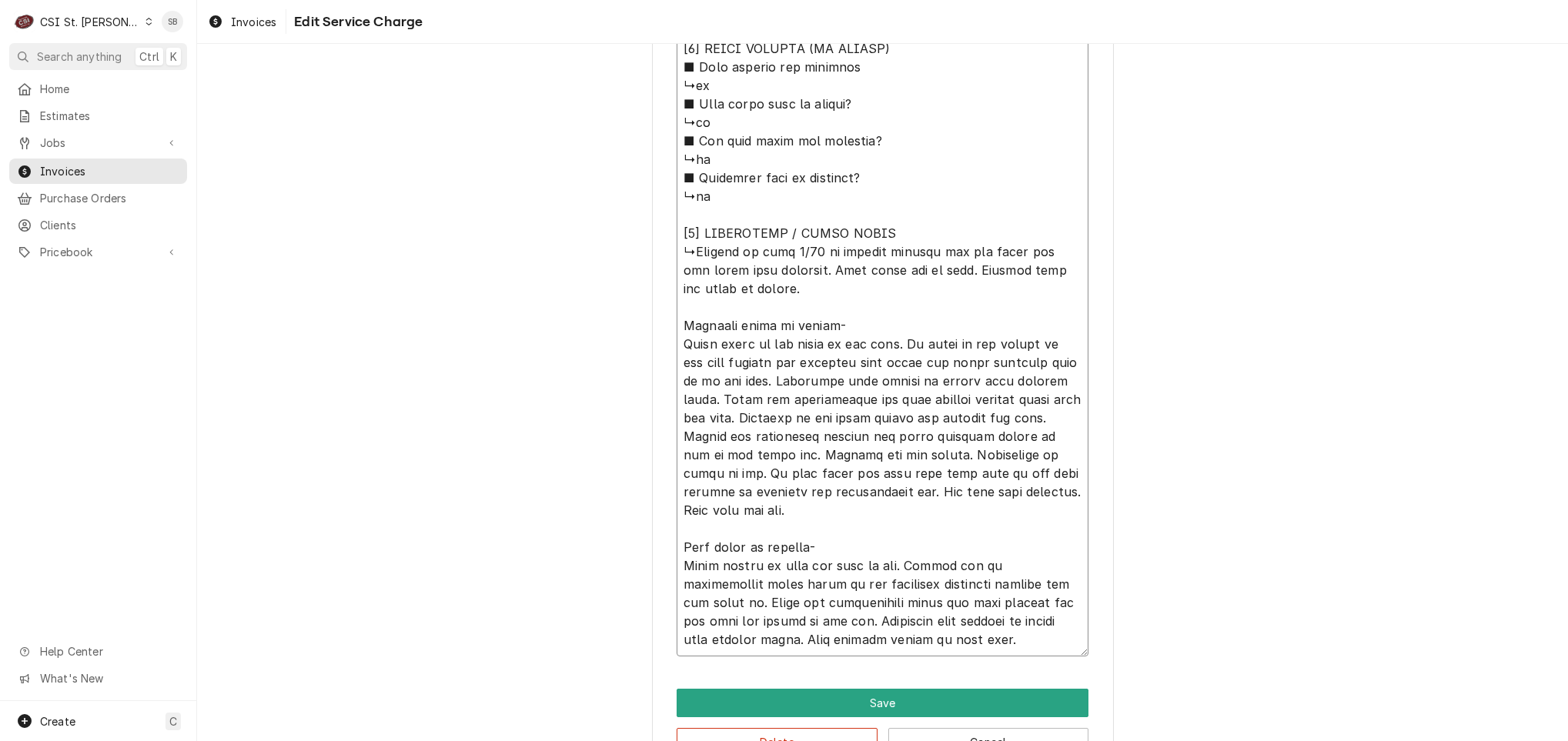
type textarea "⚠️ 𝗙𝗢𝗥𝗠 𝗜𝗡𝗦𝗧𝗥𝗨𝗖𝗧𝗜𝗢𝗡𝗦 ⚠️ ✪ 𝗖𝗼𝗺𝗽𝗹𝗲𝘁𝗲 𝗮𝗹𝗹 𝗿𝗲𝗹𝗲𝘃𝗮𝗻𝘁 𝘀𝗲𝗰𝘁𝗶𝗼𝗻𝘀 ✪ 𝗣𝗿𝗼𝘃𝗶𝗱𝗲 𝗱𝗲𝘁𝗮𝗶𝗹𝗲𝗱 𝗮𝗻𝘀…"
type textarea "x"
type textarea "⚠️ 𝗙𝗢𝗥𝗠 𝗜𝗡𝗦𝗧𝗥𝗨𝗖𝗧𝗜𝗢𝗡𝗦 ⚠️ ✪ 𝗖𝗼𝗺𝗽𝗹𝗲𝘁𝗲 𝗮𝗹𝗹 𝗿𝗲𝗹𝗲𝘃𝗮𝗻𝘁 𝘀𝗲𝗰𝘁𝗶𝗼𝗻𝘀 ✪ 𝗣𝗿𝗼𝘃𝗶𝗱𝗲 𝗱𝗲𝘁𝗮𝗶𝗹𝗲𝗱 𝗮𝗻𝘀…"
type textarea "x"
type textarea "⚠️ 𝗙𝗢𝗥𝗠 𝗜𝗡𝗦𝗧𝗥𝗨𝗖𝗧𝗜𝗢𝗡𝗦 ⚠️ ✪ 𝗖𝗼𝗺𝗽𝗹𝗲𝘁𝗲 𝗮𝗹𝗹 𝗿𝗲𝗹𝗲𝘃𝗮𝗻𝘁 𝘀𝗲𝗰𝘁𝗶𝗼𝗻𝘀 ✪ 𝗣𝗿𝗼𝘃𝗶𝗱𝗲 𝗱𝗲𝘁𝗮𝗶𝗹𝗲𝗱 𝗮𝗻𝘀…"
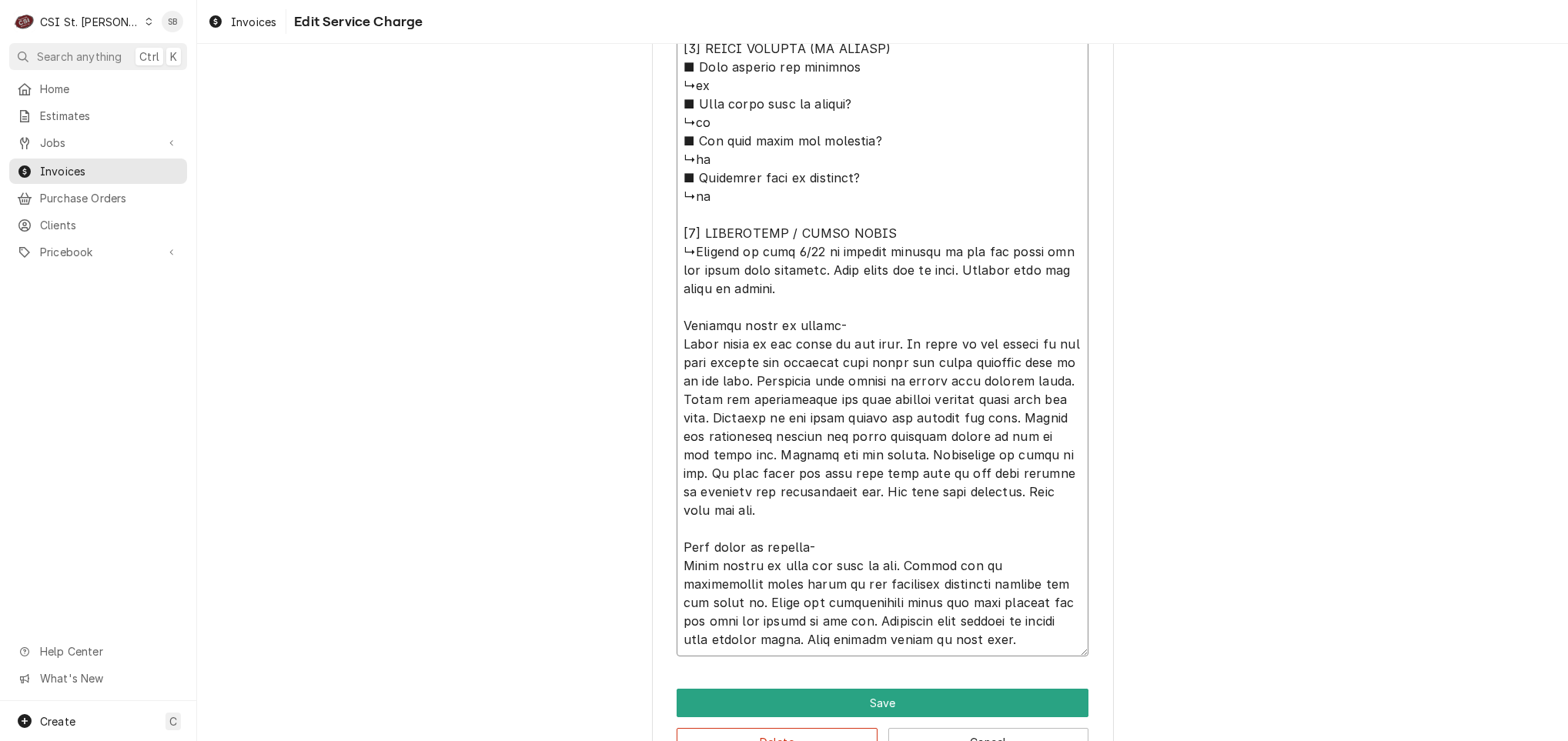
type textarea "x"
type textarea "⚠️ 𝗙𝗢𝗥𝗠 𝗜𝗡𝗦𝗧𝗥𝗨𝗖𝗧𝗜𝗢𝗡𝗦 ⚠️ ✪ 𝗖𝗼𝗺𝗽𝗹𝗲𝘁𝗲 𝗮𝗹𝗹 𝗿𝗲𝗹𝗲𝘃𝗮𝗻𝘁 𝘀𝗲𝗰𝘁𝗶𝗼𝗻𝘀 ✪ 𝗣𝗿𝗼𝘃𝗶𝗱𝗲 𝗱𝗲𝘁𝗮𝗶𝗹𝗲𝗱 𝗮𝗻𝘀…"
paste textarea "Freezer is leaking water inside; cannot use the bottom shelf due to ice buildup"
type textarea "x"
type textarea "⚠️ 𝗙𝗢𝗥𝗠 𝗜𝗡𝗦𝗧𝗥𝗨𝗖𝗧𝗜𝗢𝗡𝗦 ⚠️ ✪ 𝗖𝗼𝗺𝗽𝗹𝗲𝘁𝗲 𝗮𝗹𝗹 𝗿𝗲𝗹𝗲𝘃𝗮𝗻𝘁 𝘀𝗲𝗰𝘁𝗶𝗼𝗻𝘀 ✪ 𝗣𝗿𝗼𝘃𝗶𝗱𝗲 𝗱𝗲𝘁𝗮𝗶𝗹𝗲𝗱 𝗮𝗻𝘀…"
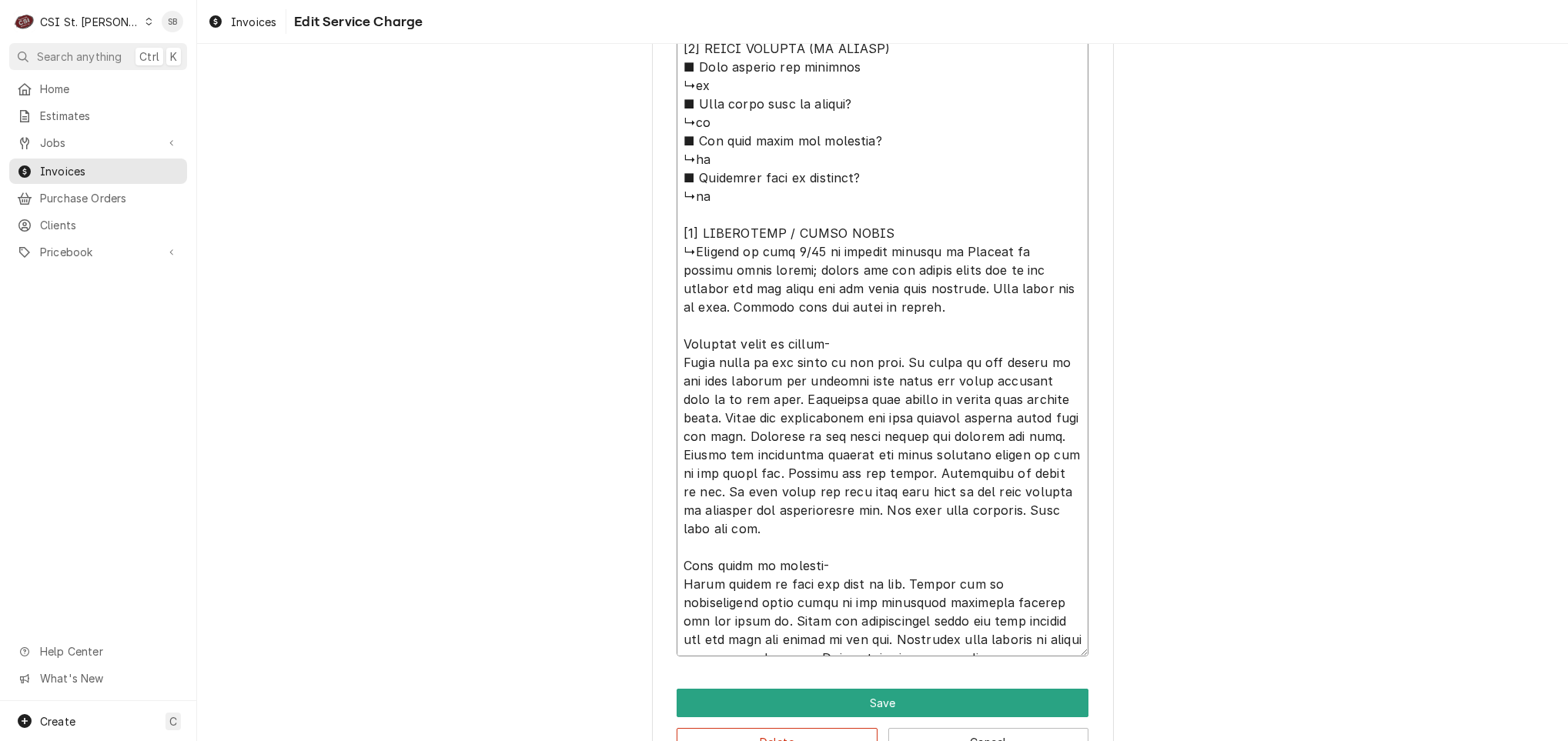
type textarea "x"
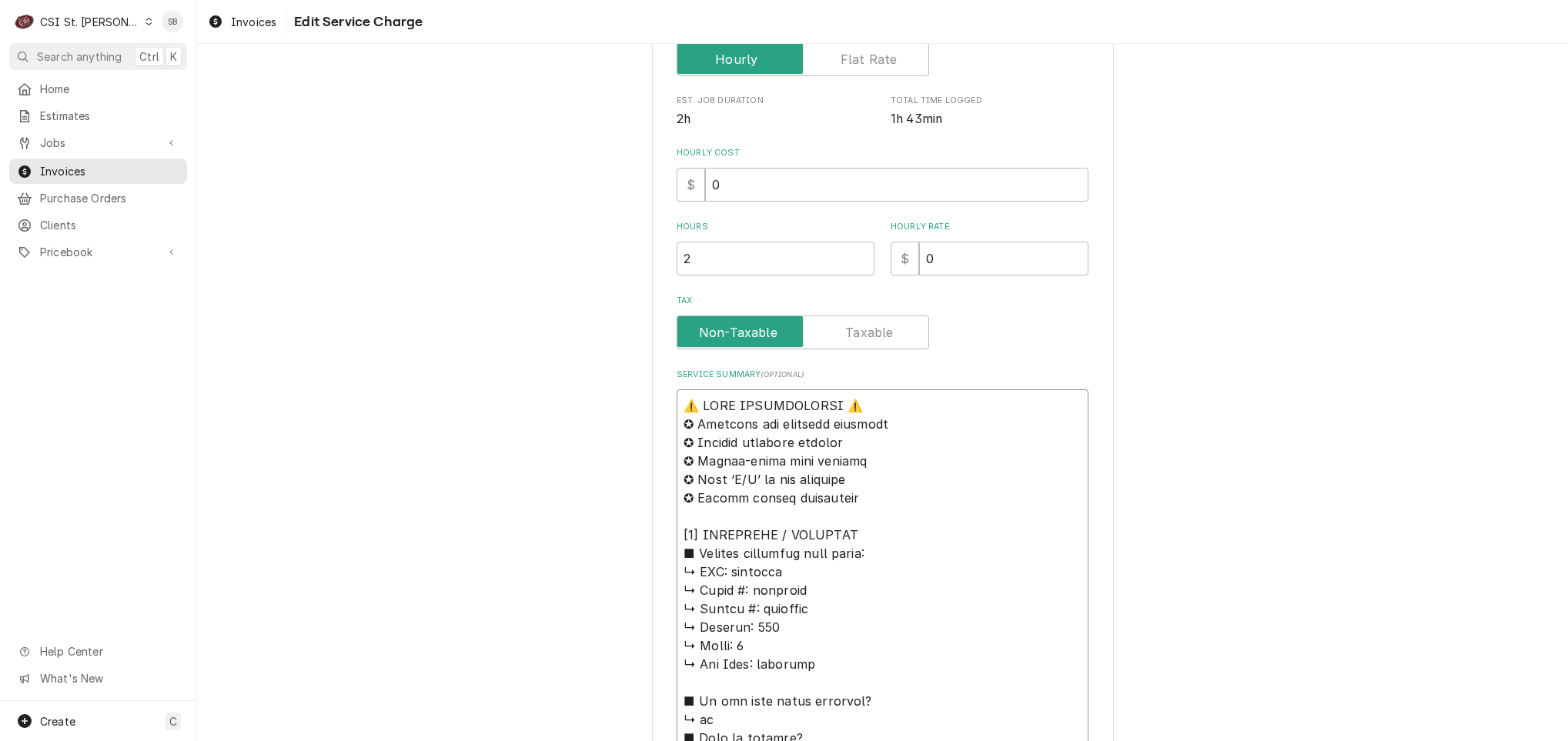
scroll to position [0, 0]
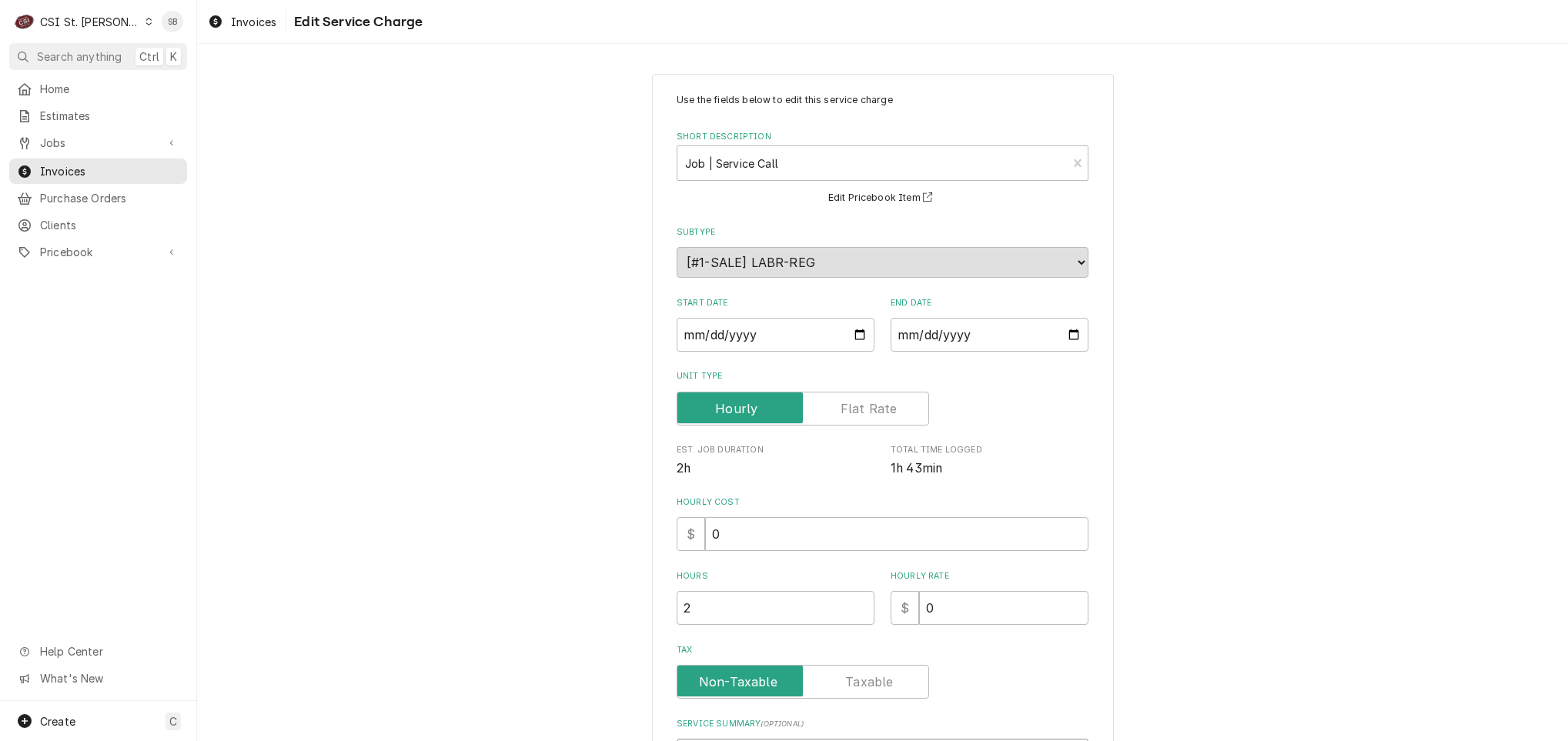
drag, startPoint x: 756, startPoint y: 663, endPoint x: 634, endPoint y: 329, distance: 355.6
type textarea "⚠️ 𝗙𝗢𝗥𝗠 𝗜𝗡𝗦𝗧𝗥𝗨𝗖𝗧𝗜𝗢𝗡𝗦 ⚠️ ✪ 𝗖𝗼𝗺𝗽𝗹𝗲𝘁𝗲 𝗮𝗹𝗹 𝗿𝗲𝗹𝗲𝘃𝗮𝗻𝘁 𝘀𝗲𝗰𝘁𝗶𝗼𝗻𝘀 ✪ 𝗣𝗿𝗼𝘃𝗶𝗱𝗲 𝗱𝗲𝘁𝗮𝗶𝗹𝗲𝗱 𝗮𝗻𝘀…"
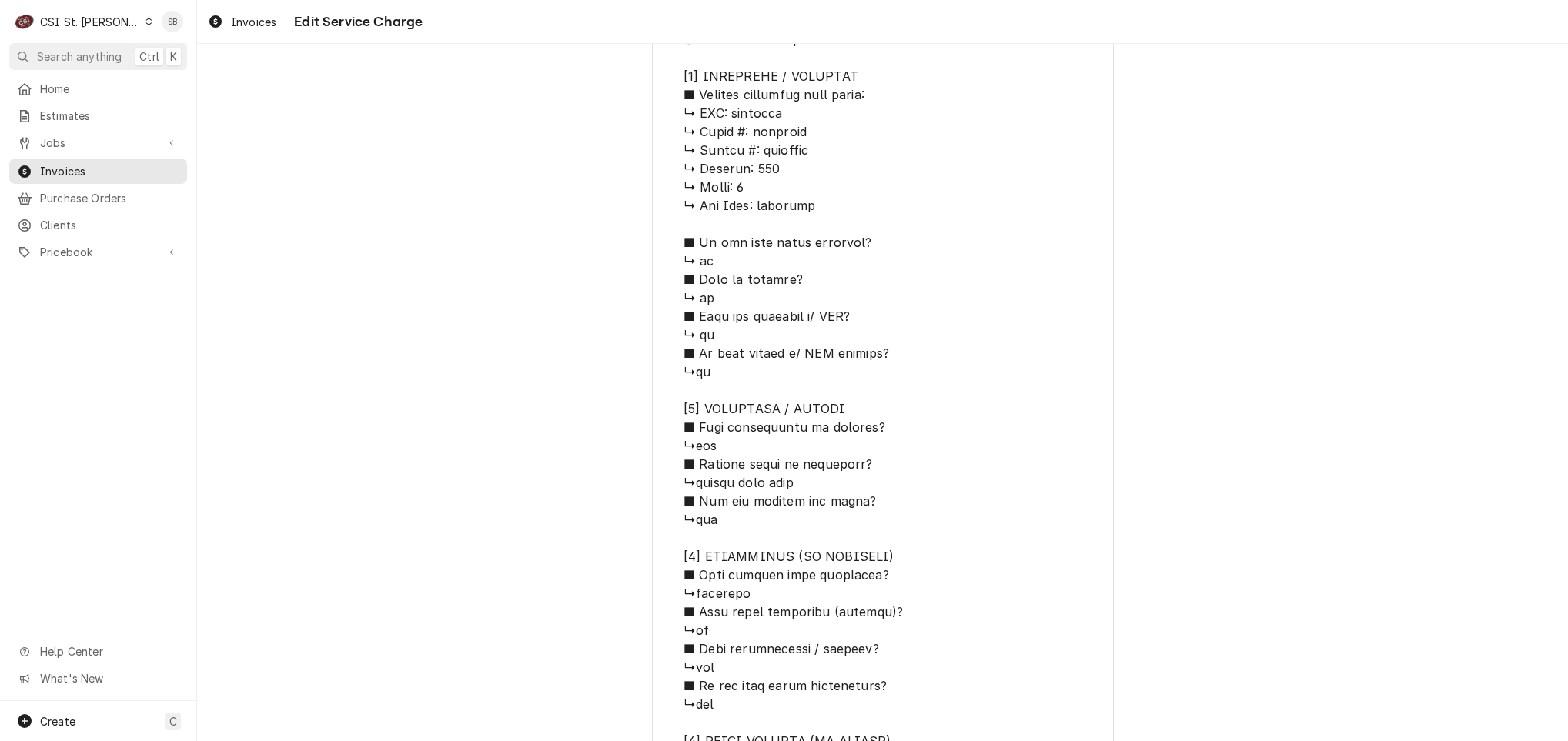
scroll to position [19, 0]
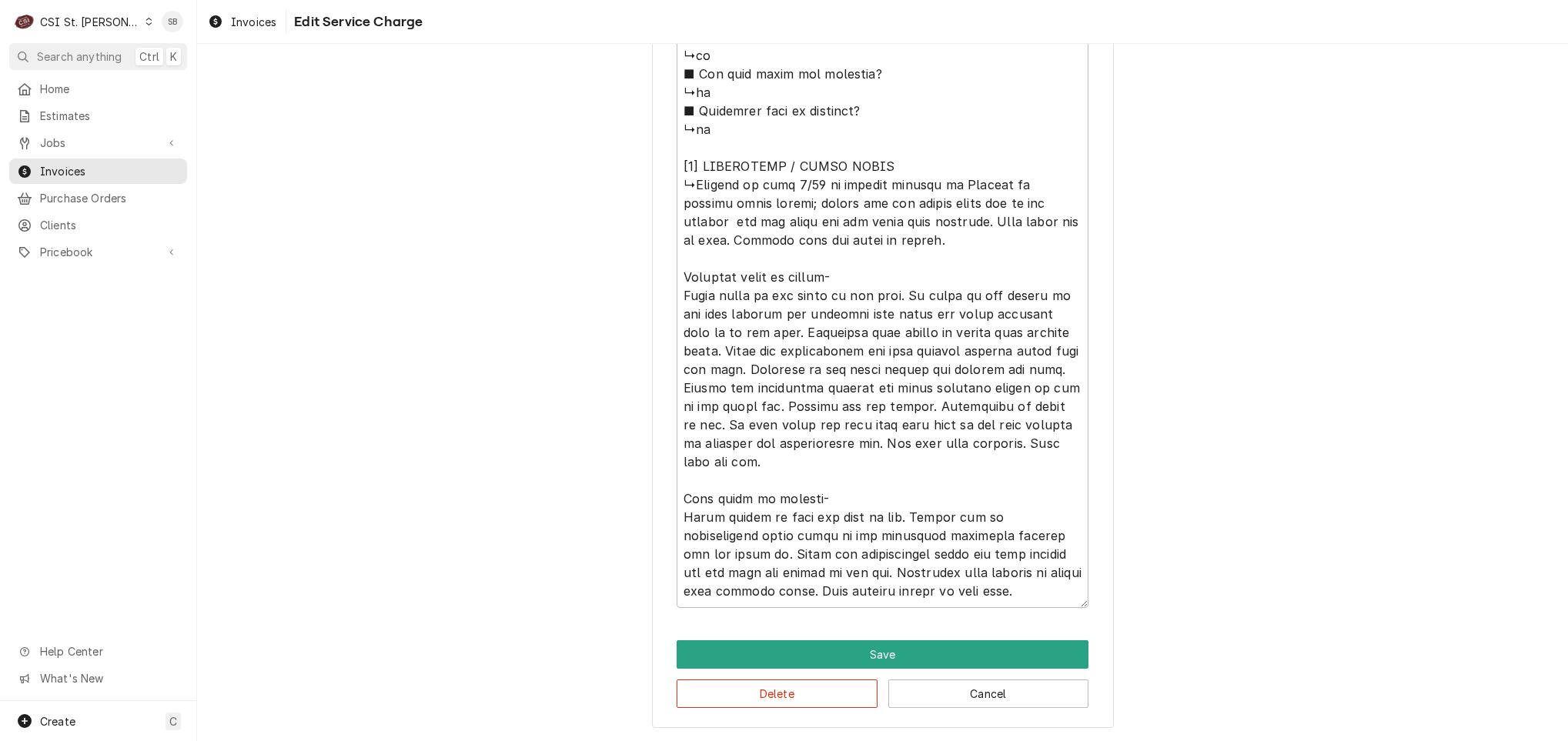
click at [711, 698] on button "Delete" at bounding box center [777, 693] width 201 height 28
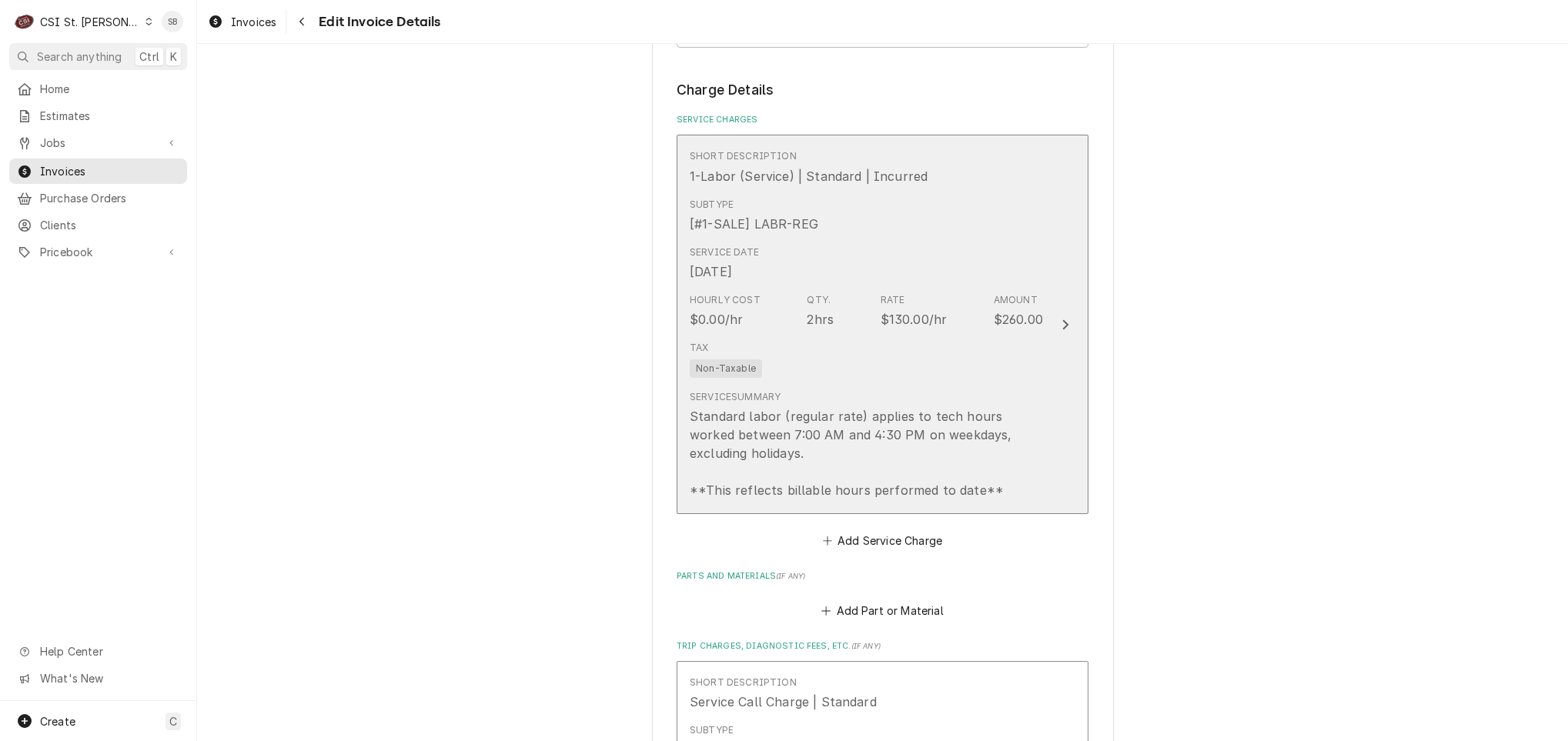
click at [799, 287] on div "Hourly Cost $0.00/hr Qty. 2hrs Rate $130.00/hr Amount $260.00" at bounding box center [866, 310] width 353 height 48
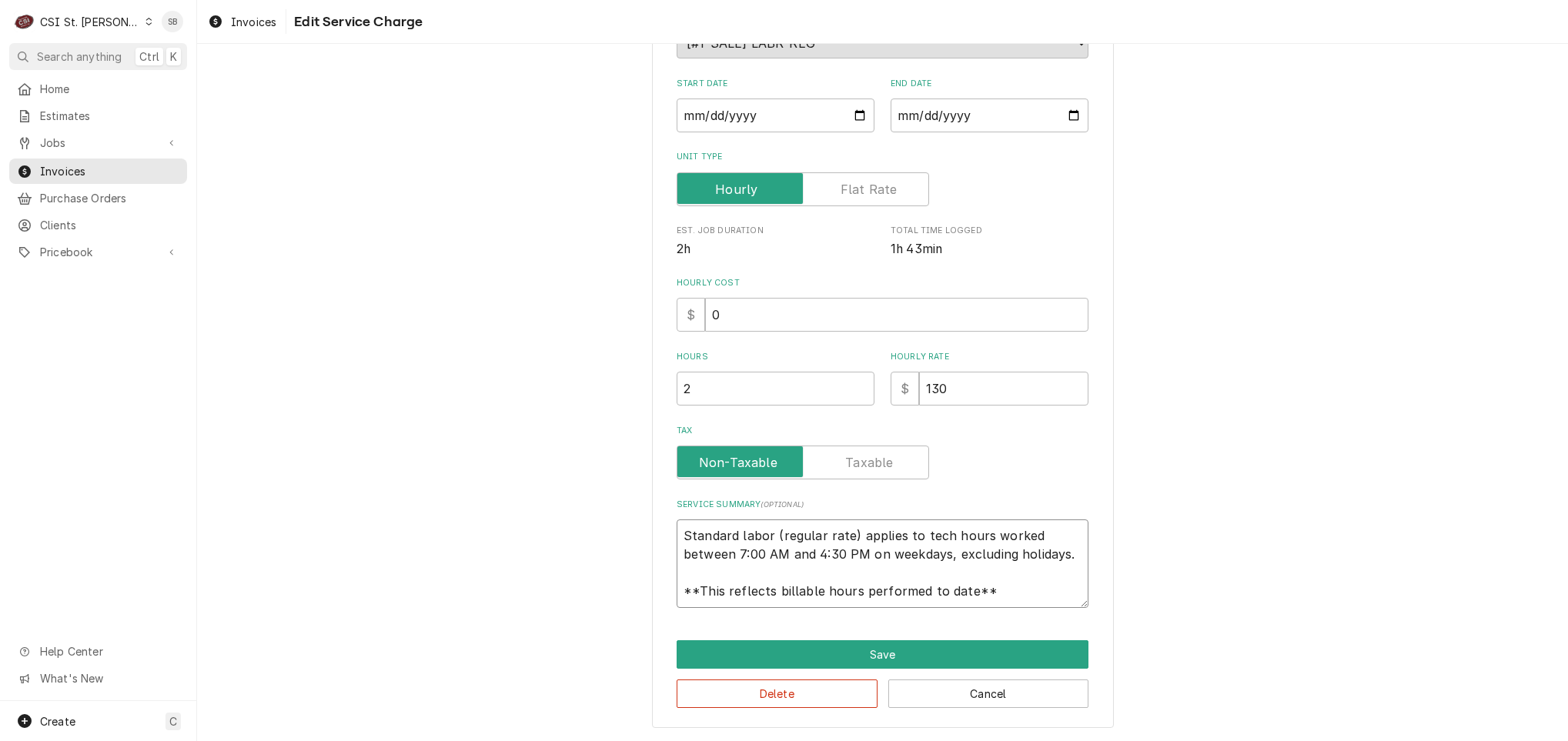
scroll to position [19, 0]
drag, startPoint x: 705, startPoint y: 549, endPoint x: 1148, endPoint y: 647, distance: 453.7
click at [1148, 647] on div "Use the fields below to edit this service charge Short Description 1-Labor (Ser…" at bounding box center [882, 291] width 1371 height 901
type textarea "x"
type textarea "B"
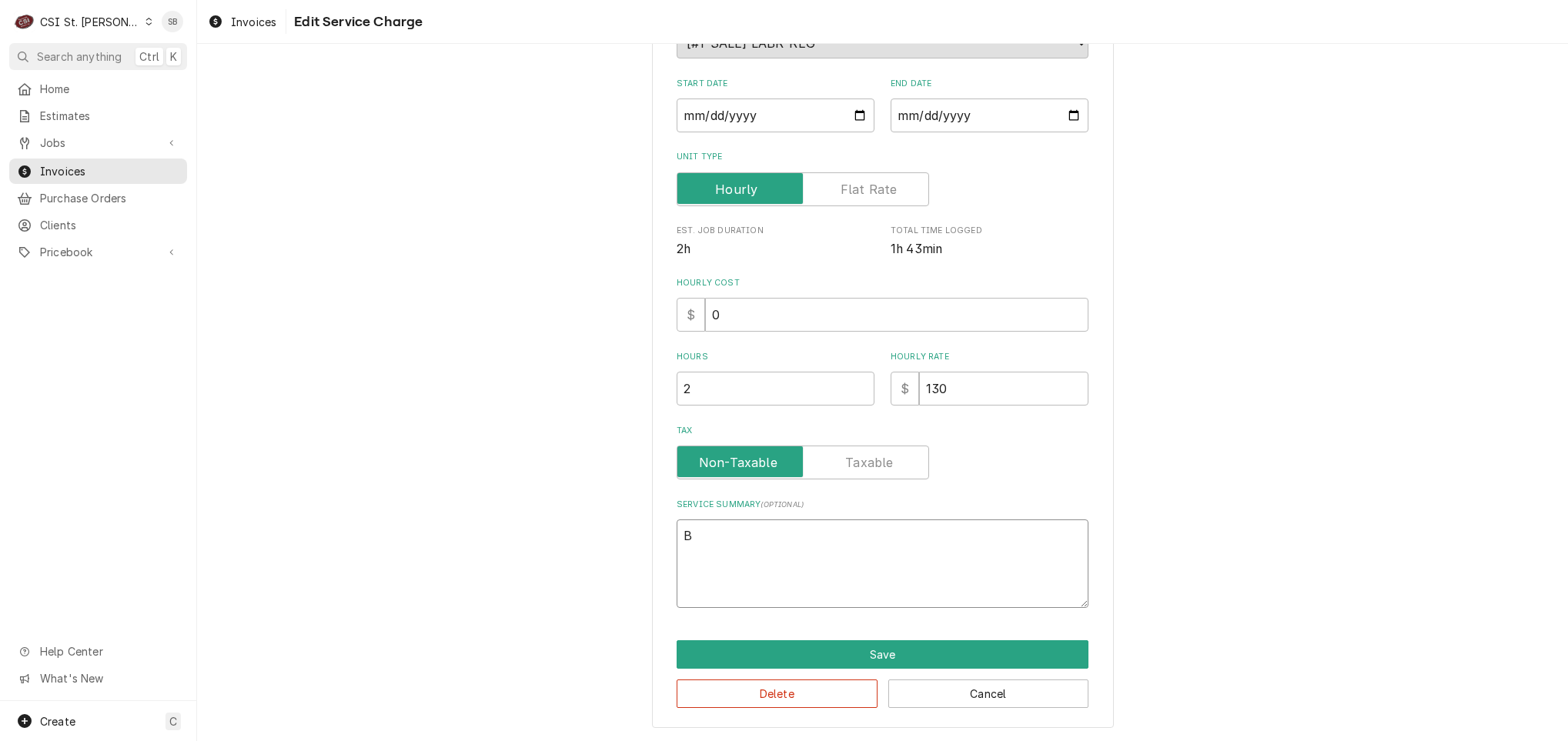
type textarea "x"
type textarea "Br"
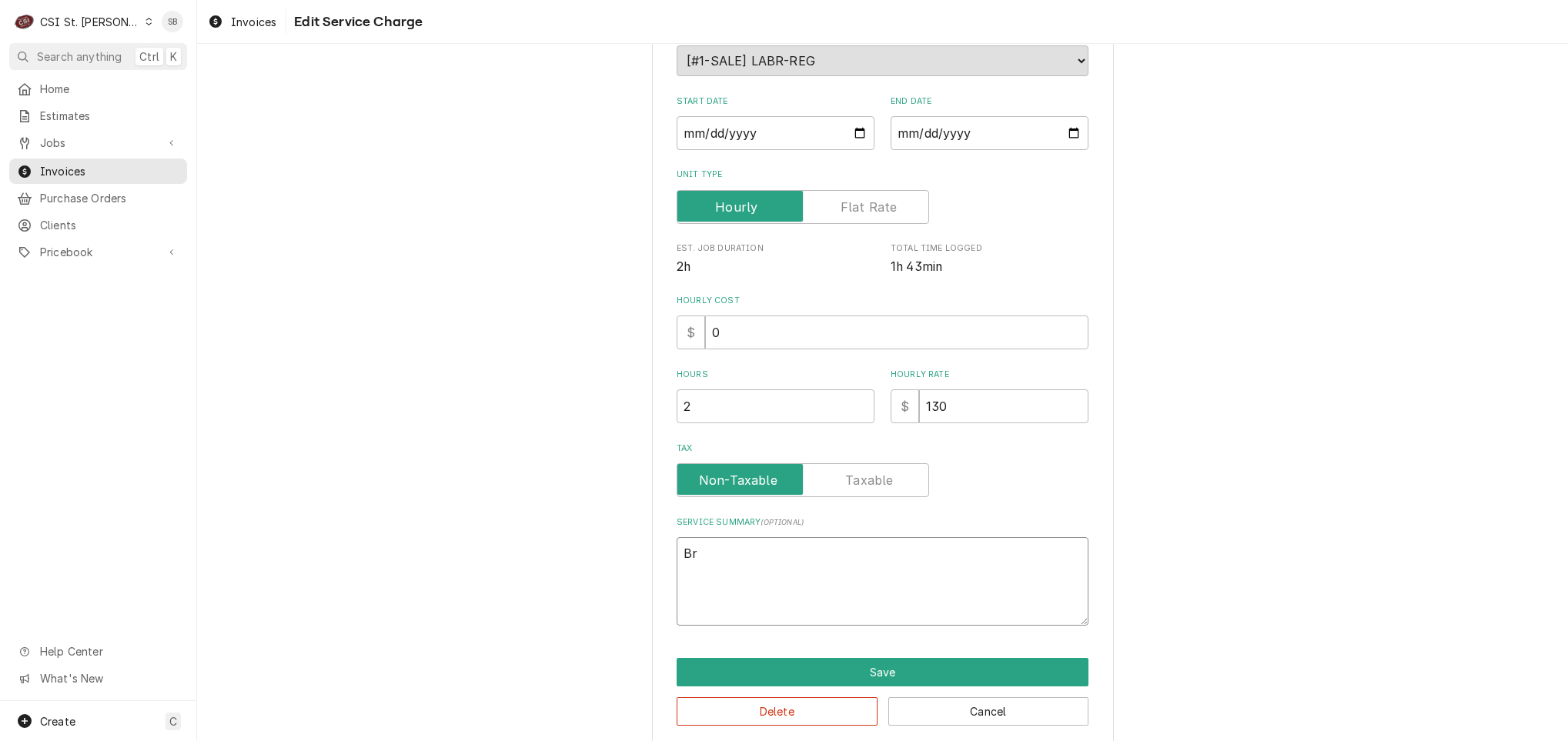
type textarea "x"
type textarea "Bra"
type textarea "x"
type textarea "Bran"
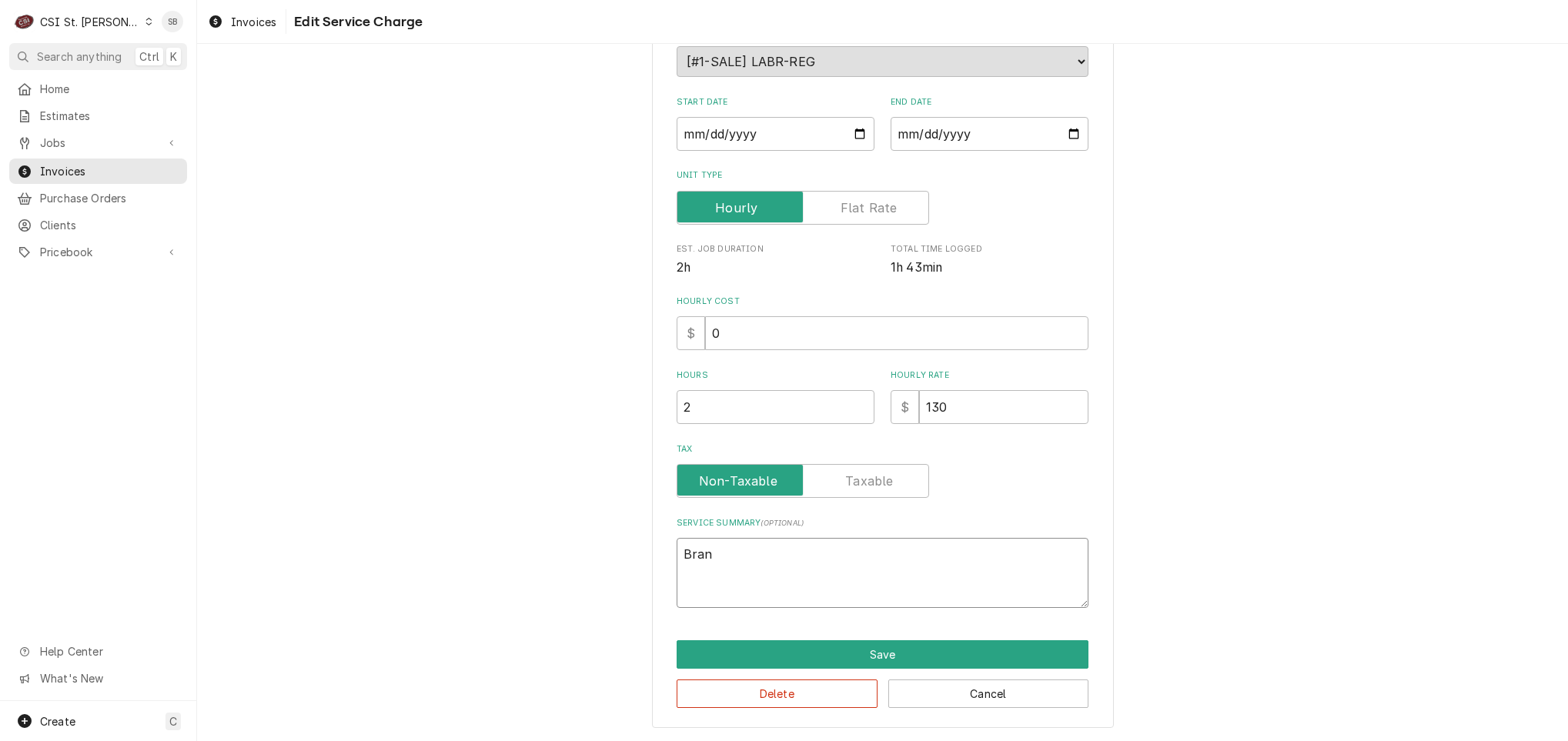
type textarea "x"
type textarea "Brand"
type textarea "x"
type textarea "Brand:"
type textarea "x"
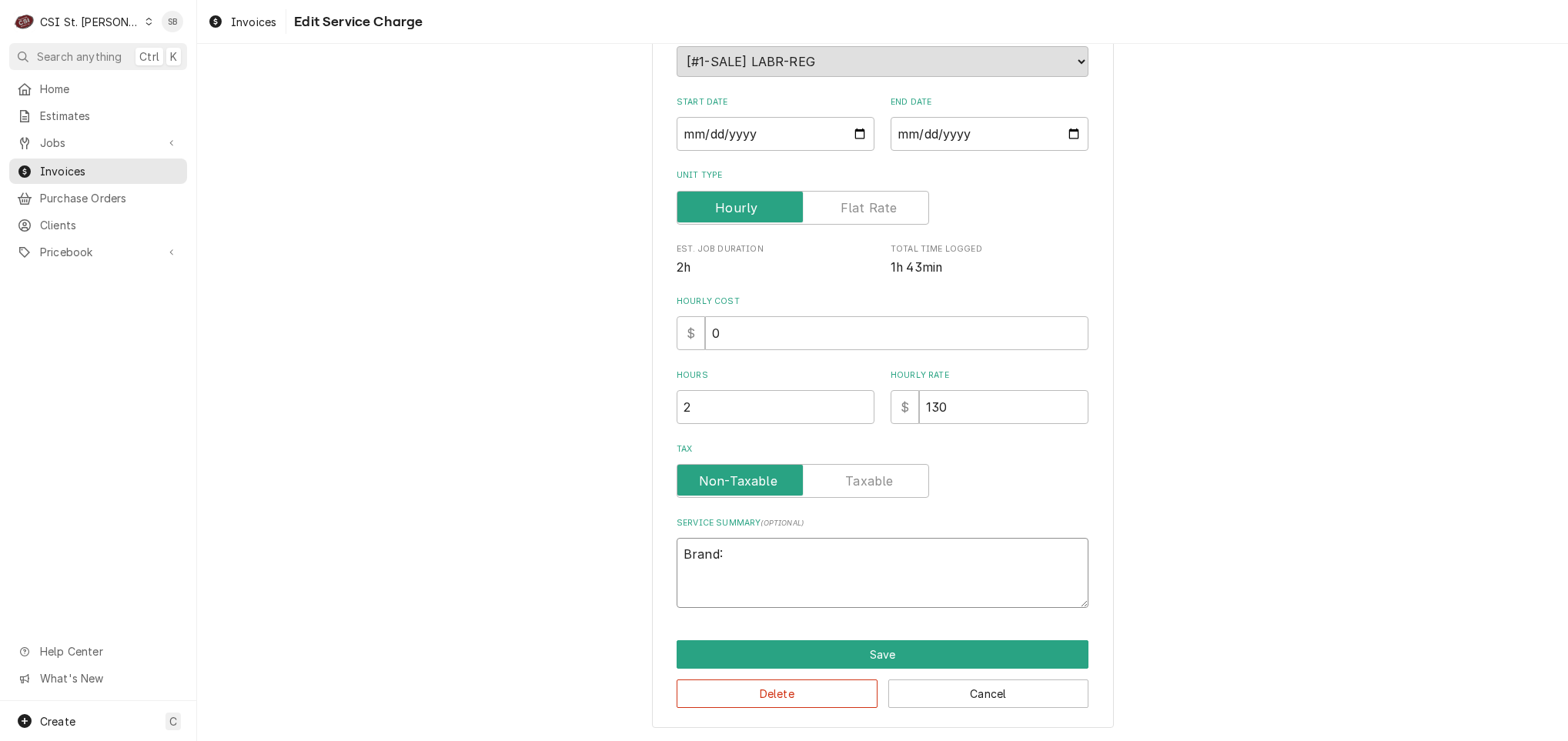
type textarea "Brand:"
paste textarea "True Model Number T-49F-HC Serial Number 10539846"
type textarea "x"
type textarea "Brand: True Model Number T-49F-HC Serial Number 10539846"
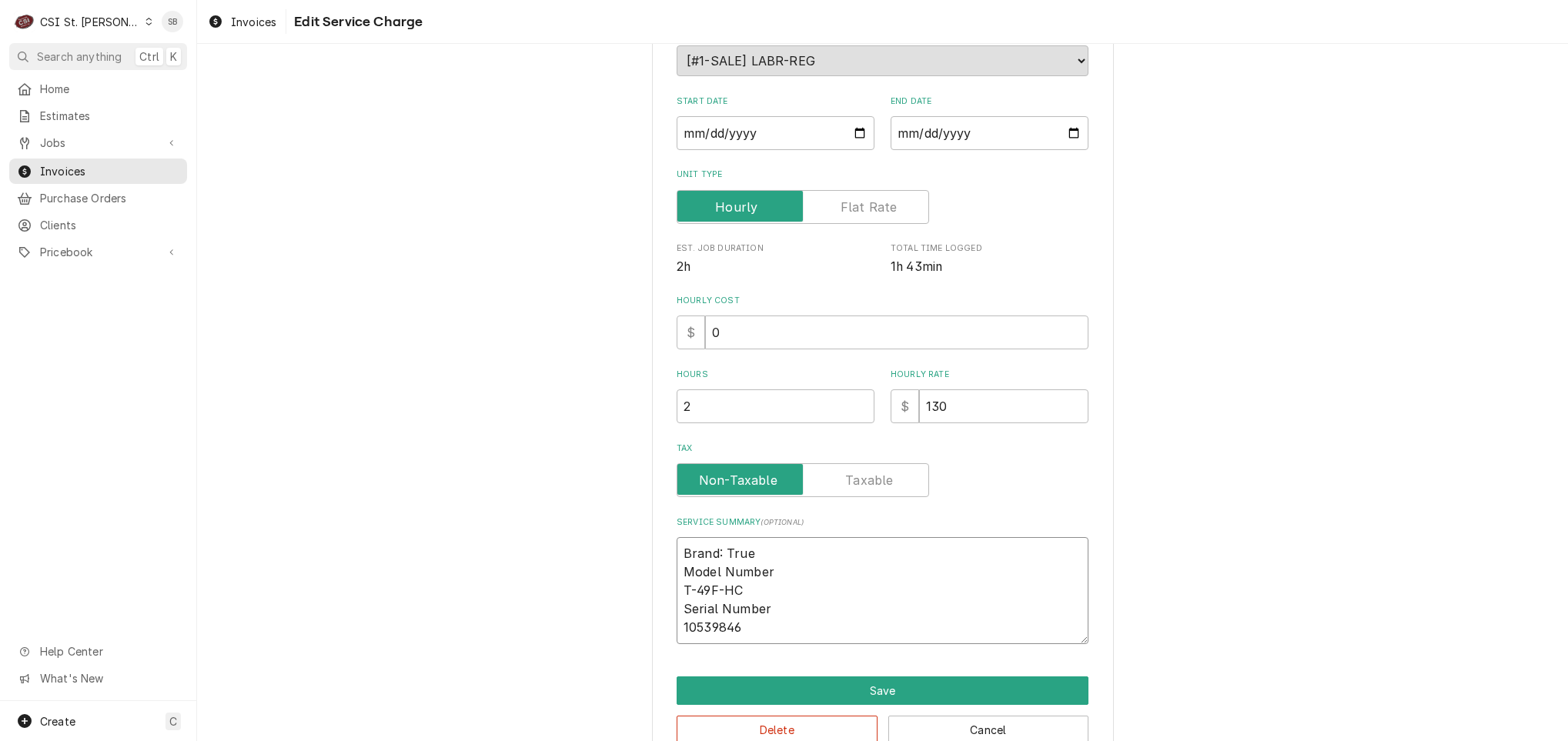
scroll to position [221, 0]
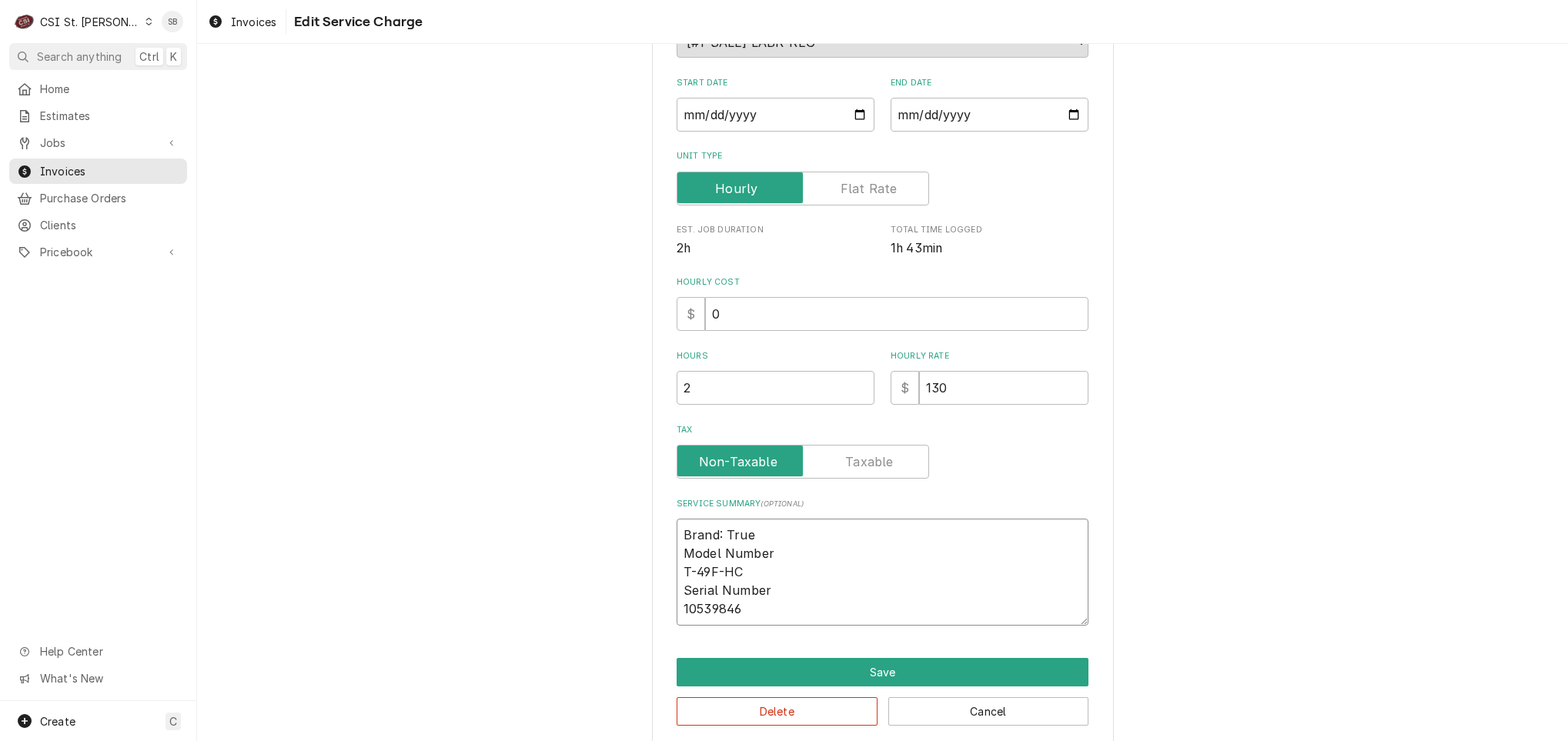
drag, startPoint x: 924, startPoint y: 552, endPoint x: 913, endPoint y: 501, distance: 52.2
click at [923, 508] on div "Service Summary ( optional ) Brand: True Model Number T-49F-HC Serial Number 10…" at bounding box center [882, 562] width 412 height 128
type textarea "x"
type textarea "Brand: True T-49F-HC Serial Number 10539846"
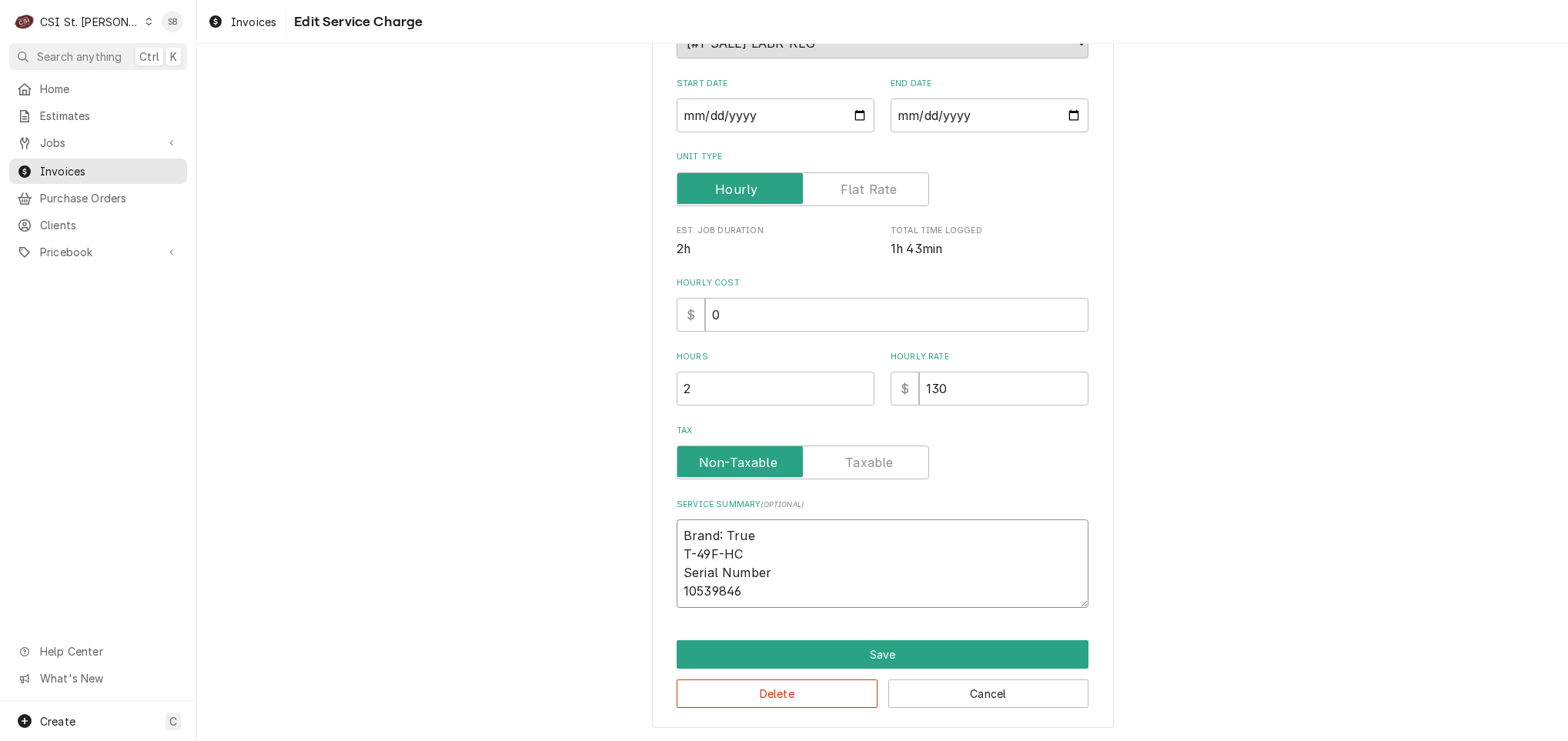
type textarea "x"
type textarea "Brand: True / T-49F-HC Serial Number 10539846"
type textarea "x"
type textarea "Brand: True / T-49F-HC Serial Number 10539846"
type textarea "x"
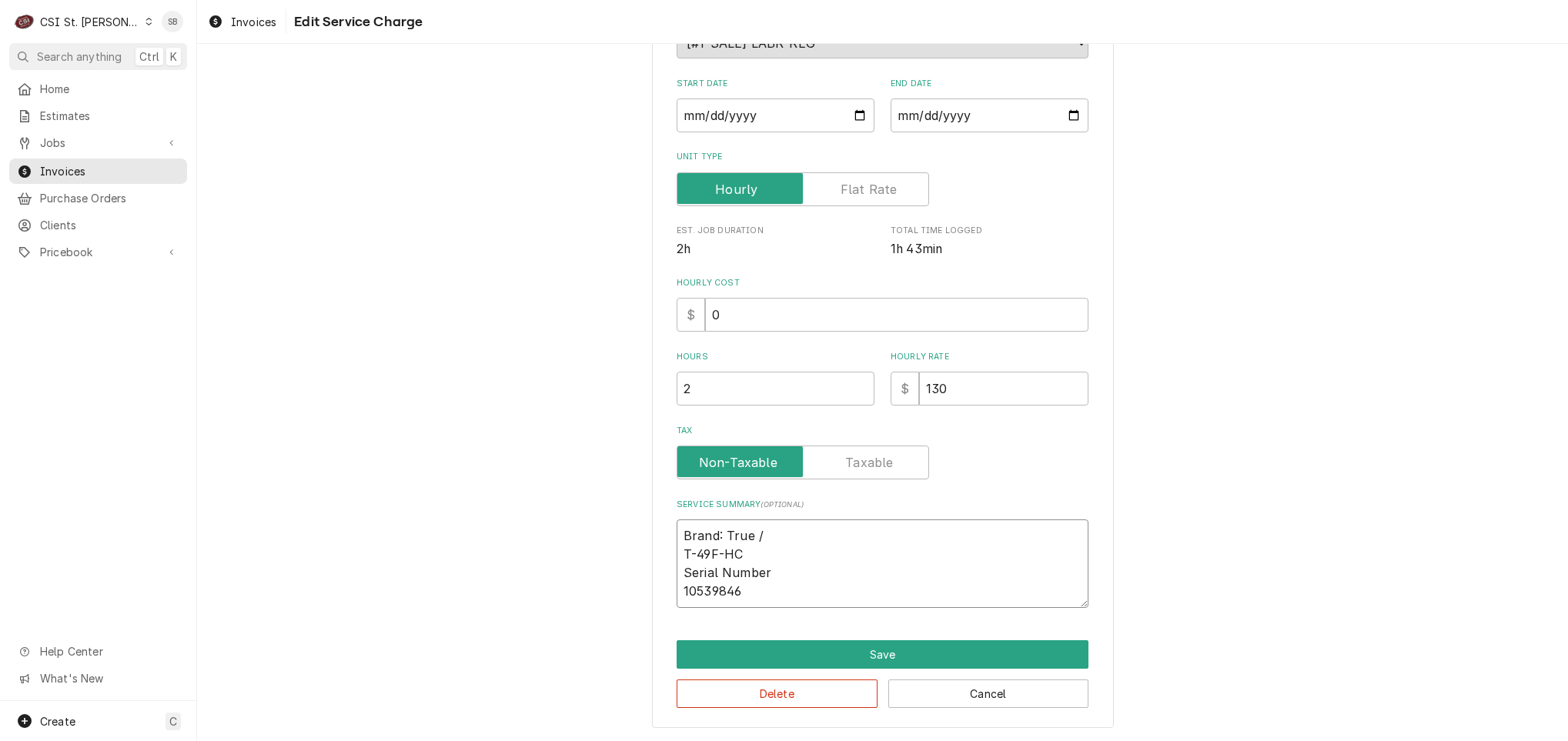
type textarea "Brand: True / M T-49F-HC Serial Number 10539846"
type textarea "x"
type textarea "Brand: True / Mo T-49F-HC Serial Number 10539846"
type textarea "x"
type textarea "Brand: True / Mode T-49F-HC Serial Number 10539846"
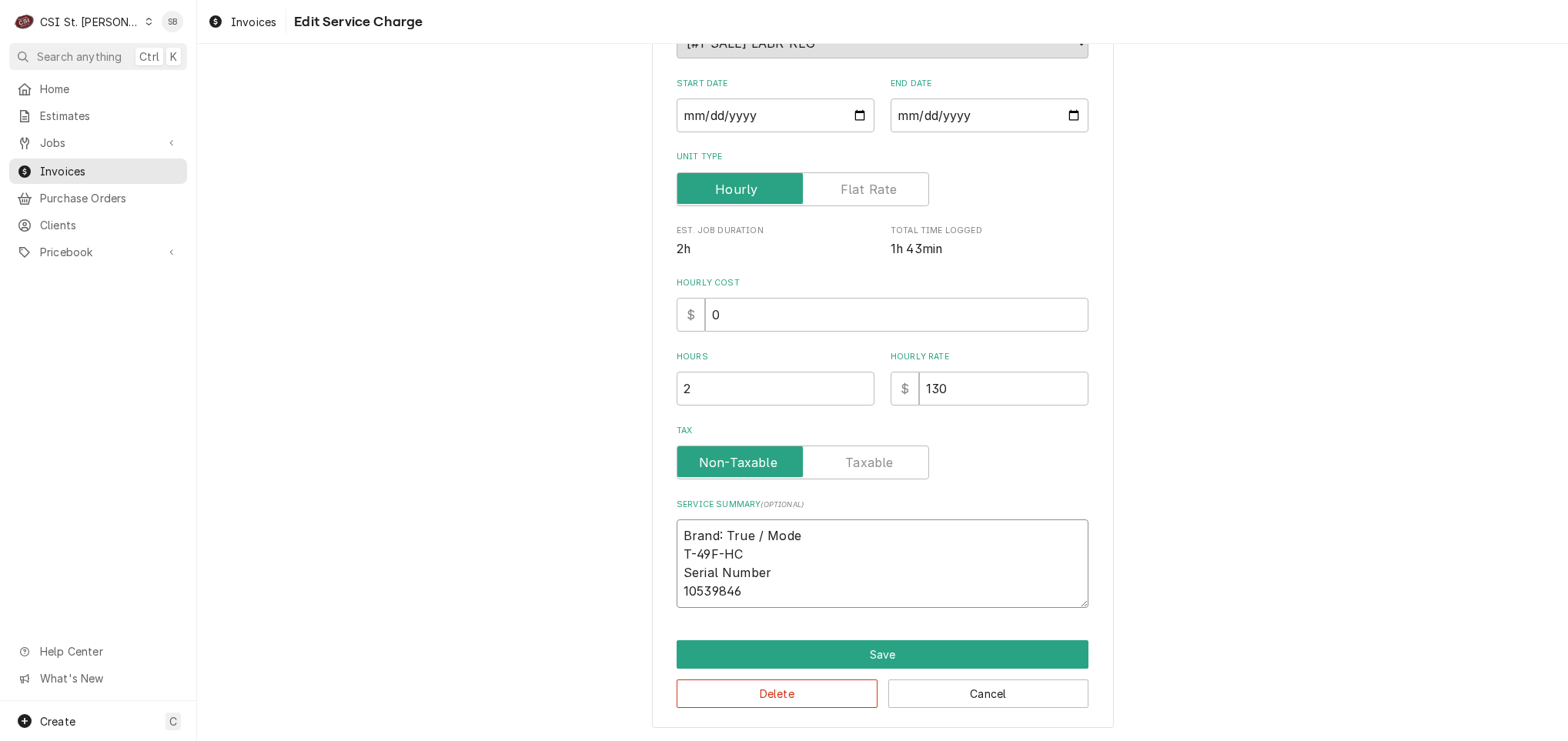
type textarea "x"
type textarea "Brand: True / Model T-49F-HC Serial Number 10539846"
type textarea "x"
type textarea "Brand: True / Model T-49F-HC Serial Number 10539846"
type textarea "x"
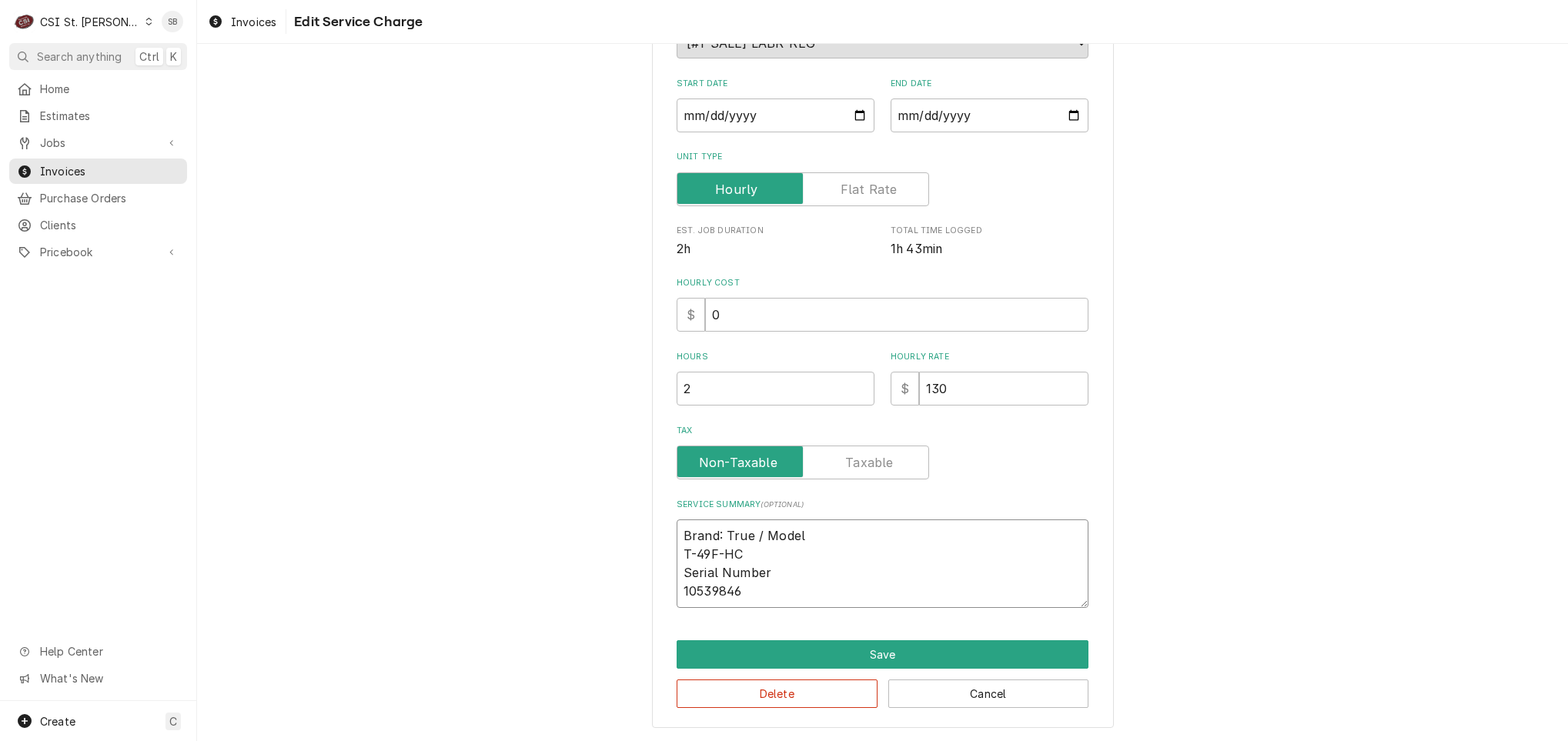
type textarea "Brand: True / Model T-49F-HC Serial Number 10539846"
type textarea "x"
type textarea "Brand: True / Model: T-49F-HC Serial Number 10539846"
type textarea "x"
type textarea "Brand: True / Model: T-49F-HC Serial Number 10539846"
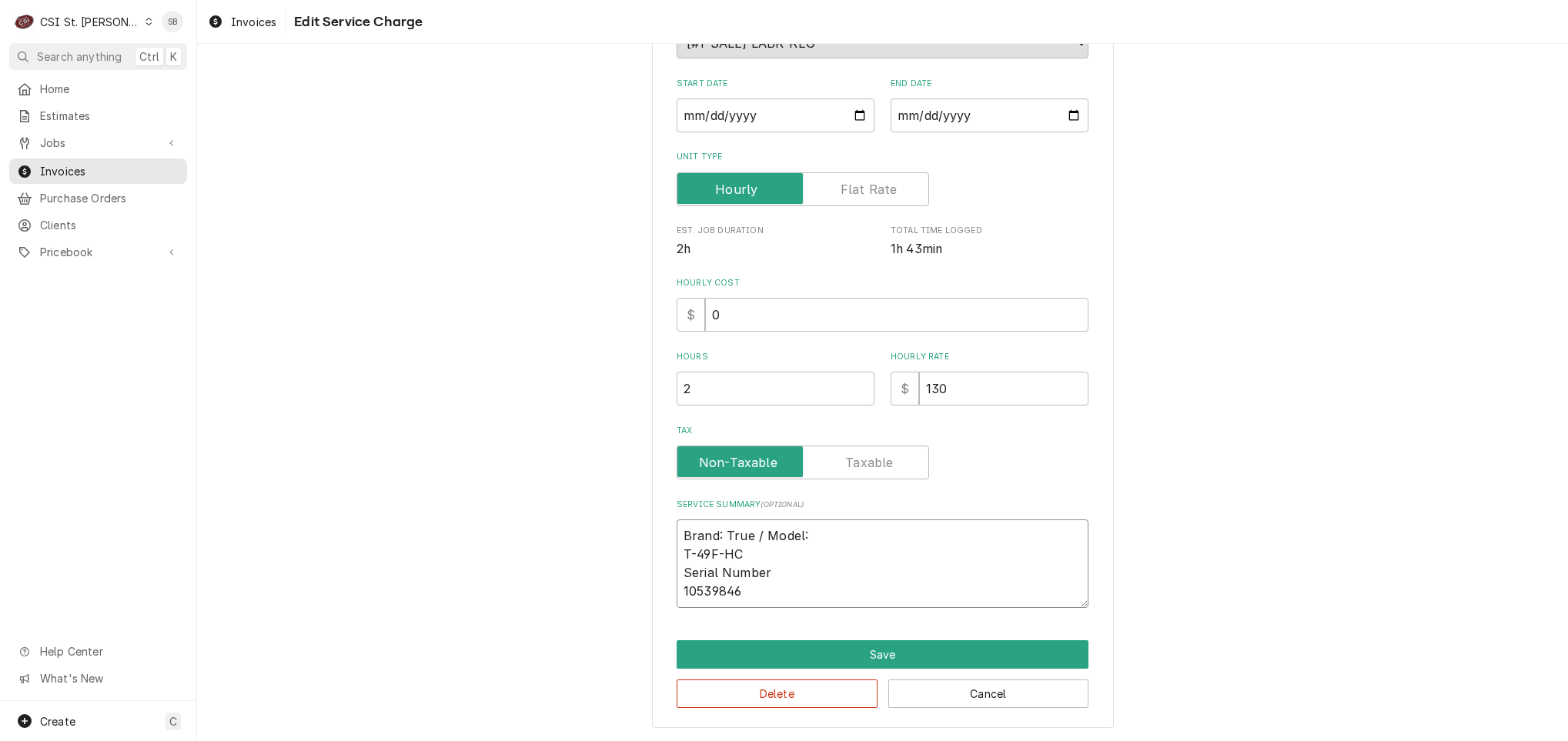
type textarea "x"
type textarea "Brand: True / Model: : T-49F-HC Serial Number 10539846"
type textarea "x"
type textarea "Brand: True / Model: T-49F-HC Serial Number 10539846"
type textarea "x"
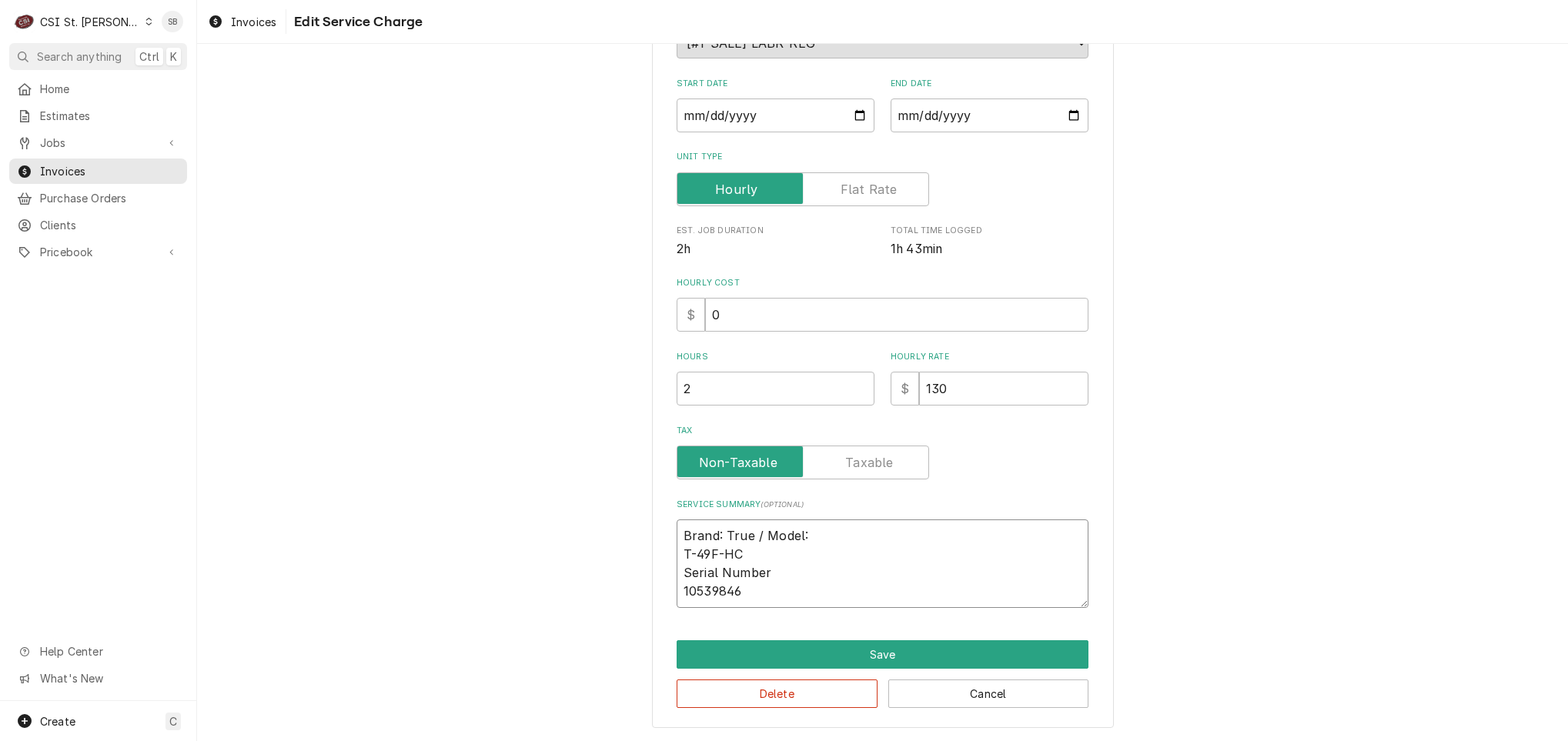
type textarea "Brand: True / Model: T-49F-HC Serial Number 10539846"
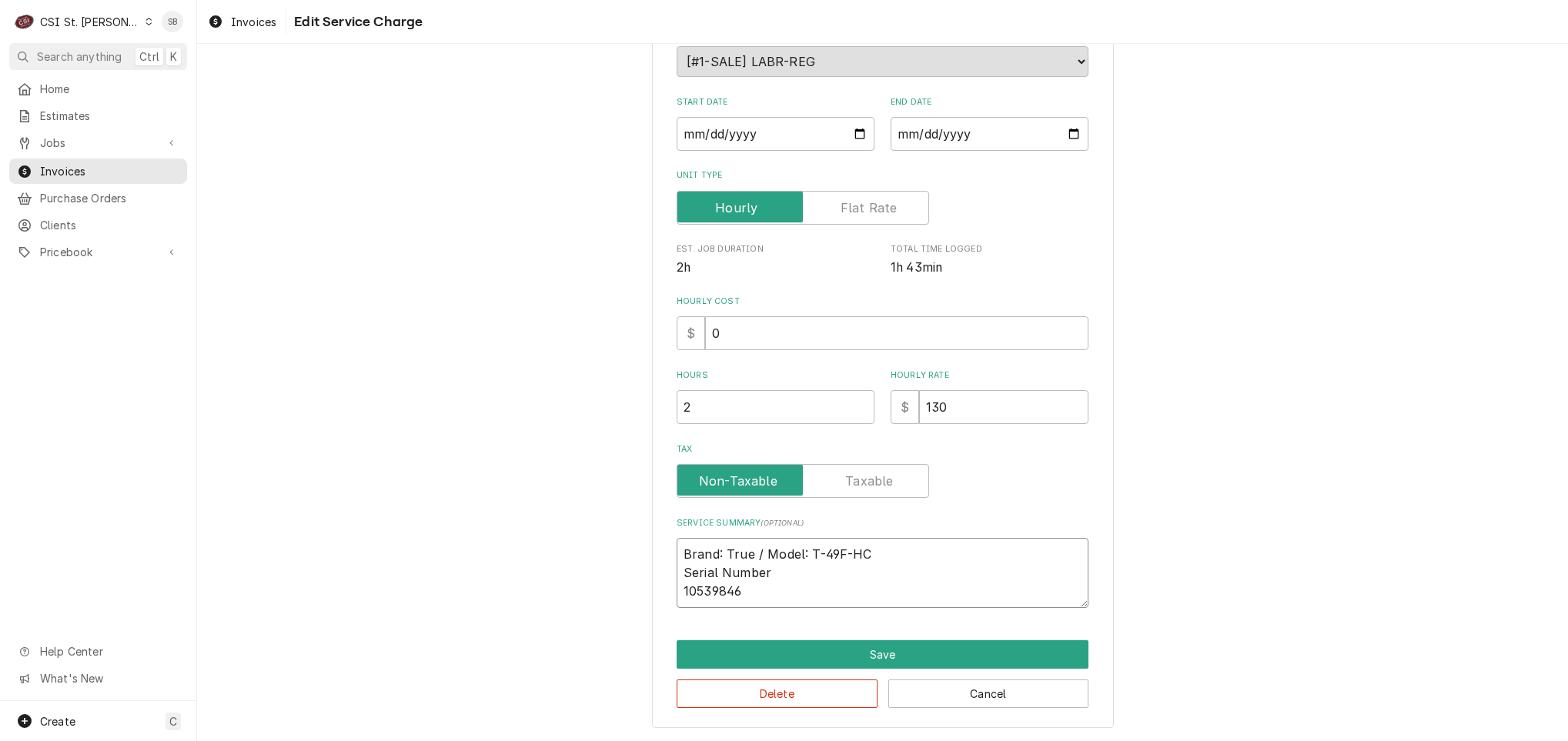
drag, startPoint x: 816, startPoint y: 569, endPoint x: 981, endPoint y: 534, distance: 168.7
click at [979, 534] on div "Service Summary ( optional ) Brand: True / Model: T-49F-HC Serial Number 105398…" at bounding box center [882, 563] width 412 height 91
type textarea "x"
type textarea "Brand: True / Model: T-49F-HC 10539846"
type textarea "x"
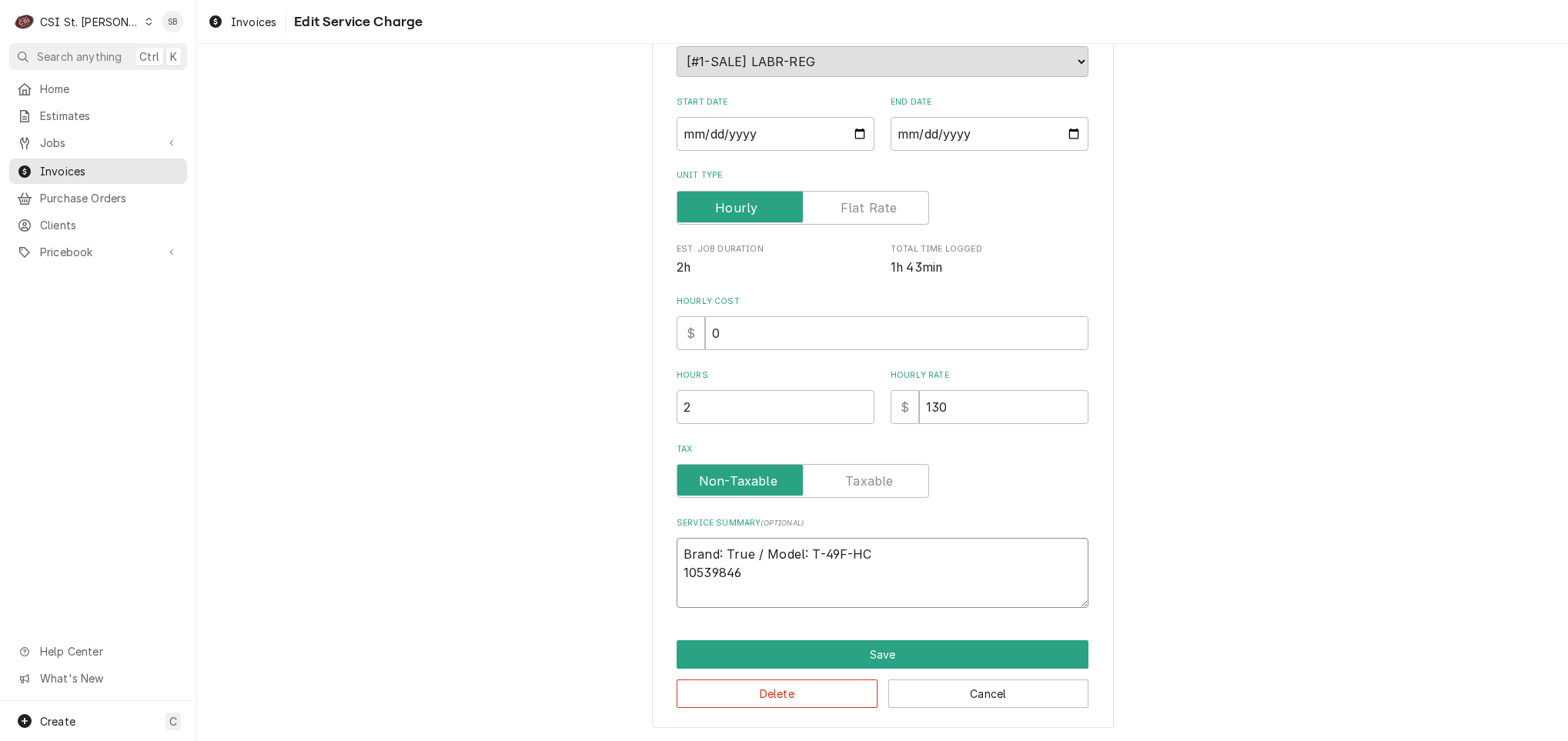
type textarea "Brand: True / Model: T-49F-HC / 10539846"
type textarea "x"
type textarea "Brand: True / Model: T-49F-HC / 10539846"
type textarea "x"
type textarea "Brand: True / Model: T-49F-HC / S 10539846"
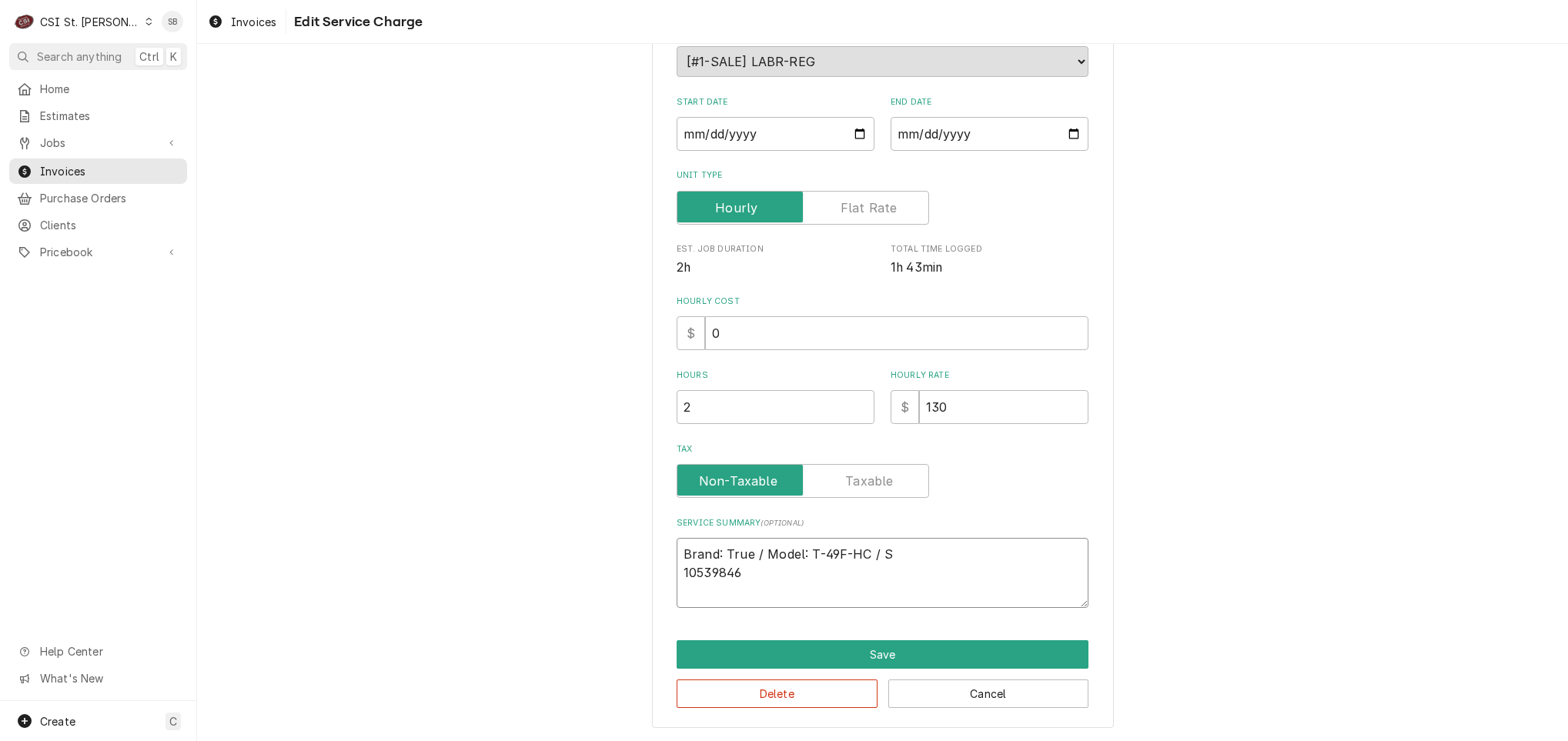
type textarea "x"
type textarea "Brand: True / Model: T-49F-HC / Se 10539846"
type textarea "x"
type textarea "Brand: True / Model: T-49F-HC / Ser 10539846"
type textarea "x"
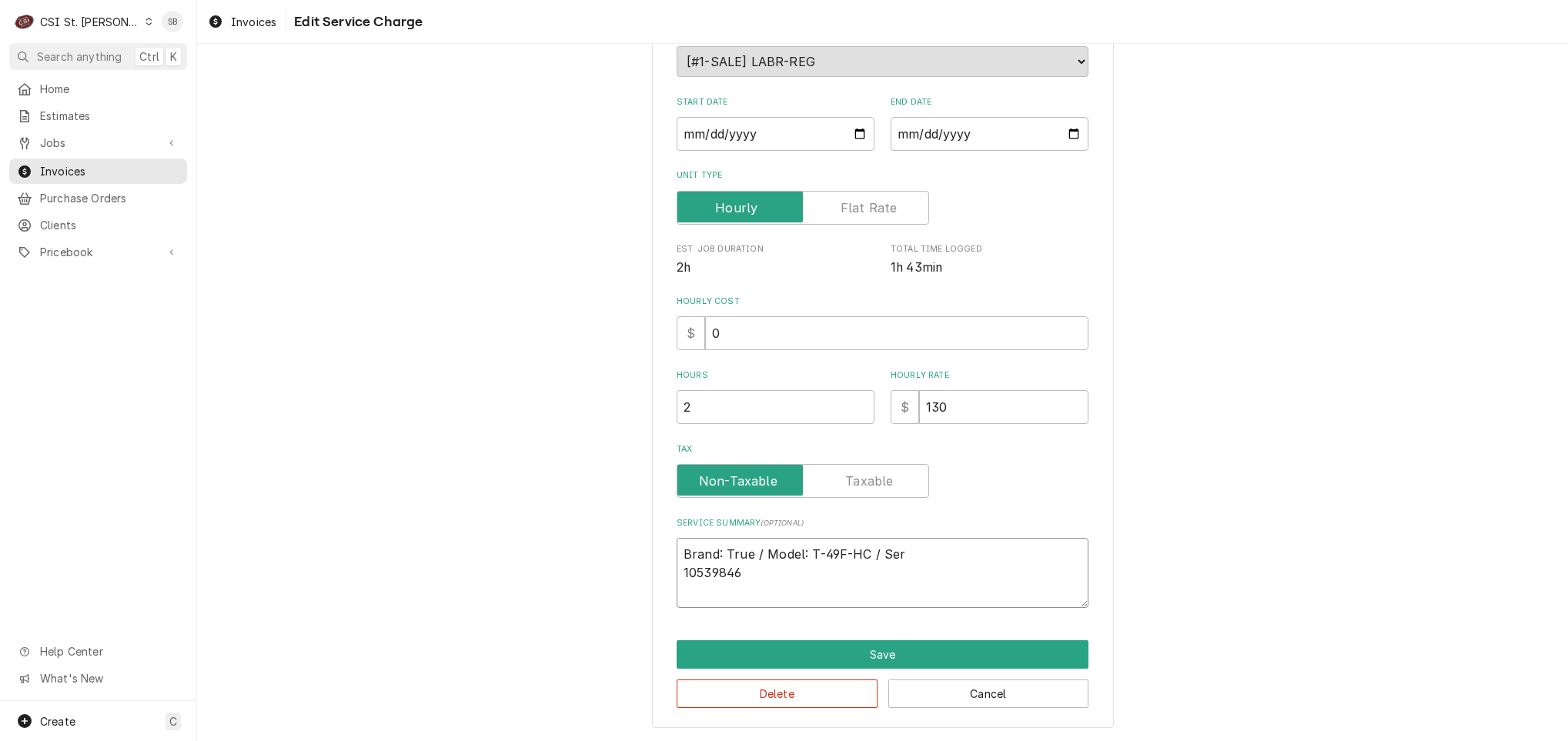
type textarea "Brand: True / Model: T-49F-HC / Seri 10539846"
type textarea "x"
type textarea "Brand: True / Model: T-49F-HC / Seria 10539846"
type textarea "x"
type textarea "Brand: True / Model: T-49F-HC / Serial 10539846"
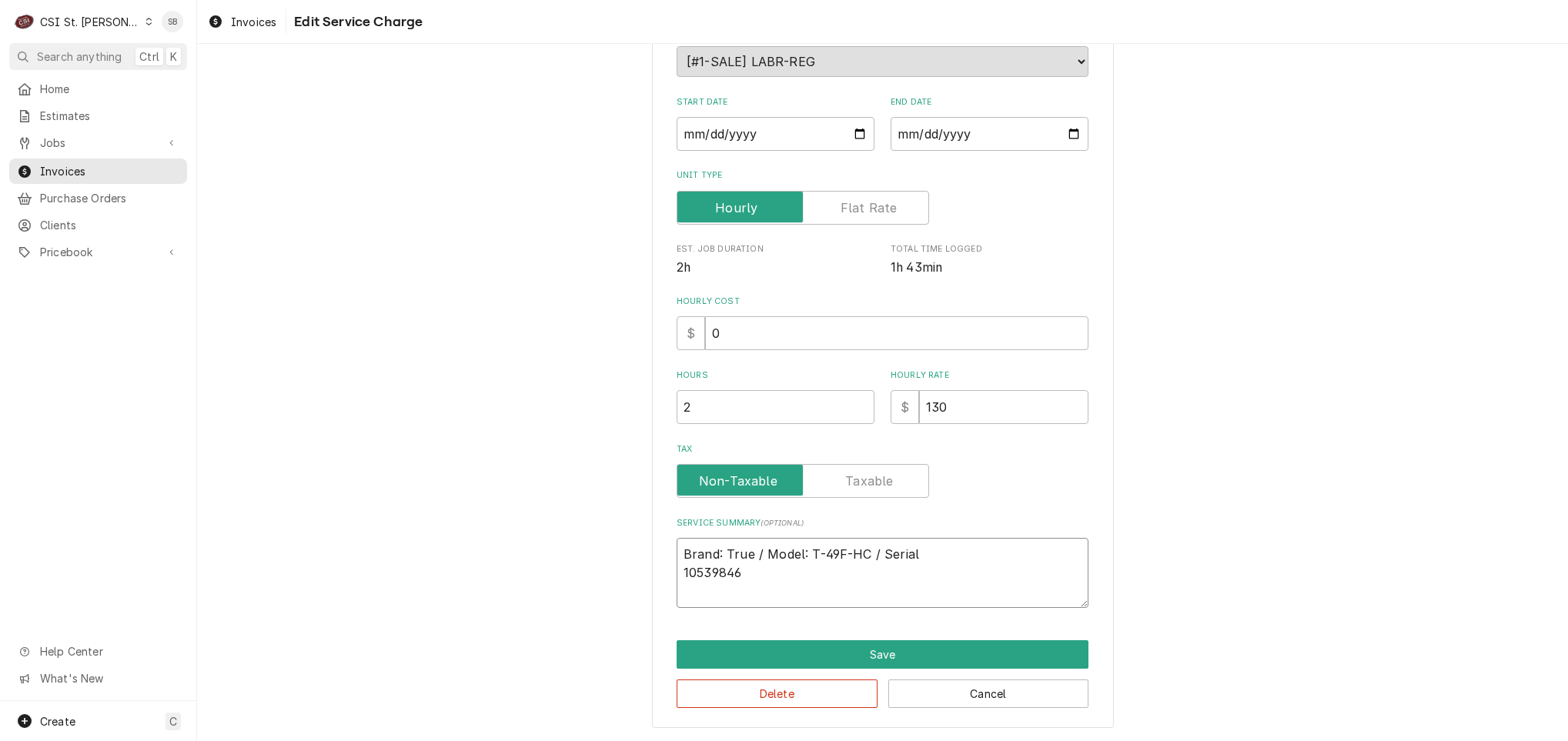
type textarea "x"
type textarea "Brand: True / Model: T-49F-HC / Serial: 10539846"
type textarea "x"
type textarea "Brand: True / Model: T-49F-HC / Serial: 10539846"
type textarea "x"
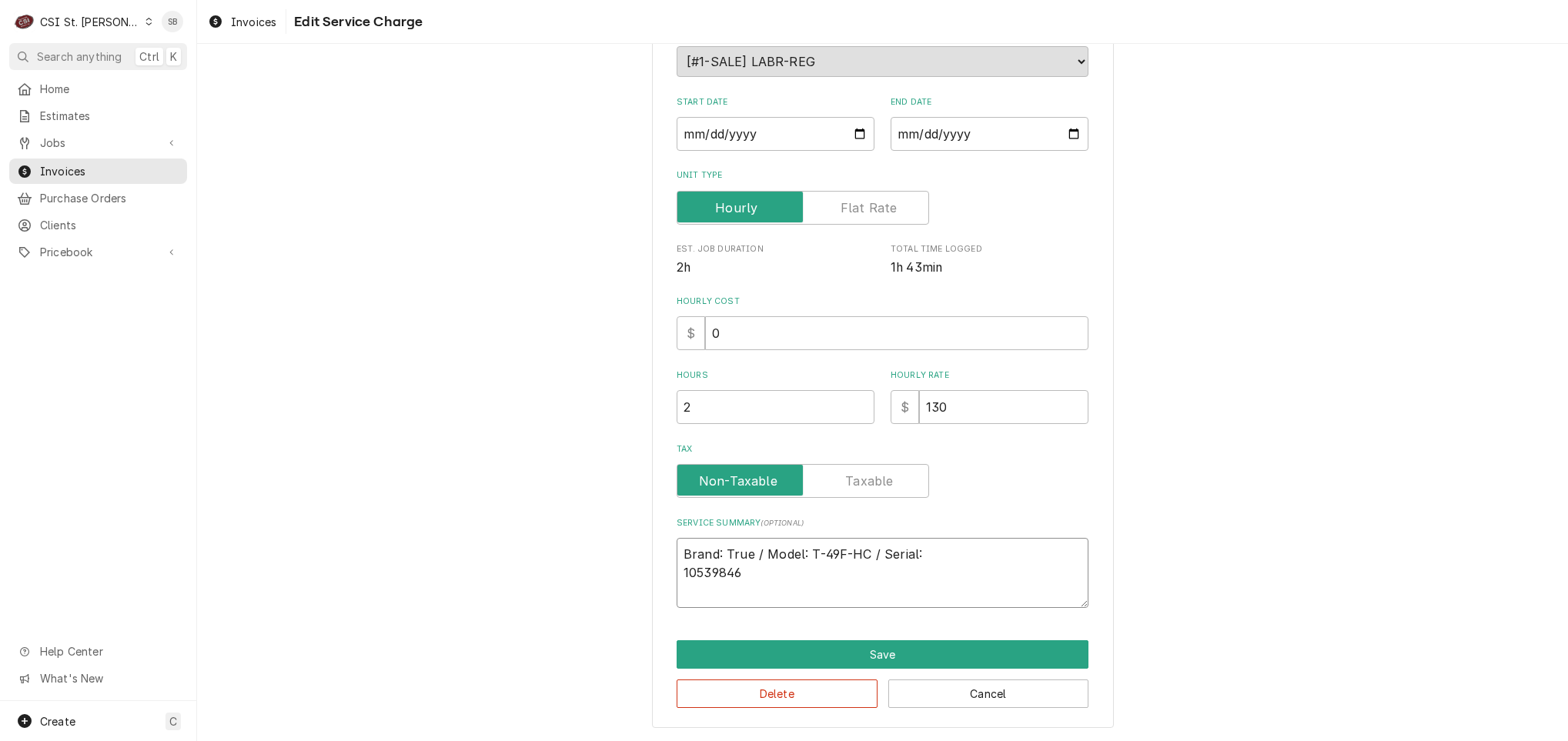
type textarea "Brand: True / Model: T-49F-HC / Serial: 10539846"
click at [996, 566] on textarea "Brand: True / Model: T-49F-HC / Serial: 10539846" at bounding box center [882, 573] width 412 height 70
type textarea "x"
type textarea "Brand: True / Model: T-49F-HC / Serial: 10539846"
type textarea "x"
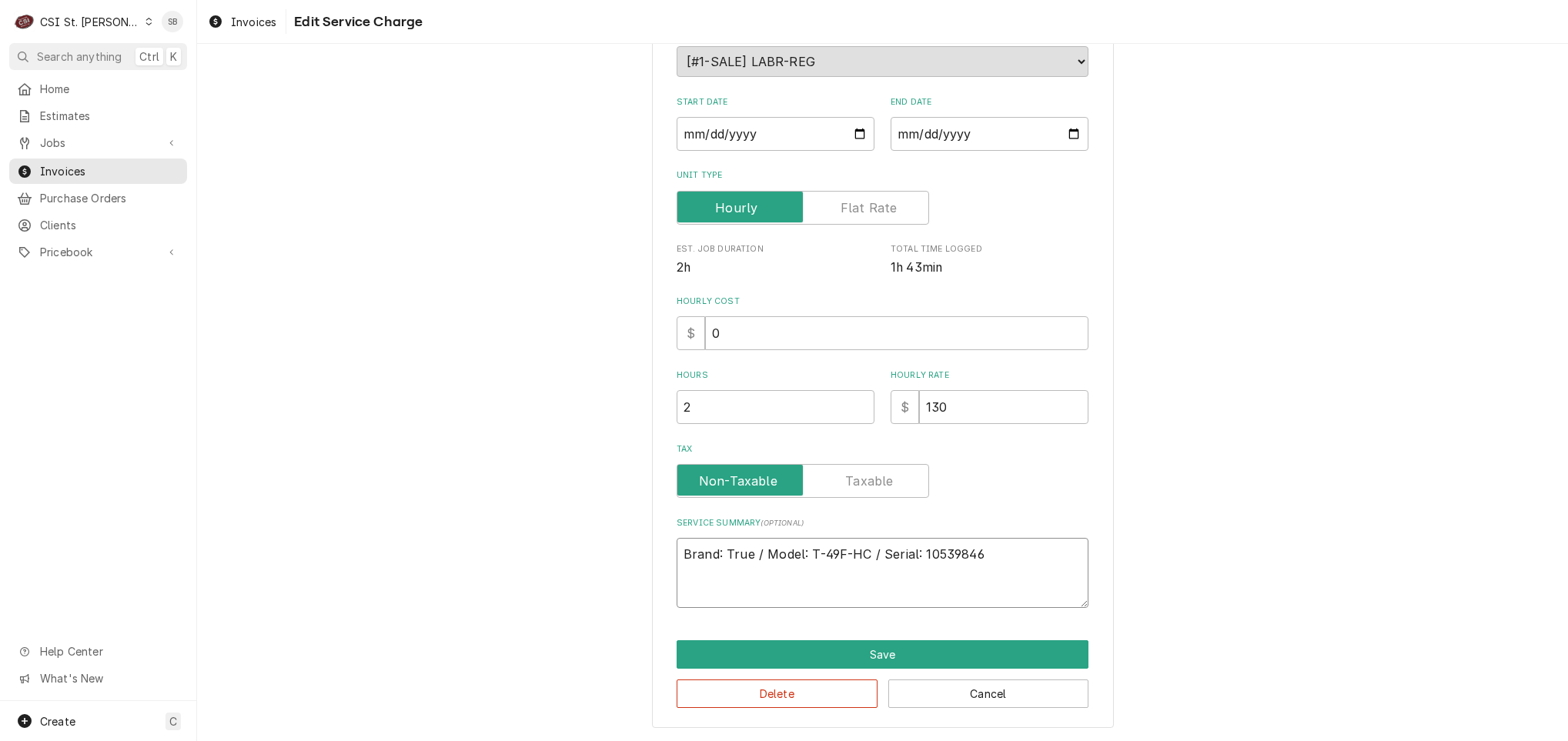
type textarea "Brand: True / Model: T-49F-HC / Serial: 10539846 B"
type textarea "x"
type textarea "Brand: True / Model: T-49F-HC / Serial: 10539846 Br"
type textarea "x"
type textarea "Brand: True / Model: T-49F-HC / Serial: 10539846 Bra"
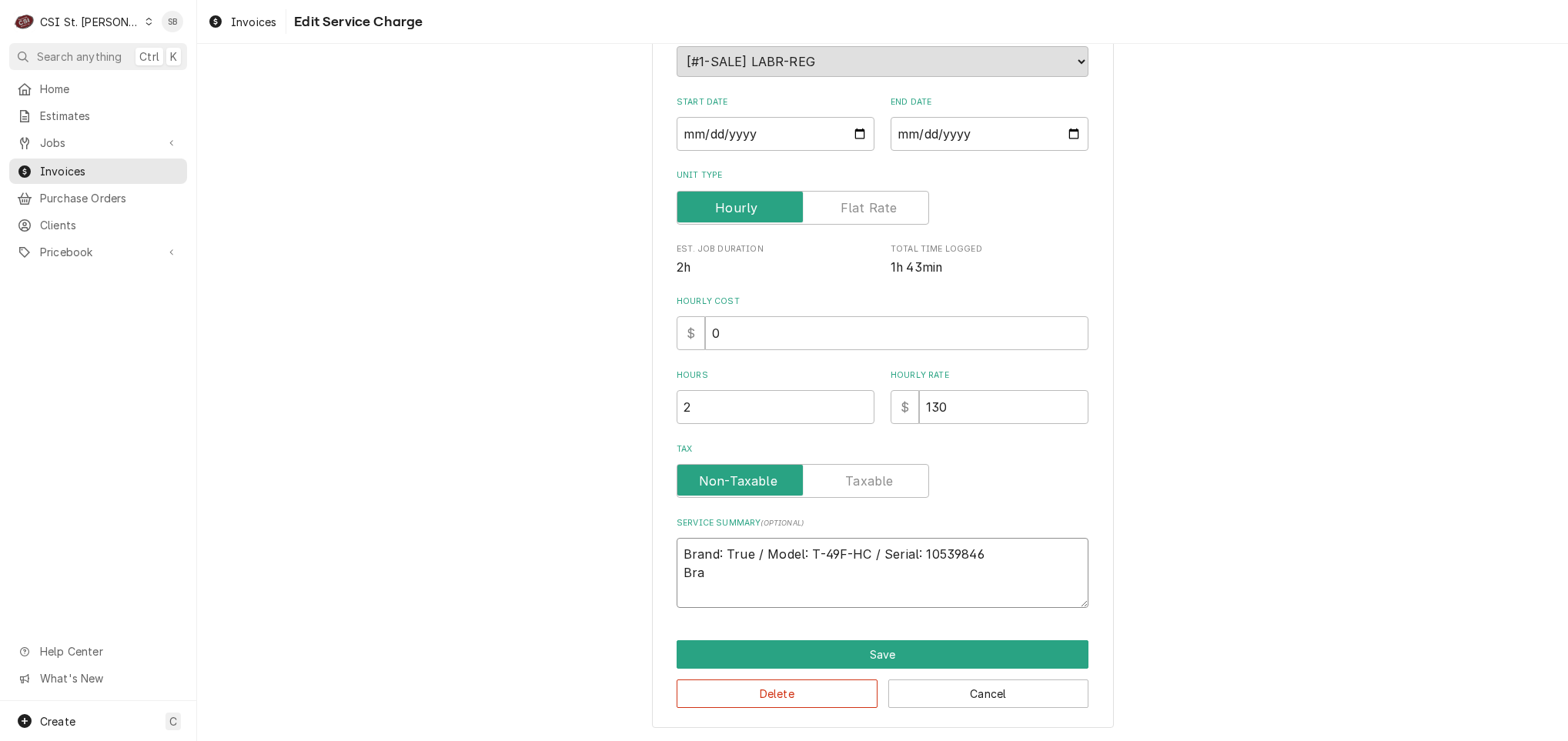
type textarea "x"
type textarea "Brand: True / Model: T-49F-HC / Serial: 10539846 Bran"
type textarea "x"
type textarea "Brand: True / Model: T-49F-HC / Serial: 10539846 Brand"
type textarea "x"
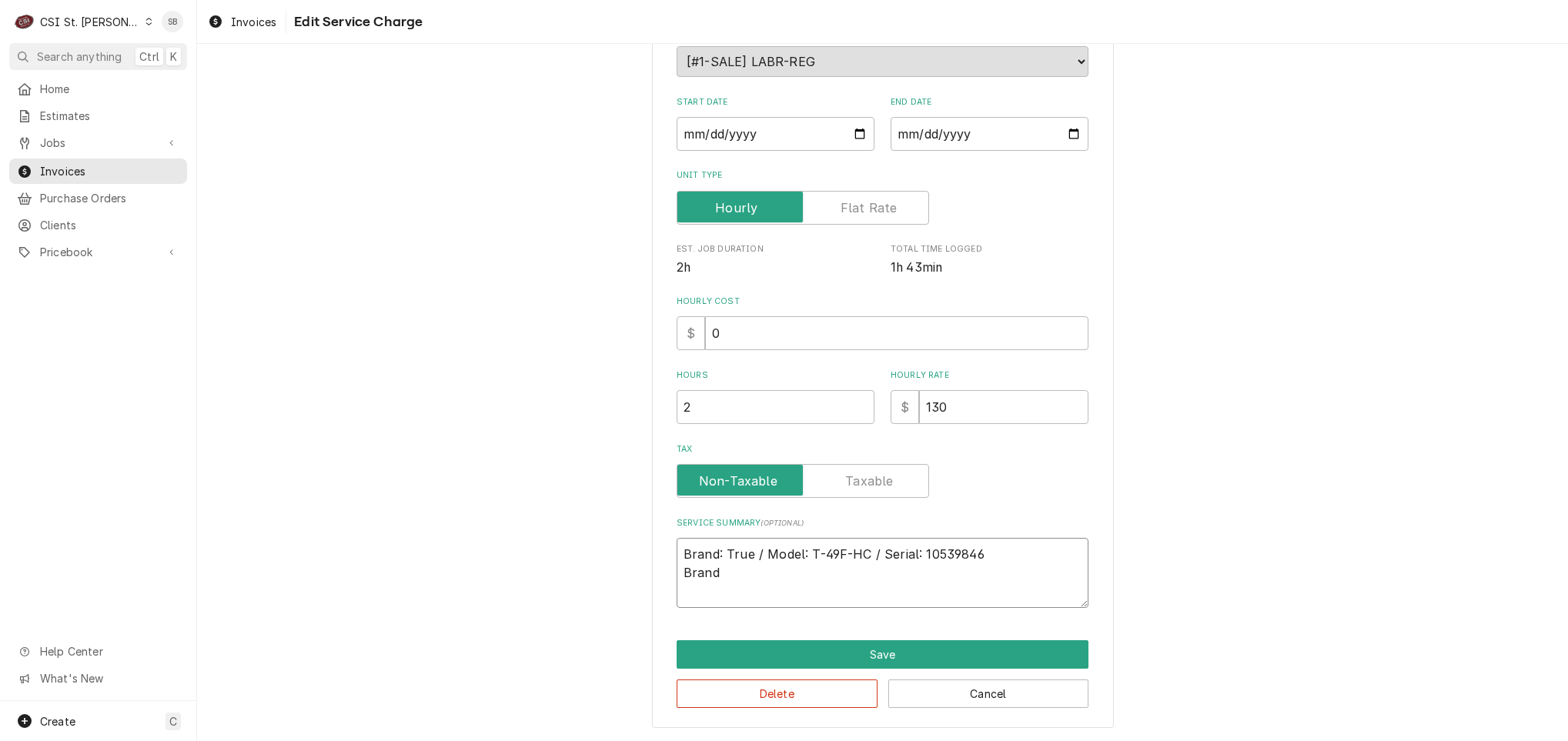
type textarea "Brand: True / Model: T-49F-HC / Serial: 10539846 Brand:"
type textarea "x"
type textarea "Brand: True / Model: T-49F-HC / Serial: 10539846 Brand:"
paste textarea "Traulsen Model Number RHT132WPUT-FHG Serial Number T13228LOS"
type textarea "x"
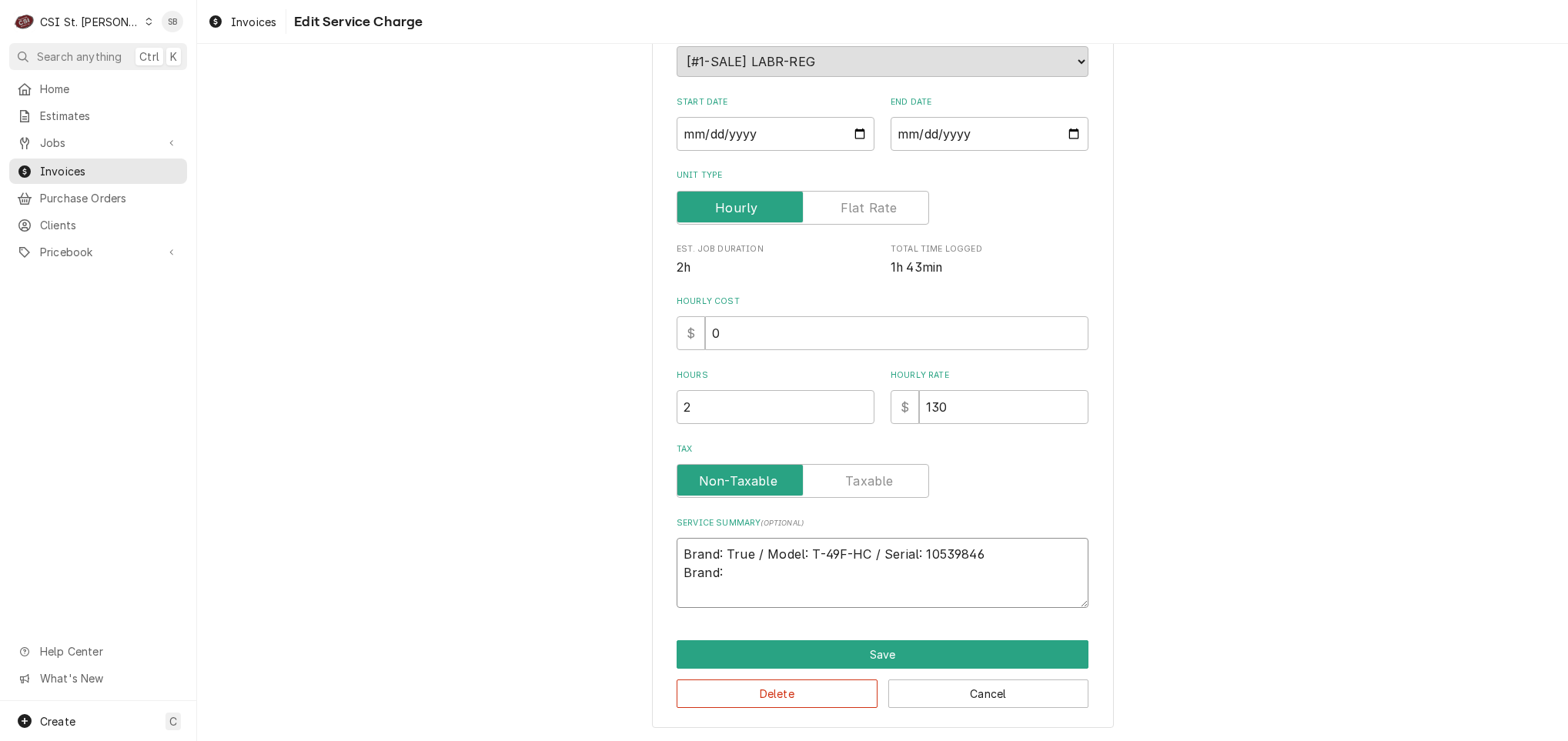
type textarea "Brand: True / Model: T-49F-HC / Serial: 10539846 Brand: Traulsen Model Number R…"
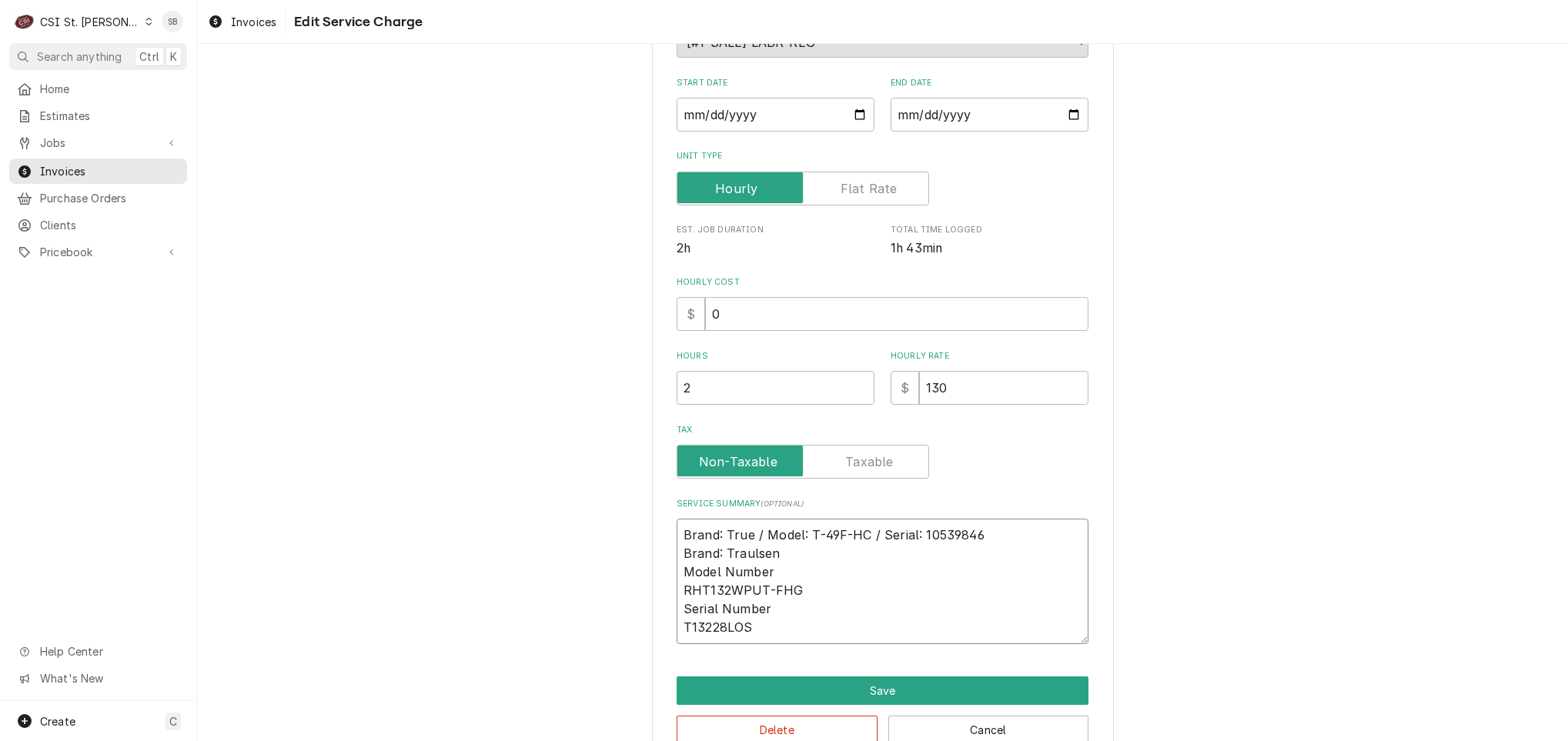
click at [829, 563] on textarea "Brand: True / Model: T-49F-HC / Serial: 10539846 Brand: Traulsen Model Number R…" at bounding box center [882, 581] width 412 height 125
click at [832, 568] on textarea "Brand: True / Model: T-49F-HC / Serial: 10539846 Brand: Traulsen Model Number R…" at bounding box center [882, 581] width 412 height 125
drag, startPoint x: 832, startPoint y: 568, endPoint x: 841, endPoint y: 548, distance: 21.9
click at [841, 548] on textarea "Brand: True / Model: T-49F-HC / Serial: 10539846 Brand: Traulsen Model Number R…" at bounding box center [882, 581] width 412 height 125
type textarea "x"
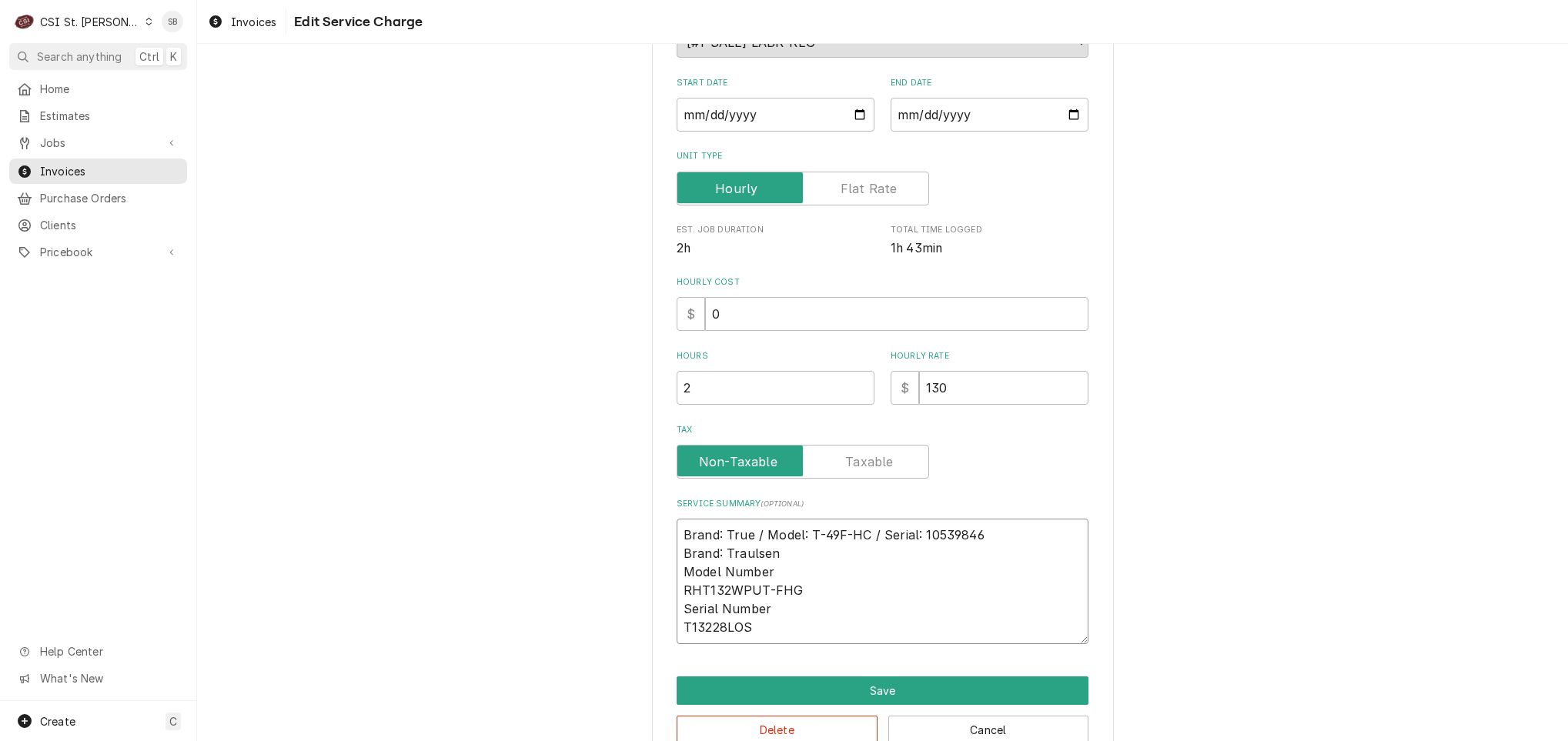
type textarea "Brand: True / Model: T-49F-HC / Serial: 10539846 Brand: Traulsen RHT132WPUT-FHG…"
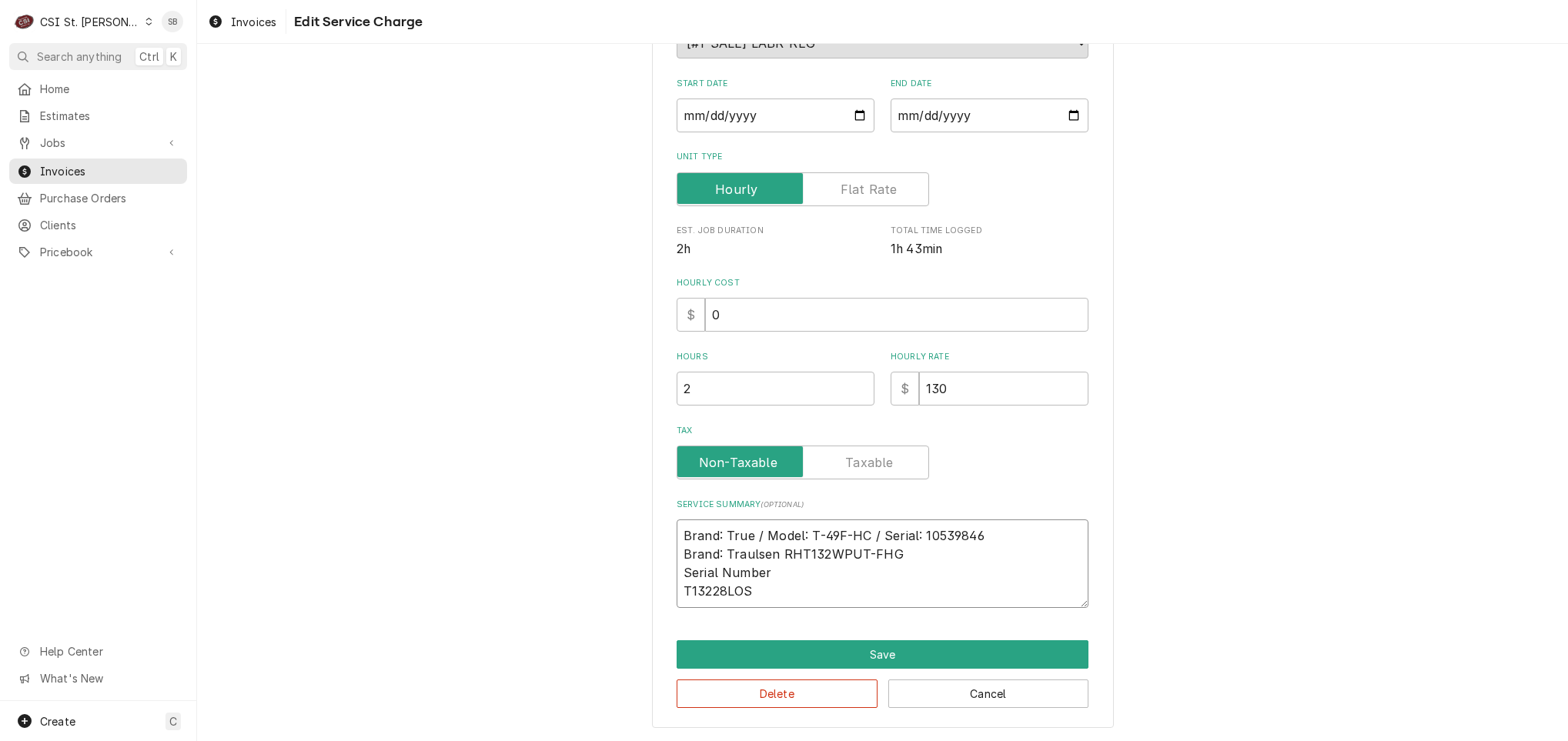
type textarea "x"
type textarea "Brand: True / Model: T-49F-HC / Serial: 10539846 Brand: Traulsen /RHT132WPUT-FH…"
type textarea "x"
type textarea "Brand: True / Model: T-49F-HC / Serial: 10539846 Brand: Traulsen / RHT132WPUT-F…"
type textarea "x"
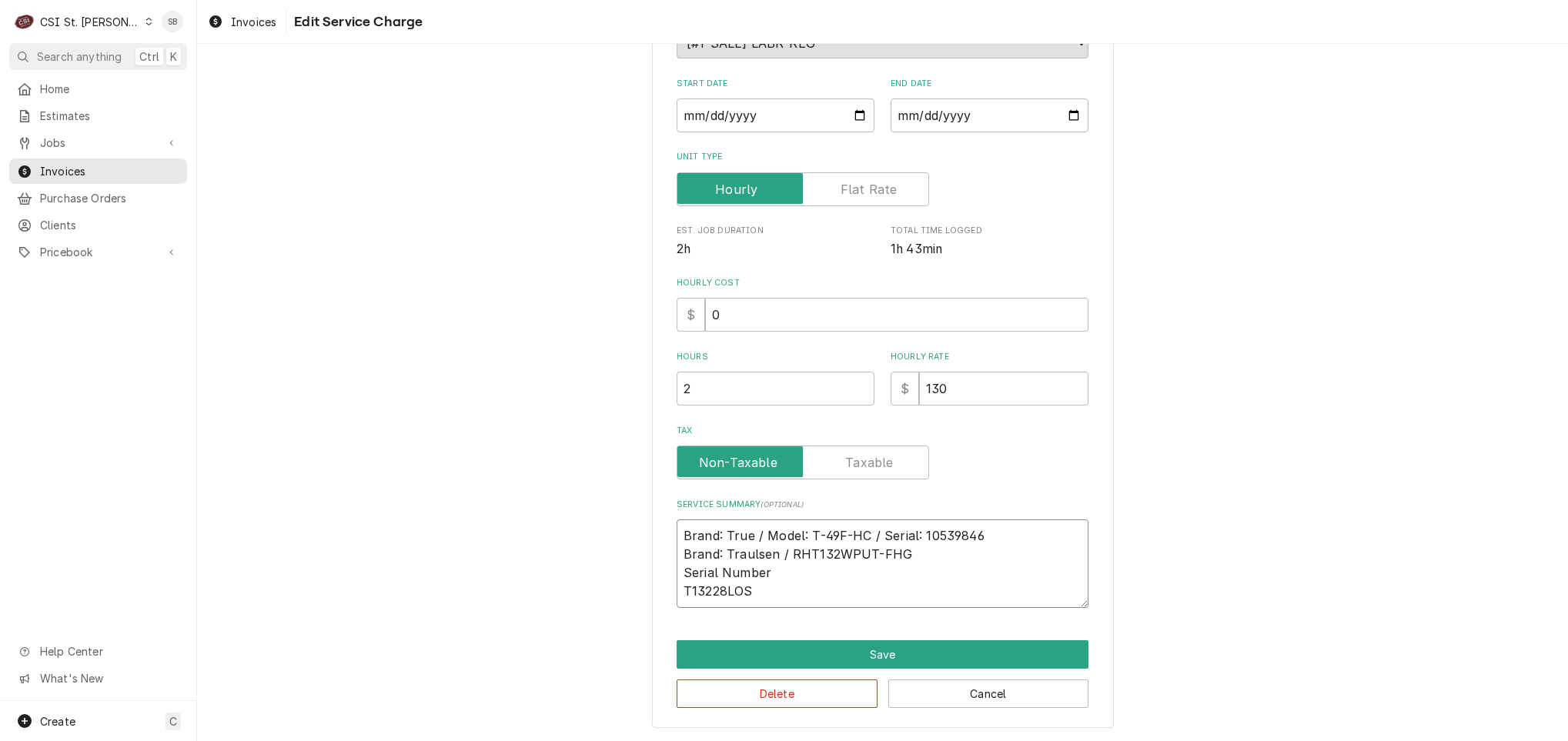
type textarea "Brand: True / Model: T-49F-HC / Serial: 10539846 Brand: Traulsen / MRHT132WPUT-…"
type textarea "x"
type textarea "Brand: True / Model: T-49F-HC / Serial: 10539846 Brand: Traulsen / MoRHT132WPUT…"
type textarea "x"
type textarea "Brand: True / Model: T-49F-HC / Serial: 10539846 Brand: Traulsen / ModRHT132WPU…"
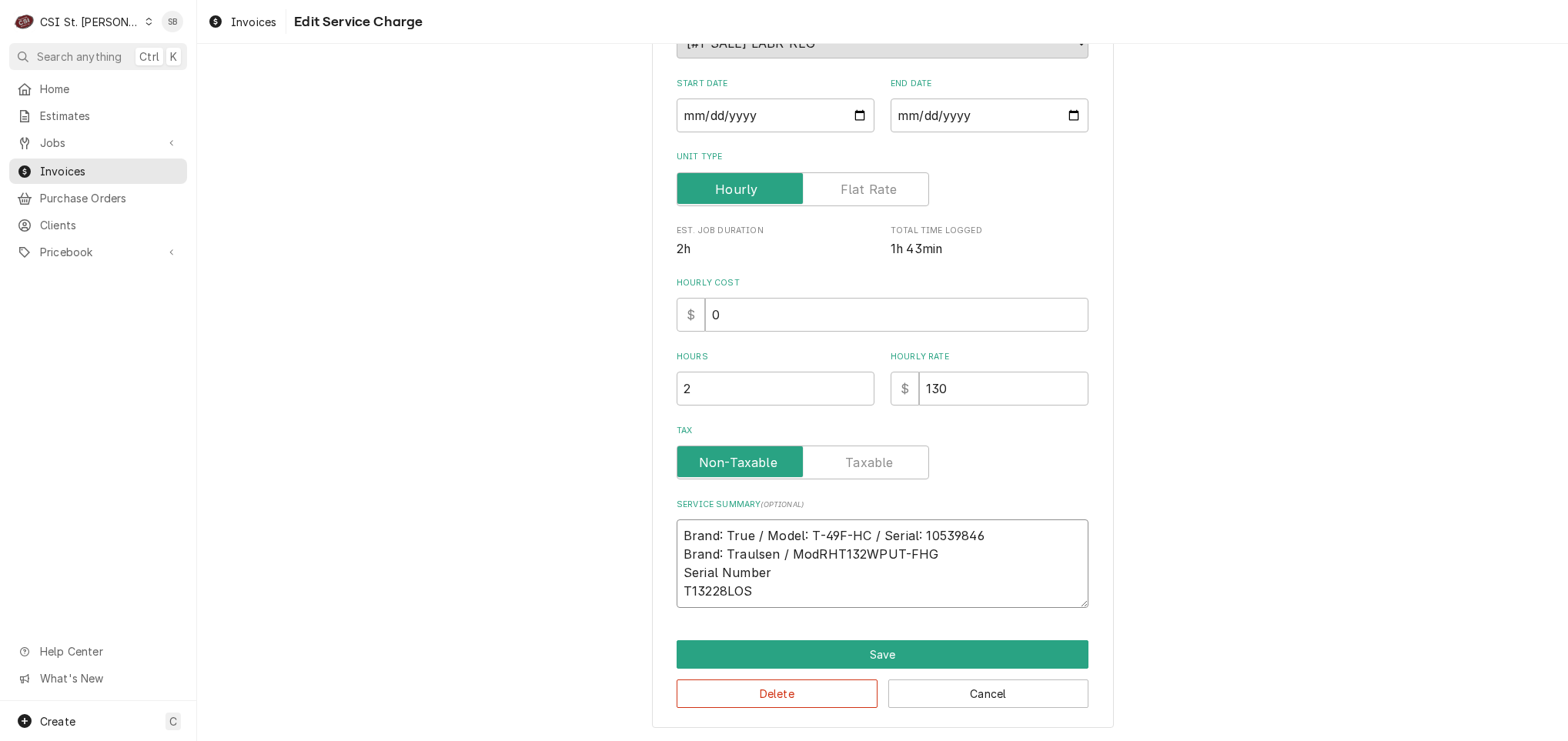
type textarea "x"
type textarea "Brand: True / Model: T-49F-HC / Serial: 10539846 Brand: Traulsen / ModeRHT132WP…"
type textarea "x"
type textarea "Brand: True / Model: T-49F-HC / Serial: 10539846 Brand: Traulsen / ModelRHT132W…"
type textarea "x"
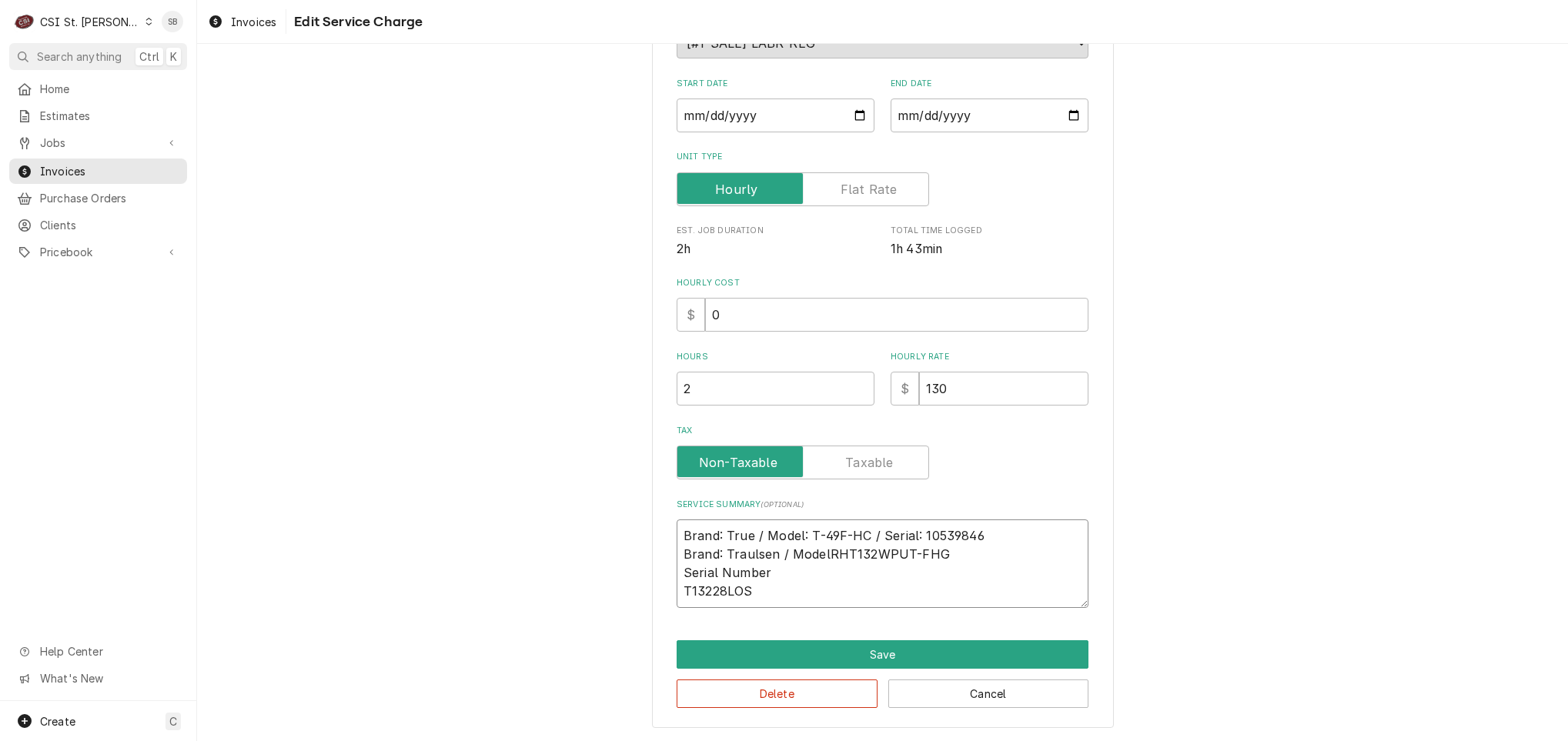
type textarea "Brand: True / Model: T-49F-HC / Serial: 10539846 Brand: Traulsen / Model:RHT132…"
type textarea "x"
type textarea "Brand: True / Model: T-49F-HC / Serial: 10539846 Brand: Traulsen / Model: RHT13…"
drag, startPoint x: 905, startPoint y: 575, endPoint x: 1065, endPoint y: 560, distance: 160.7
click at [1065, 560] on textarea "Brand: True / Model: T-49F-HC / Serial: 10539846 Brand: Traulsen / Model: RHT13…" at bounding box center [882, 563] width 412 height 89
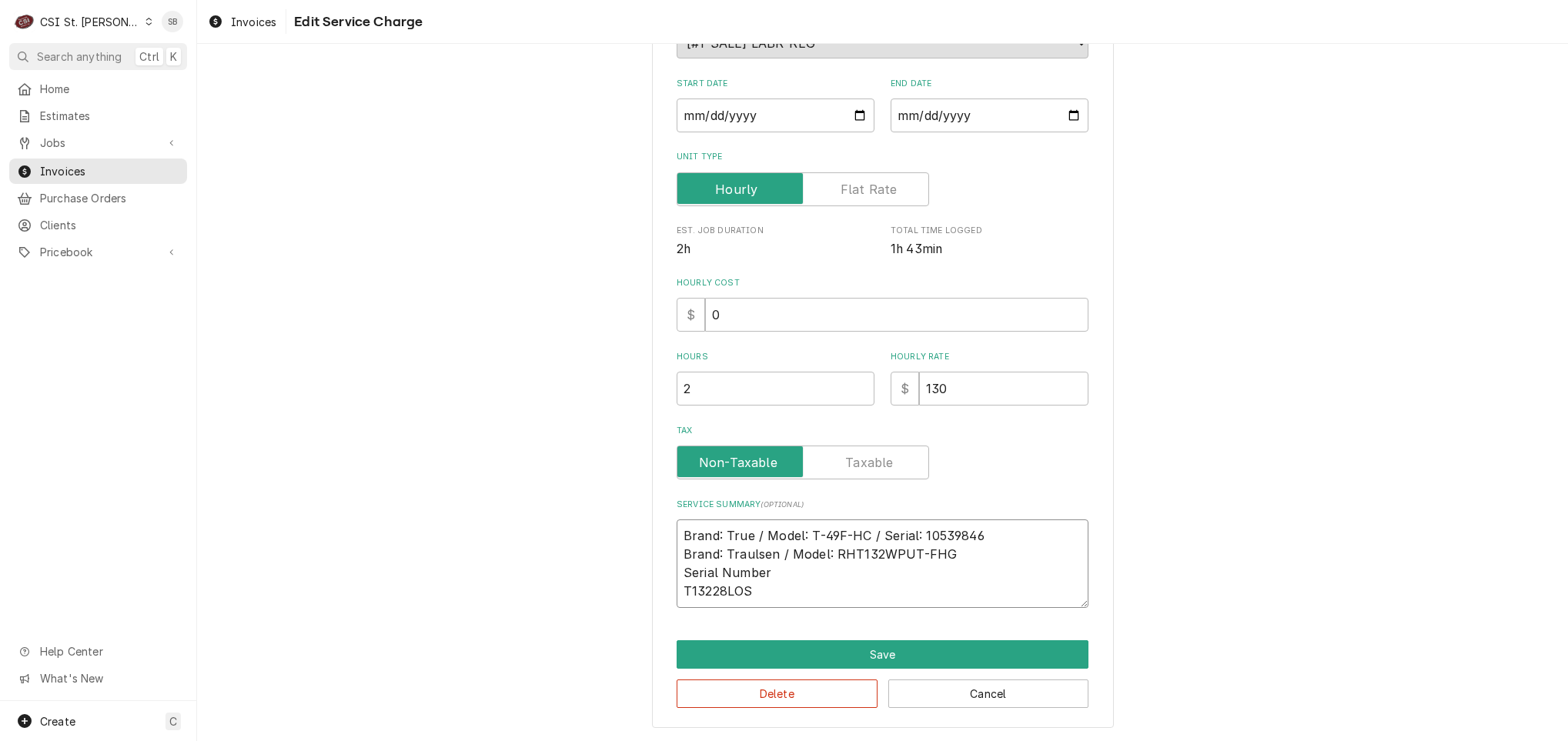
type textarea "x"
type textarea "Brand: True / Model: T-49F-HC / Serial: 10539846 Brand: Traulsen / Model: RHT13…"
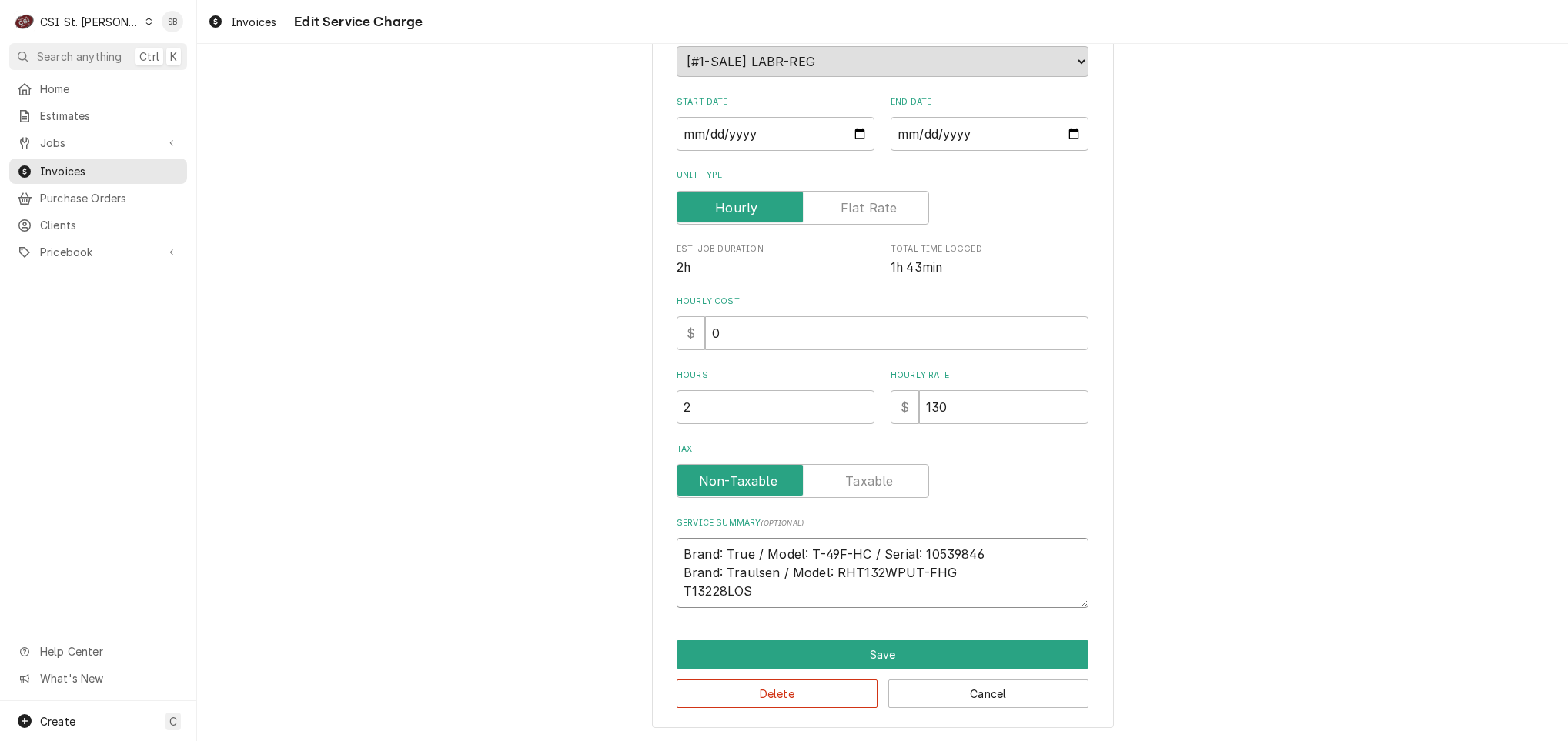
type textarea "x"
type textarea "Brand: True / Model: T-49F-HC / Serial: 10539846 Brand: Traulsen / Model: RHT13…"
type textarea "x"
type textarea "Brand: True / Model: T-49F-HC / Serial: 10539846 Brand: Traulsen / Model: RHT13…"
type textarea "x"
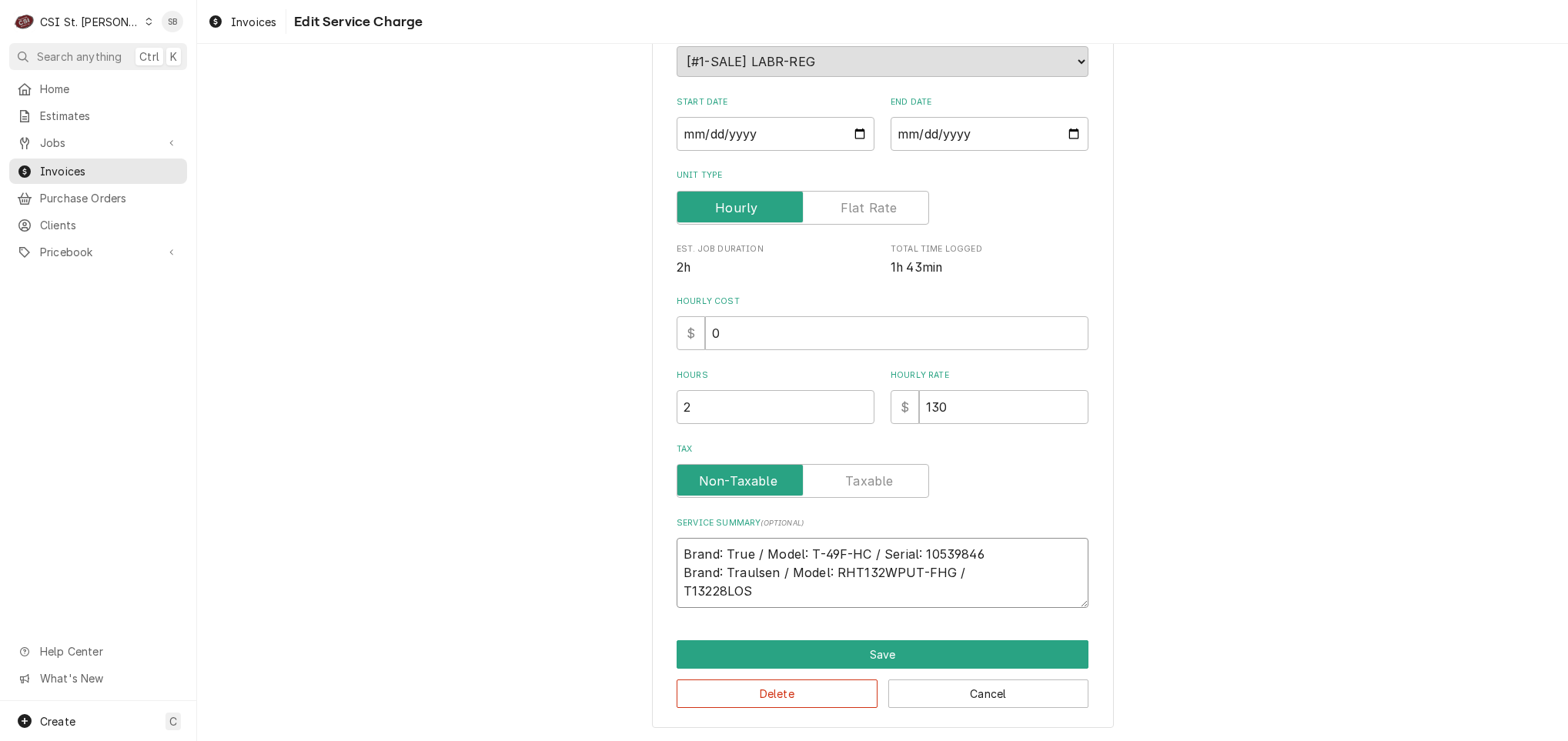
type textarea "Brand: True / Model: T-49F-HC / Serial: 10539846 Brand: Traulsen / Model: RHT13…"
type textarea "x"
type textarea "Brand: True / Model: T-49F-HC / Serial: 10539846 Brand: Traulsen / Model: RHT13…"
type textarea "x"
type textarea "Brand: True / Model: T-49F-HC / Serial: 10539846 Brand: Traulsen / Model: RHT13…"
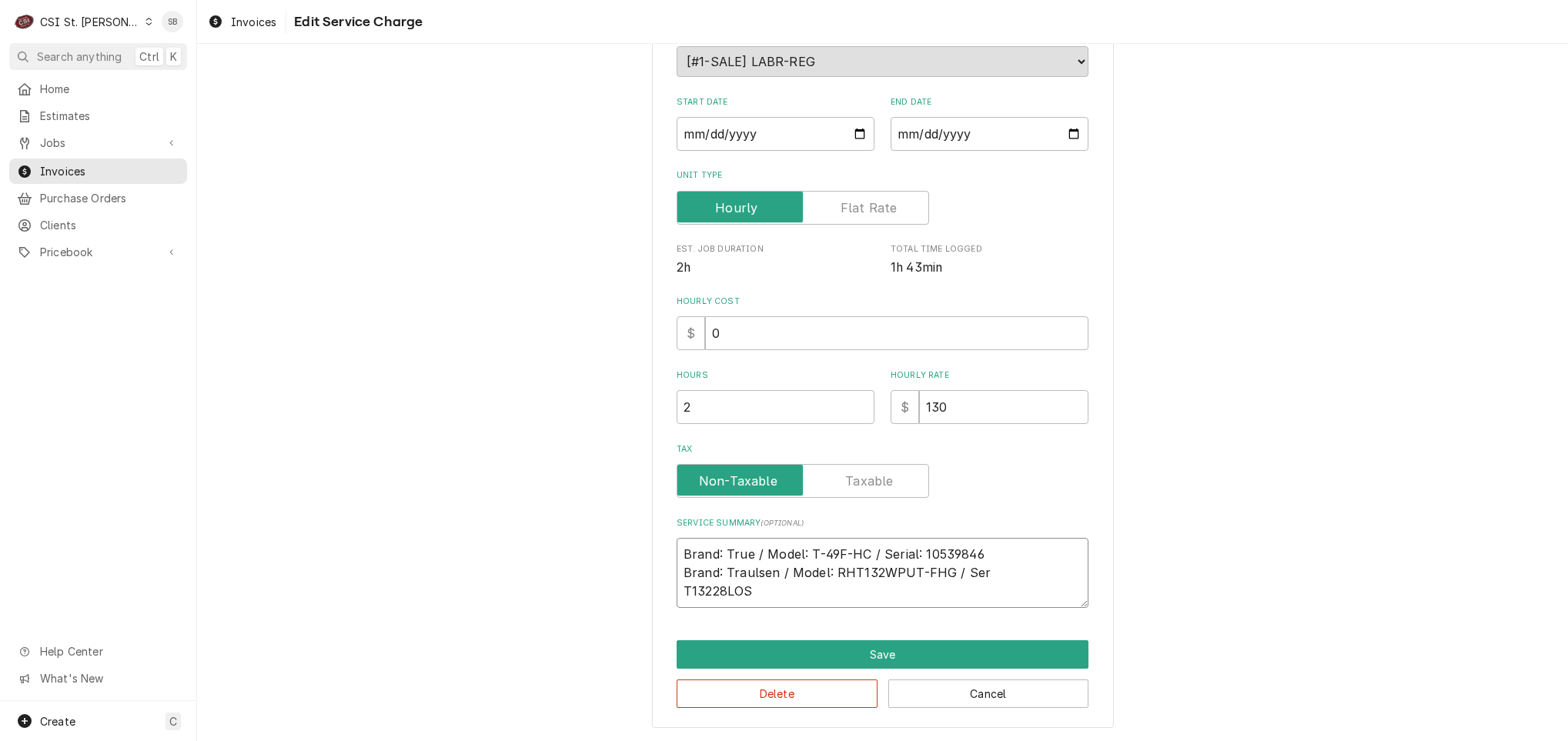
type textarea "x"
type textarea "Brand: True / Model: T-49F-HC / Serial: 10539846 Brand: Traulsen / Model: RHT13…"
type textarea "x"
type textarea "Brand: True / Model: T-49F-HC / Serial: 10539846 Brand: Traulsen / Model: RHT13…"
type textarea "x"
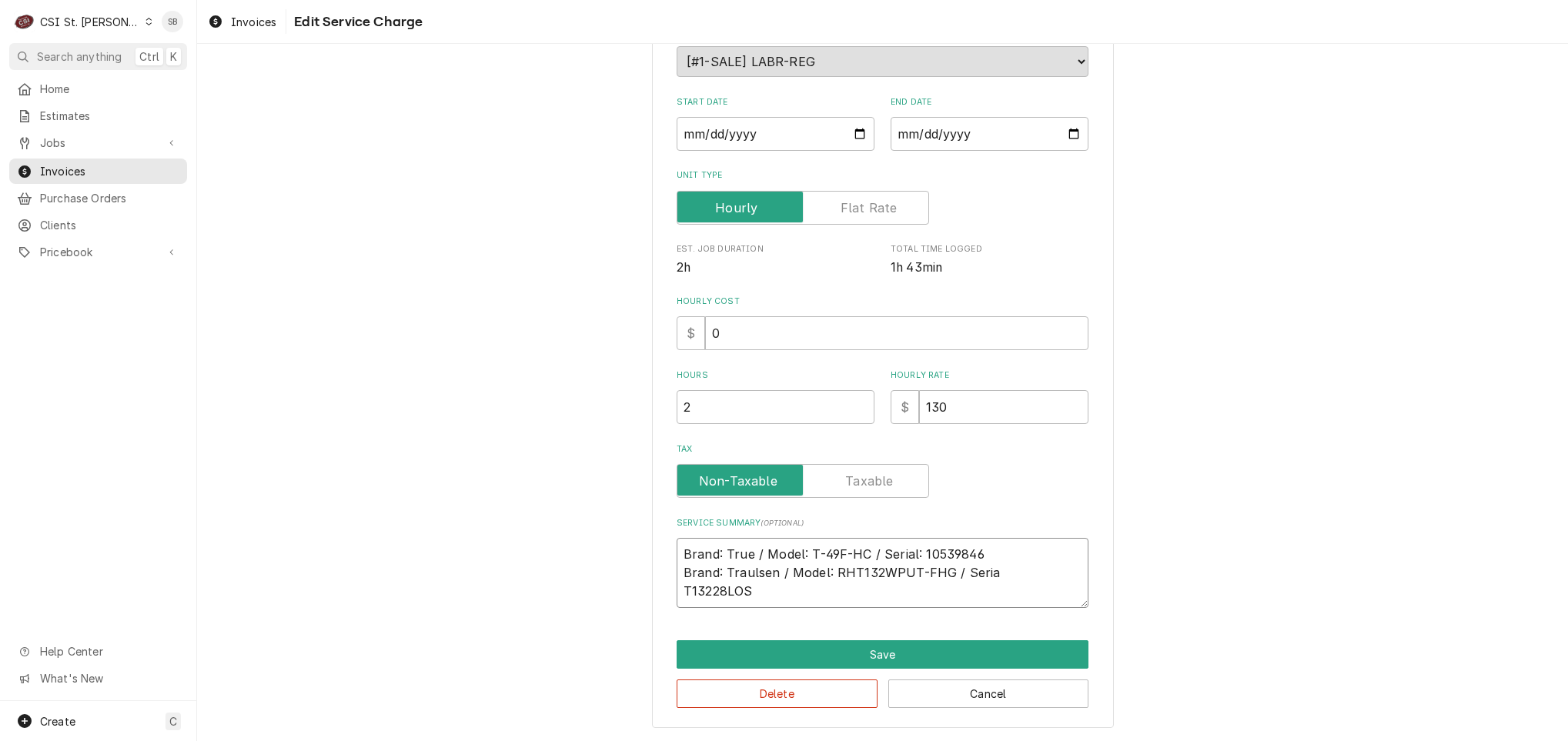
type textarea "Brand: True / Model: T-49F-HC / Serial: 10539846 Brand: Traulsen / Model: RHT13…"
type textarea "x"
type textarea "Brand: True / Model: T-49F-HC / Serial: 10539846 Brand: Traulsen / Model: RHT13…"
type textarea "x"
type textarea "Brand: True / Model: T-49F-HC / Serial: 10539846 Brand: Traulsen / Model: RHT13…"
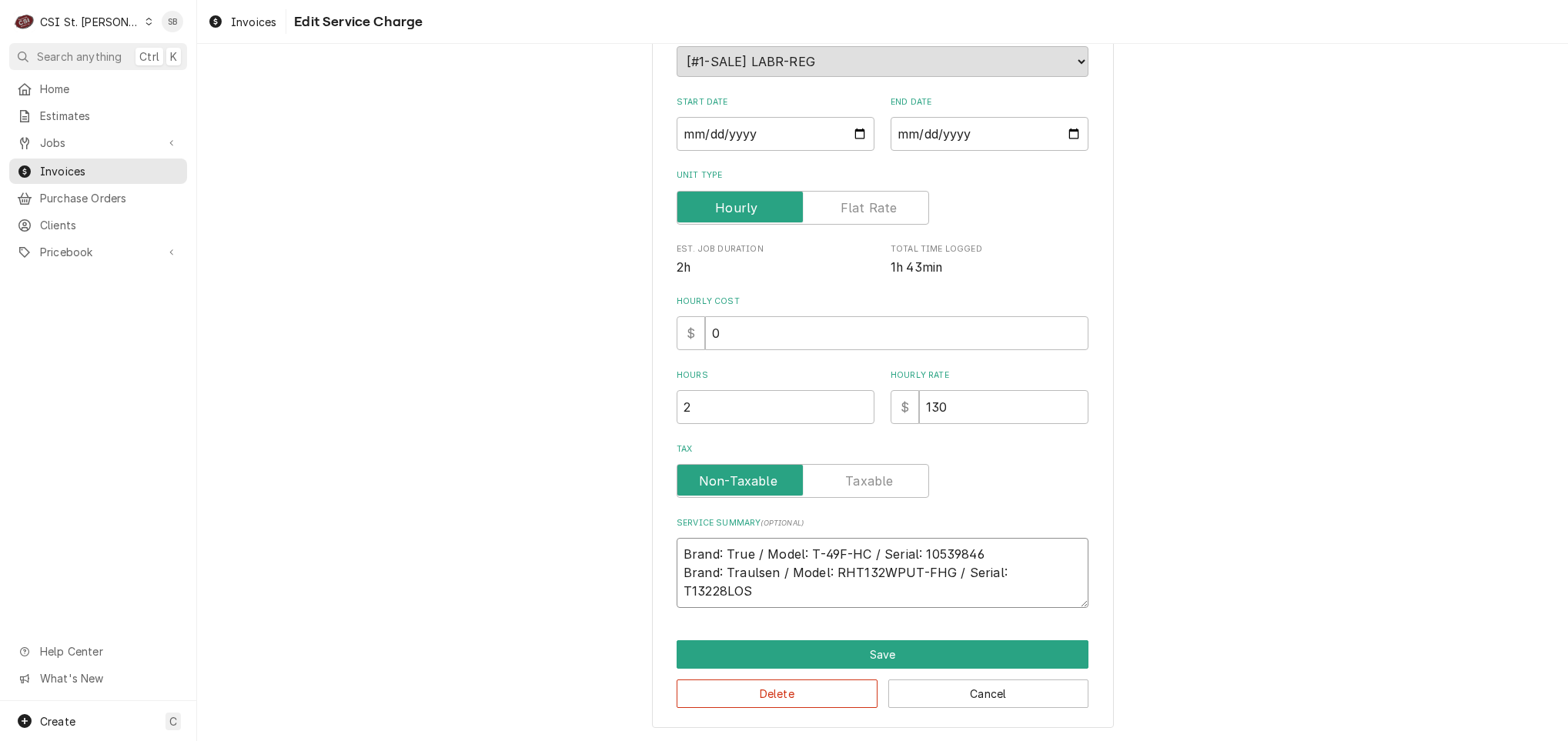
type textarea "x"
type textarea "Brand: True / Model: T-49F-HC / Serial: 10539846 Brand: Traulsen / Model: RHT13…"
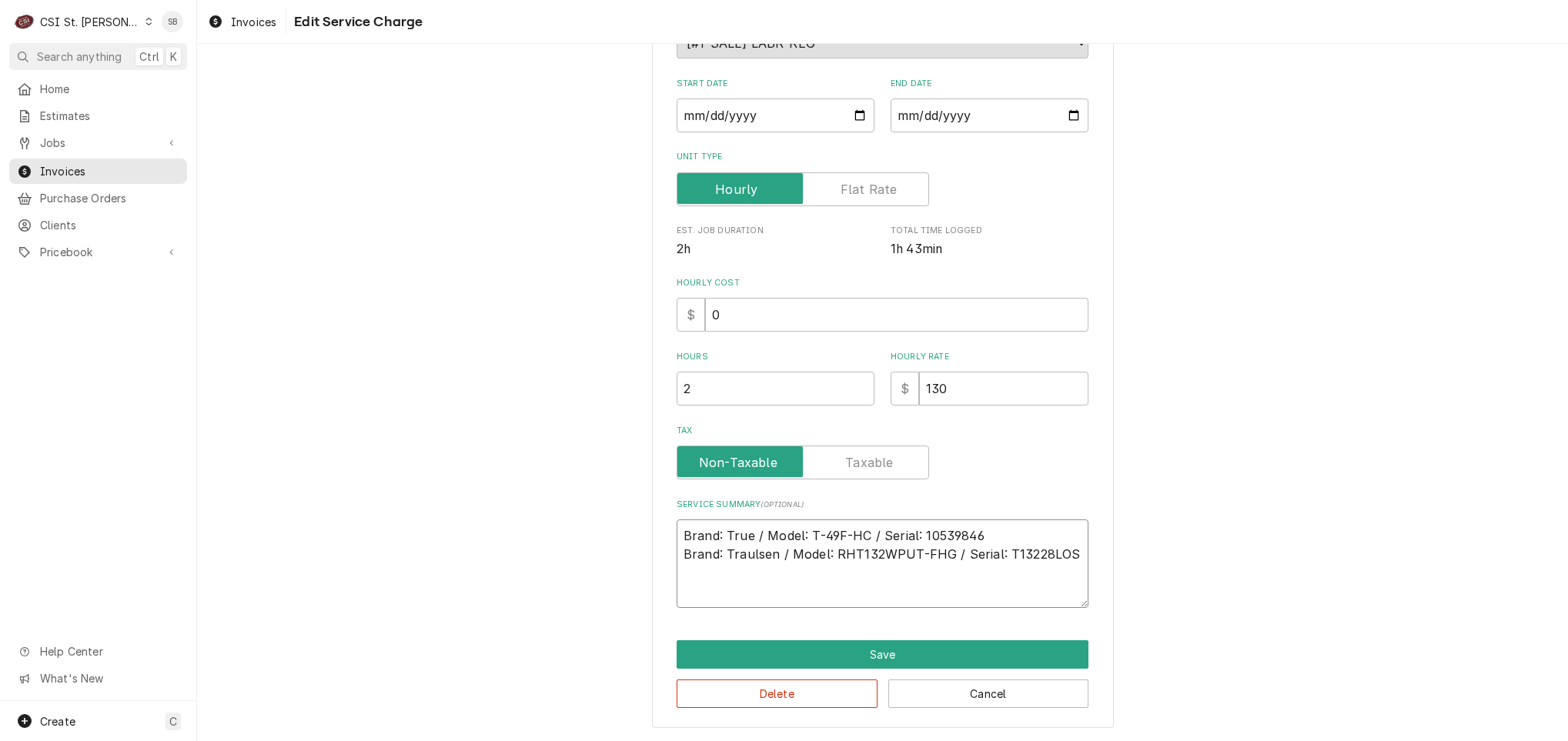
paste textarea "Technician arrived on site on 09/25 in response to reports of water leaking ins…"
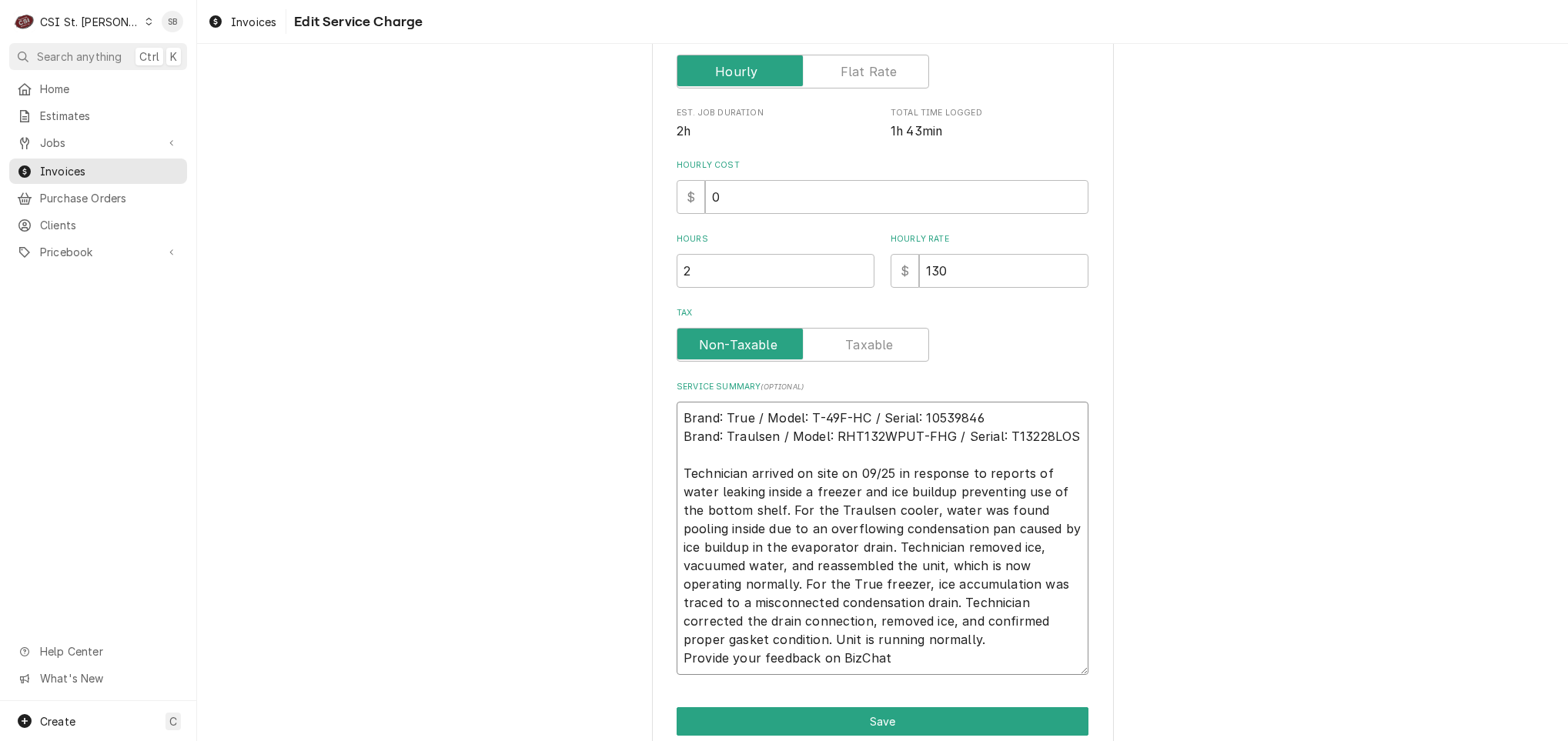
scroll to position [405, 0]
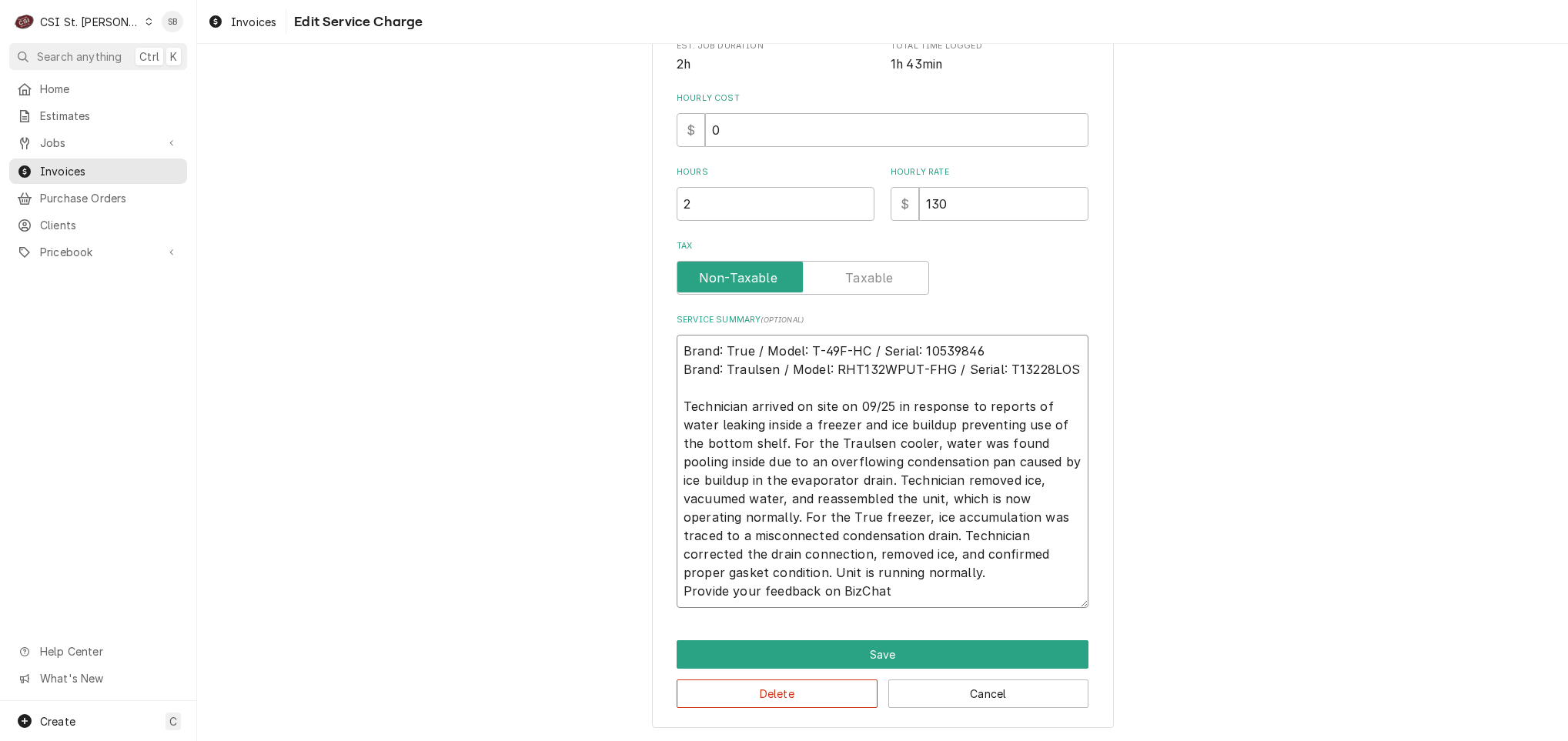
drag, startPoint x: 889, startPoint y: 591, endPoint x: 819, endPoint y: 575, distance: 71.8
click at [819, 575] on textarea "Brand: True / Model: T-49F-HC / Serial: 10539846 Brand: Traulsen / Model: RHT13…" at bounding box center [882, 471] width 412 height 273
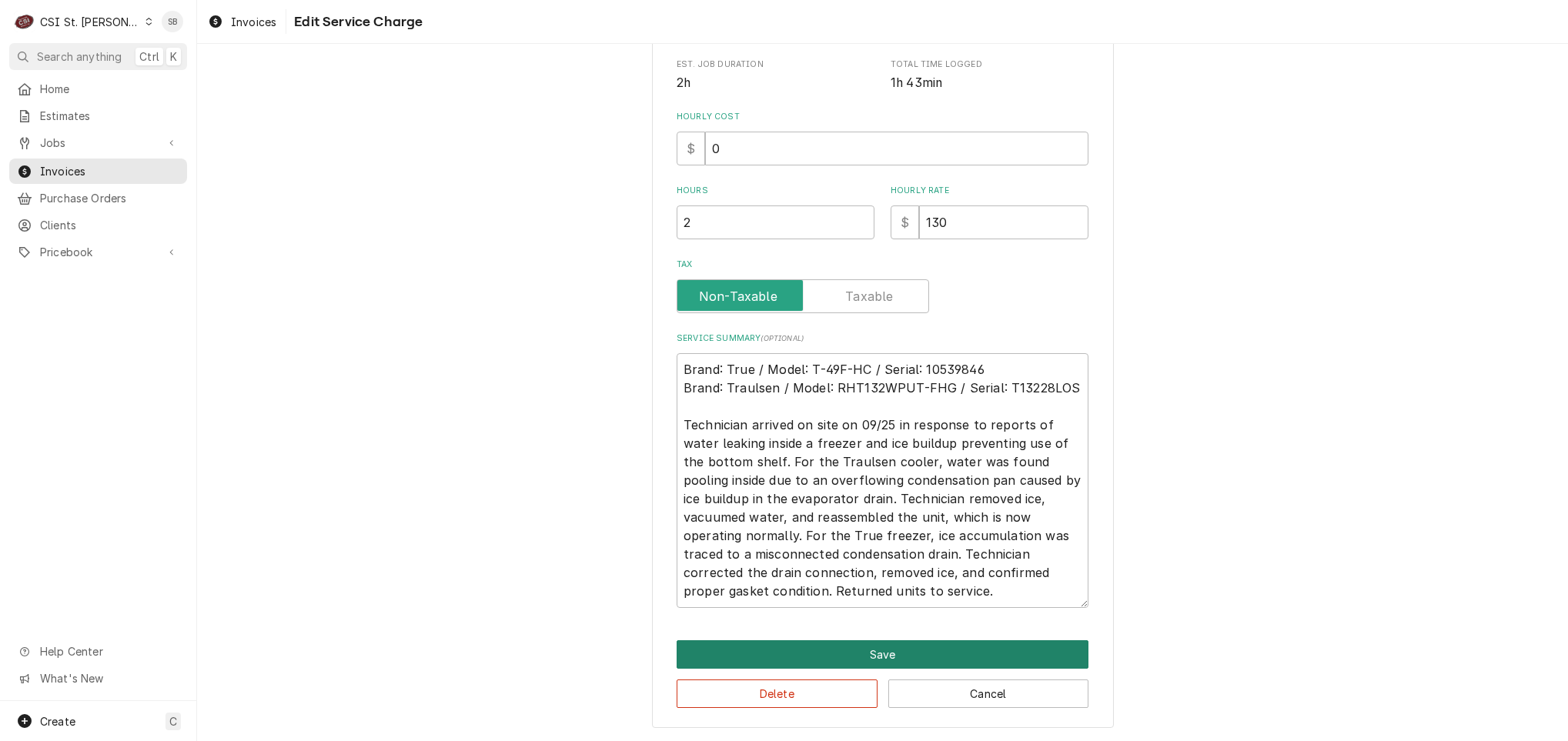
click button "Save" at bounding box center [882, 654] width 412 height 28
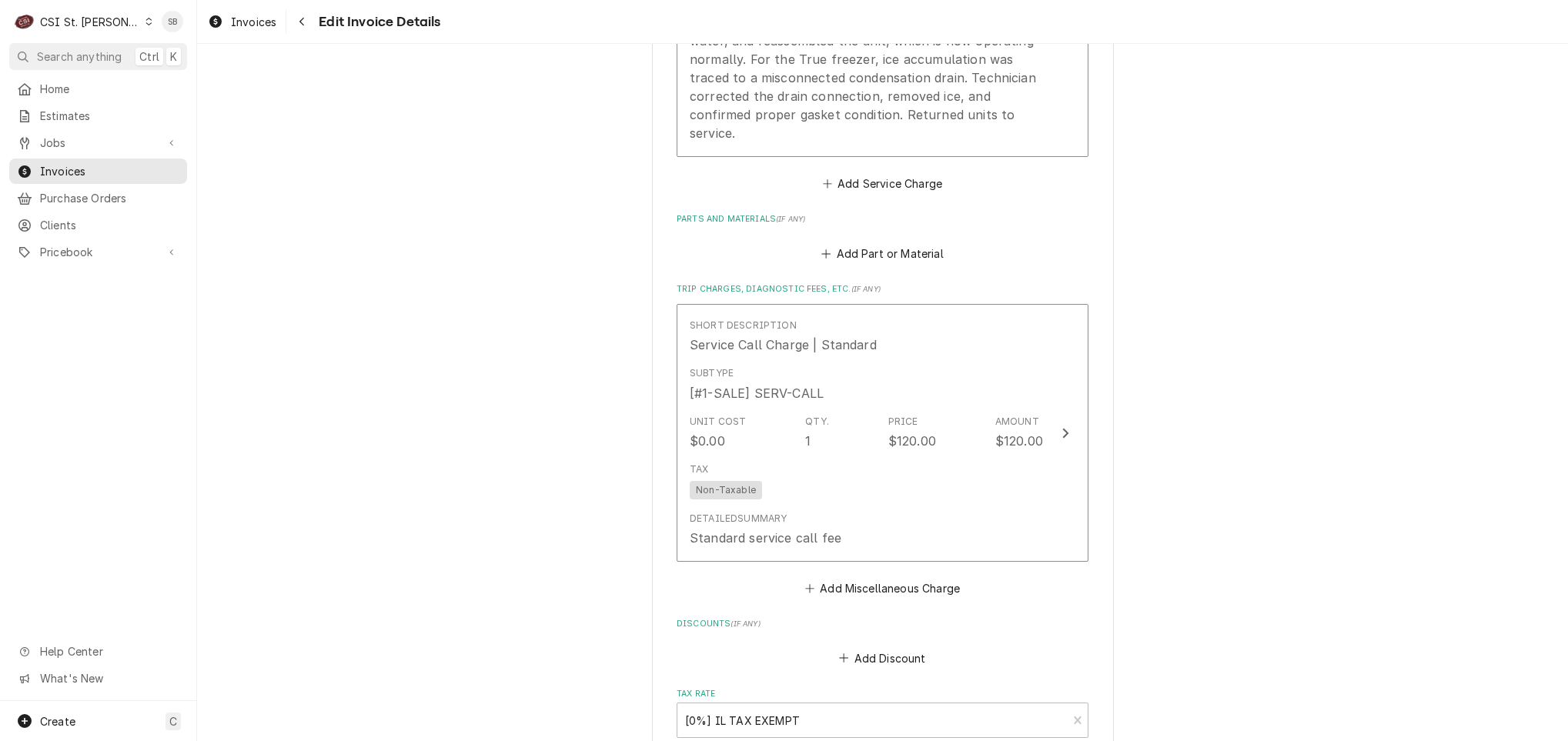
scroll to position [1205, 0]
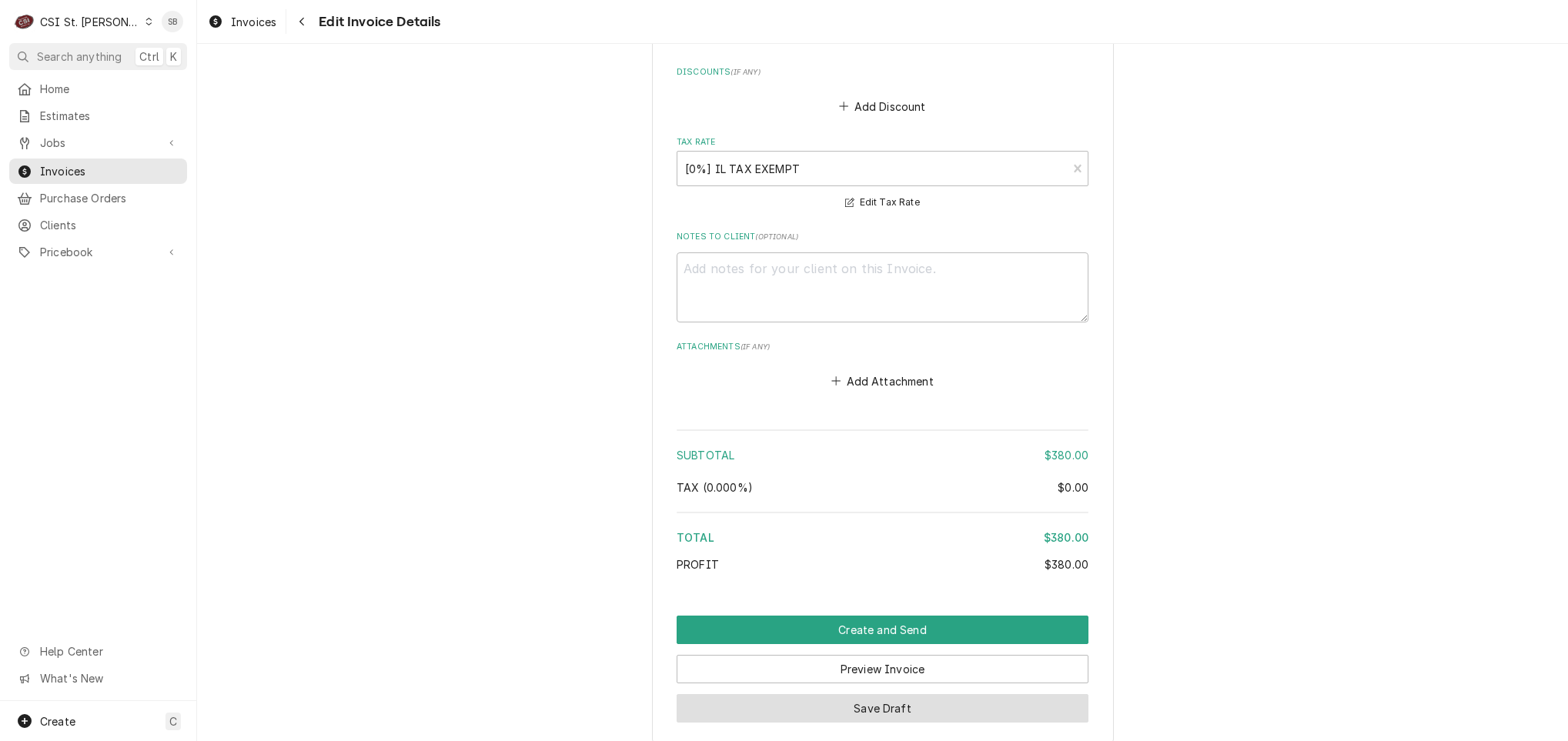
click at [825, 694] on button "Save Draft" at bounding box center [882, 708] width 412 height 28
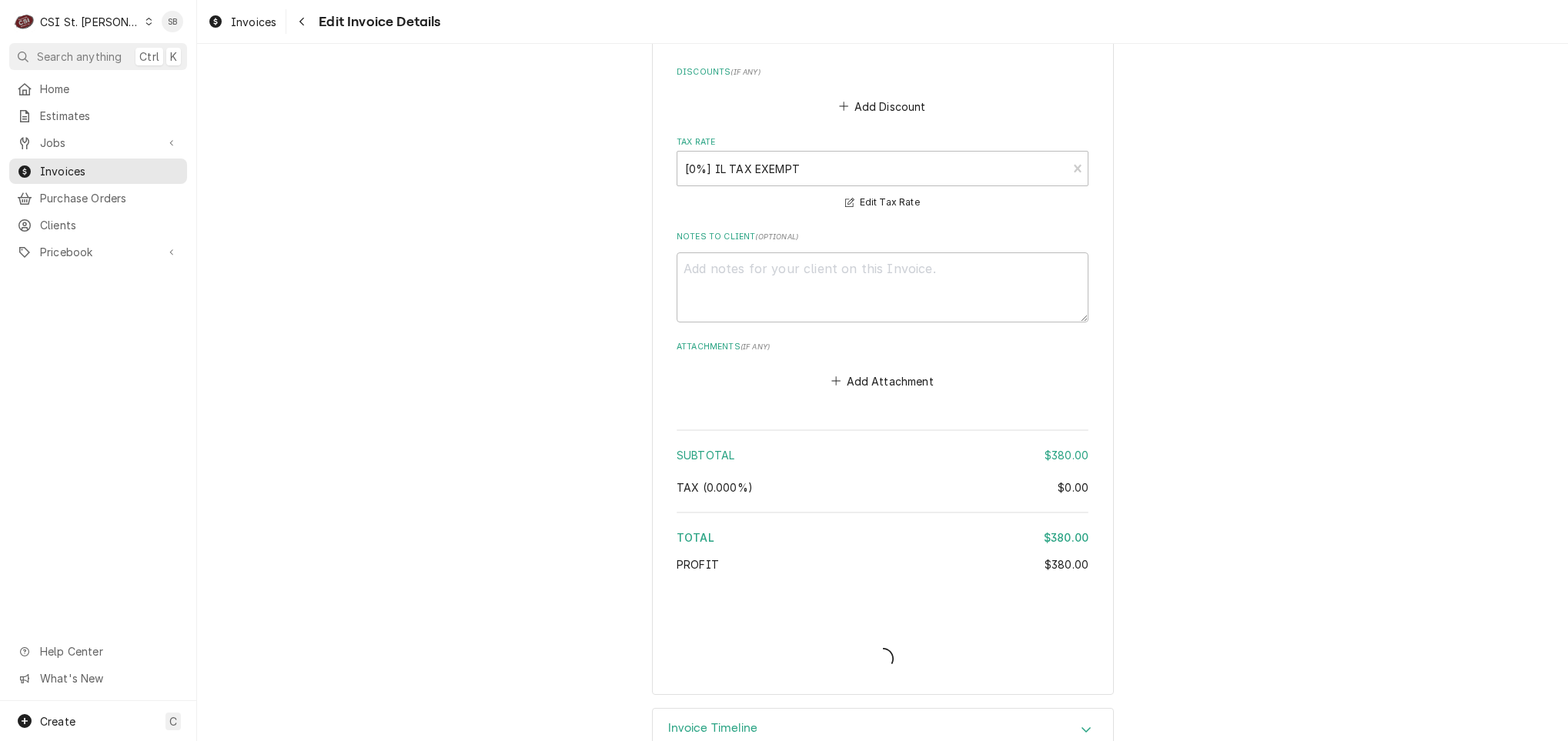
scroll to position [2169, 0]
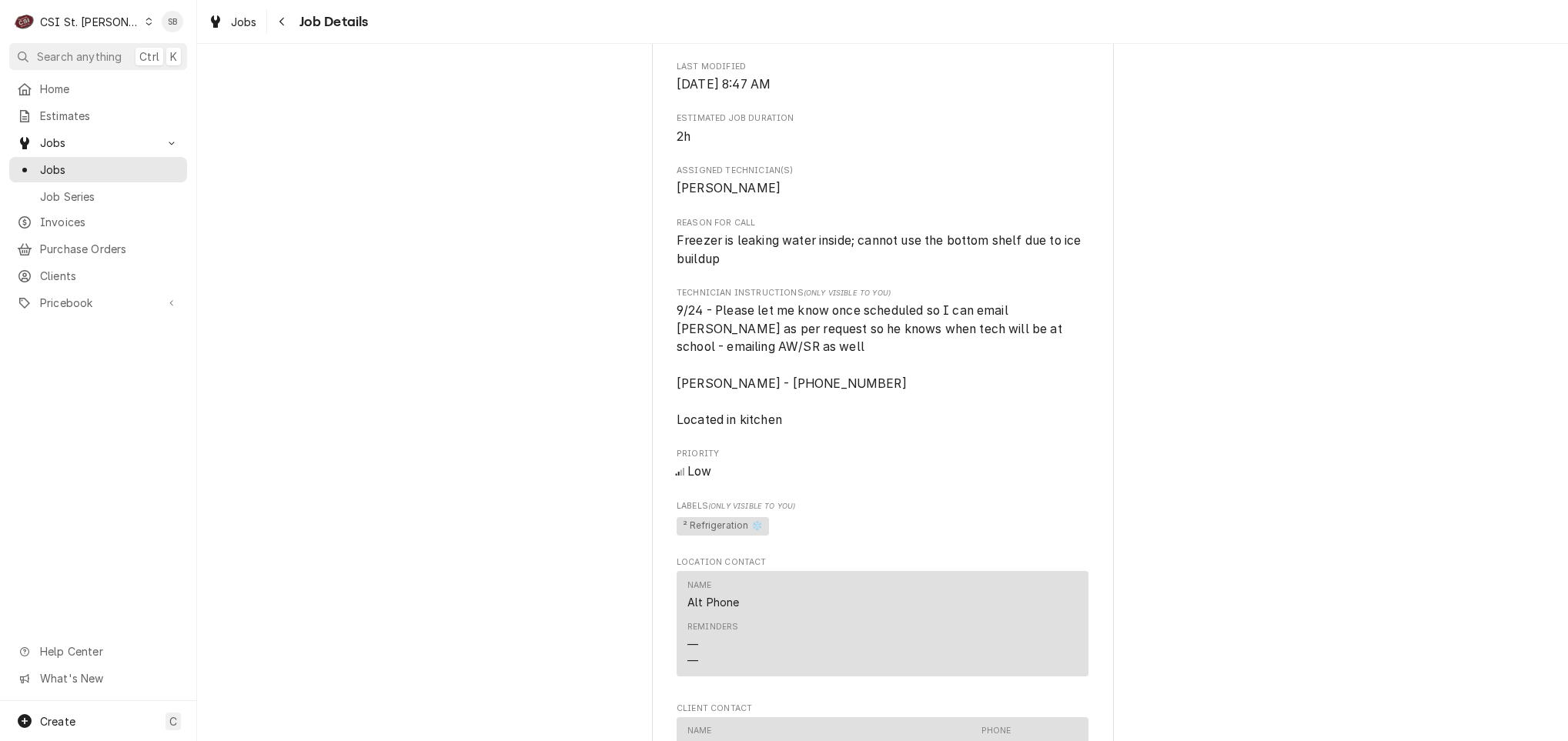
scroll to position [808, 0]
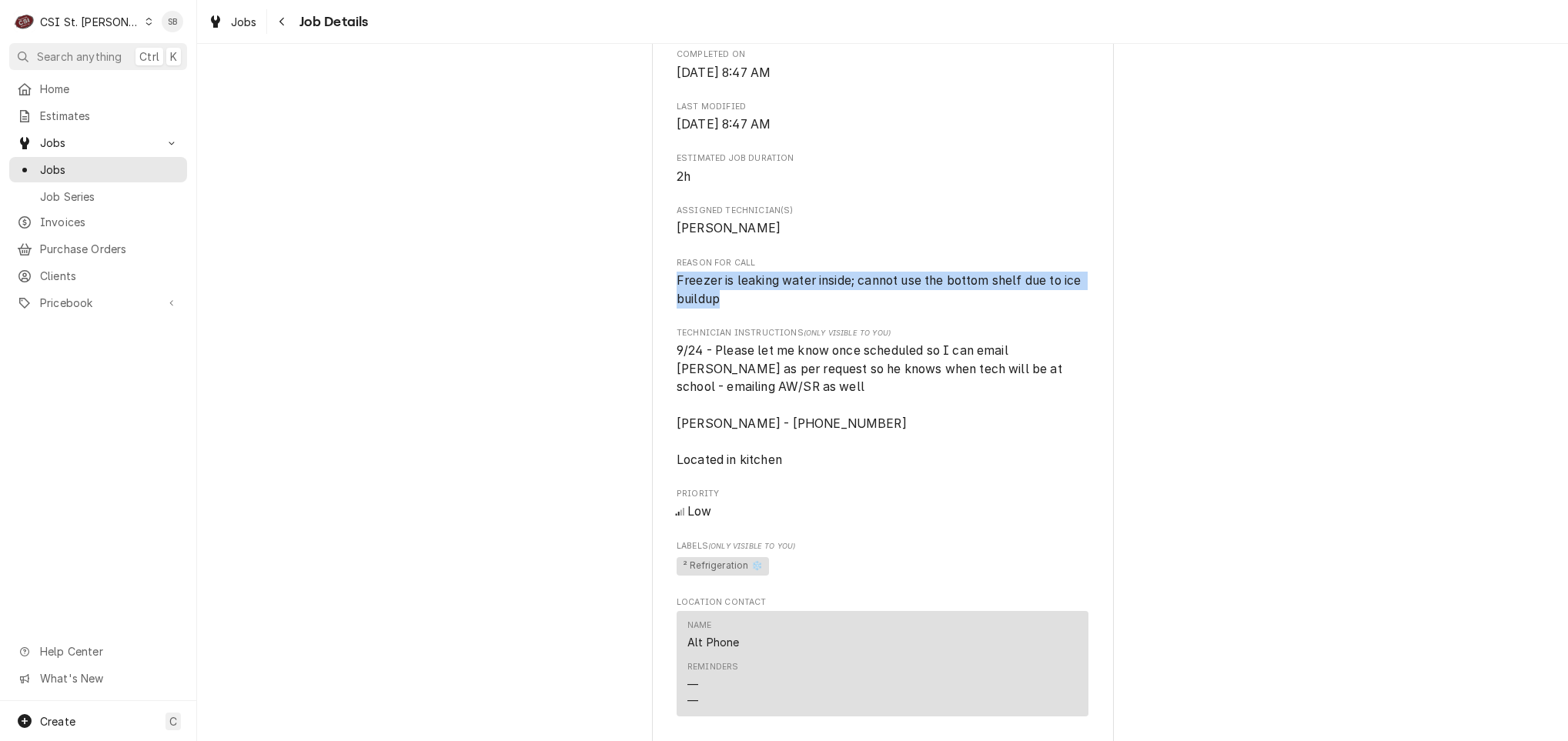
drag, startPoint x: 717, startPoint y: 248, endPoint x: 658, endPoint y: 224, distance: 63.7
click at [658, 224] on div "[GEOGRAPHIC_DATA] #189 [PERSON_NAME][GEOGRAPHIC_DATA] / [STREET_ADDRESS] Open i…" at bounding box center [883, 370] width 462 height 2159
copy span "Freezer is leaking water inside; cannot use the bottom shelf due to ice buildup"
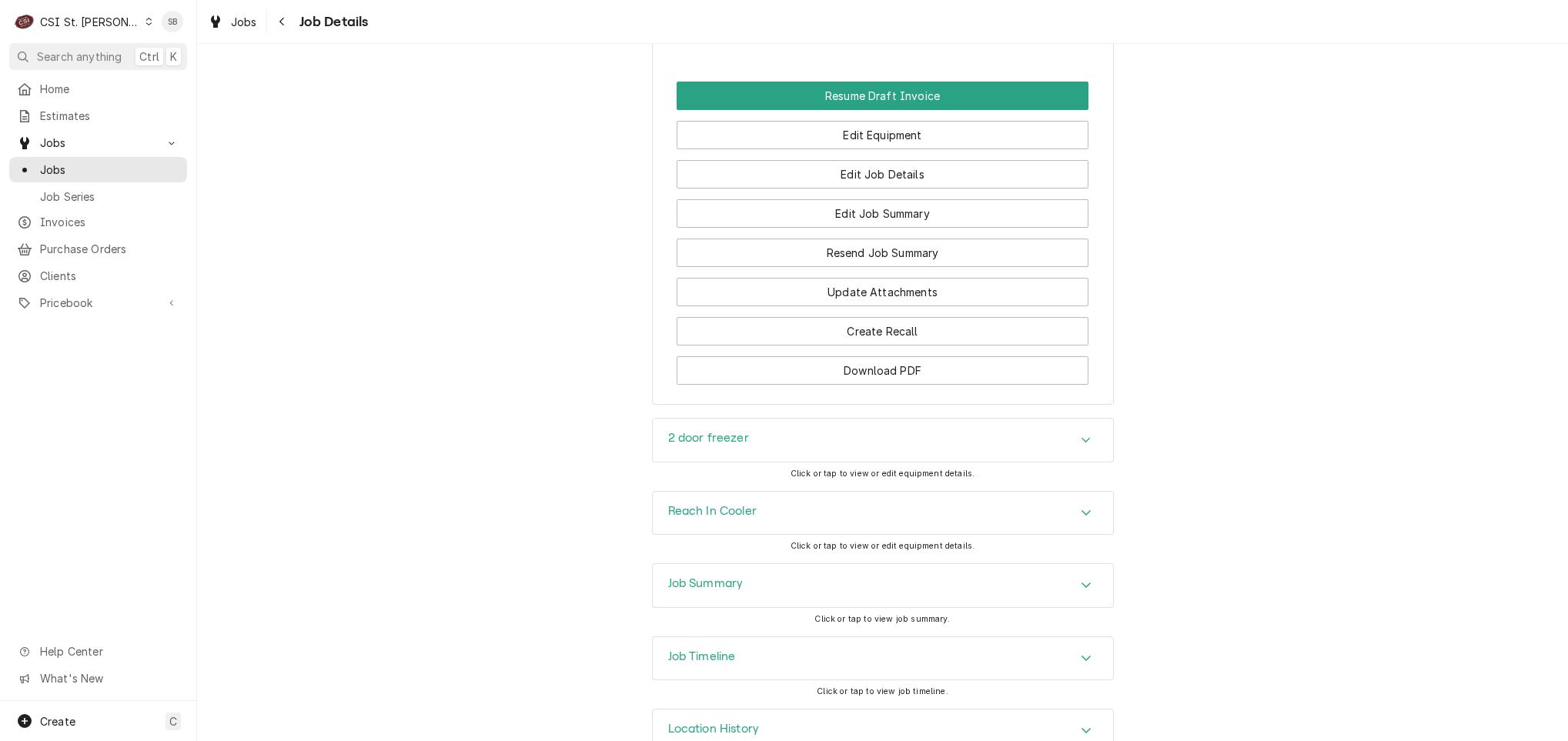
scroll to position [1866, 0]
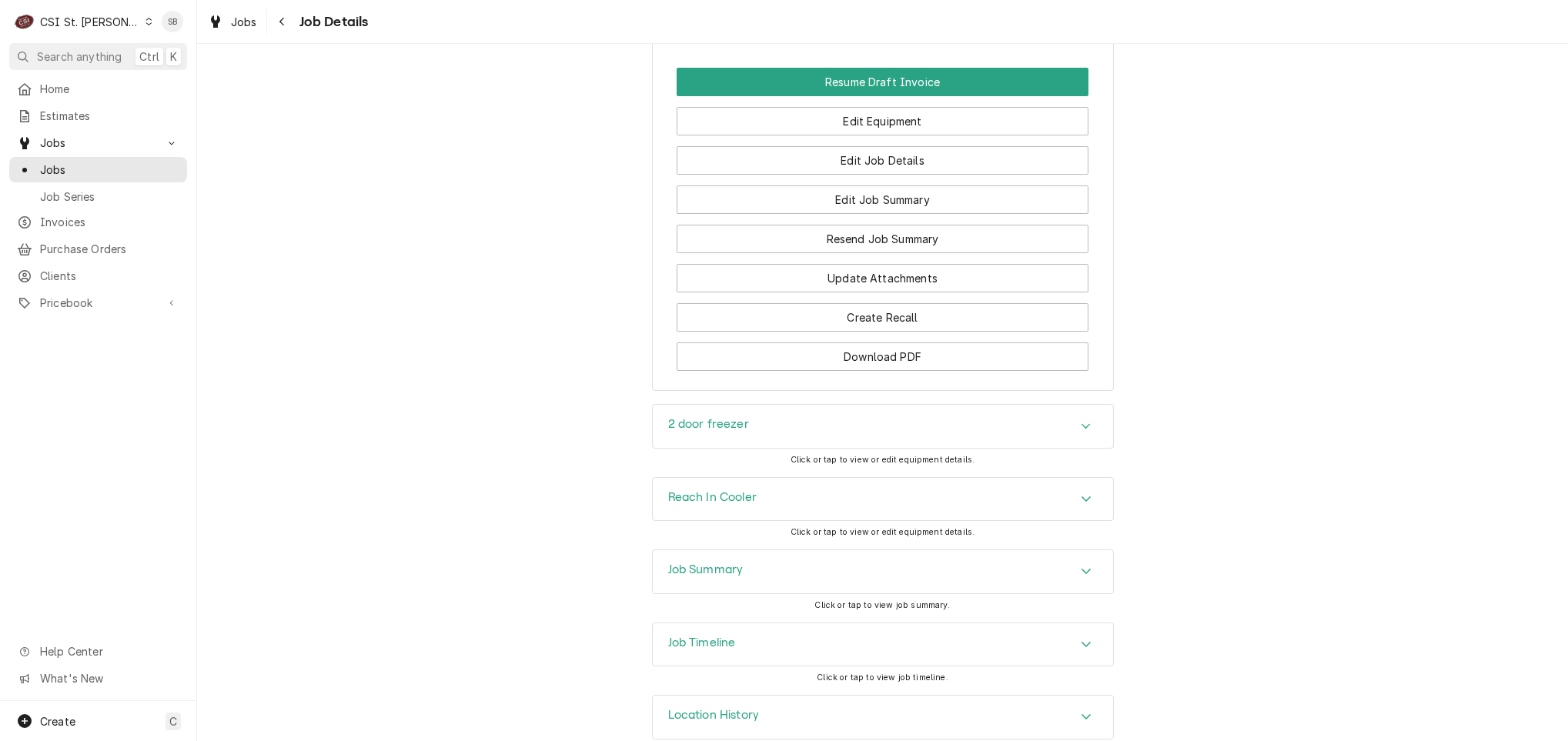
click at [747, 405] on div "2 door freezer" at bounding box center [883, 426] width 461 height 43
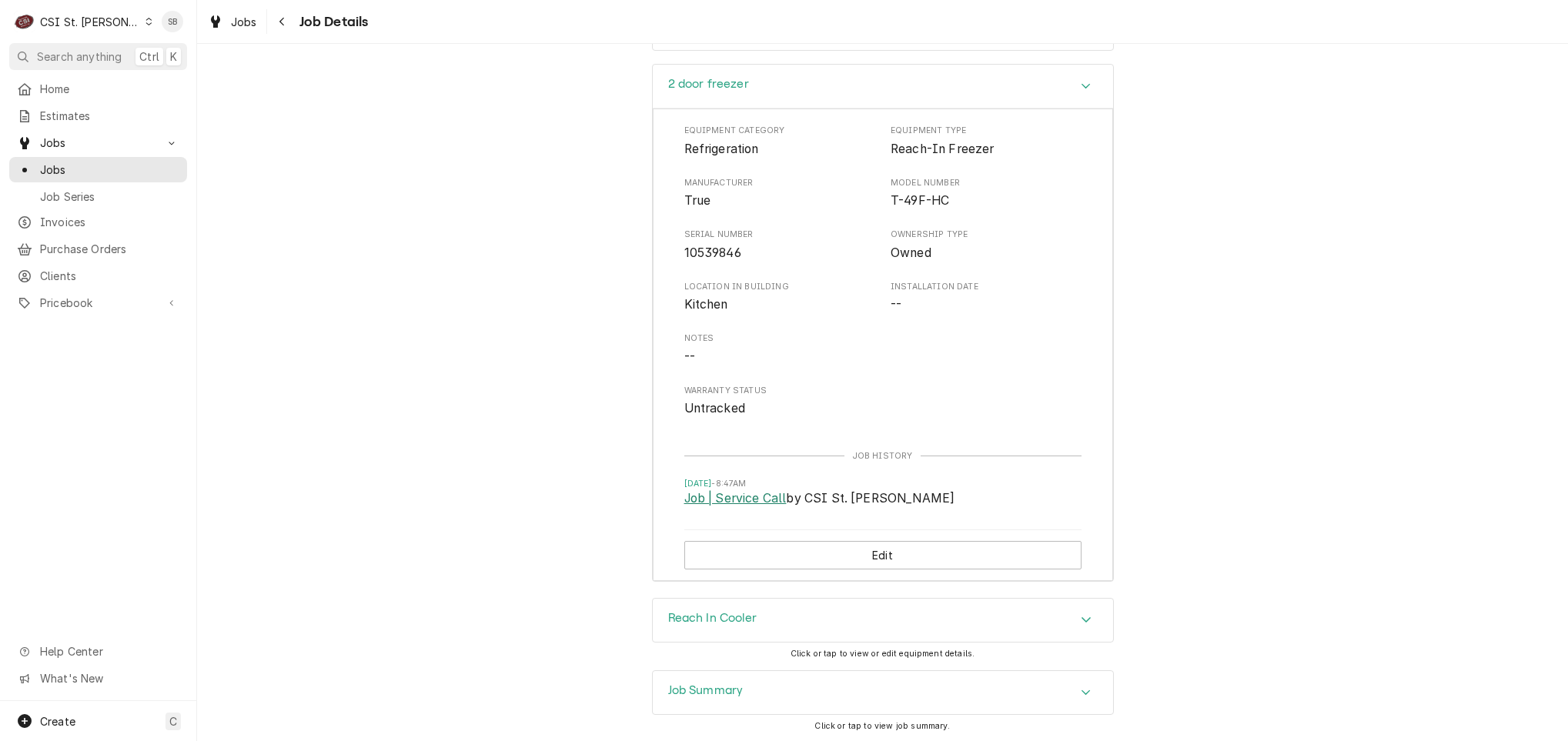
scroll to position [2212, 0]
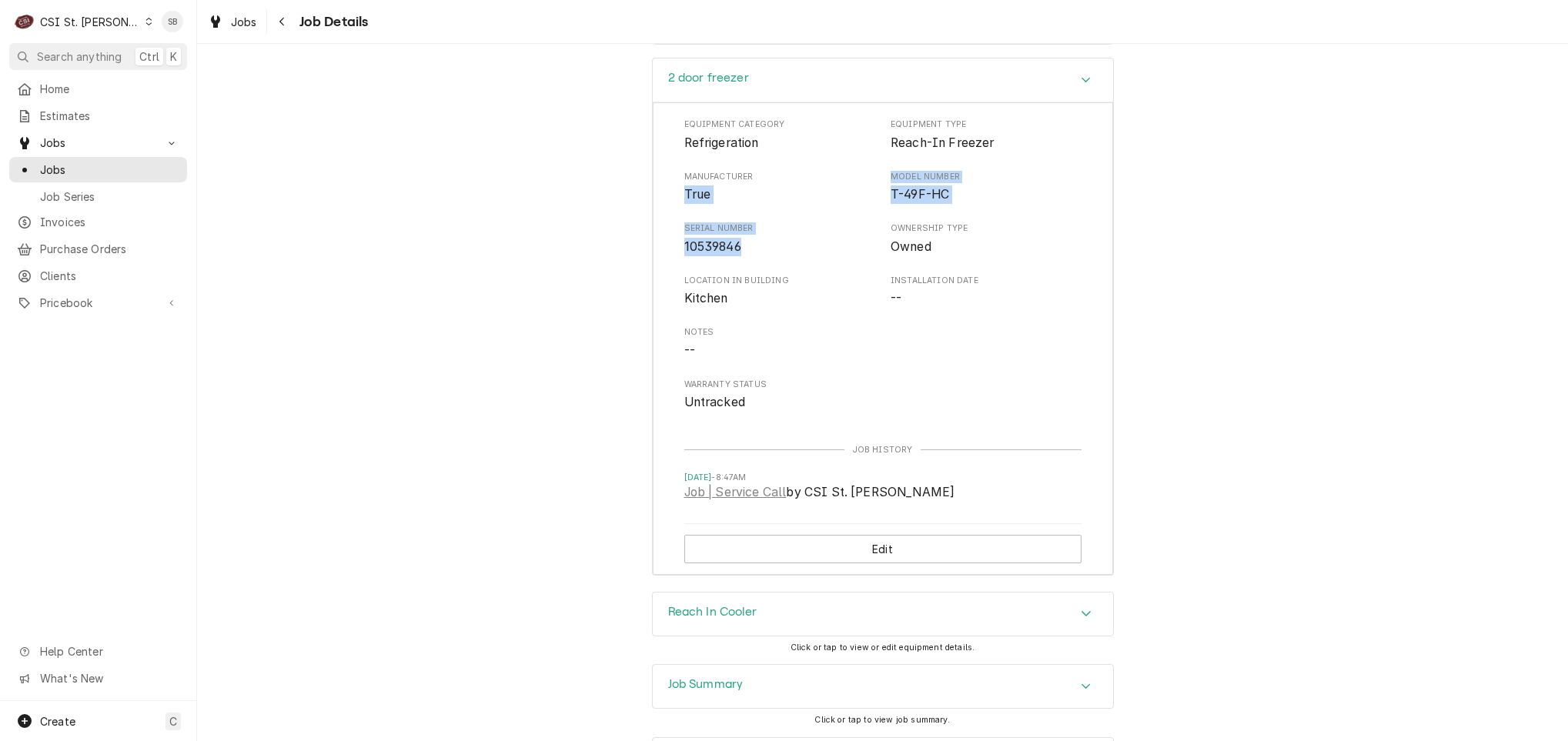
drag, startPoint x: 679, startPoint y: 164, endPoint x: 746, endPoint y: 227, distance: 92.0
click at [746, 227] on div "Equipment Category Refrigeration Equipment Type Reach-In Freezer Manufacturer T…" at bounding box center [883, 339] width 461 height 473
copy div "True Model Number T-49F-HC Serial Number 10539846"
click at [753, 59] on div "2 door freezer" at bounding box center [883, 80] width 461 height 44
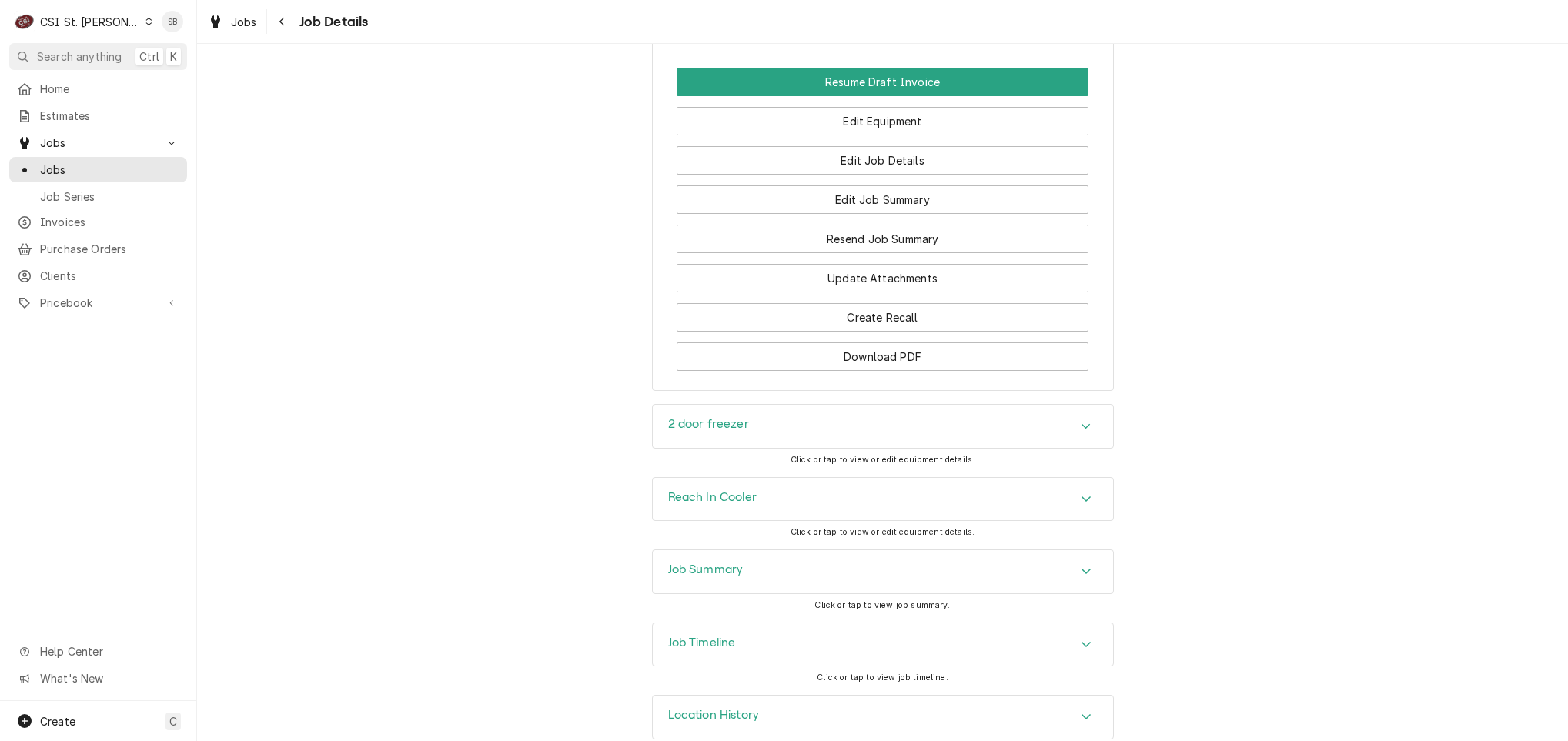
click at [746, 491] on h3 "Reach In Cooler" at bounding box center [712, 498] width 89 height 15
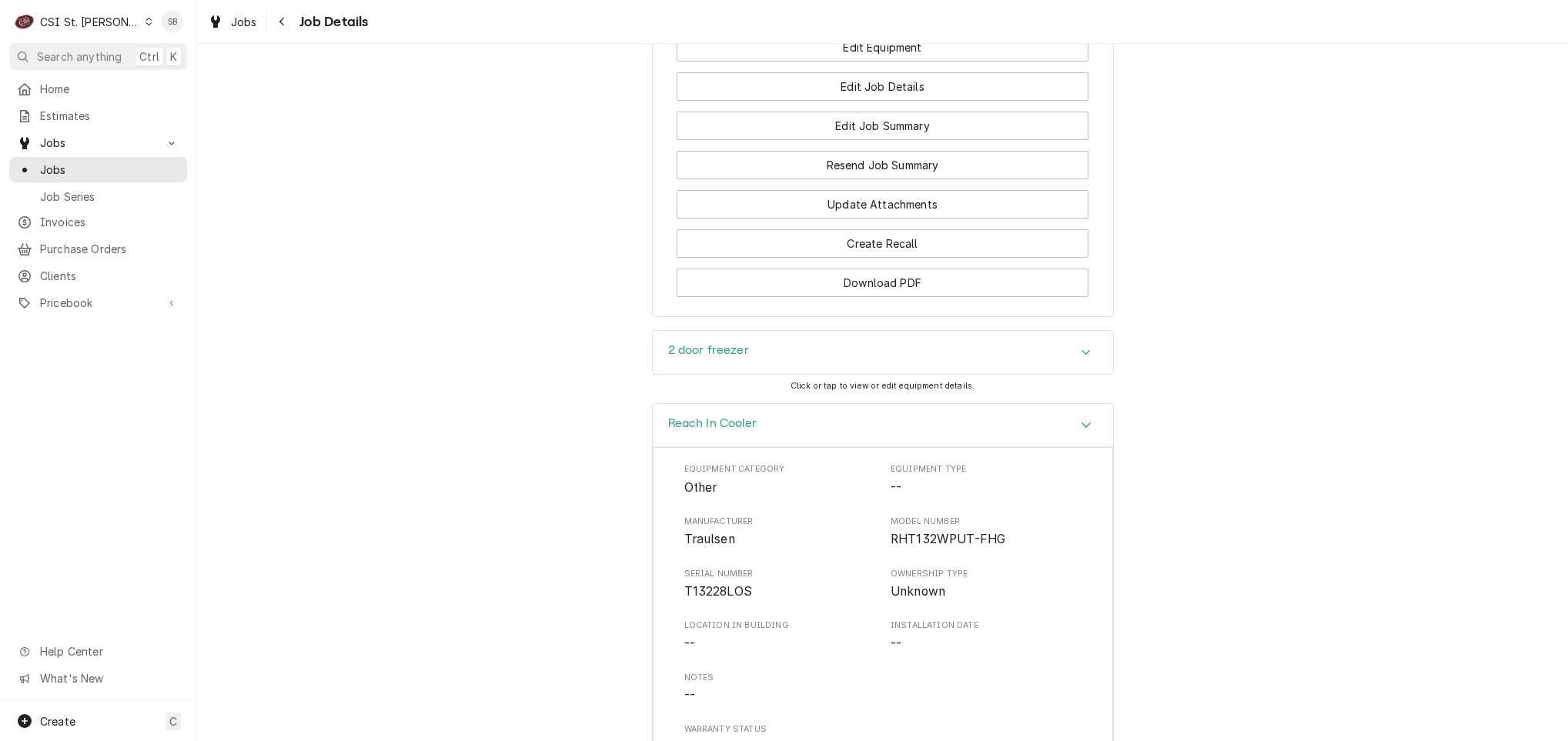
scroll to position [1981, 0]
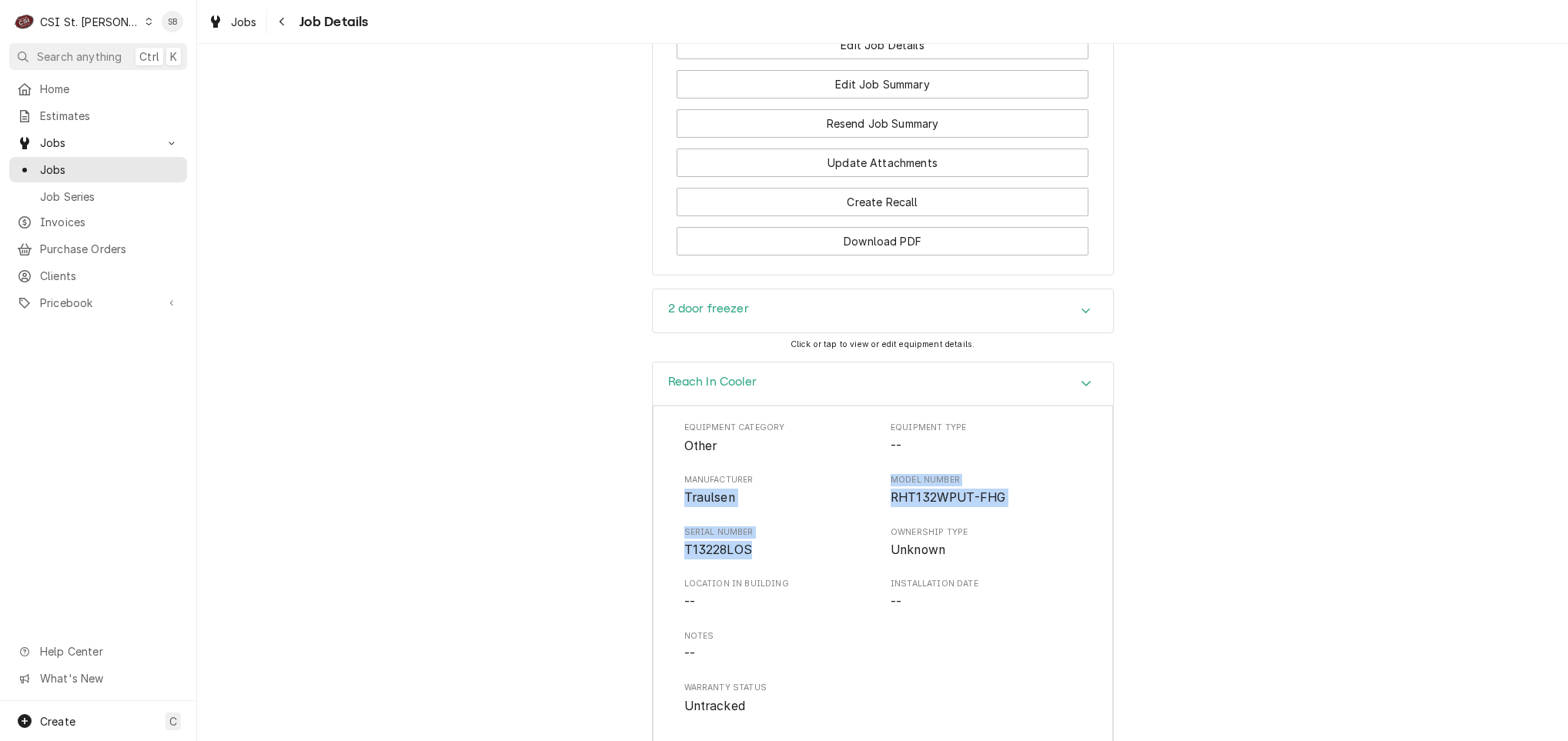
drag, startPoint x: 750, startPoint y: 520, endPoint x: 672, endPoint y: 478, distance: 88.6
click at [672, 478] on div "Equipment Category Other Equipment Type -- Manufacturer Traulsen Model Number R…" at bounding box center [883, 642] width 461 height 473
copy div "Traulsen Model Number RHT132WPUT-FHG Serial Number T13228LOS"
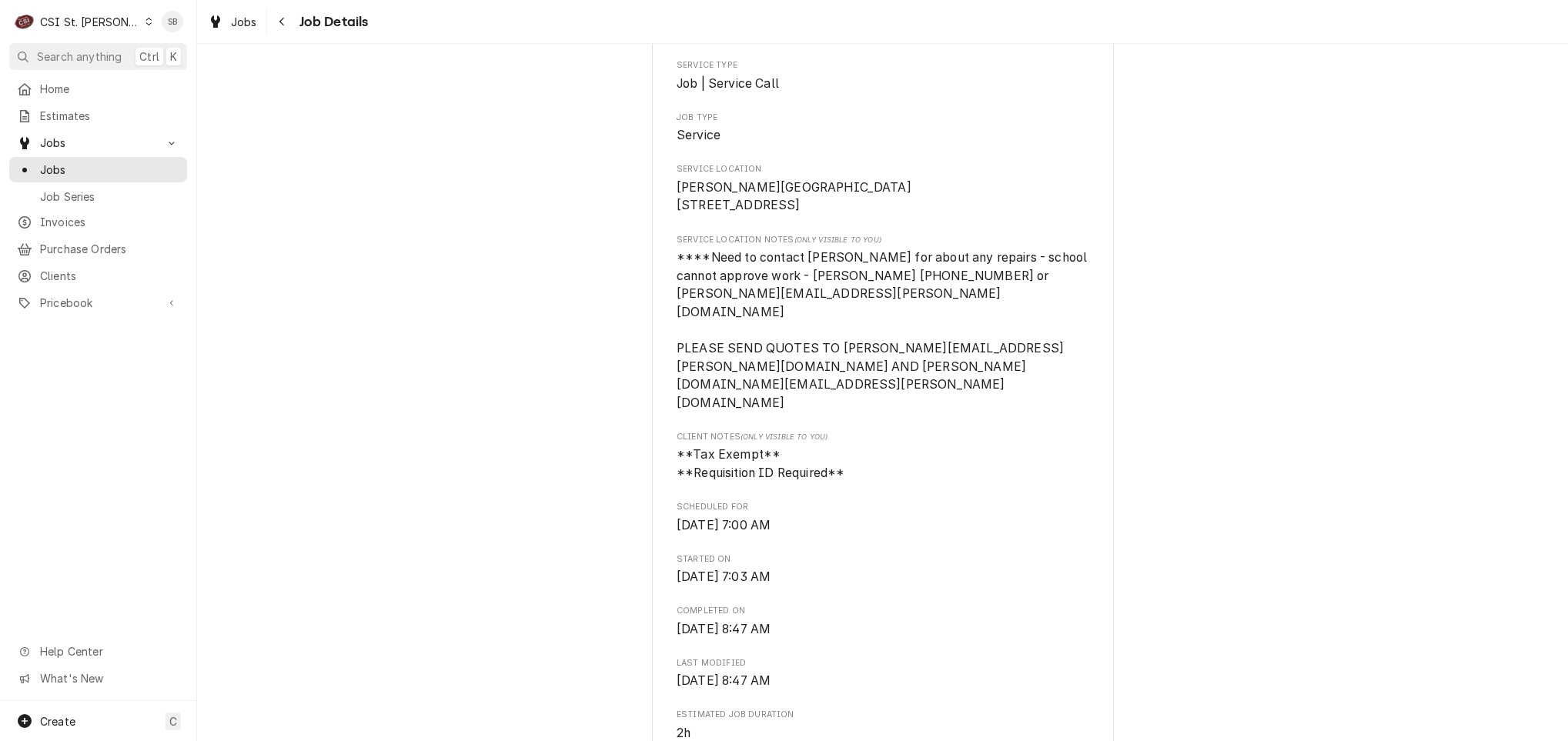
scroll to position [808, 0]
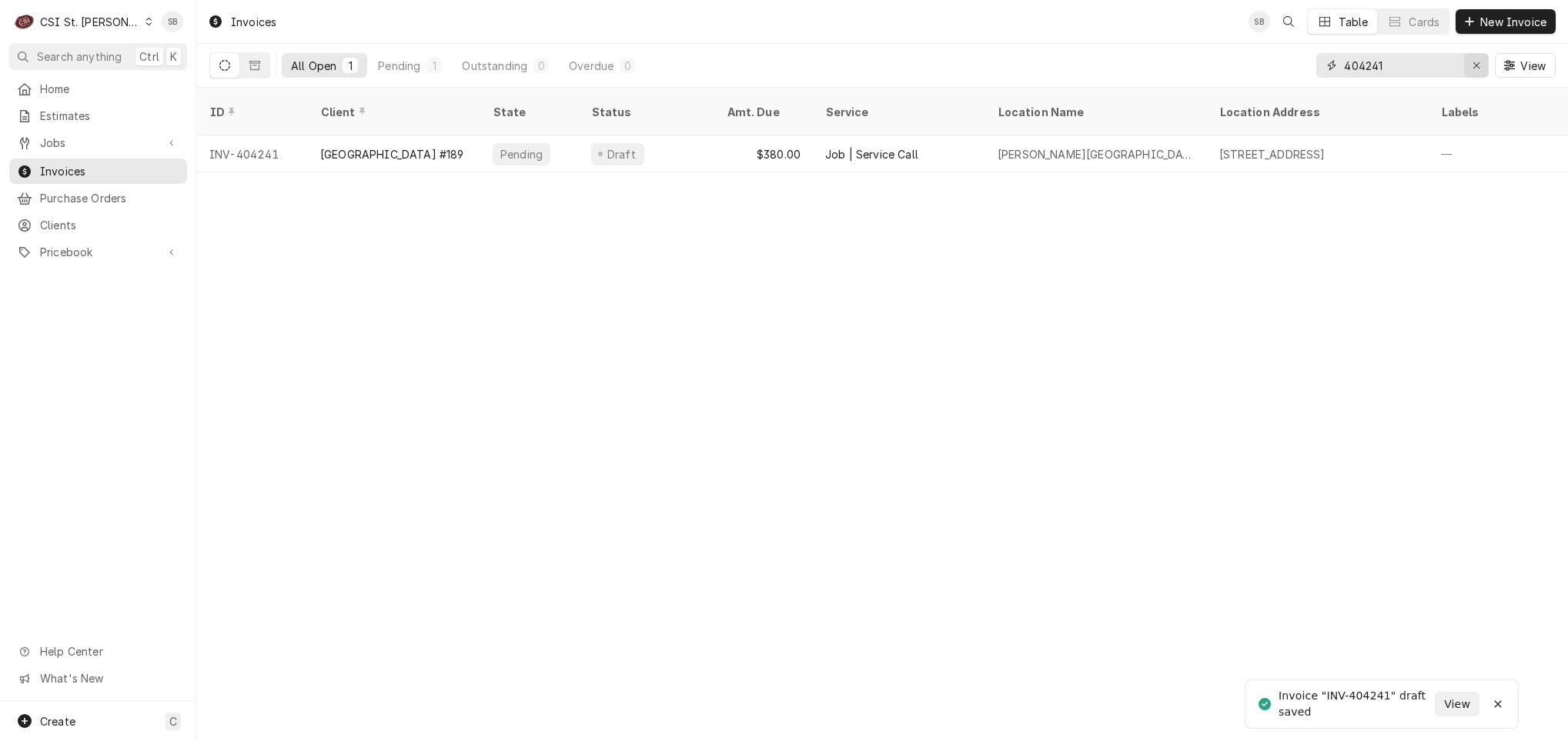
click at [1475, 74] on button "Erase input" at bounding box center [1476, 65] width 24 height 24
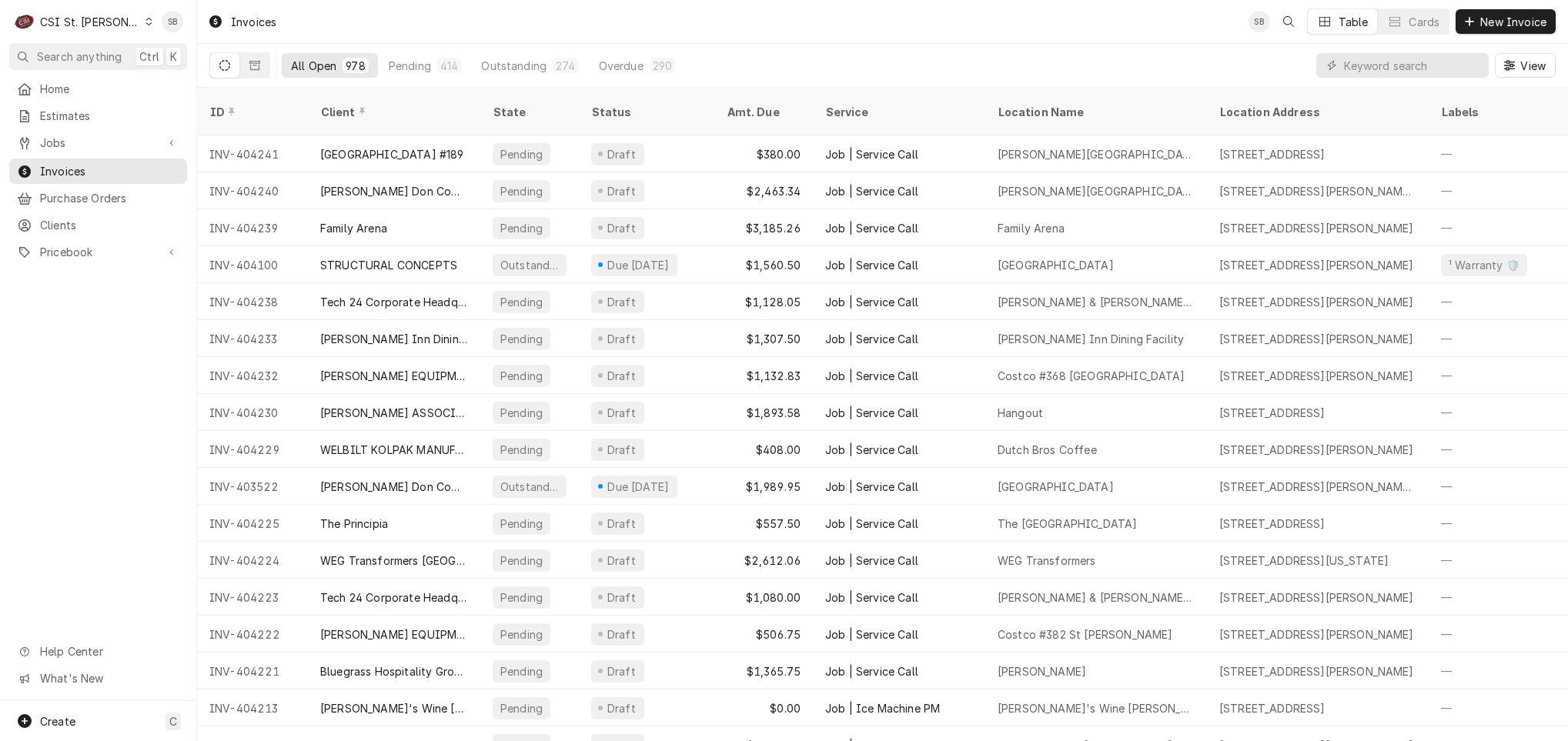
click at [97, 14] on div "CSI St. [PERSON_NAME]" at bounding box center [90, 21] width 100 height 16
click at [171, 37] on div "CSI Kansas City" at bounding box center [236, 31] width 203 height 16
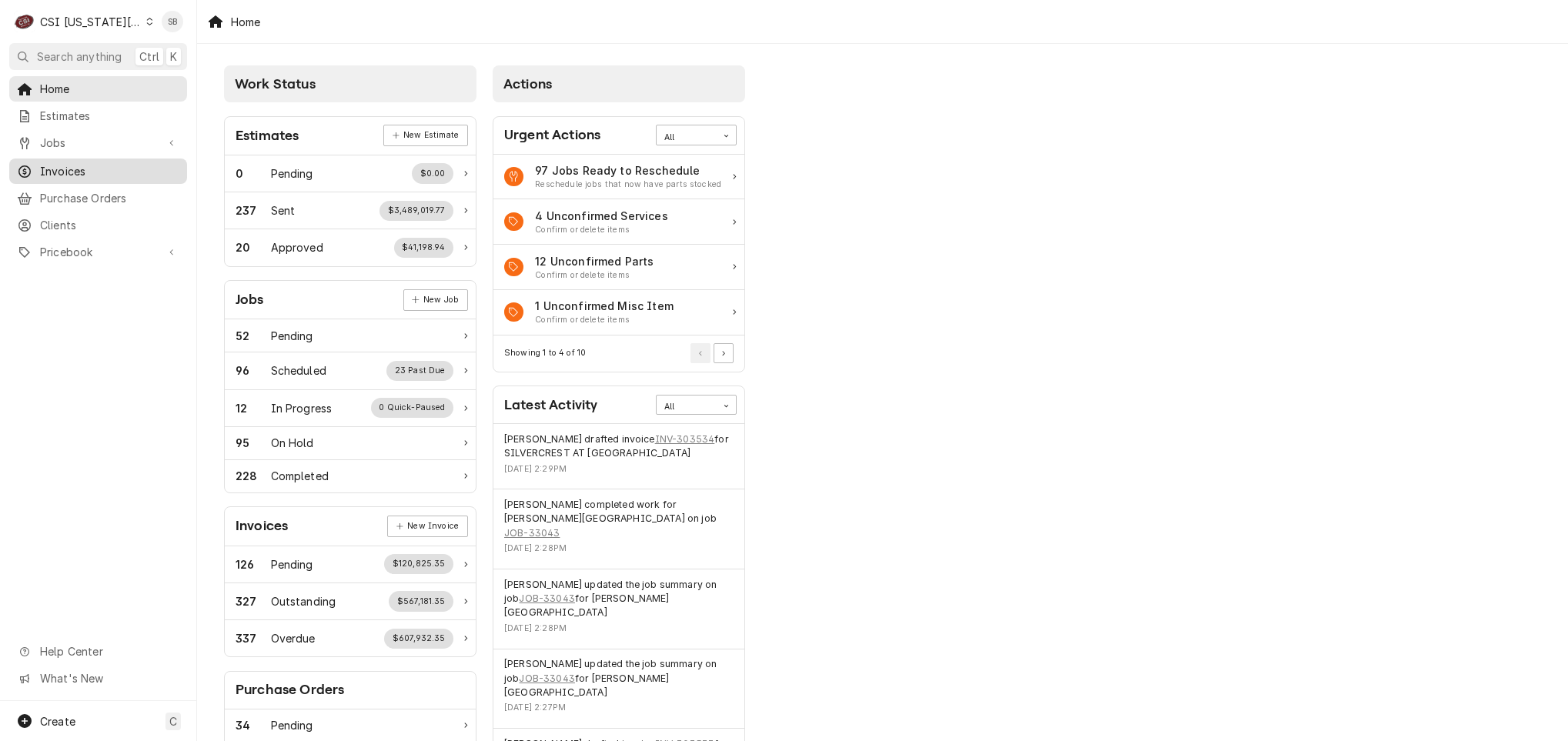
click at [119, 164] on span "Invoices" at bounding box center [109, 171] width 139 height 16
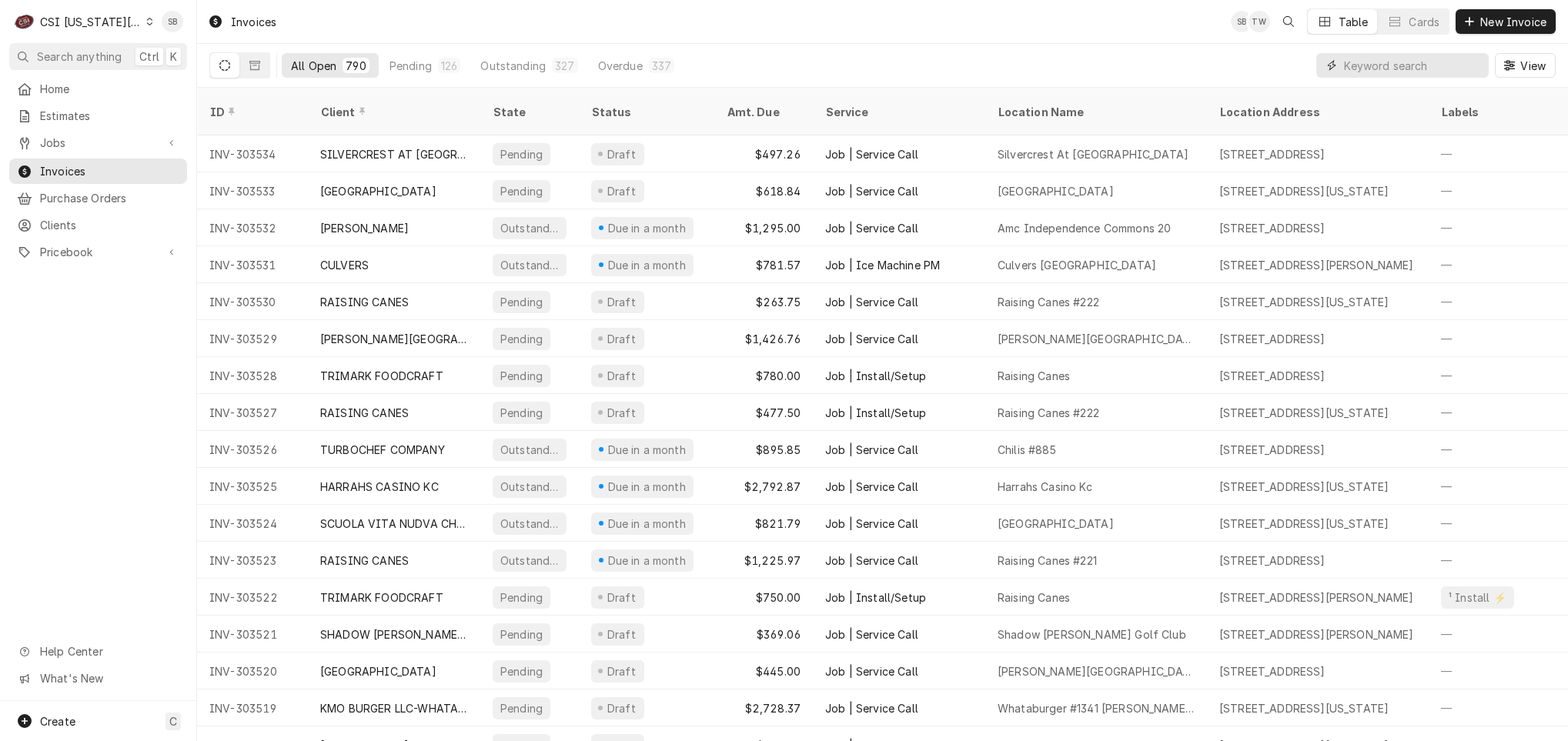
click at [1370, 69] on input "Dynamic Content Wrapper" at bounding box center [1412, 65] width 137 height 24
paste input "303368"
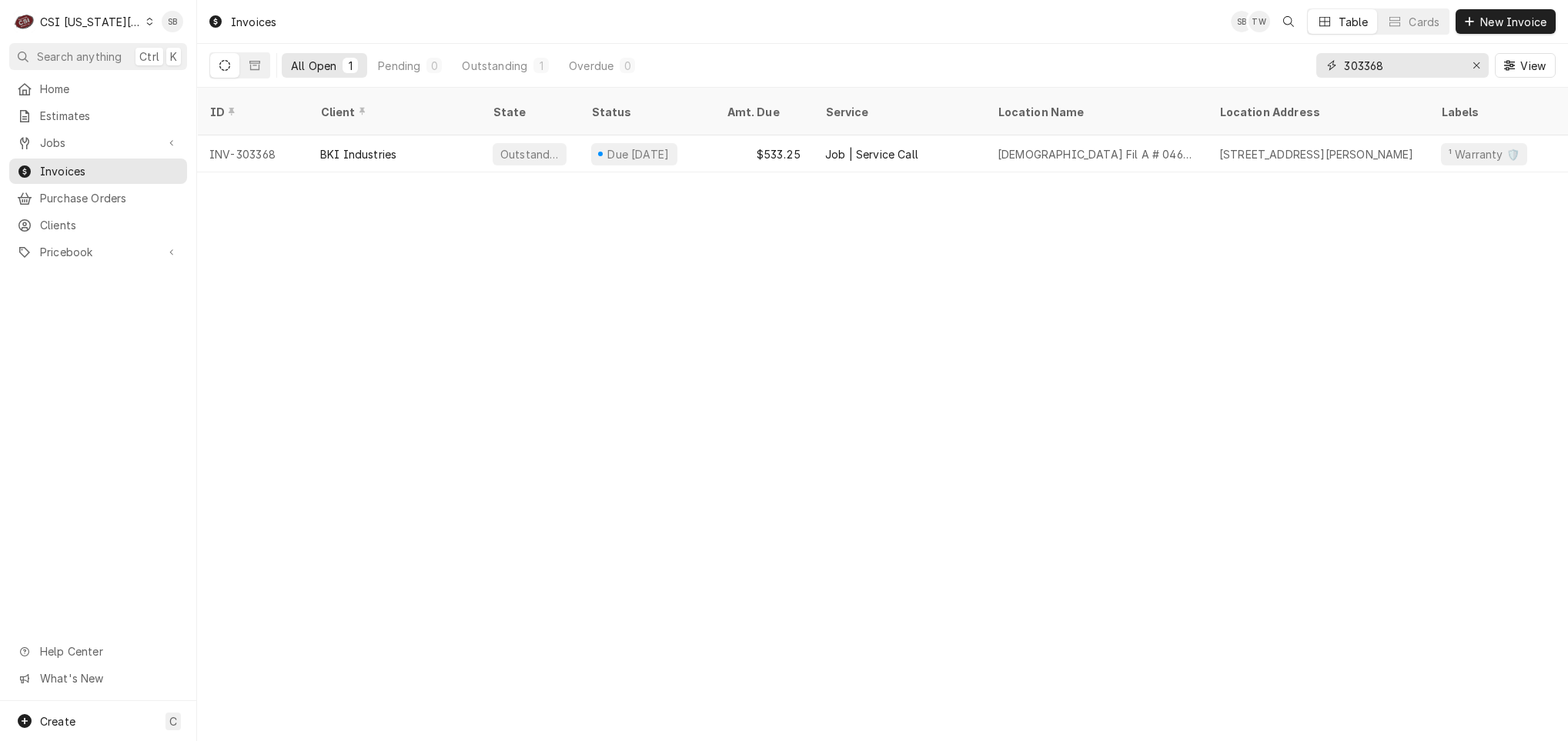
type input "303368"
